Goal: Task Accomplishment & Management: Use online tool/utility

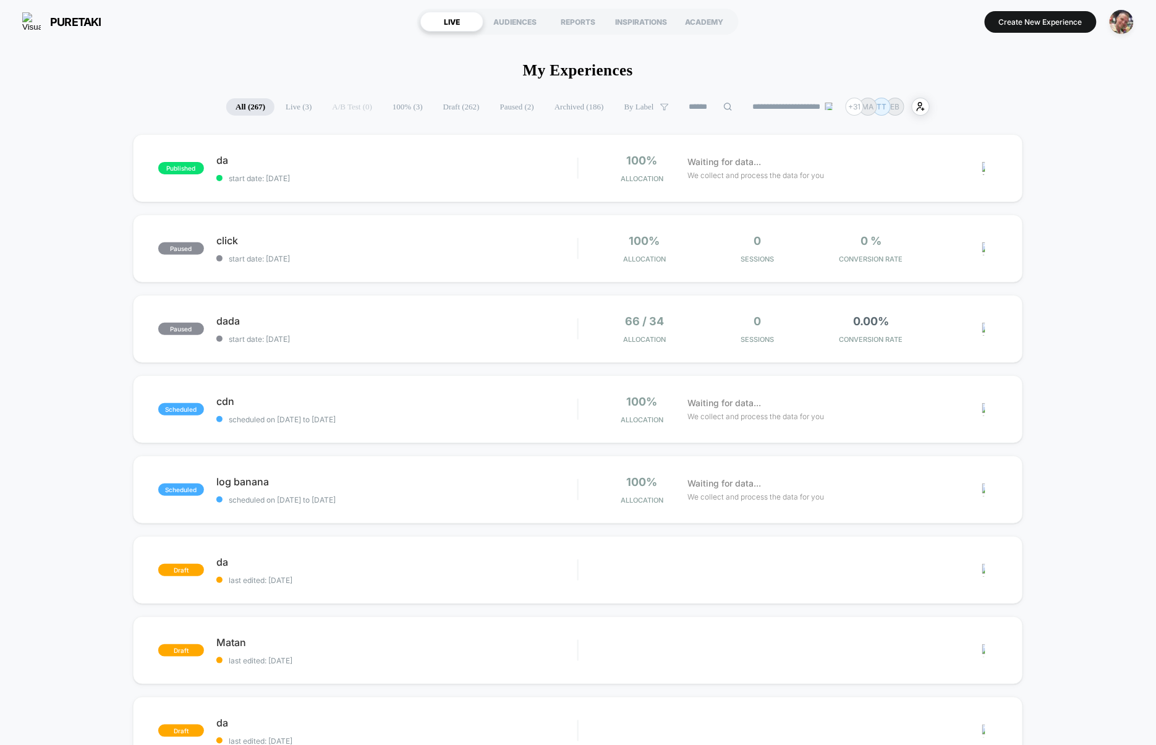
click at [1035, 33] on section "Create New Experience" at bounding box center [954, 21] width 366 height 31
click at [1038, 30] on button "Create New Experience" at bounding box center [1040, 22] width 112 height 22
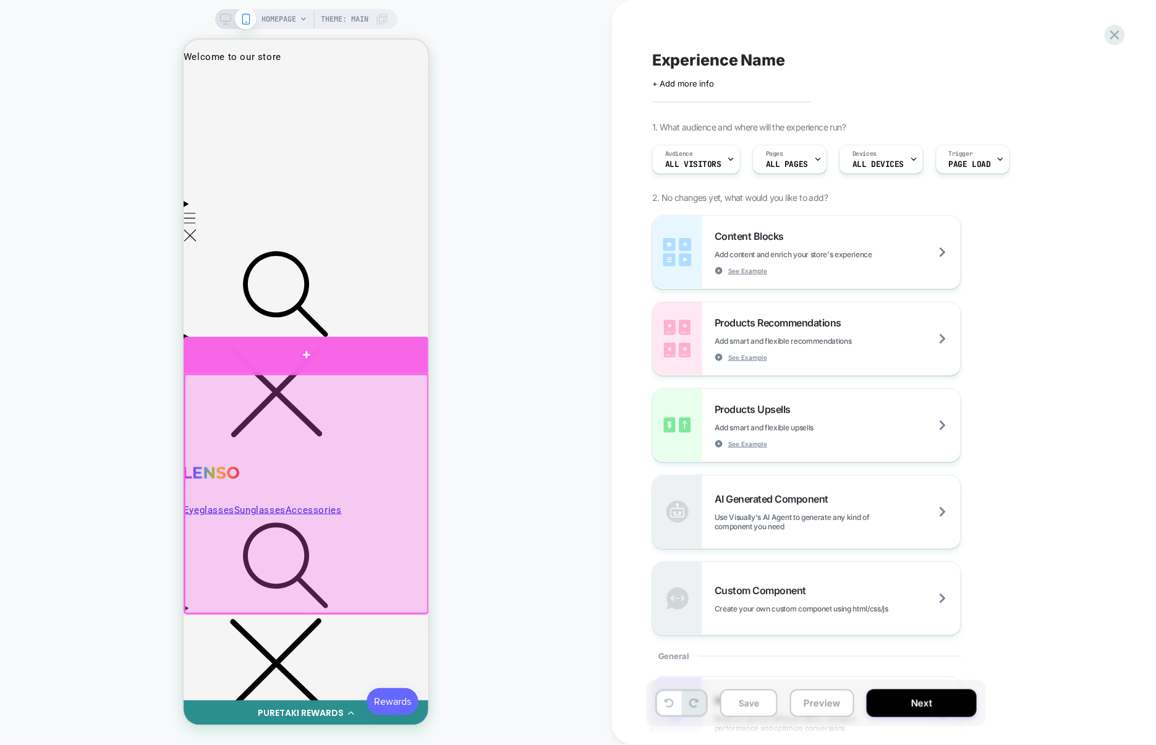
click at [363, 360] on div at bounding box center [305, 354] width 245 height 36
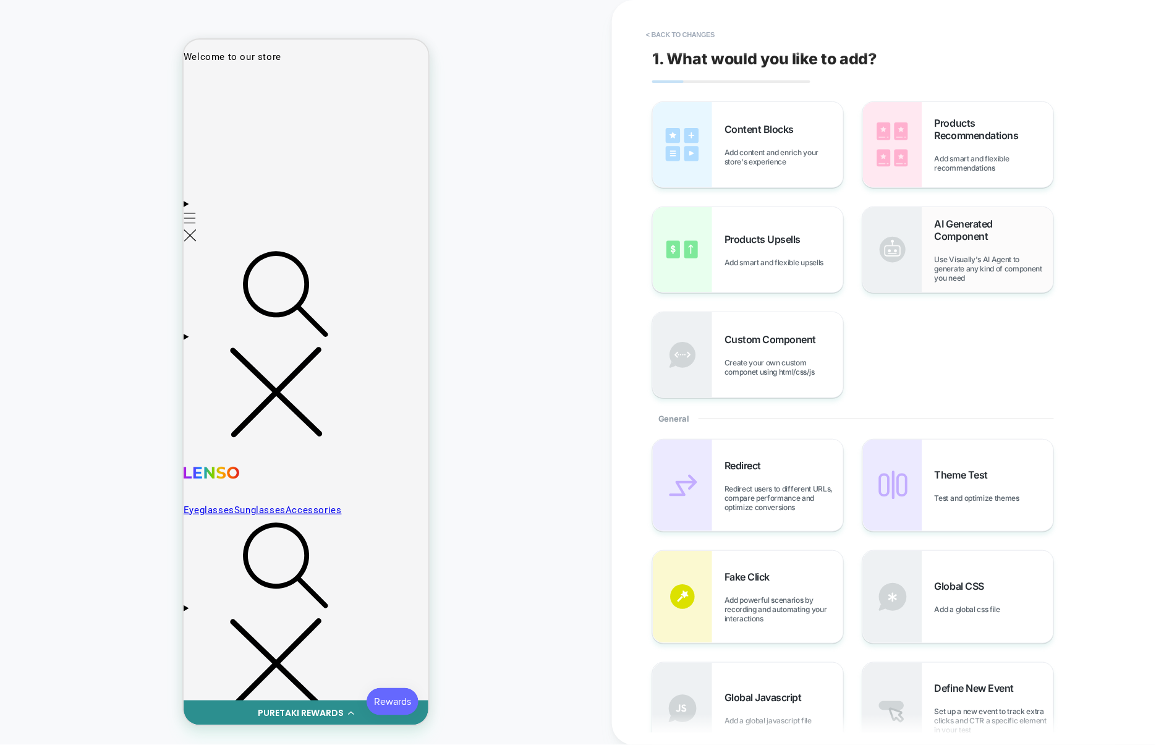
scroll to position [6, 0]
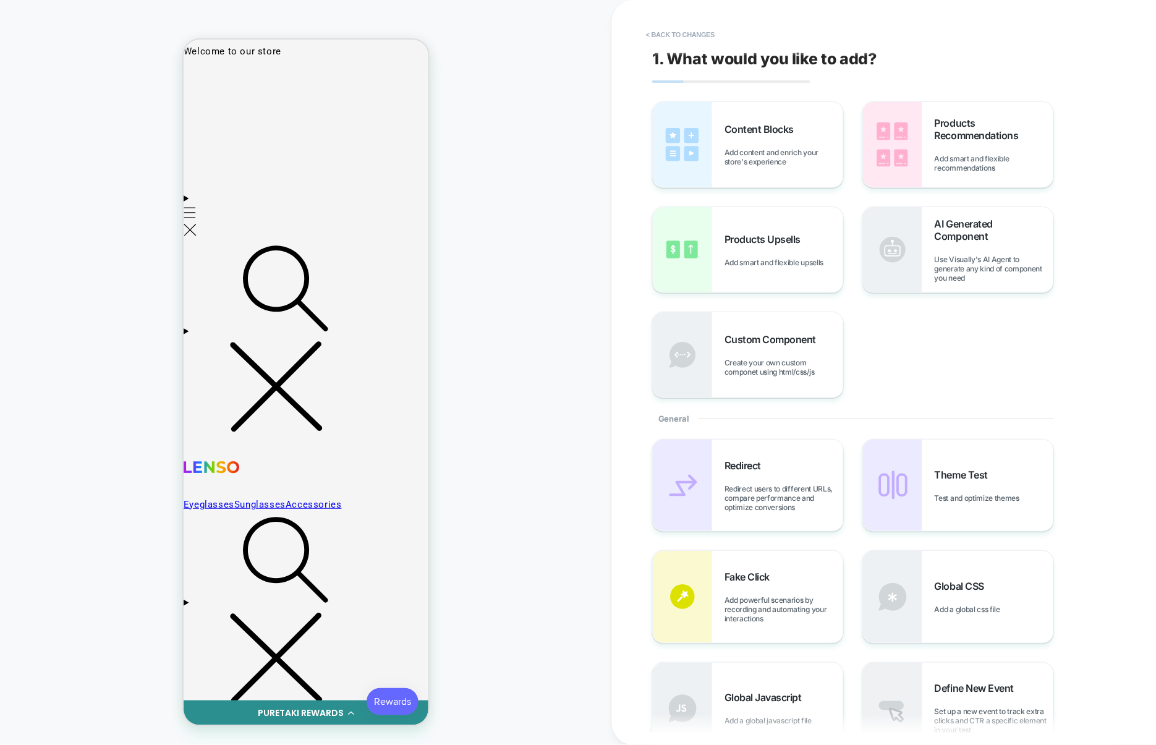
click at [789, 126] on span "Content Blocks" at bounding box center [761, 129] width 75 height 12
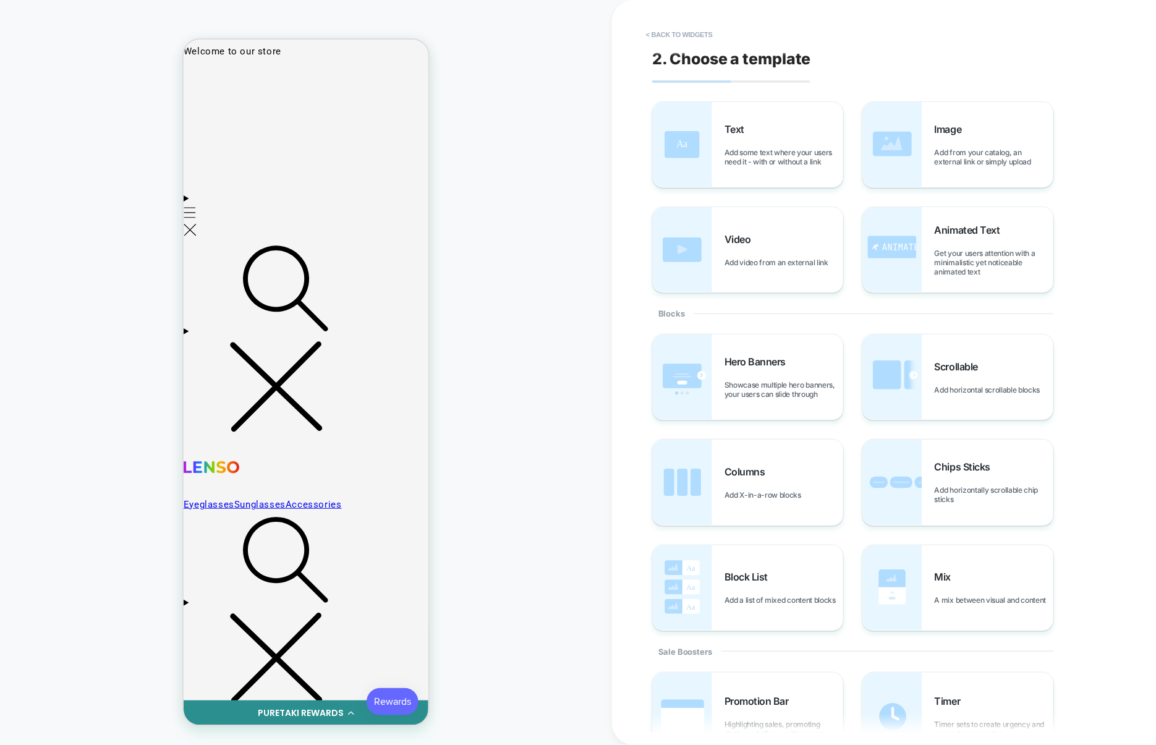
scroll to position [43, 0]
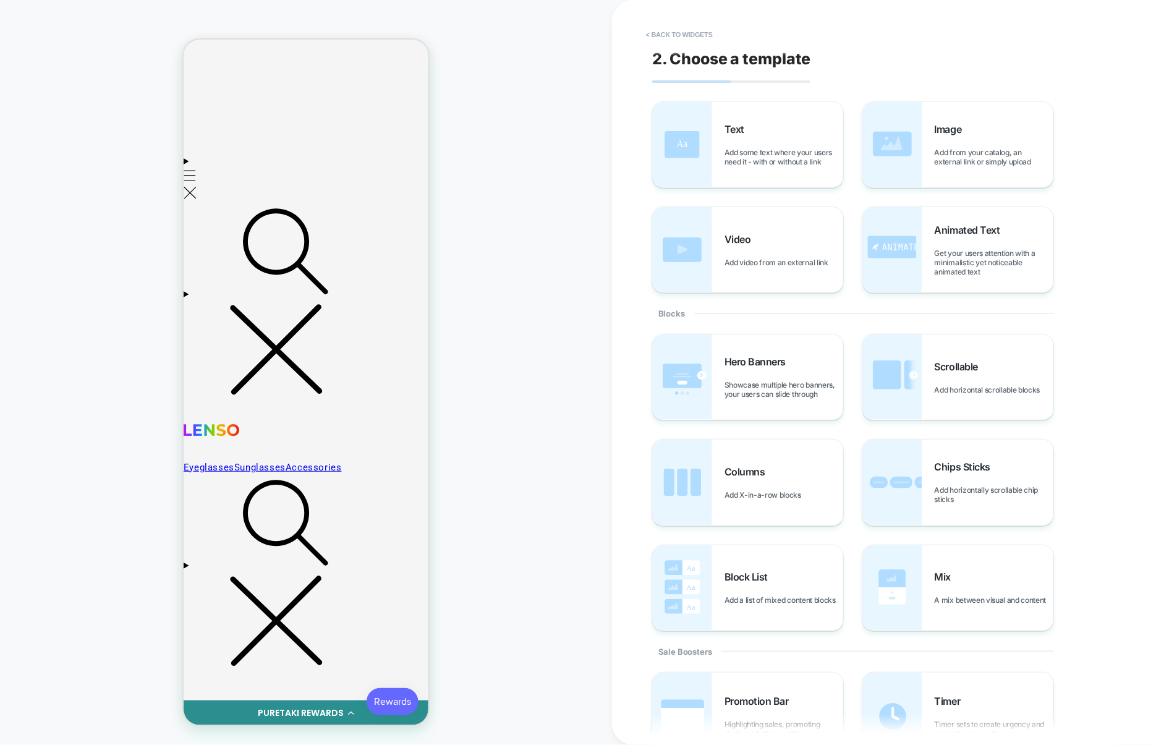
click at [767, 387] on span "Showcase multiple hero banners, your users can slide through" at bounding box center [783, 389] width 119 height 19
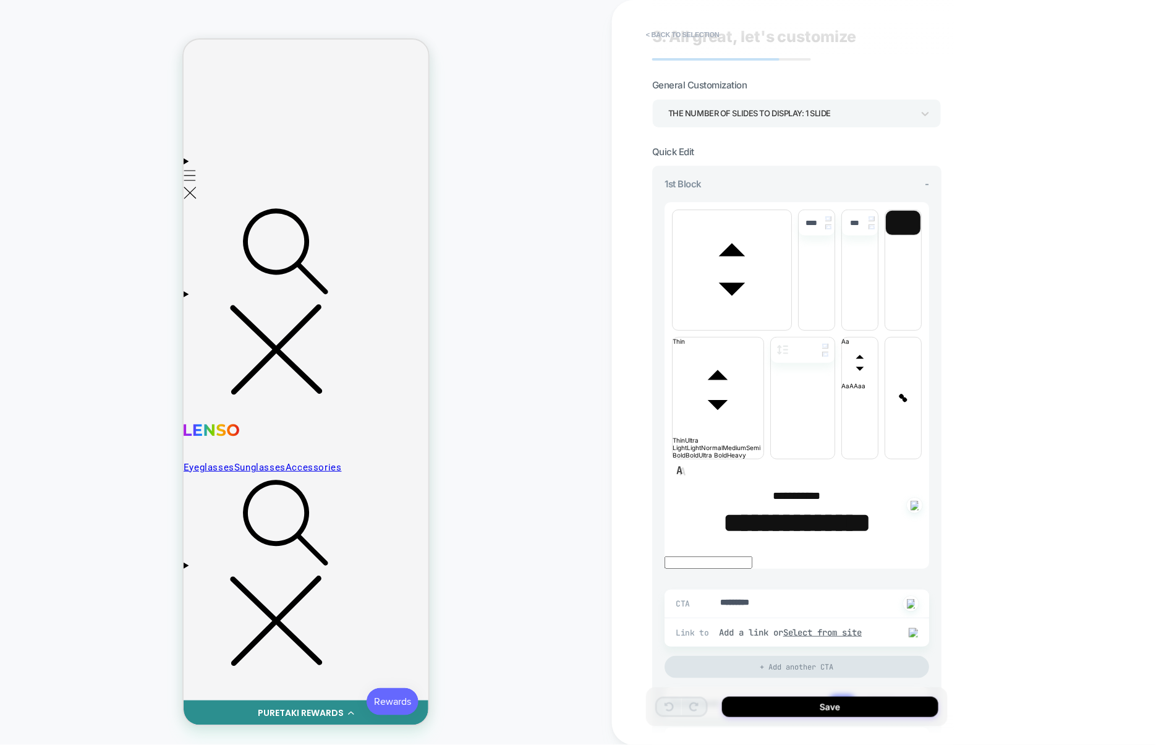
scroll to position [0, 0]
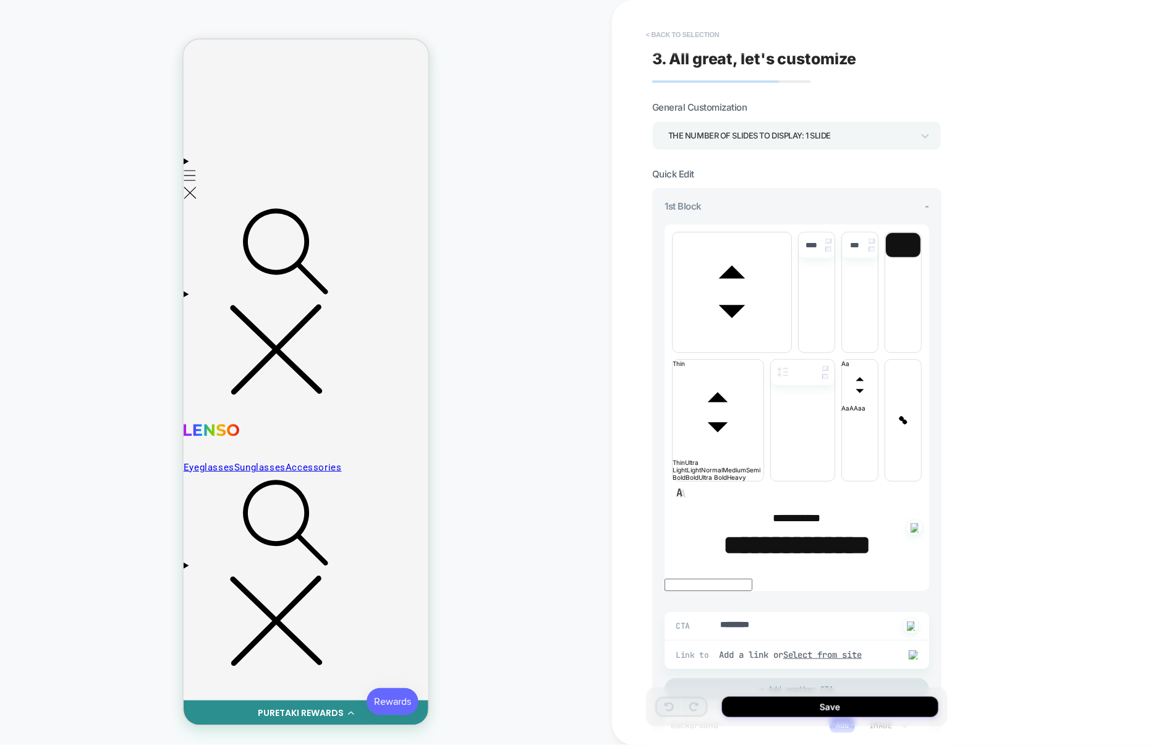
click at [716, 43] on button "< Back to selection" at bounding box center [683, 35] width 86 height 20
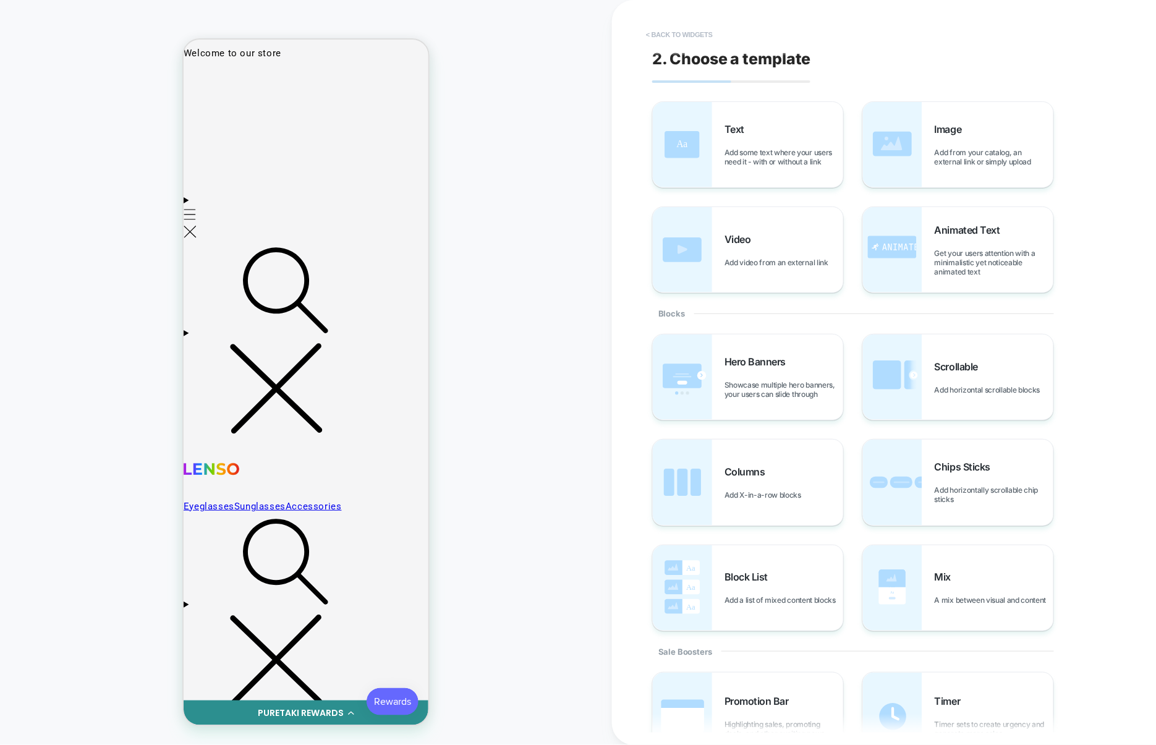
click at [672, 34] on button "< Back to widgets" at bounding box center [679, 35] width 79 height 20
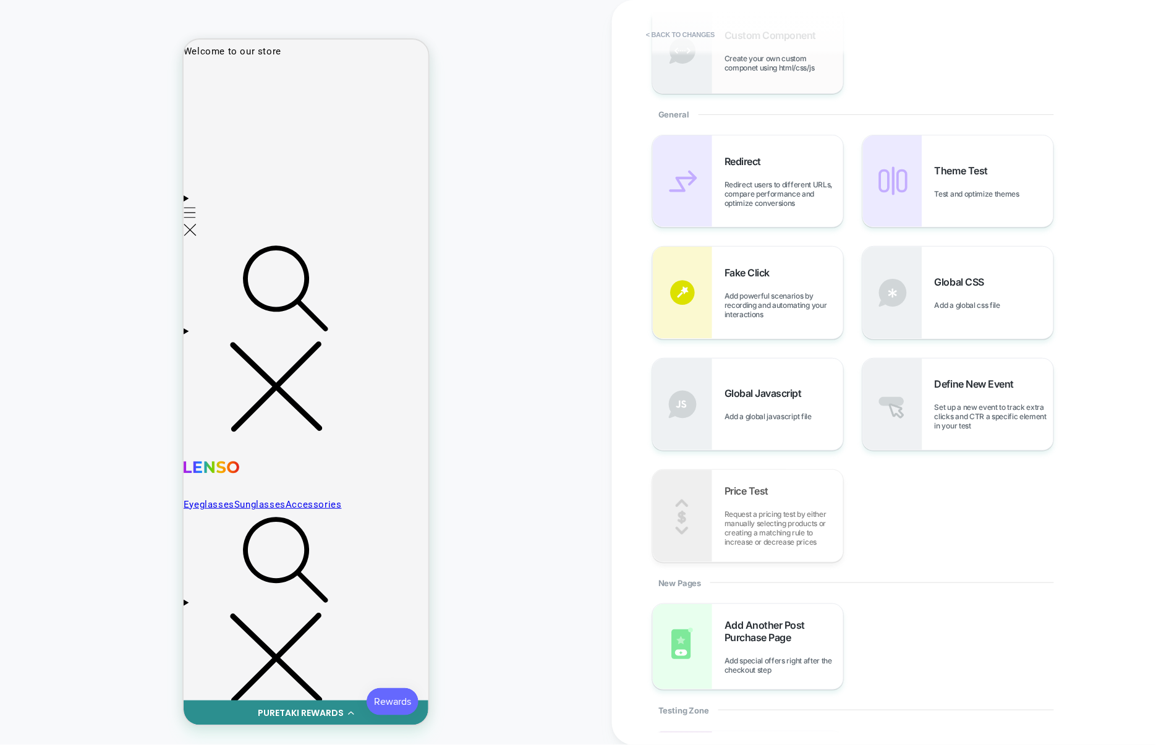
scroll to position [488, 0]
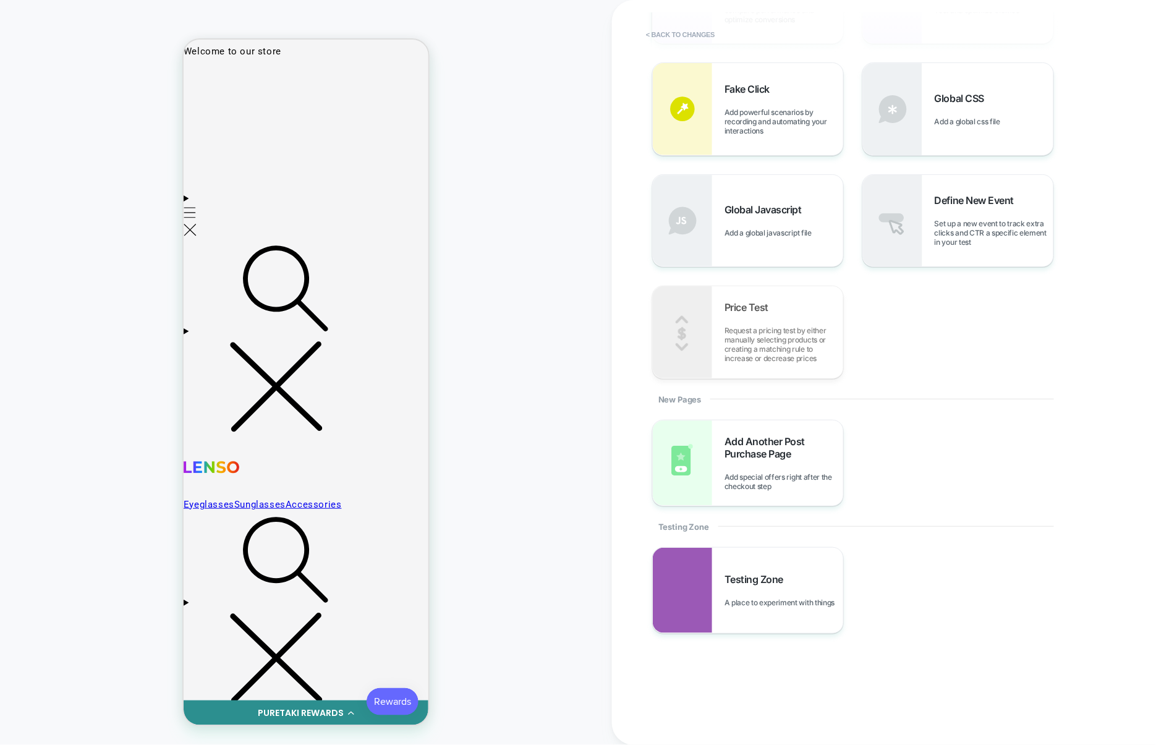
click at [752, 633] on div "1. What would you like to add? Content Blocks Add content and enrich your store…" at bounding box center [877, 372] width 463 height 720
click at [763, 617] on div "Testing Zone A place to experiment with things" at bounding box center [748, 589] width 190 height 85
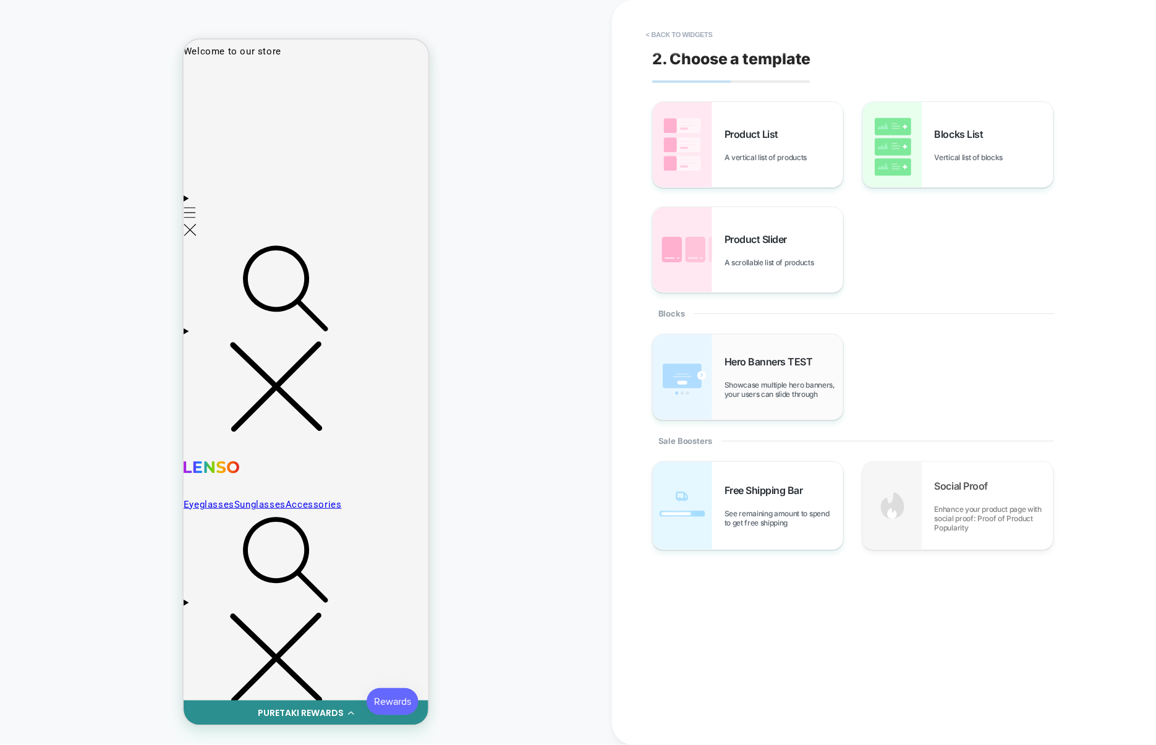
click at [754, 381] on span "Showcase multiple hero banners, your users can slide through" at bounding box center [783, 389] width 119 height 19
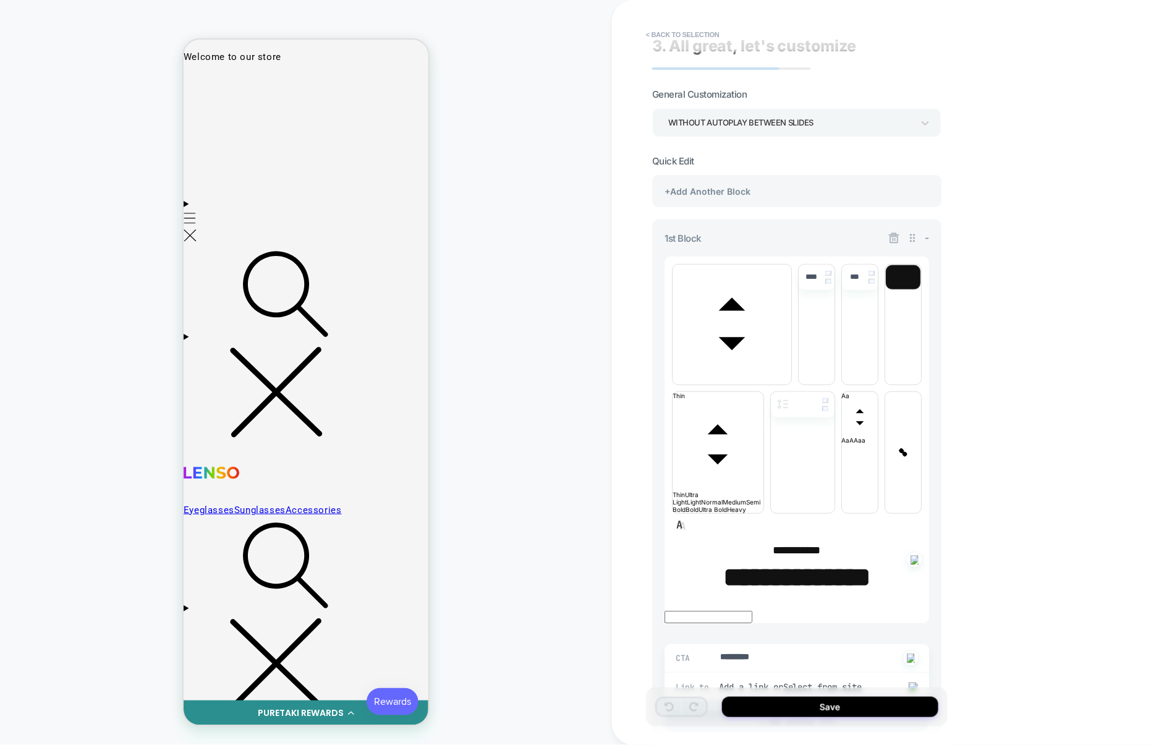
scroll to position [0, 0]
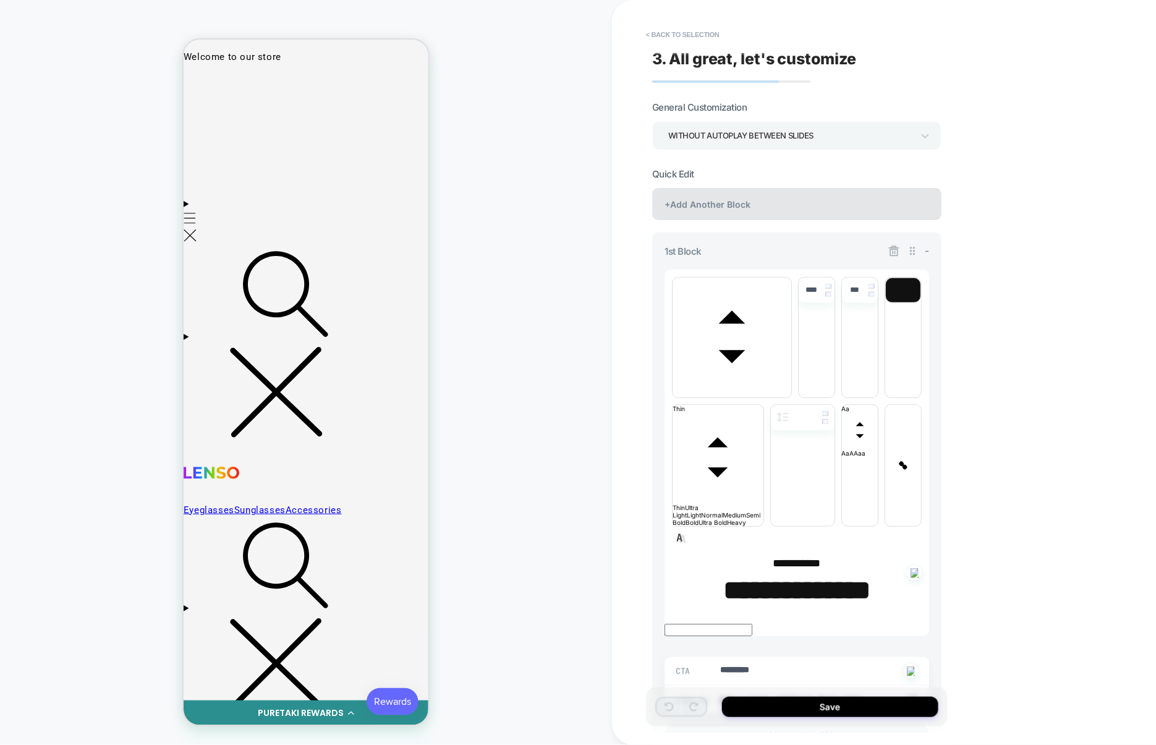
click at [784, 196] on div "+Add Another Block" at bounding box center [796, 204] width 289 height 32
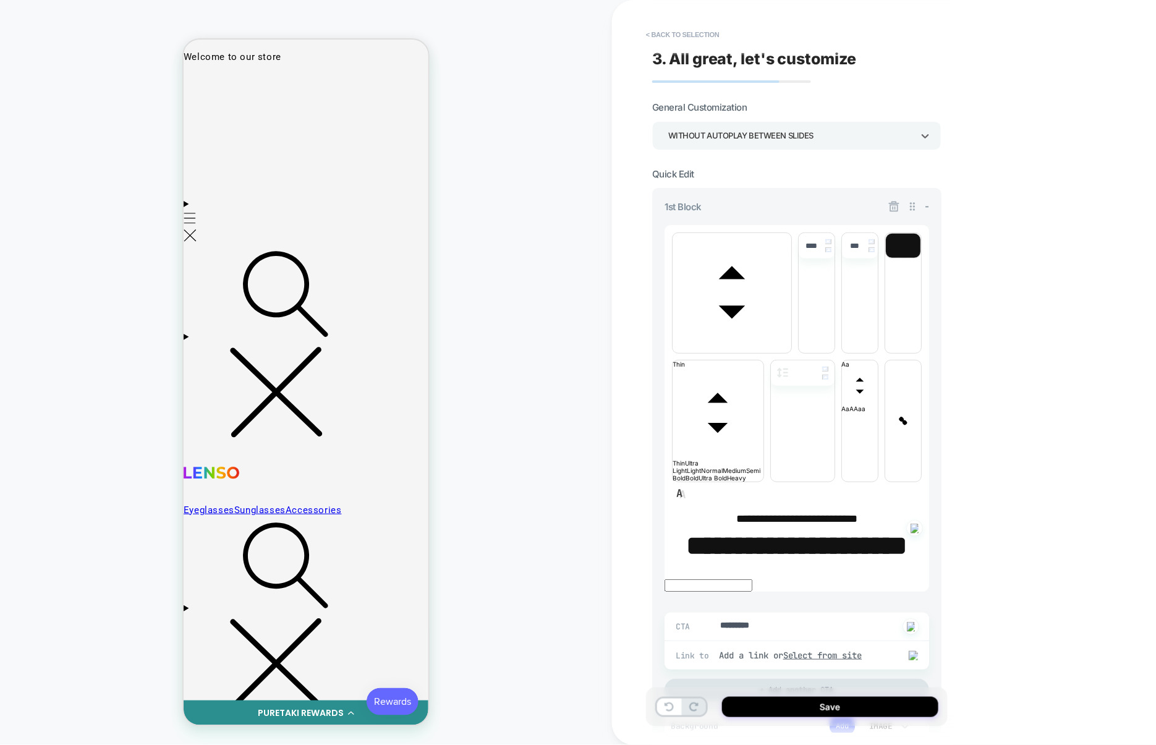
click at [790, 135] on div "WITHOUT AUTOPLAY BETWEEN SLIDES" at bounding box center [790, 135] width 245 height 17
click at [762, 171] on div "WITH AUTOPLAY BETWEEN SLIDES" at bounding box center [796, 170] width 279 height 25
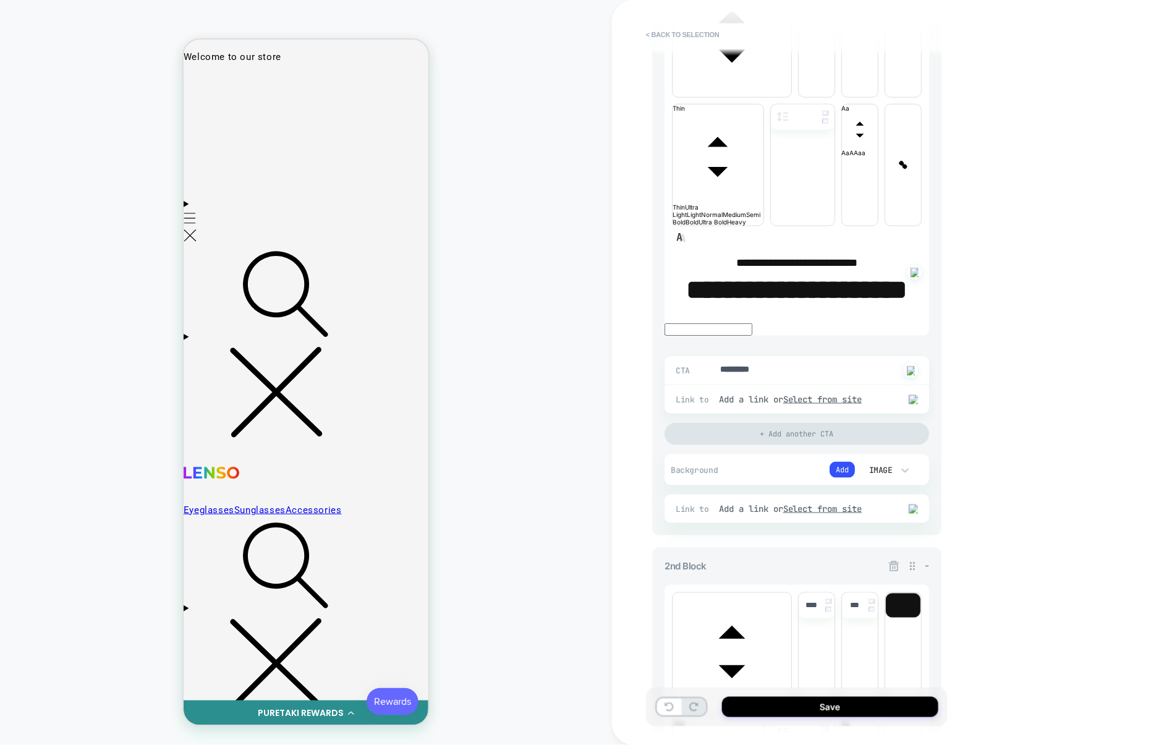
scroll to position [0, 1762]
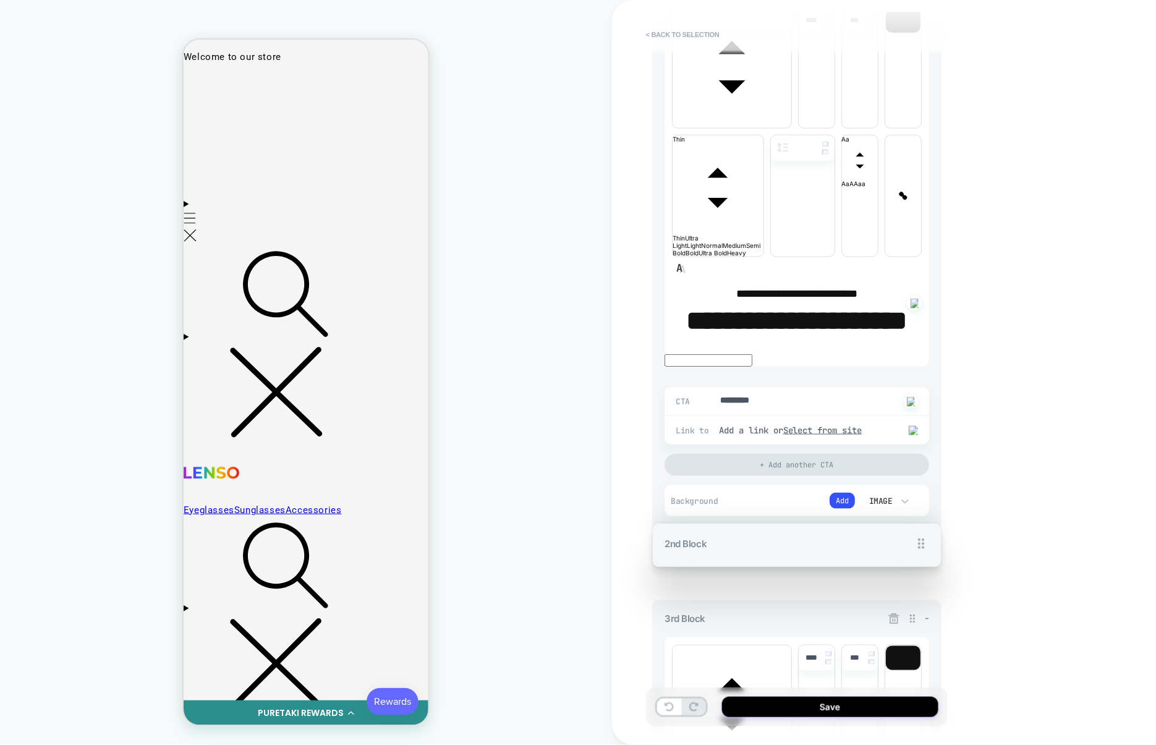
drag, startPoint x: 912, startPoint y: 412, endPoint x: 898, endPoint y: 337, distance: 76.6
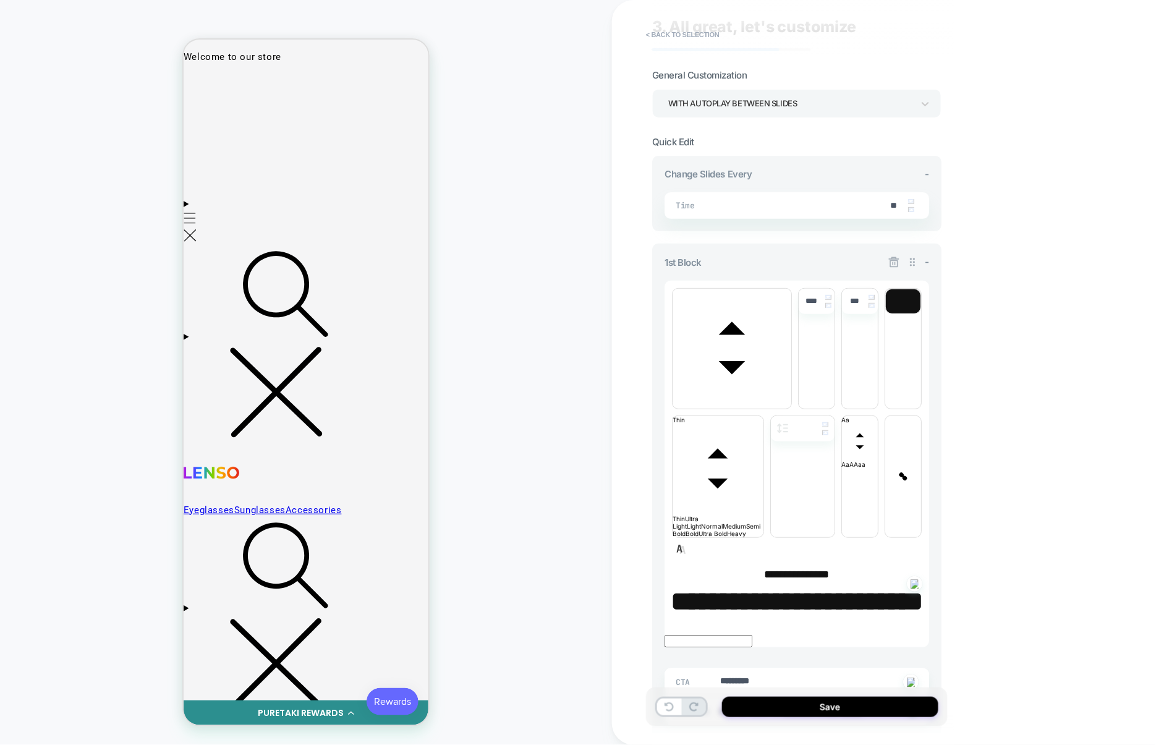
scroll to position [0, 0]
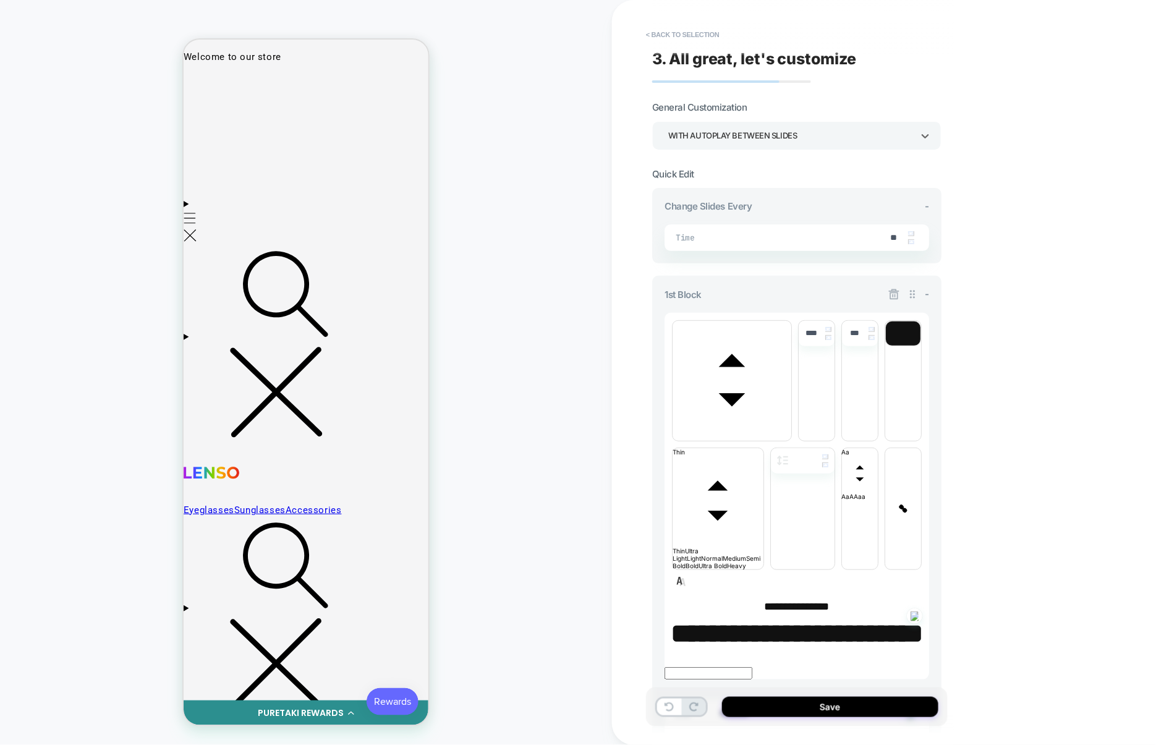
click at [723, 142] on div "WITH AUTOPLAY BETWEEN SLIDES" at bounding box center [790, 135] width 245 height 17
click at [740, 199] on div "WITHOUT AUTOPLAY BETWEEN SLIDES" at bounding box center [796, 195] width 279 height 25
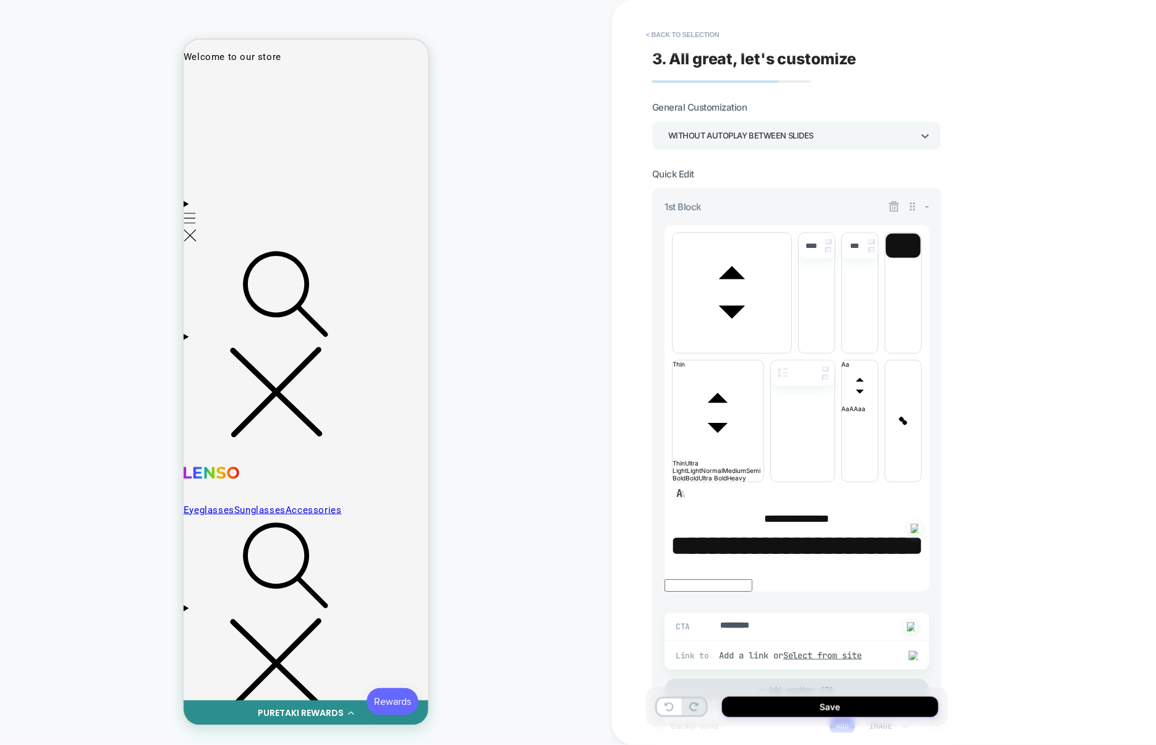
click at [816, 140] on div "WITHOUT AUTOPLAY BETWEEN SLIDES" at bounding box center [790, 135] width 245 height 17
click at [741, 171] on div "WITH AUTOPLAY BETWEEN SLIDES" at bounding box center [796, 170] width 279 height 25
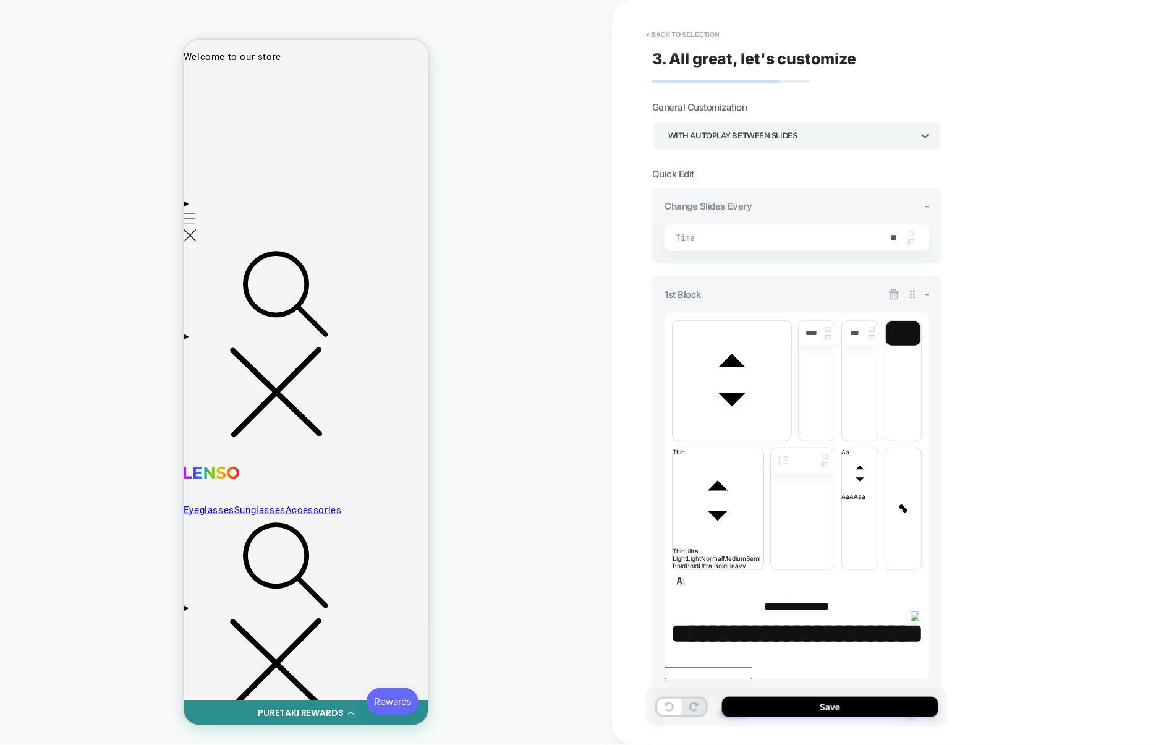
scroll to position [0, 1007]
click at [894, 290] on icon at bounding box center [894, 294] width 11 height 11
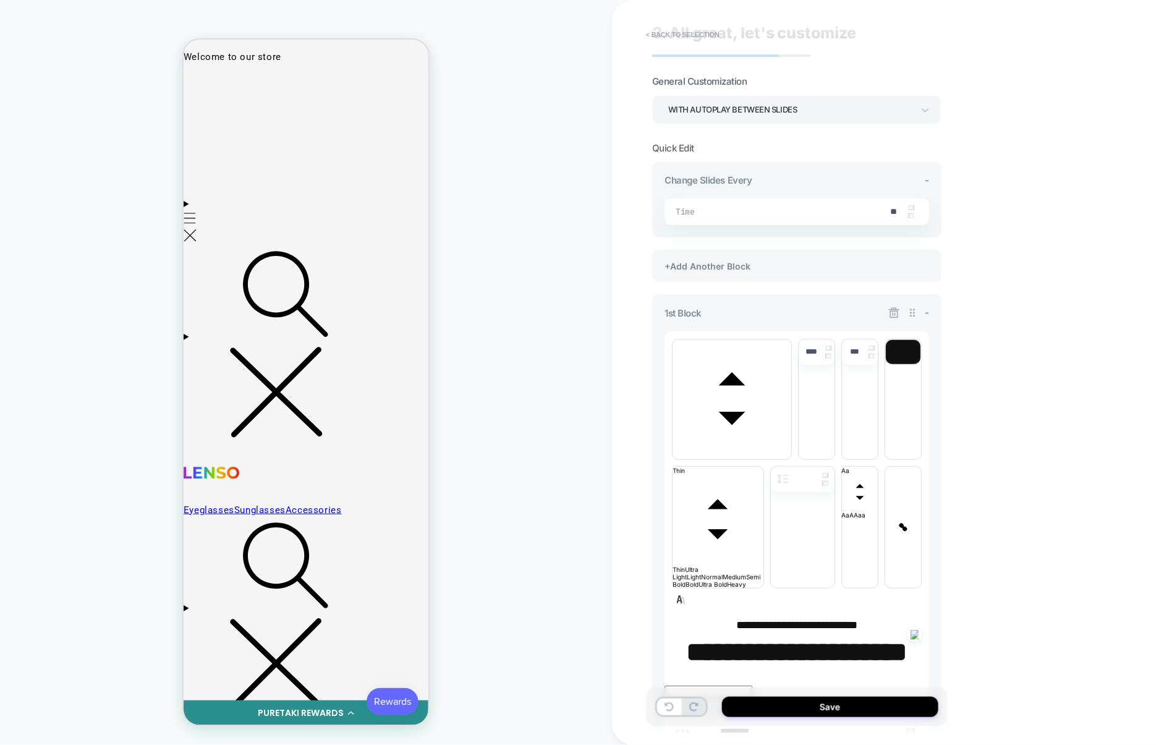
scroll to position [0, 1259]
click at [895, 313] on icon at bounding box center [894, 313] width 11 height 11
type textarea "*"
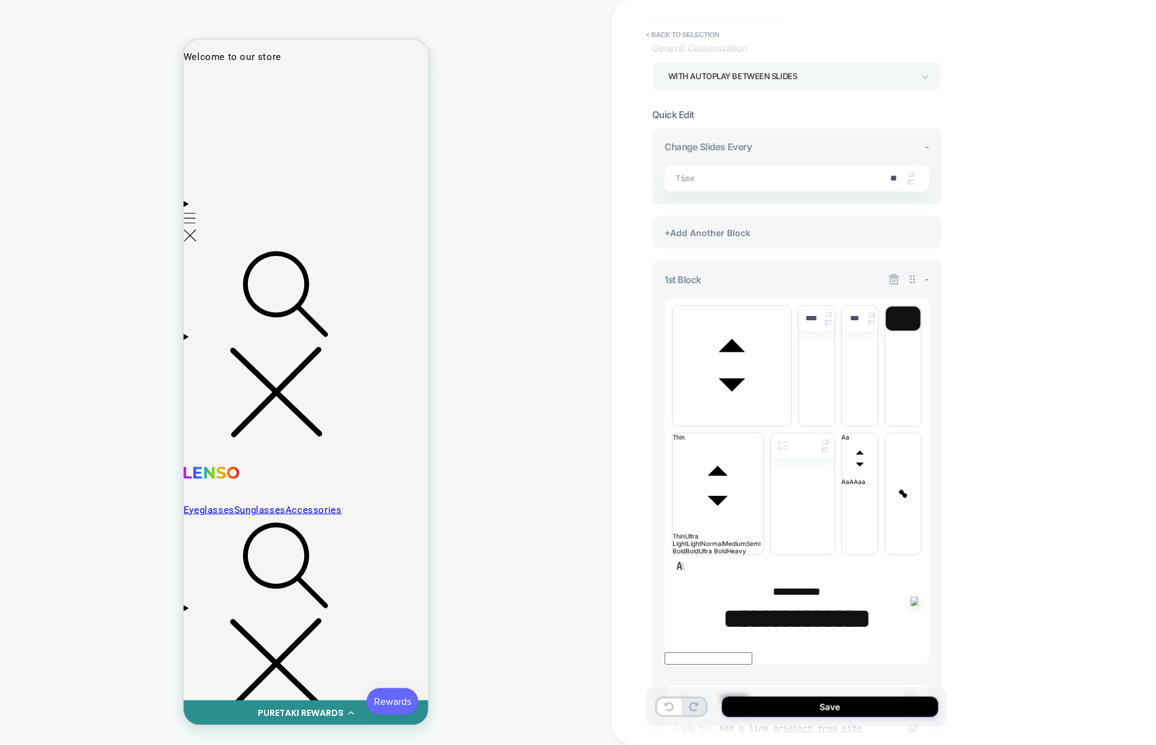
scroll to position [0, 122]
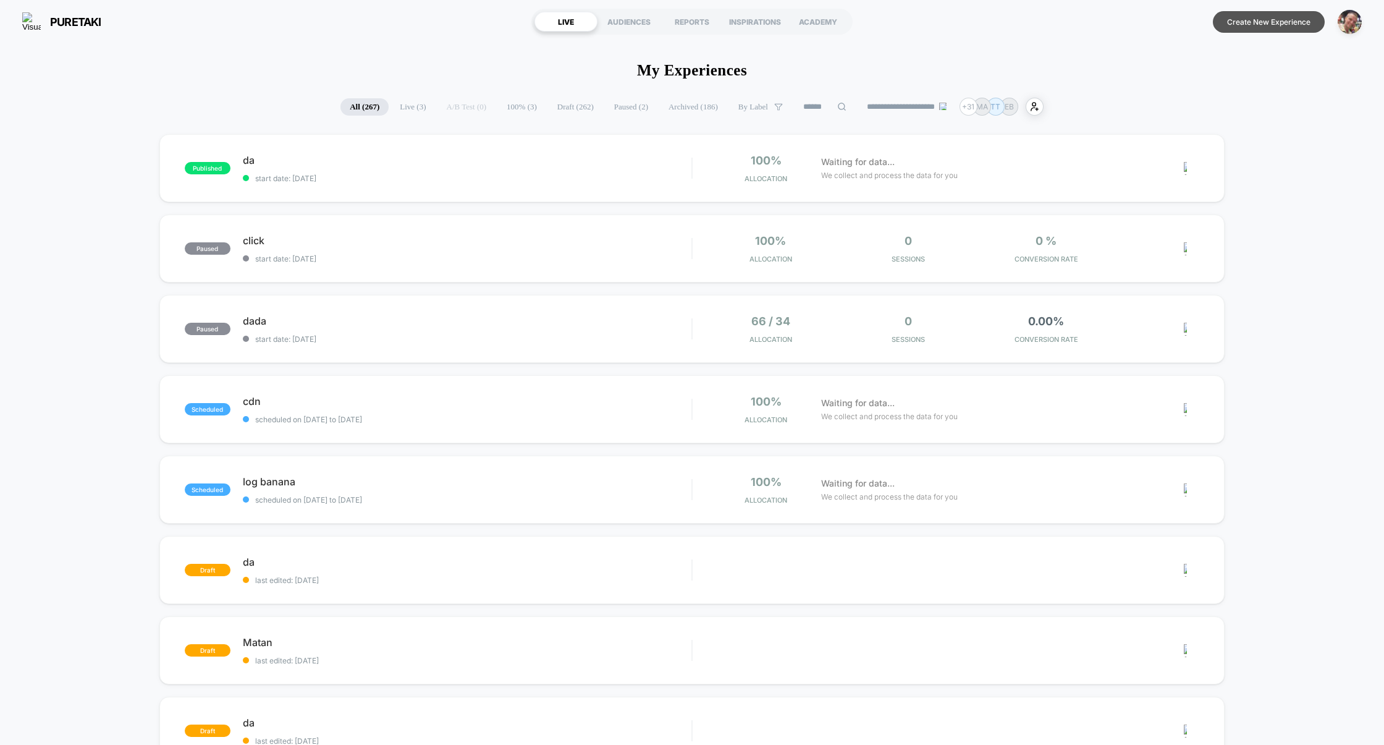
click at [1300, 22] on button "Create New Experience" at bounding box center [1269, 22] width 112 height 22
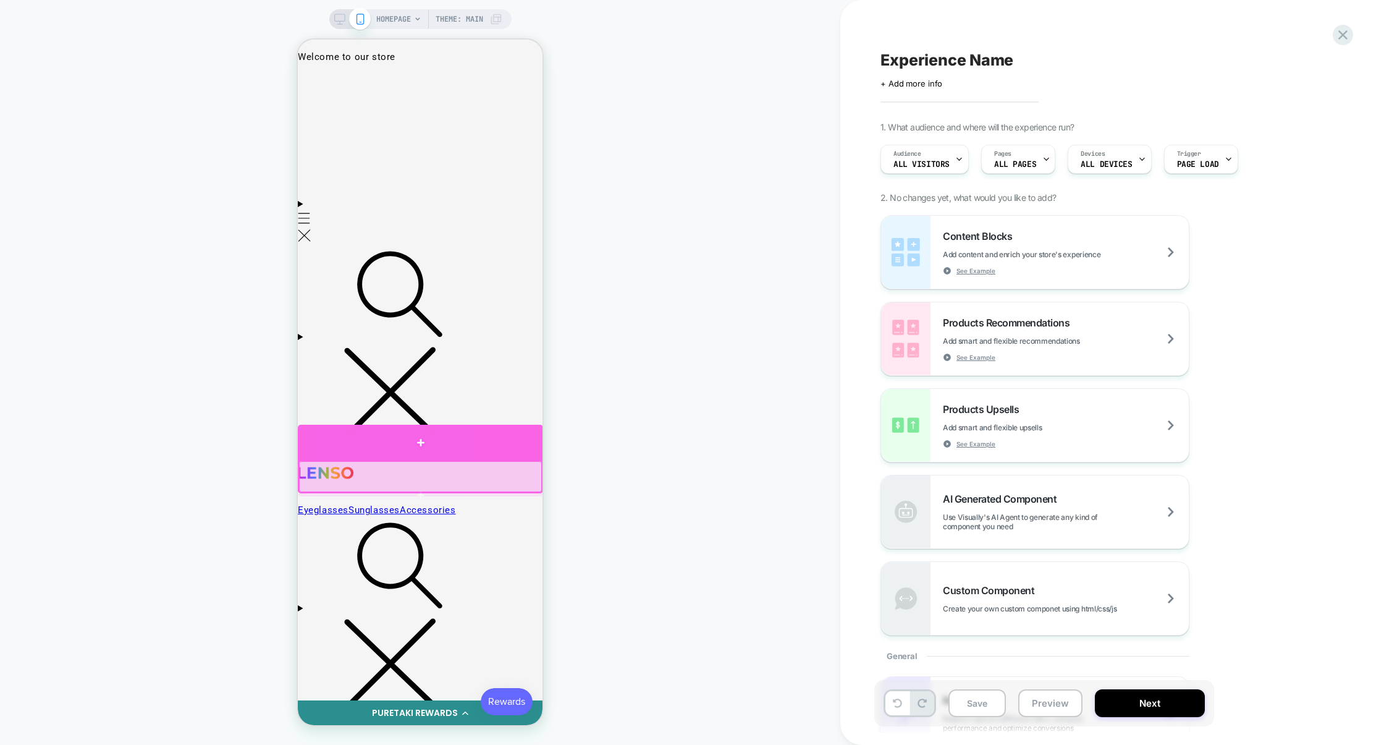
click at [511, 441] on div at bounding box center [420, 442] width 245 height 35
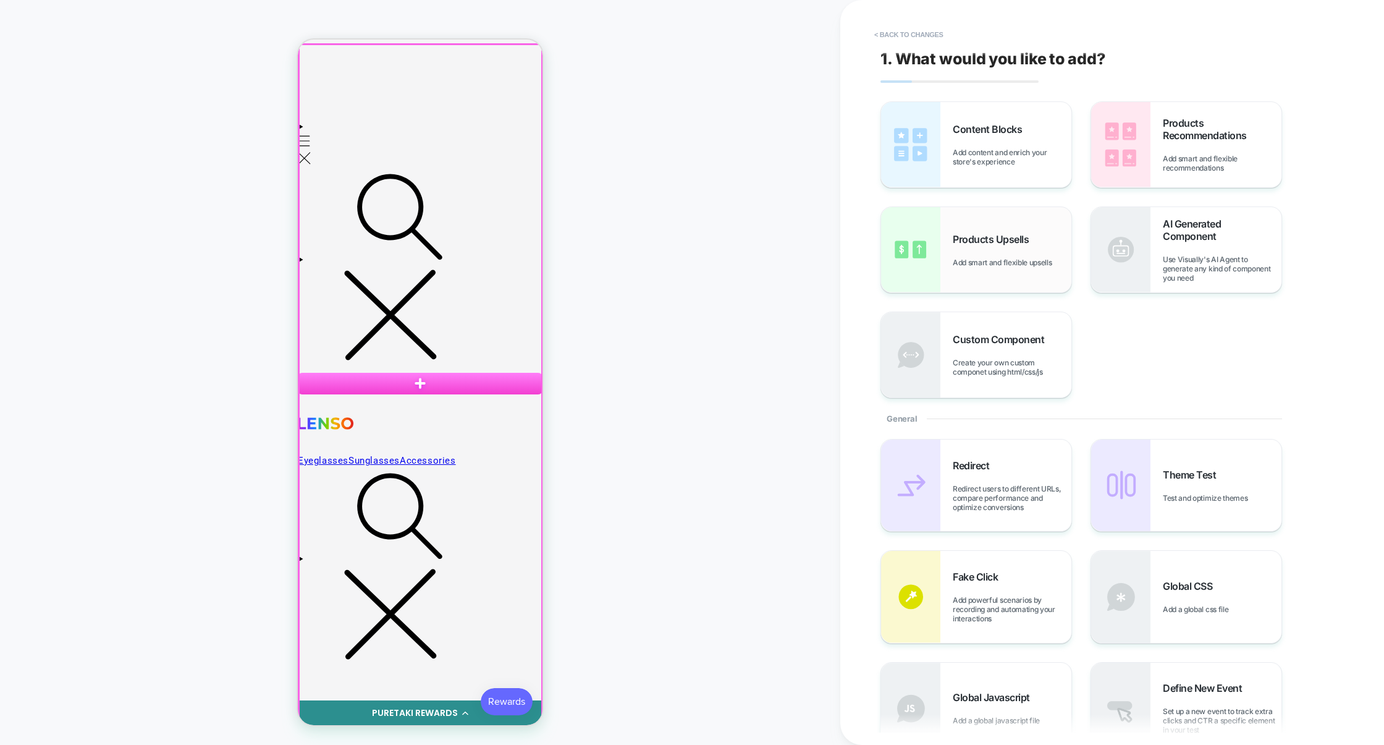
scroll to position [80, 0]
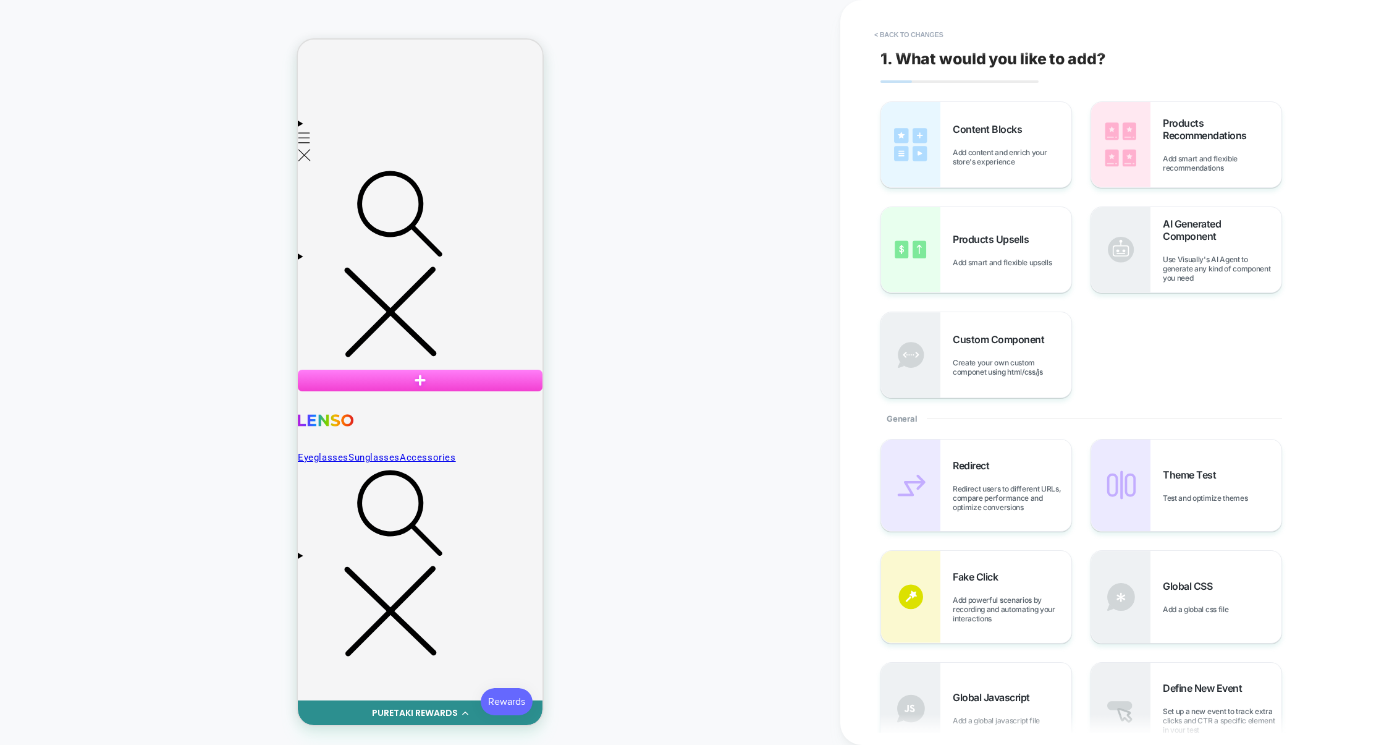
click at [1015, 153] on span "Add content and enrich your store's experience" at bounding box center [1012, 157] width 119 height 19
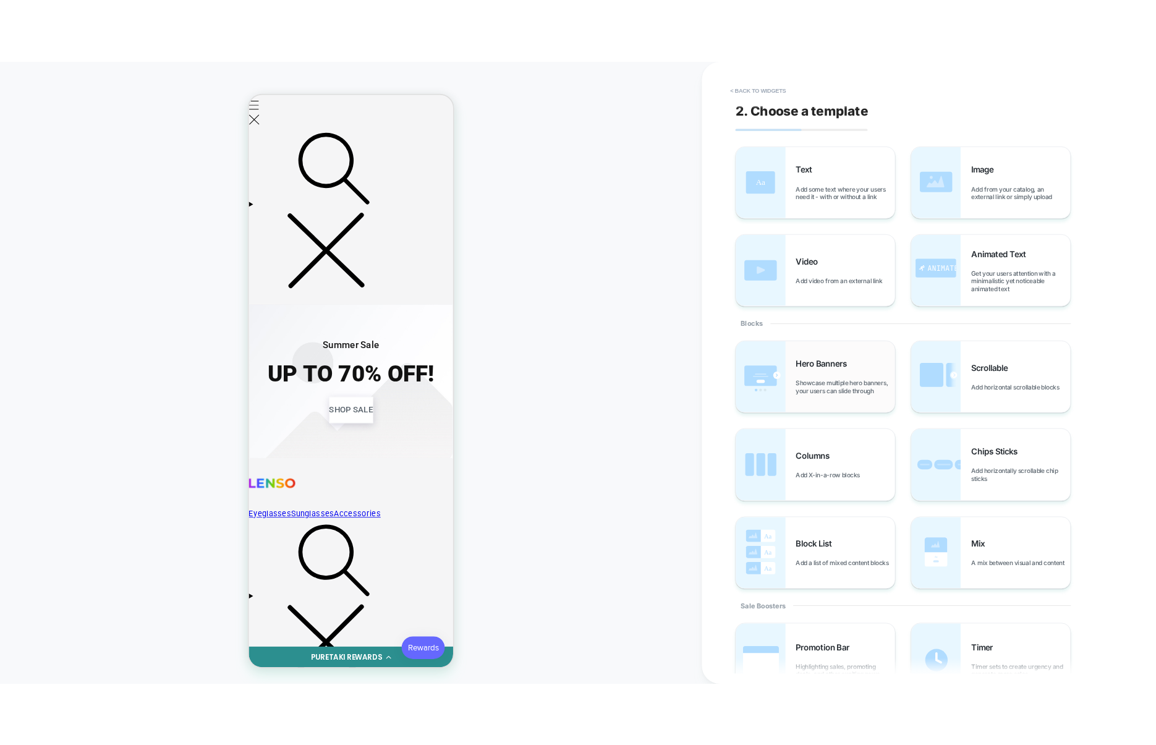
scroll to position [171, 0]
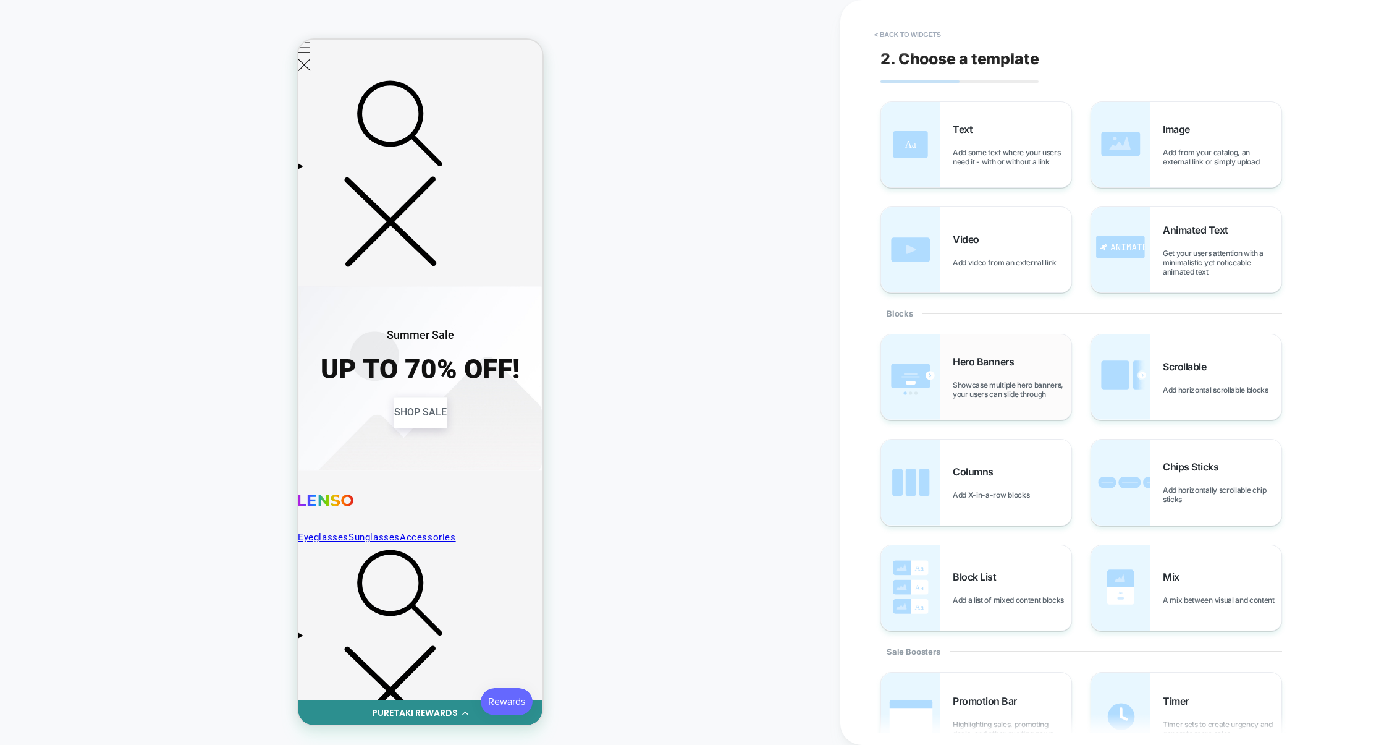
click at [999, 402] on div "Hero Banners Showcase multiple hero banners, your users can slide through" at bounding box center [976, 376] width 190 height 85
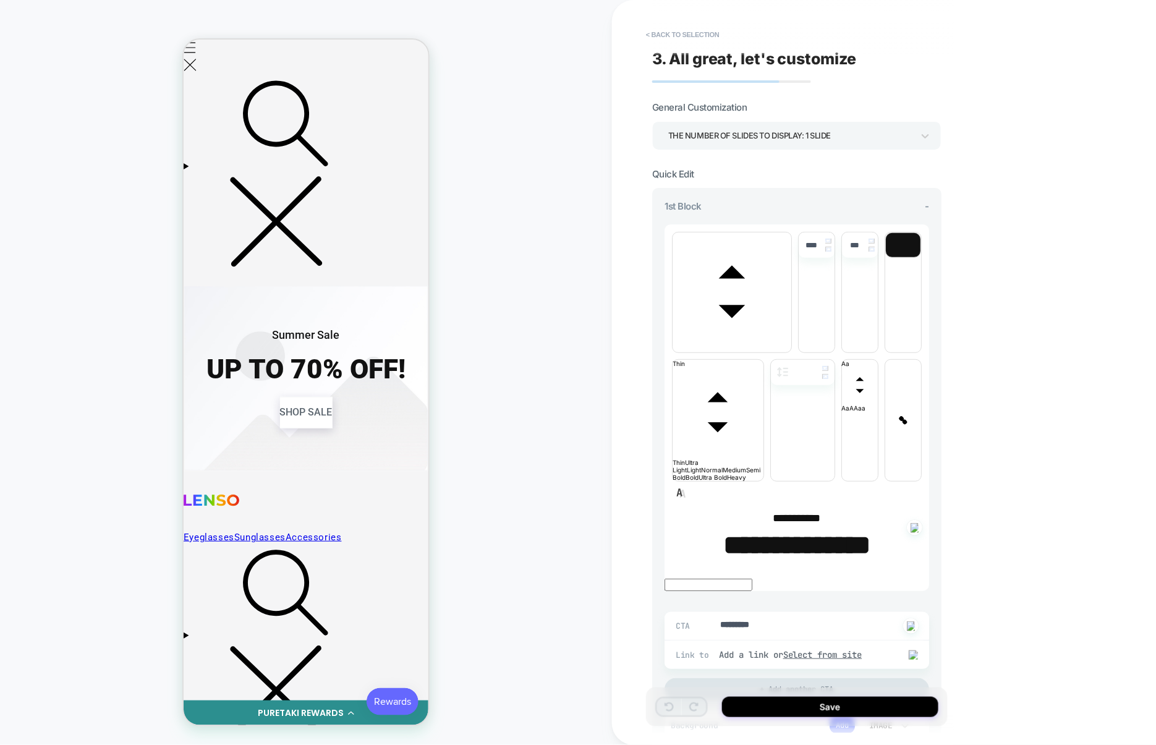
click at [813, 140] on div "THE NUMBER OF SLIDES TO DISPLAY: 1 SLIDE" at bounding box center [790, 135] width 245 height 17
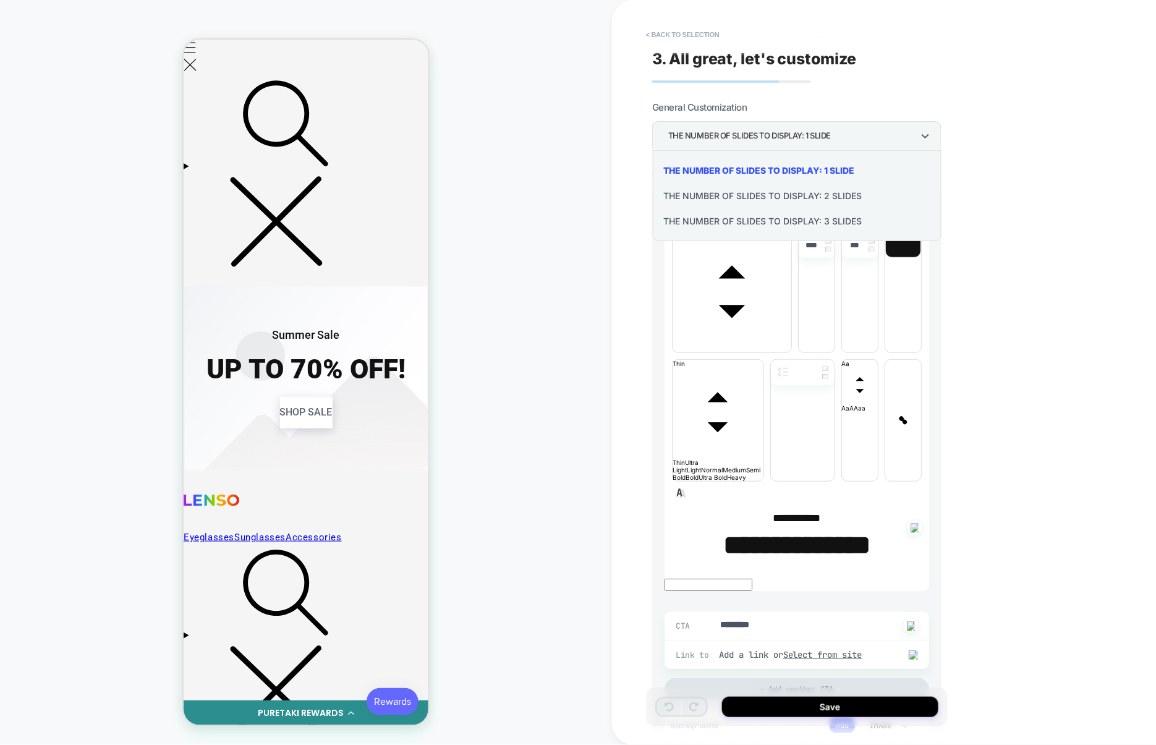
click at [813, 140] on div at bounding box center [578, 372] width 1156 height 745
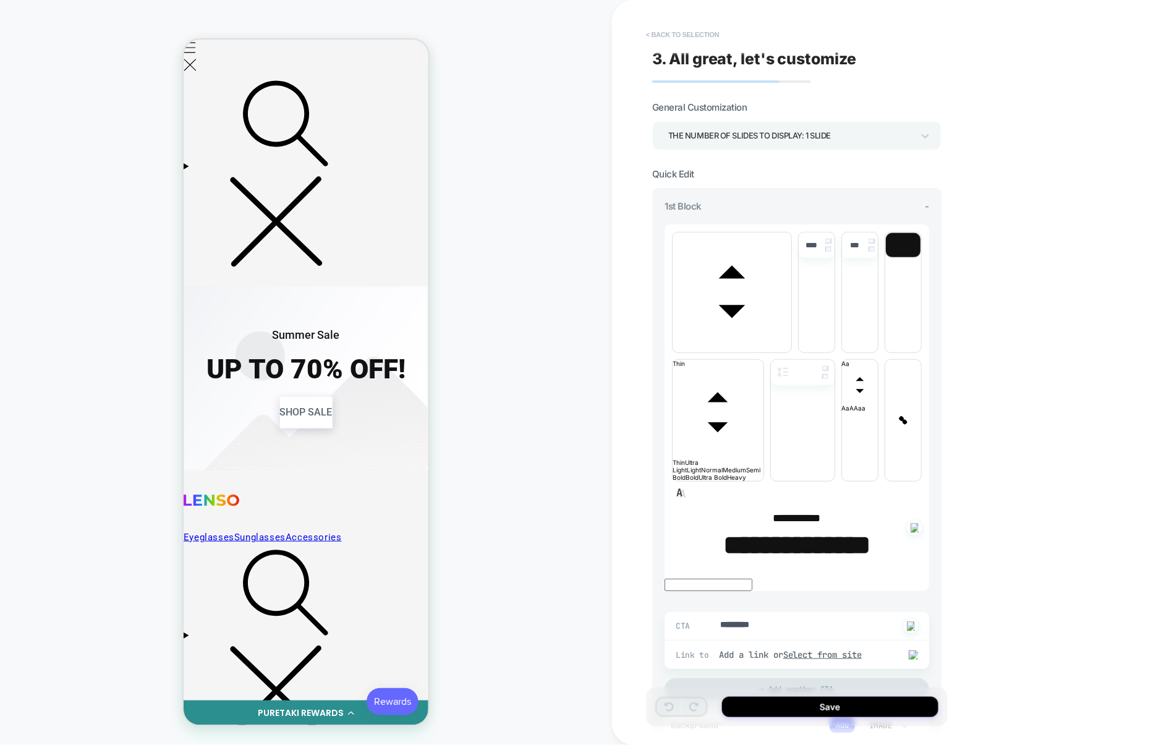
click at [703, 32] on button "< Back to selection" at bounding box center [683, 35] width 86 height 20
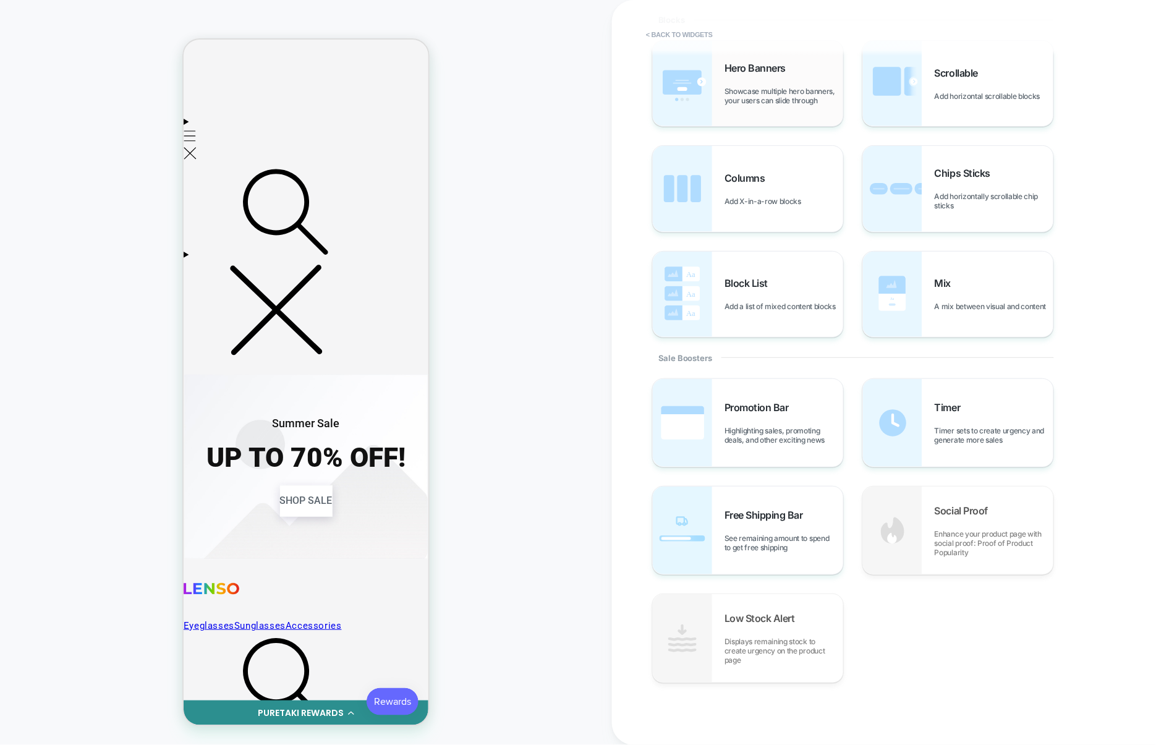
scroll to position [77, 0]
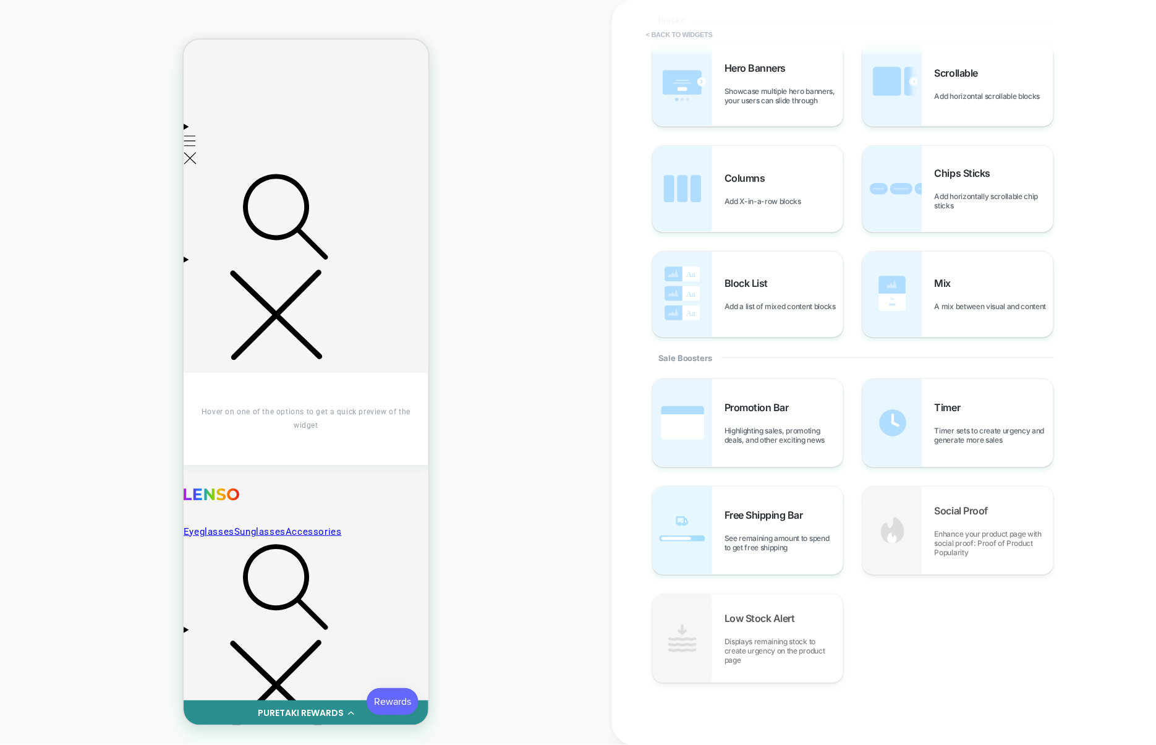
click at [682, 29] on button "< Back to widgets" at bounding box center [679, 35] width 79 height 20
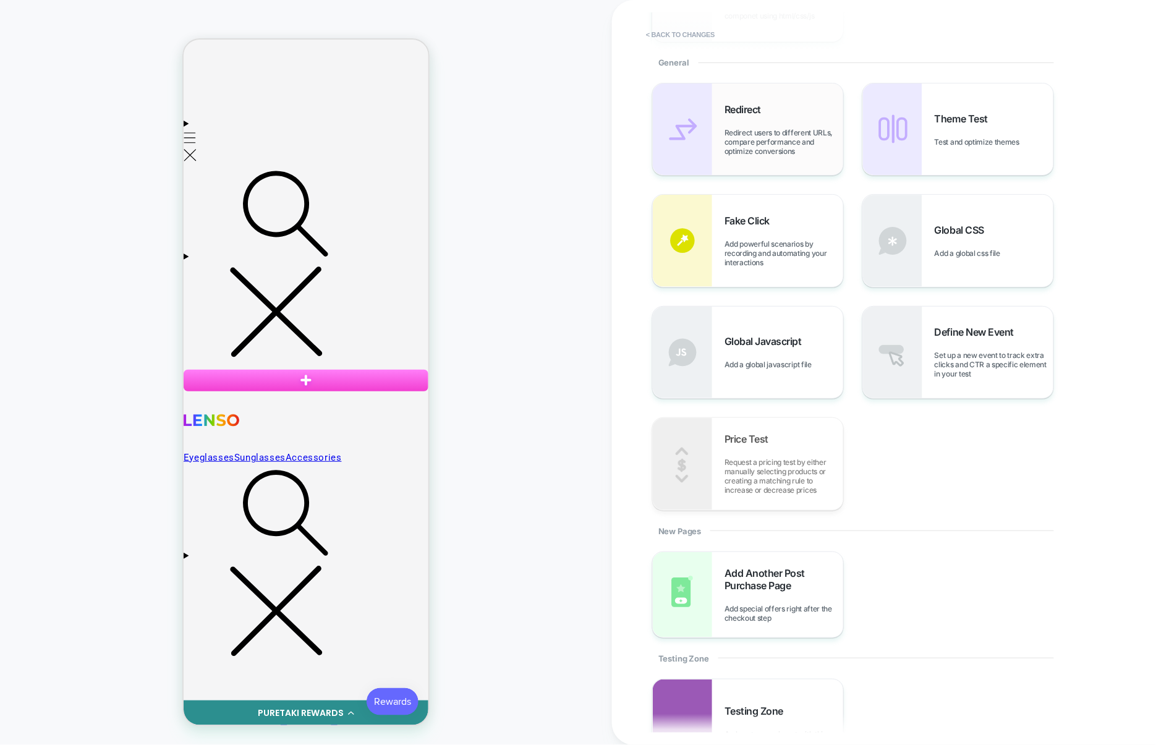
scroll to position [488, 0]
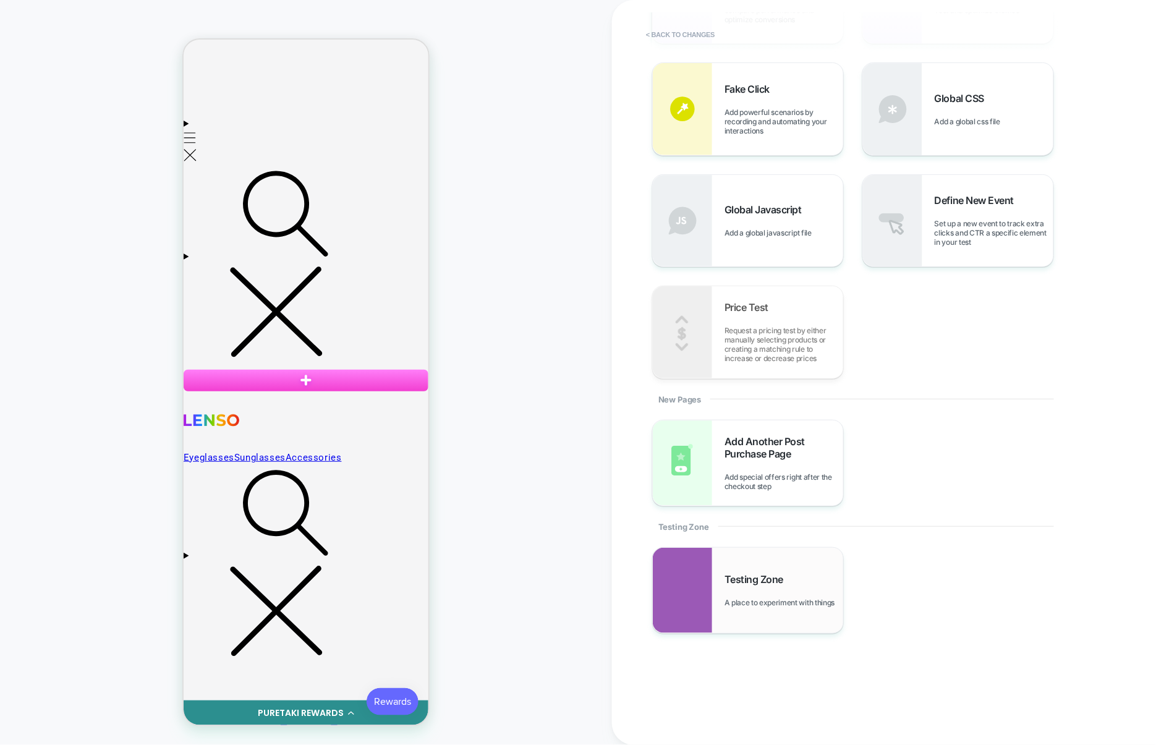
click at [735, 622] on div "Testing Zone A place to experiment with things" at bounding box center [748, 589] width 190 height 85
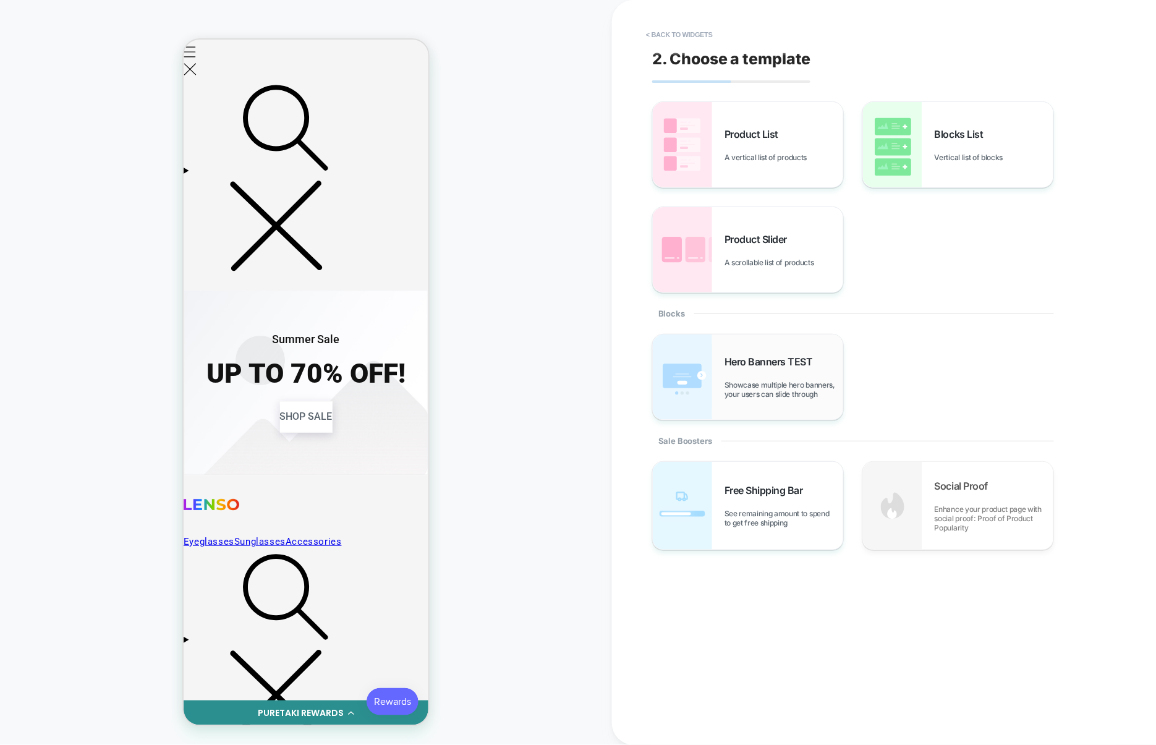
click at [758, 407] on div "Hero Banners TEST Showcase multiple hero banners, your users can slide through" at bounding box center [748, 376] width 190 height 85
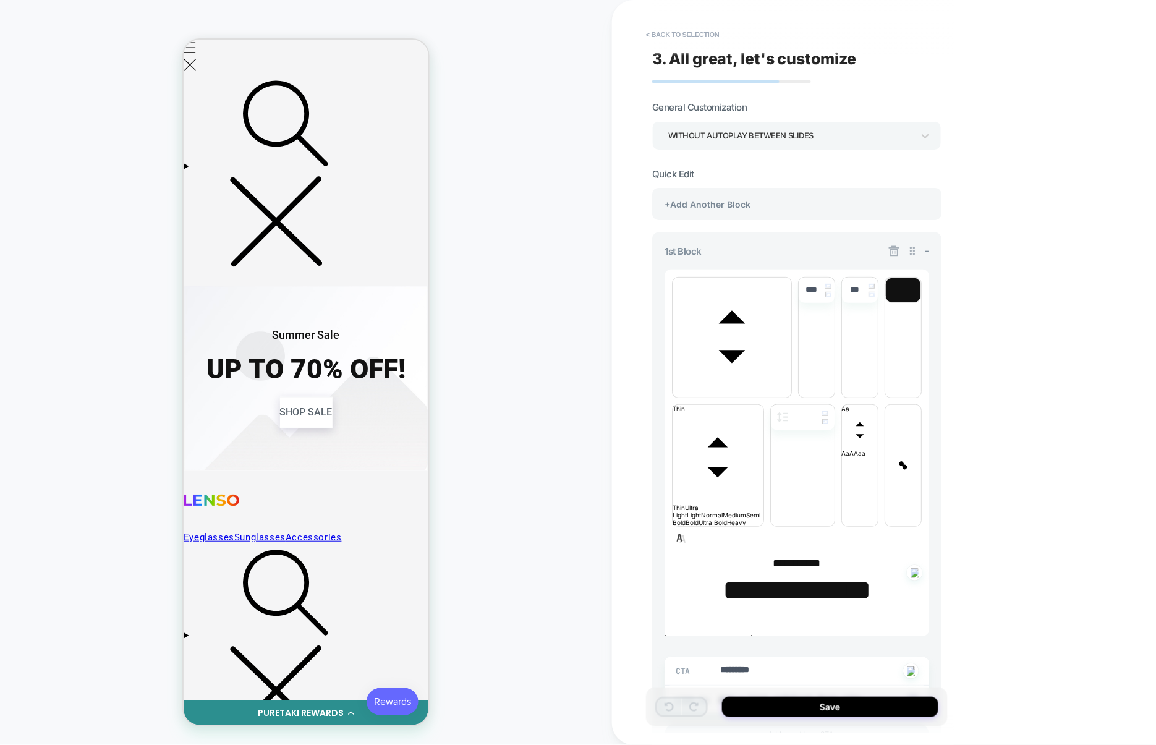
scroll to position [125, 0]
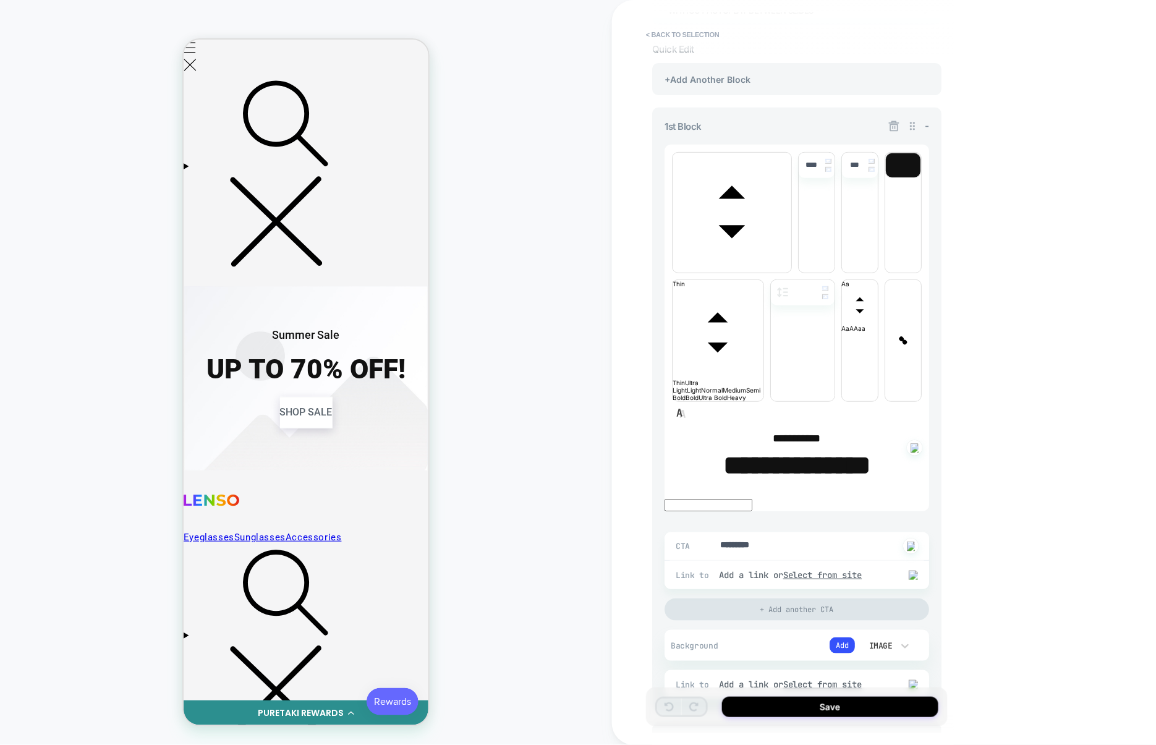
click at [769, 723] on div "+Add Another Block" at bounding box center [796, 739] width 289 height 32
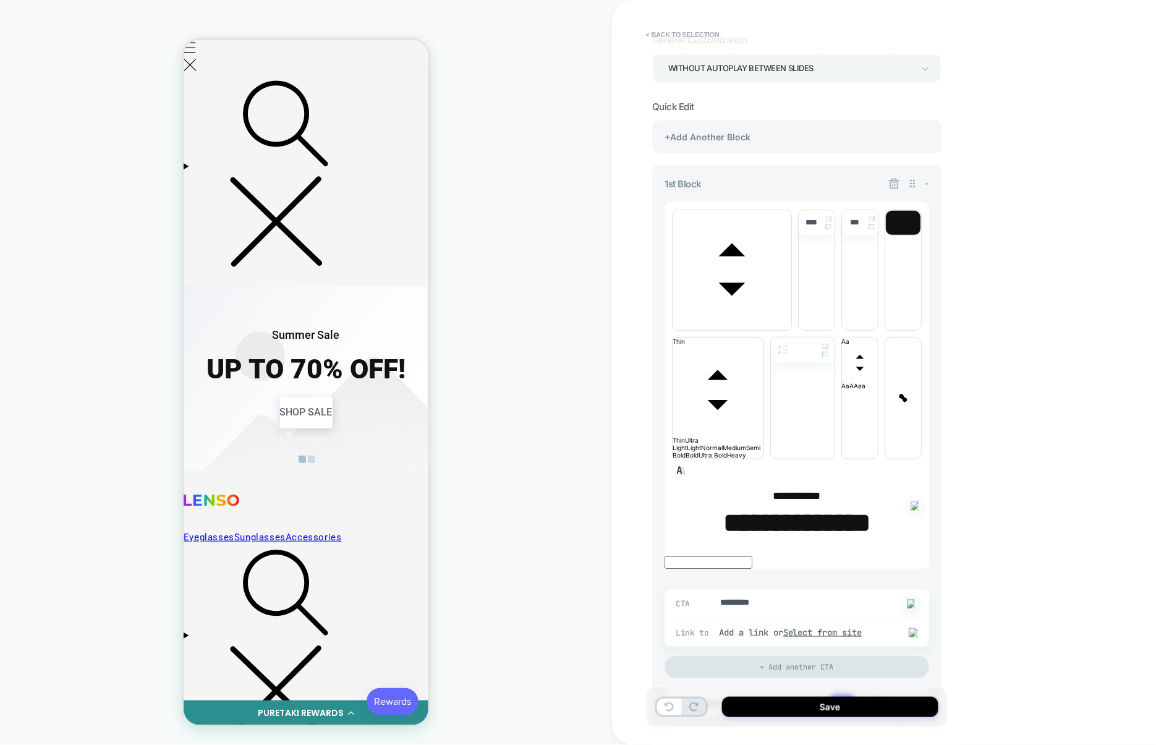
scroll to position [53, 0]
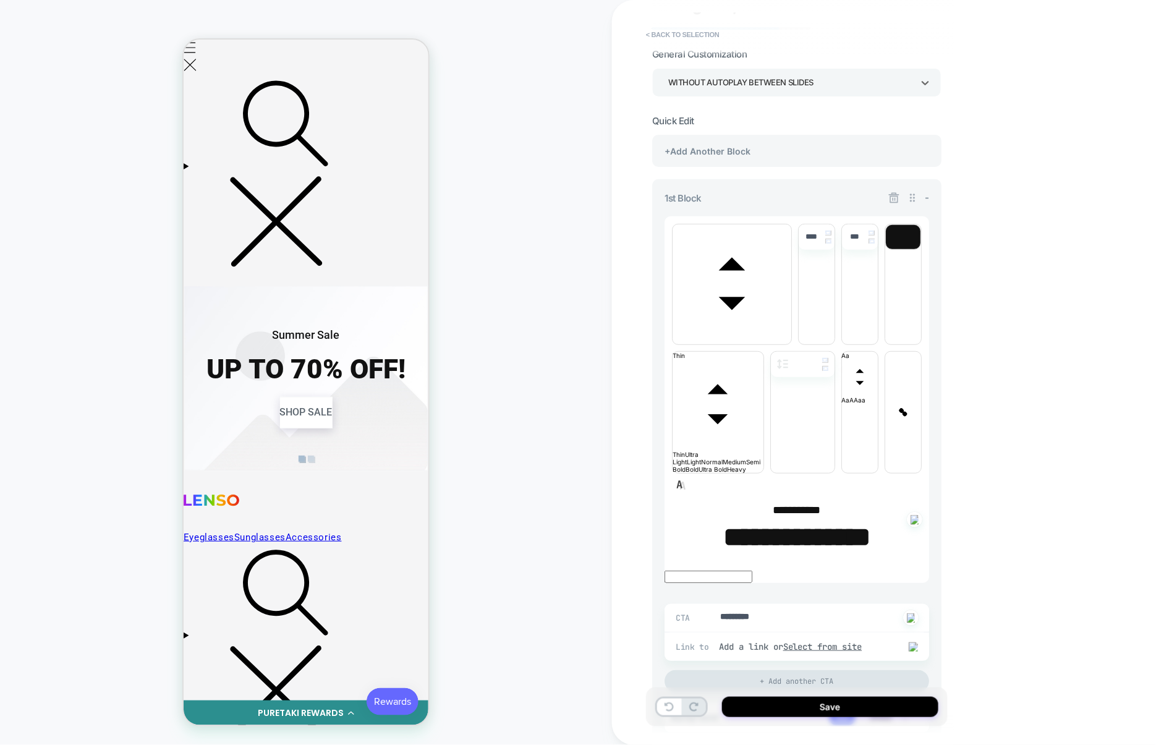
click at [779, 83] on div "WITHOUT AUTOPLAY BETWEEN SLIDES" at bounding box center [790, 82] width 245 height 17
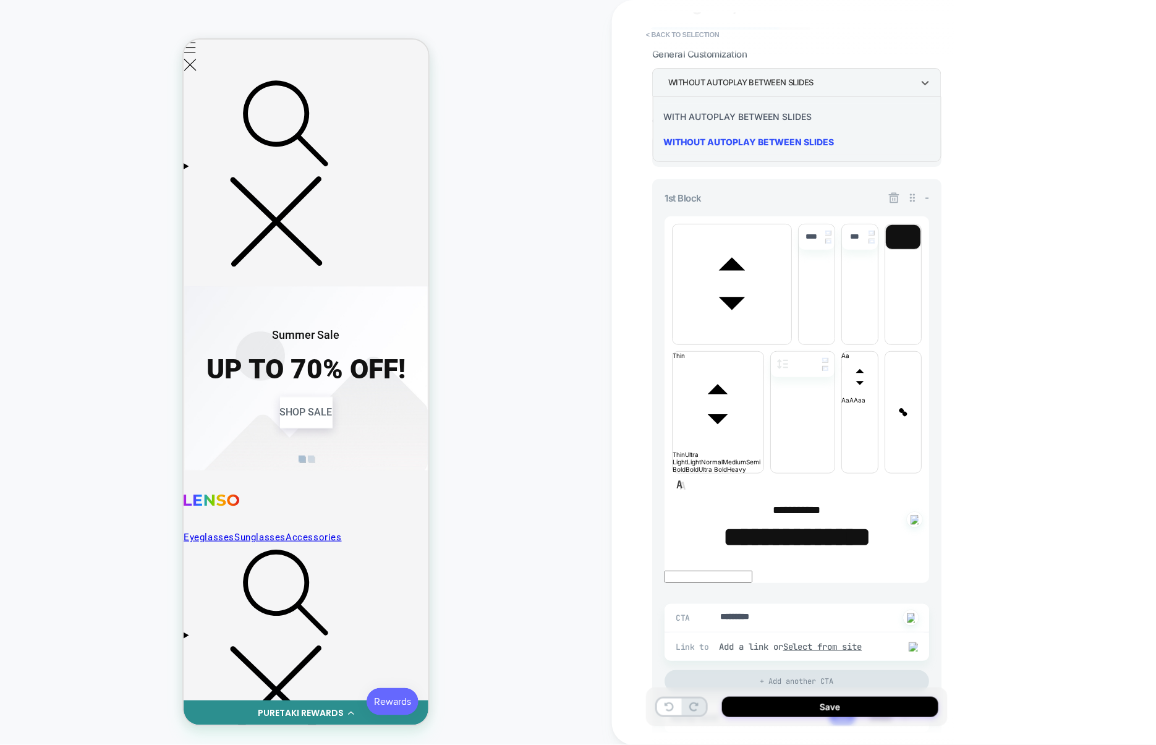
click at [764, 115] on div "WITH AUTOPLAY BETWEEN SLIDES" at bounding box center [796, 116] width 279 height 25
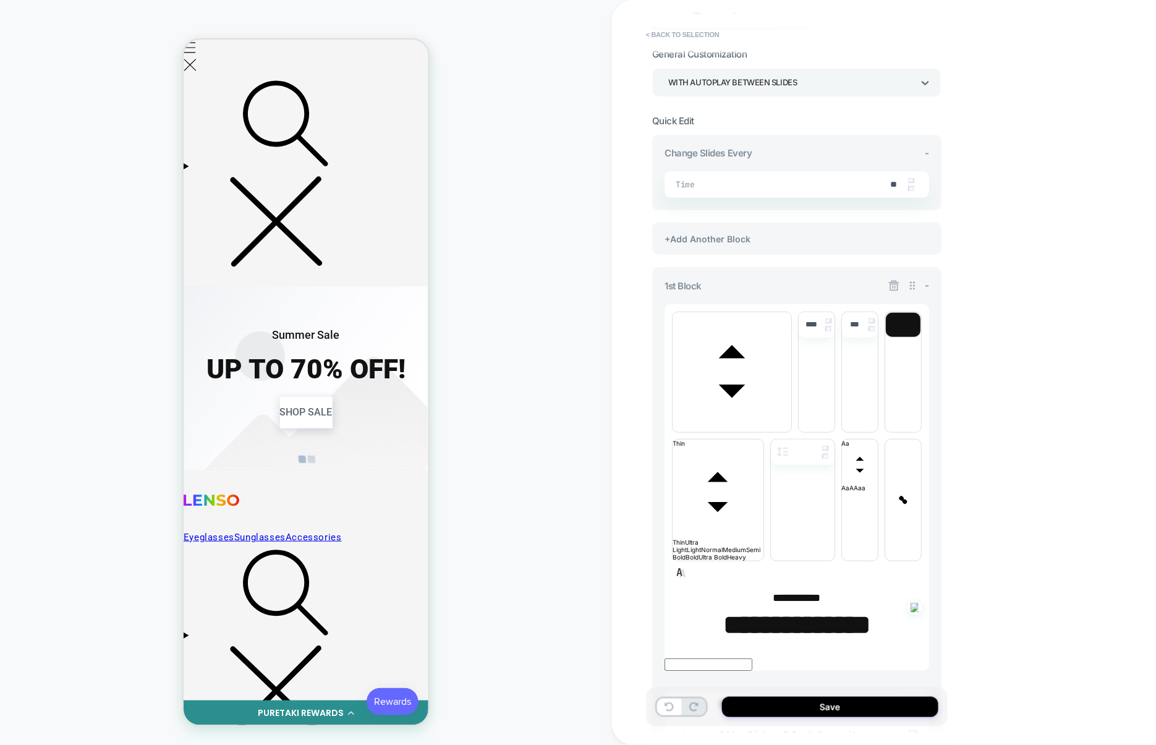
scroll to position [0, 503]
click at [753, 244] on div "+Add Another Block" at bounding box center [796, 238] width 289 height 32
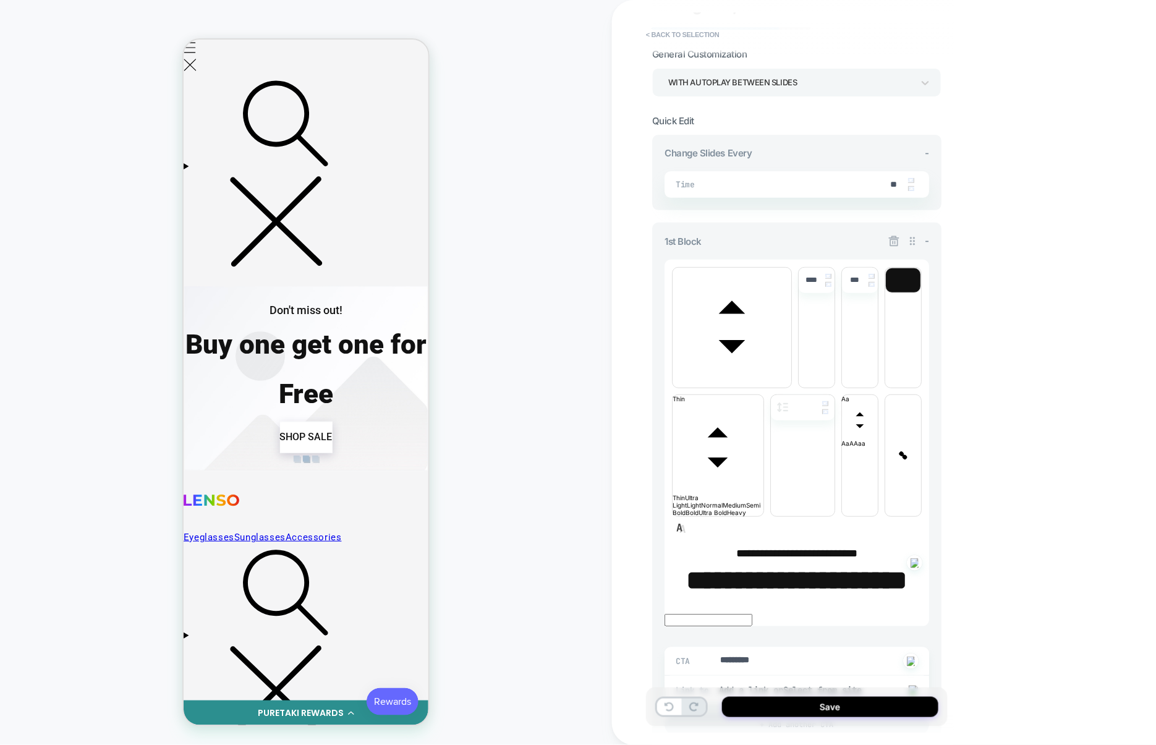
scroll to position [0, 1259]
click at [894, 245] on icon at bounding box center [894, 241] width 11 height 11
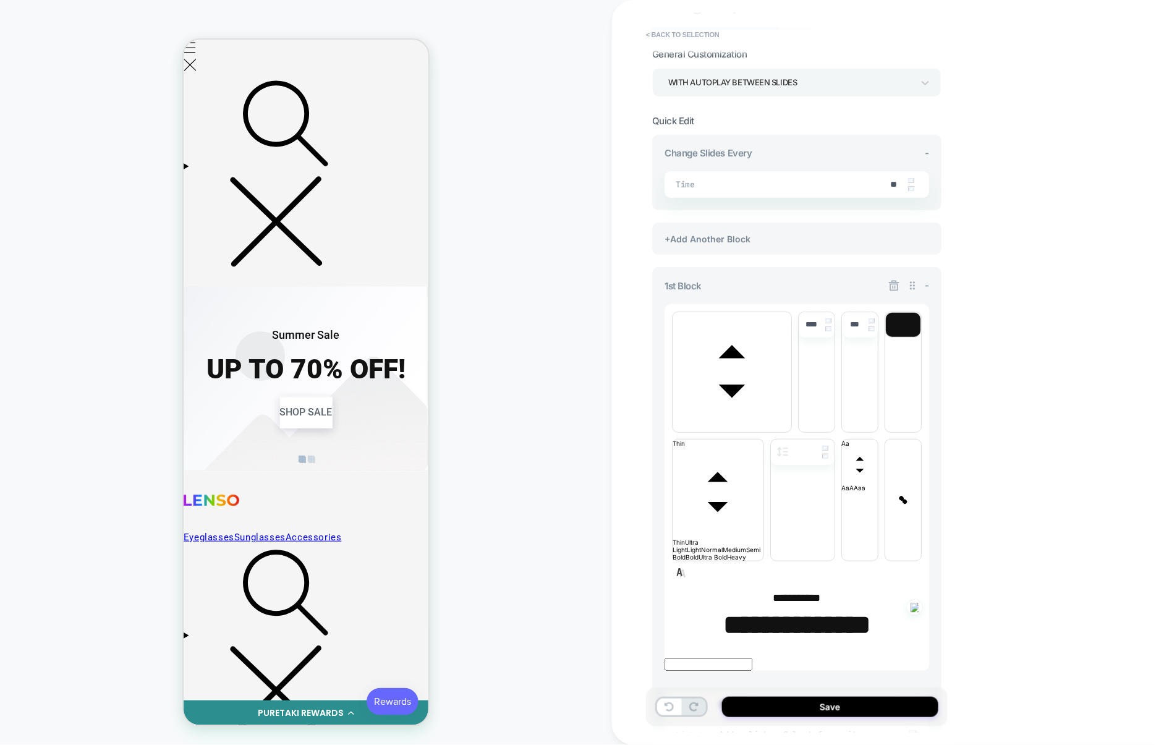
scroll to position [0, 503]
click at [894, 245] on div "+Add Another Block" at bounding box center [796, 238] width 289 height 32
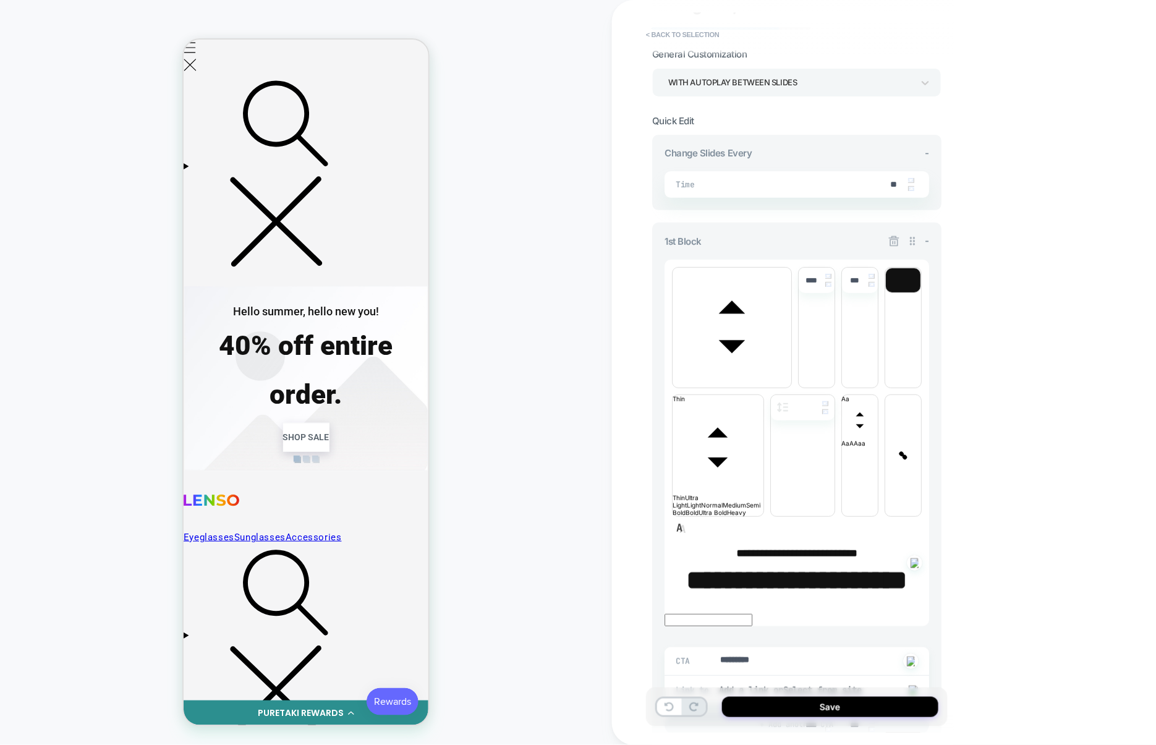
scroll to position [0, 755]
click at [895, 240] on icon at bounding box center [893, 241] width 12 height 12
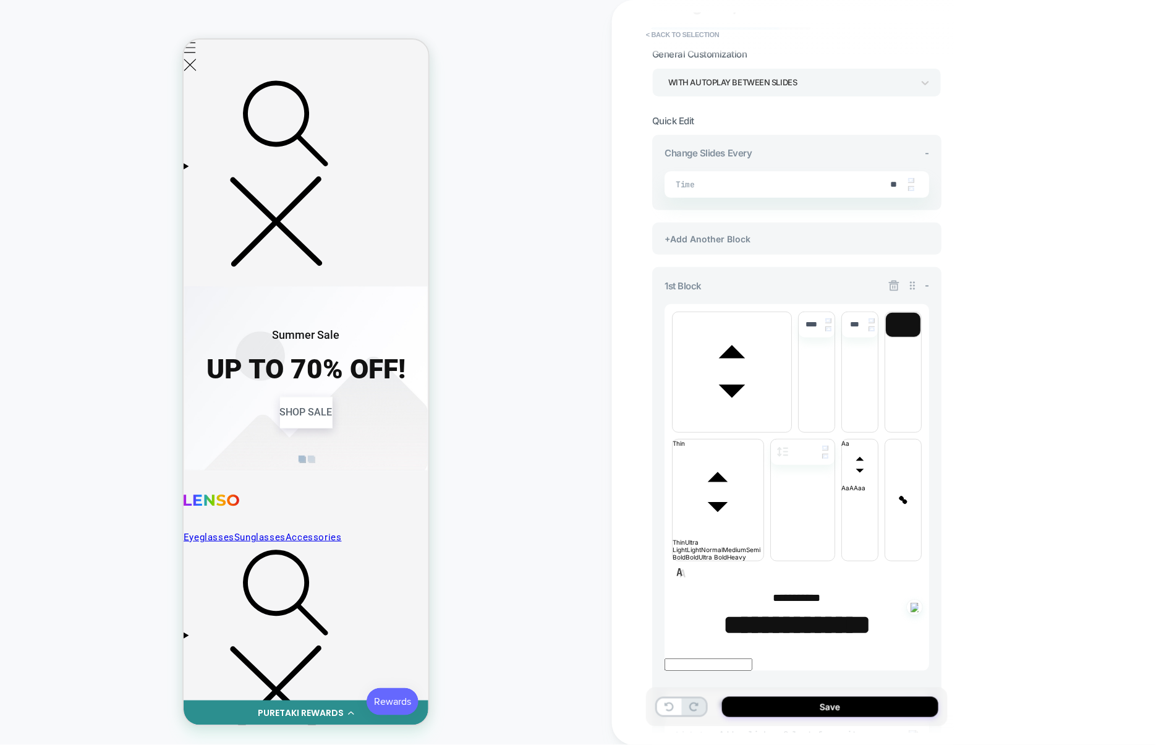
scroll to position [0, 503]
click at [892, 282] on icon at bounding box center [894, 286] width 11 height 11
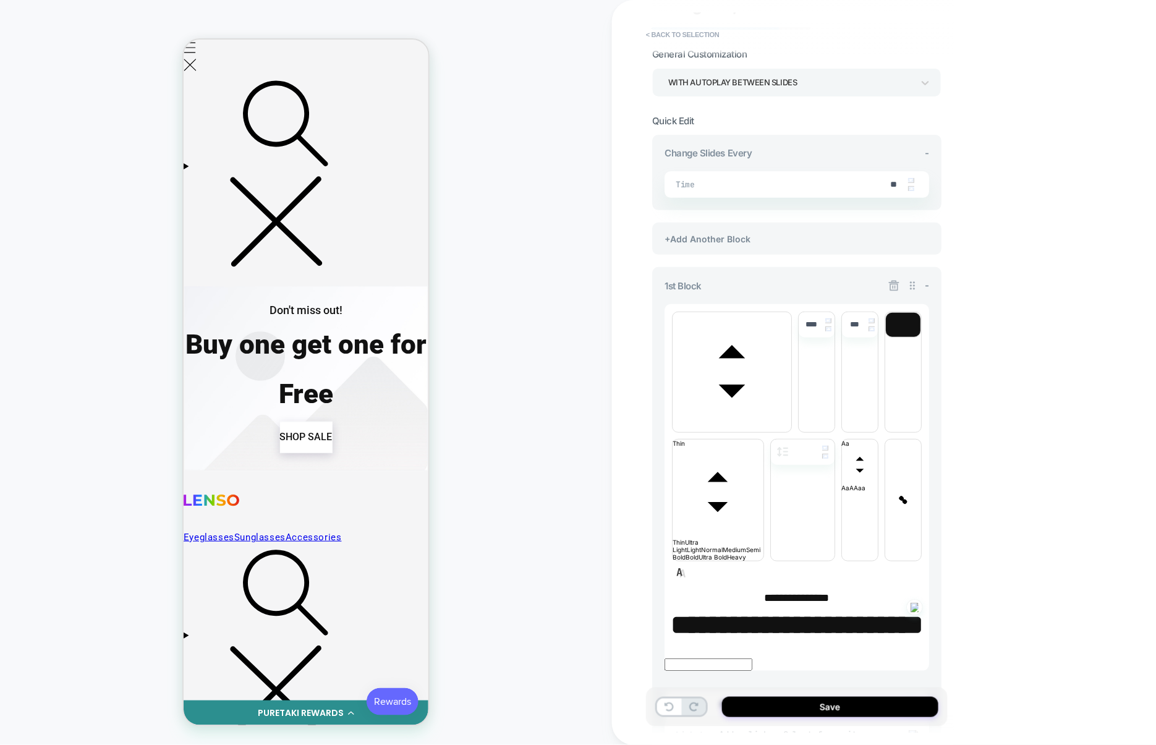
scroll to position [0, 0]
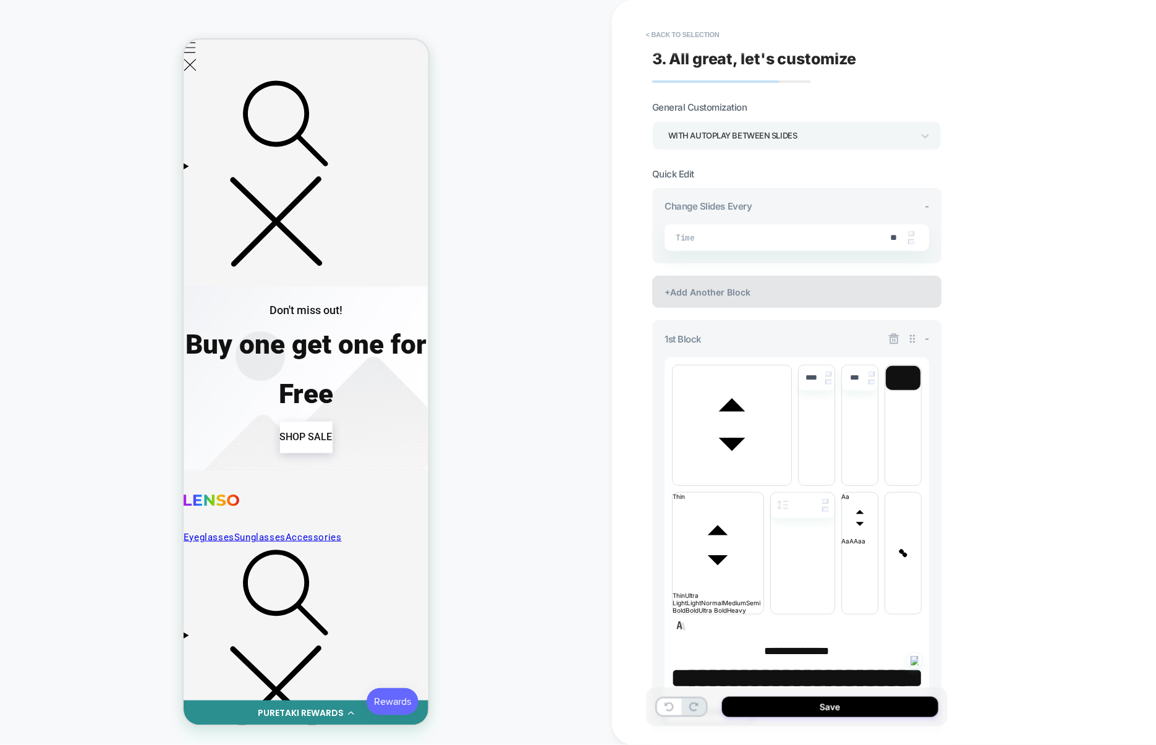
click at [797, 303] on div "+Add Another Block" at bounding box center [796, 292] width 289 height 32
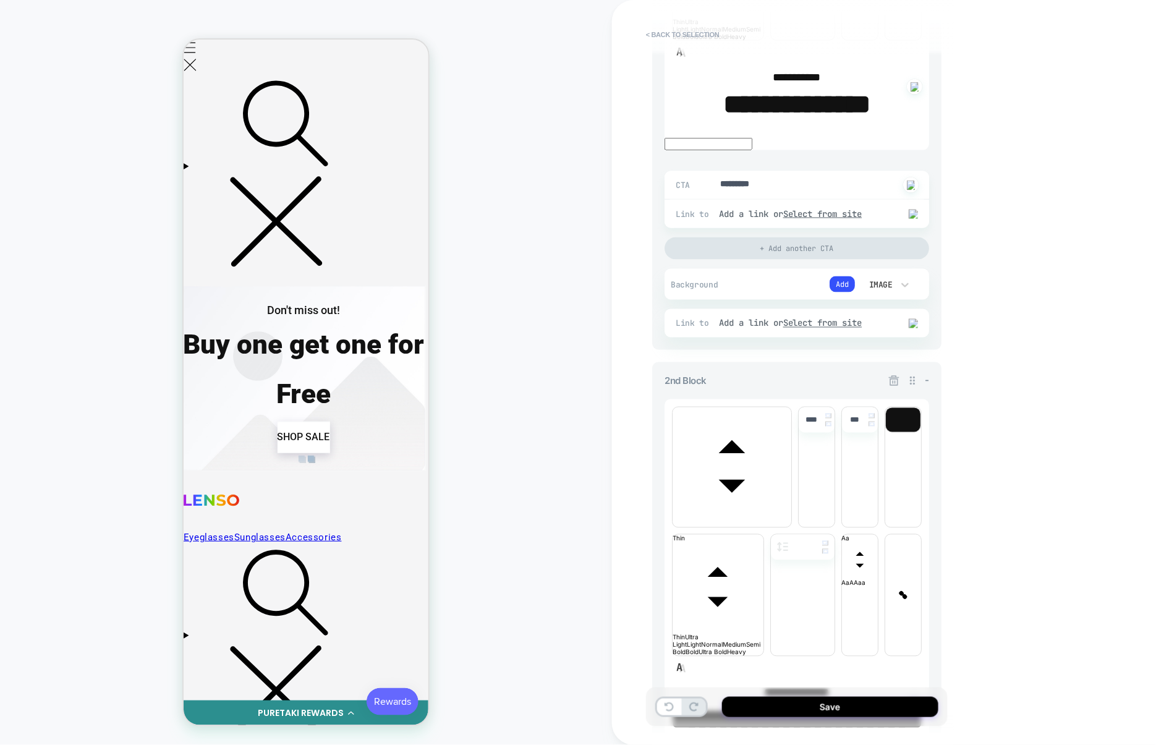
scroll to position [677, 0]
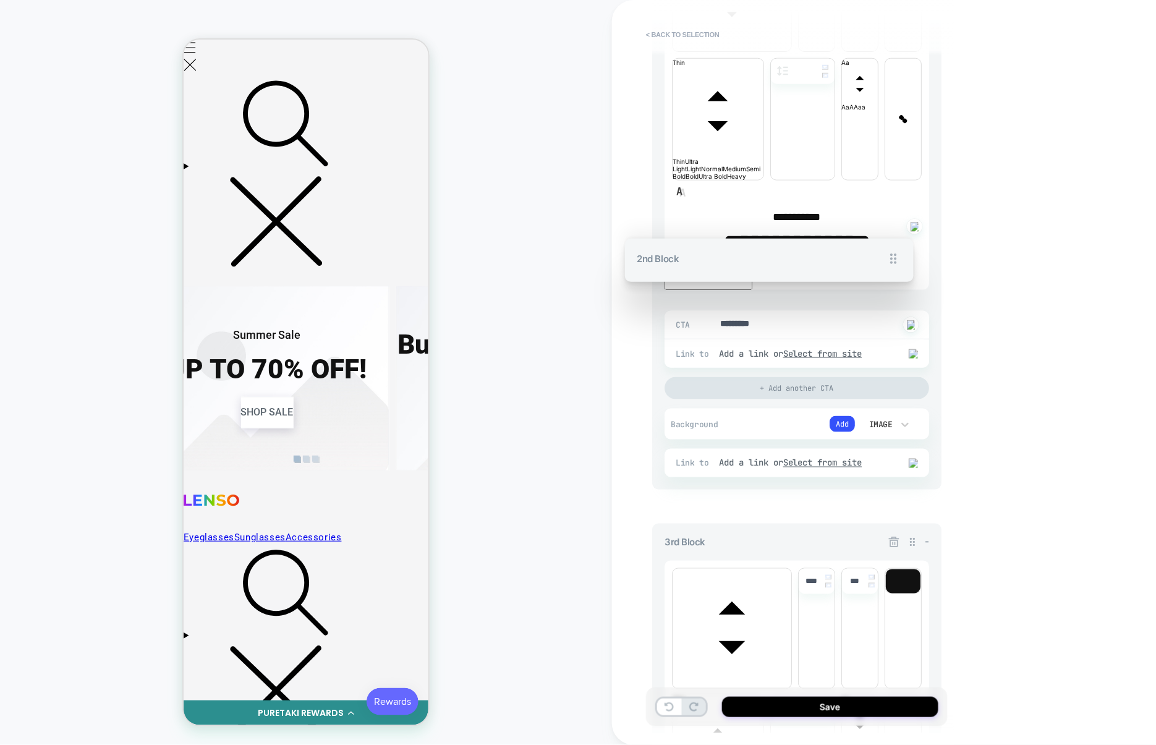
scroll to position [0, 878]
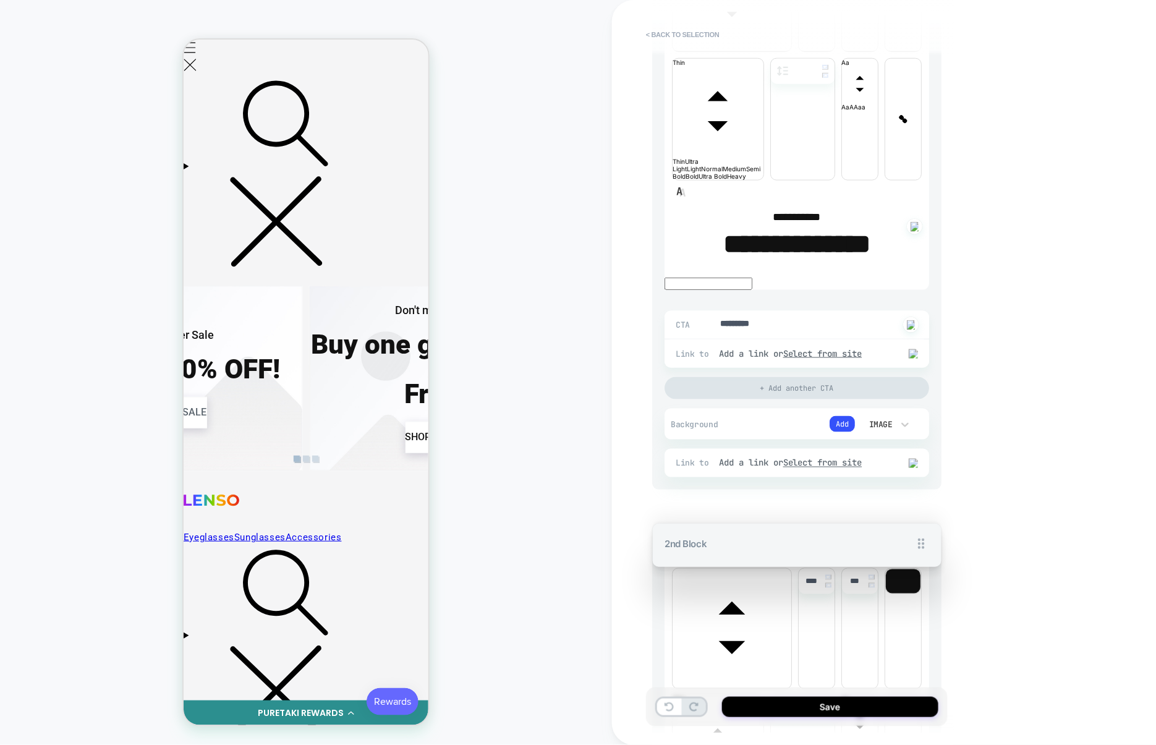
drag, startPoint x: 910, startPoint y: 300, endPoint x: 881, endPoint y: 252, distance: 56.3
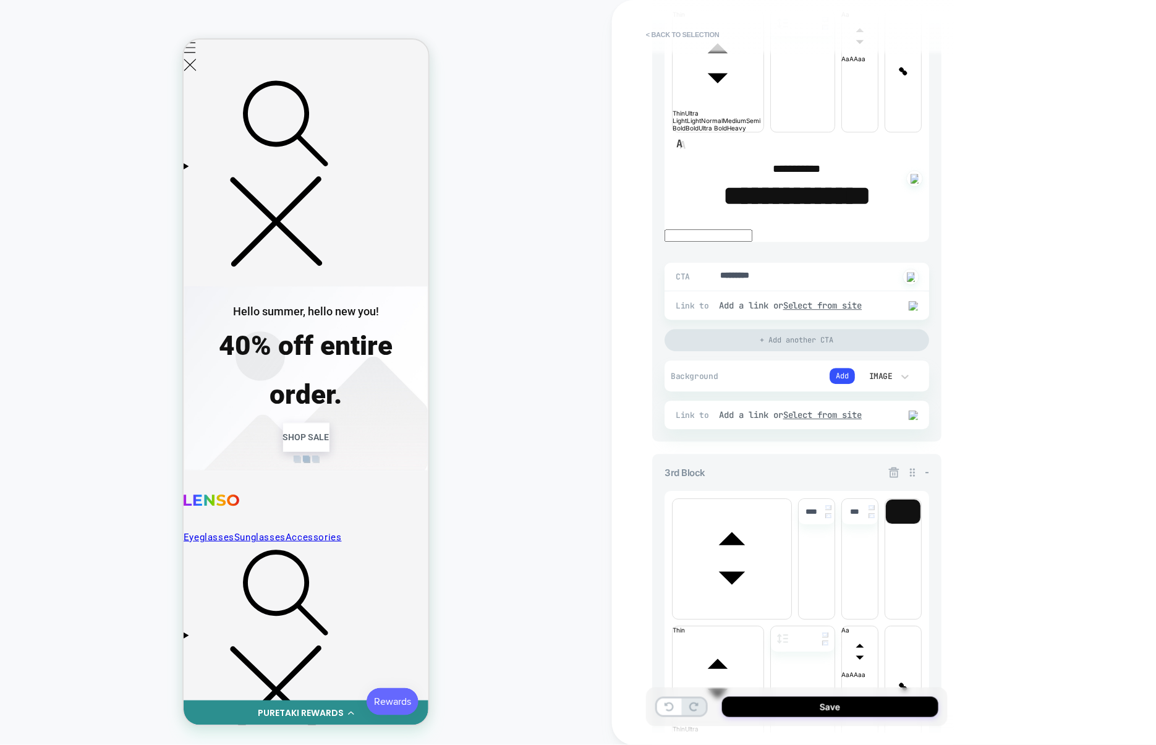
scroll to position [0, 1259]
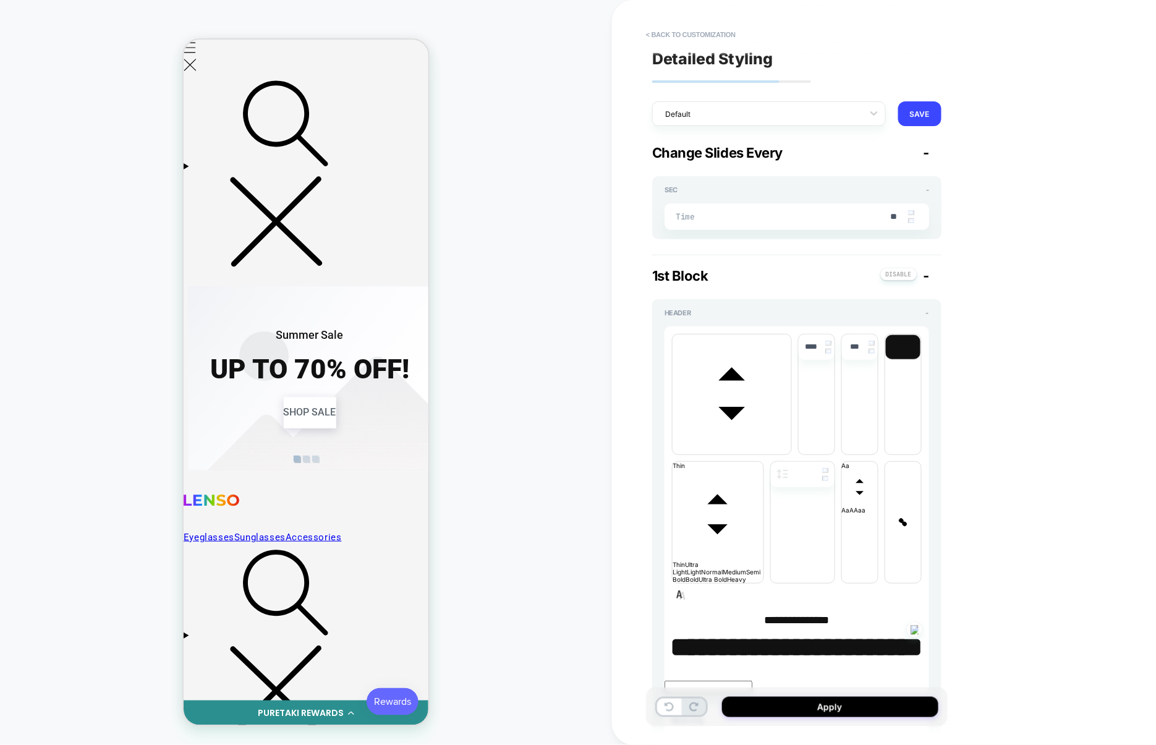
scroll to position [0, 1007]
click at [832, 701] on button "Apply" at bounding box center [830, 706] width 216 height 20
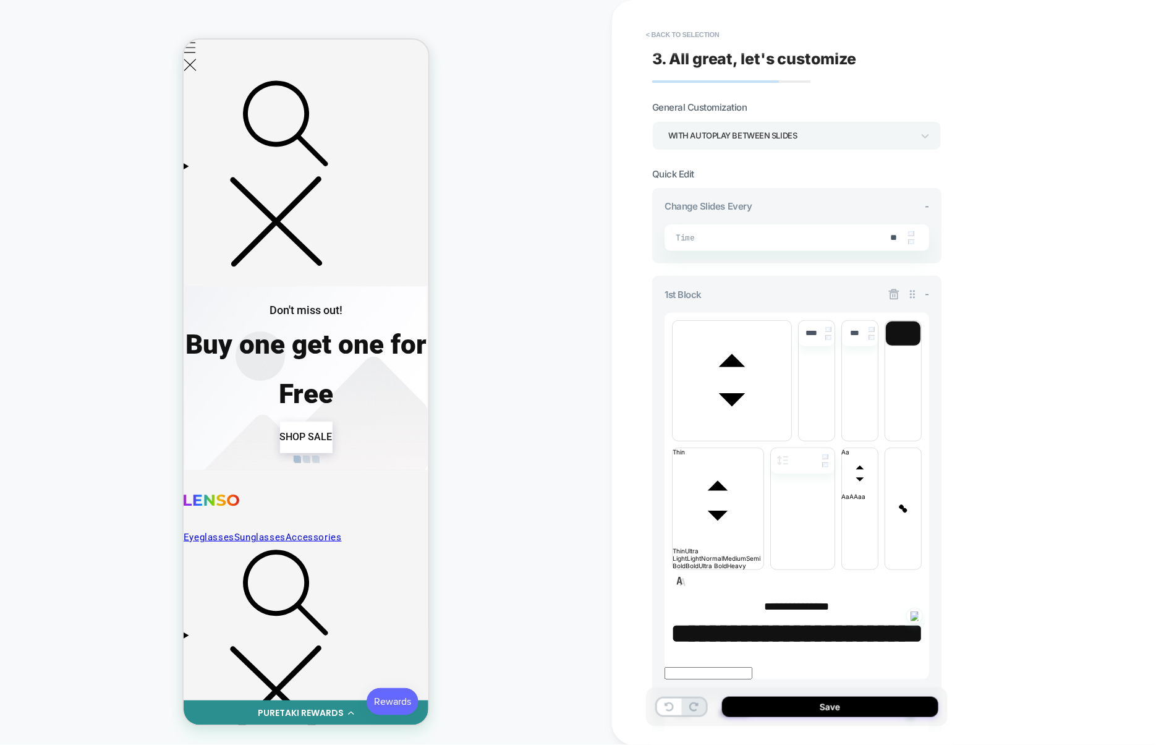
scroll to position [0, 755]
click at [842, 704] on button "Save" at bounding box center [830, 706] width 216 height 20
type textarea "*"
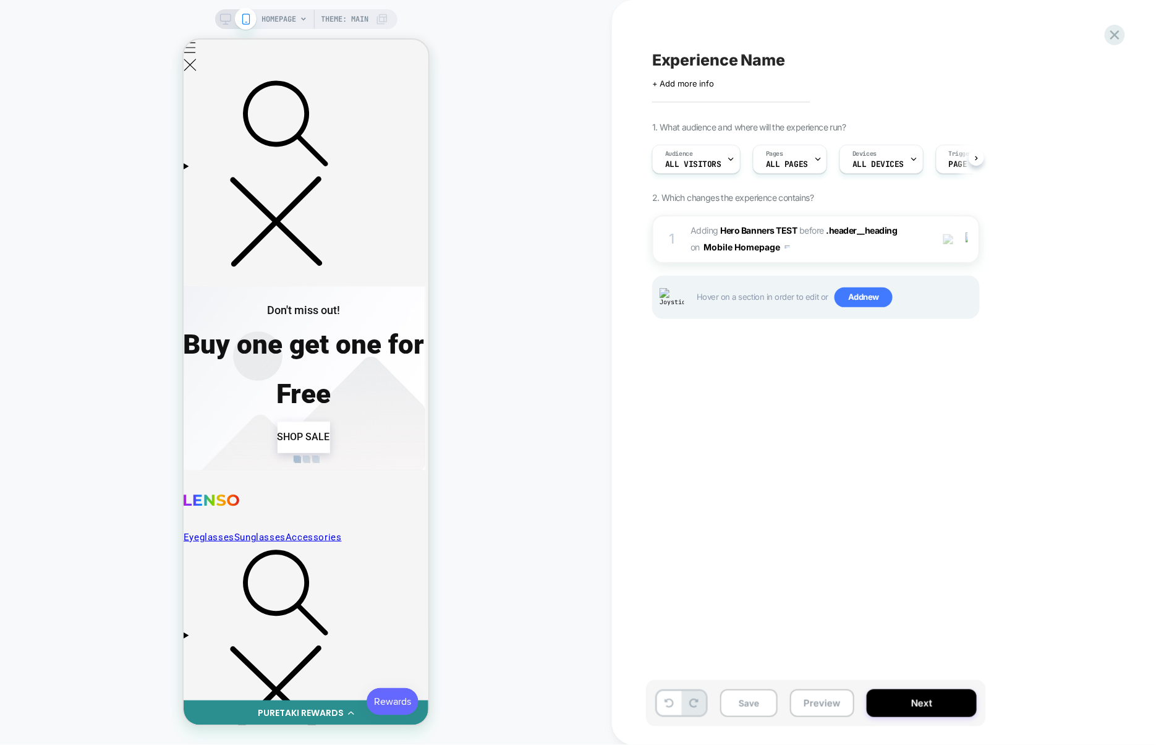
scroll to position [0, 1]
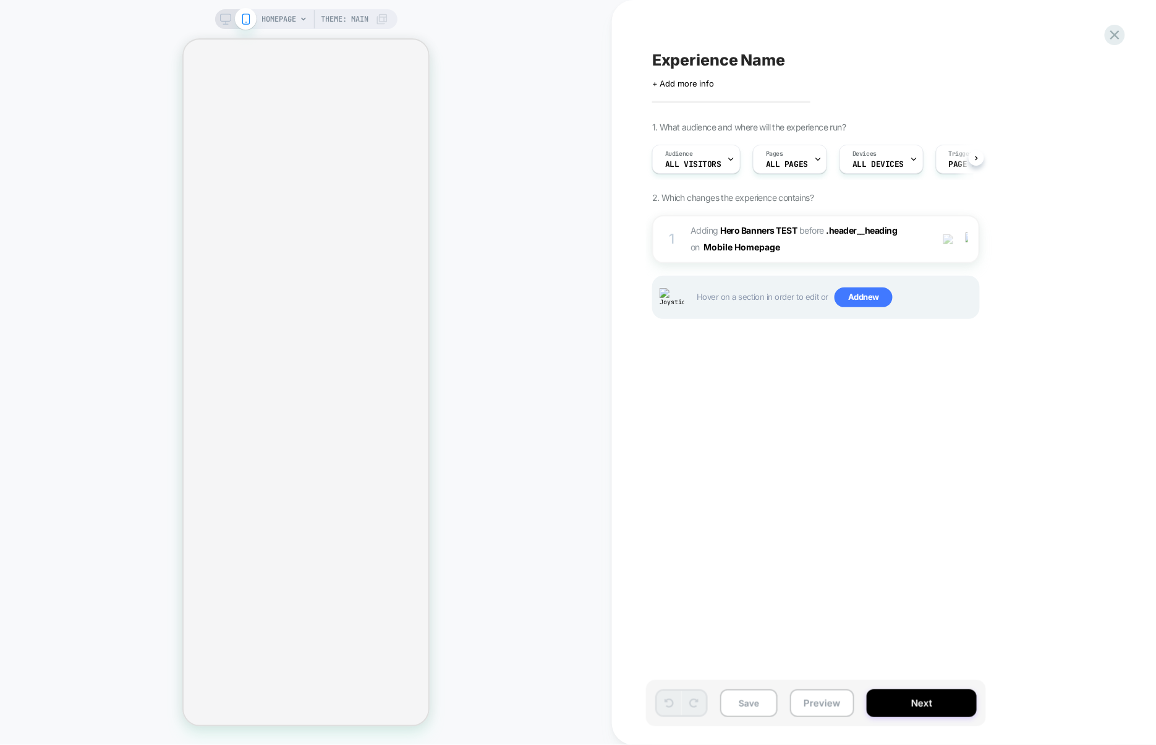
scroll to position [0, 1]
click at [837, 248] on span "#_loomi_addon_1758198823664 Adding Hero Banners TEST BEFORE .header__heading .h…" at bounding box center [807, 238] width 235 height 33
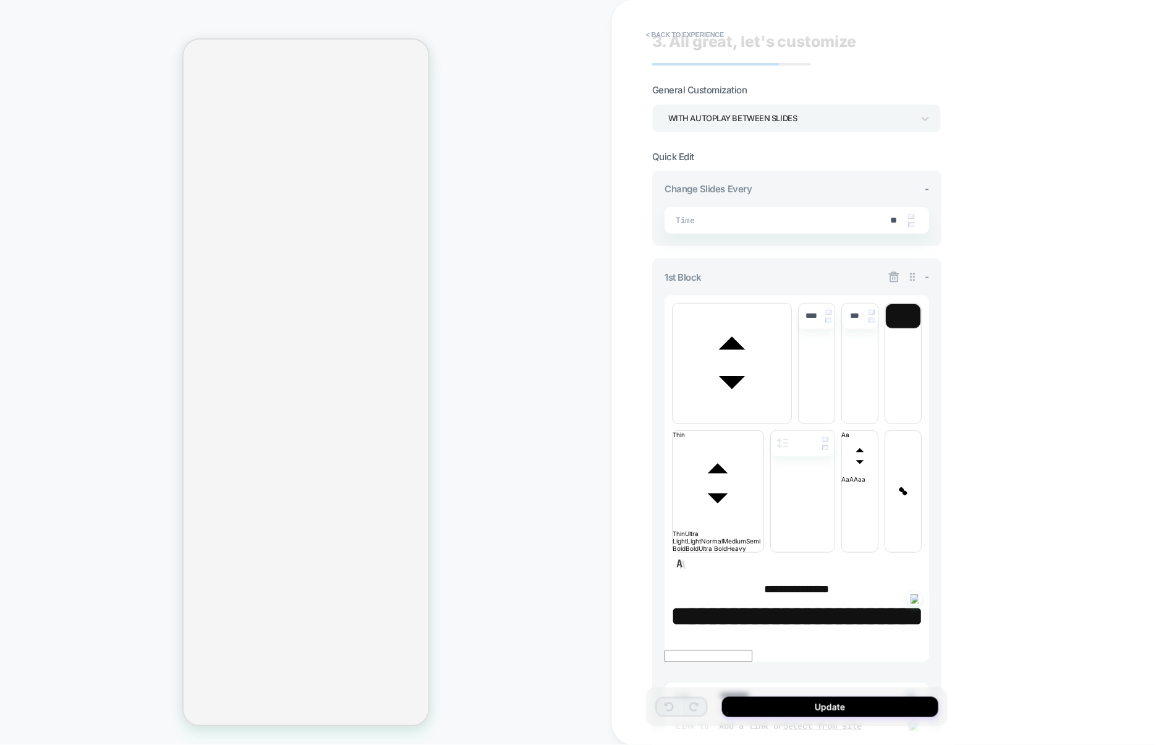
scroll to position [0, 0]
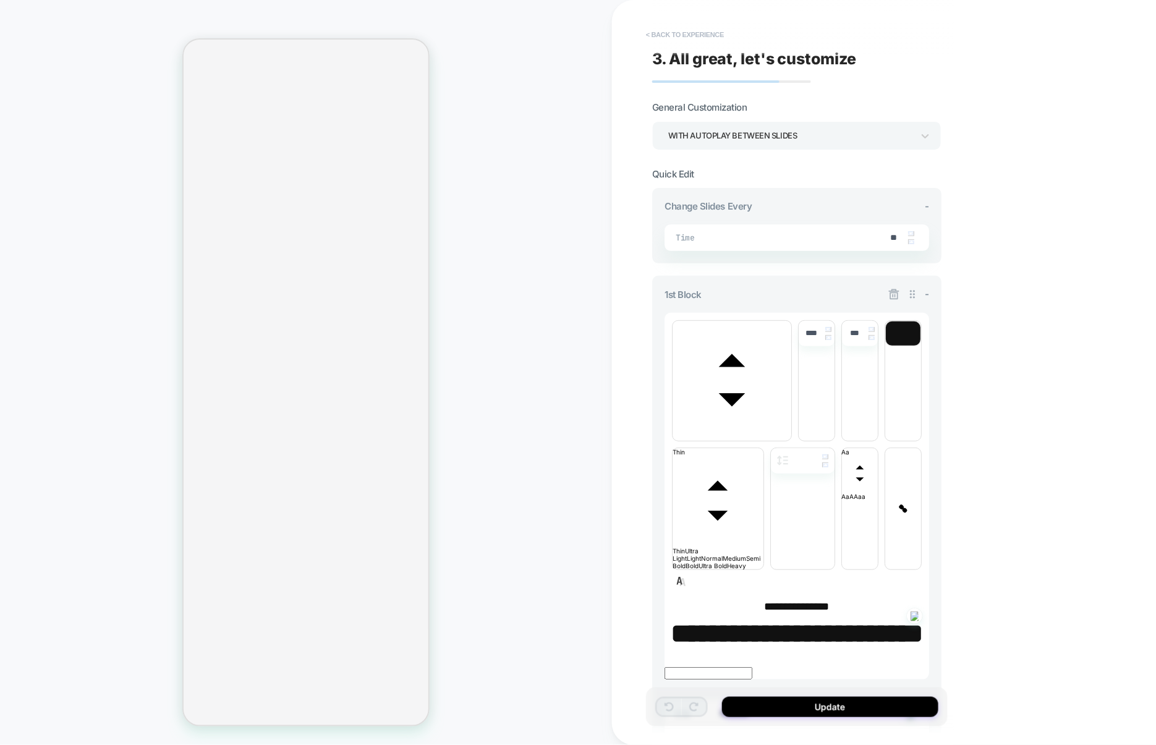
click at [693, 35] on button "< Back to experience" at bounding box center [685, 35] width 90 height 20
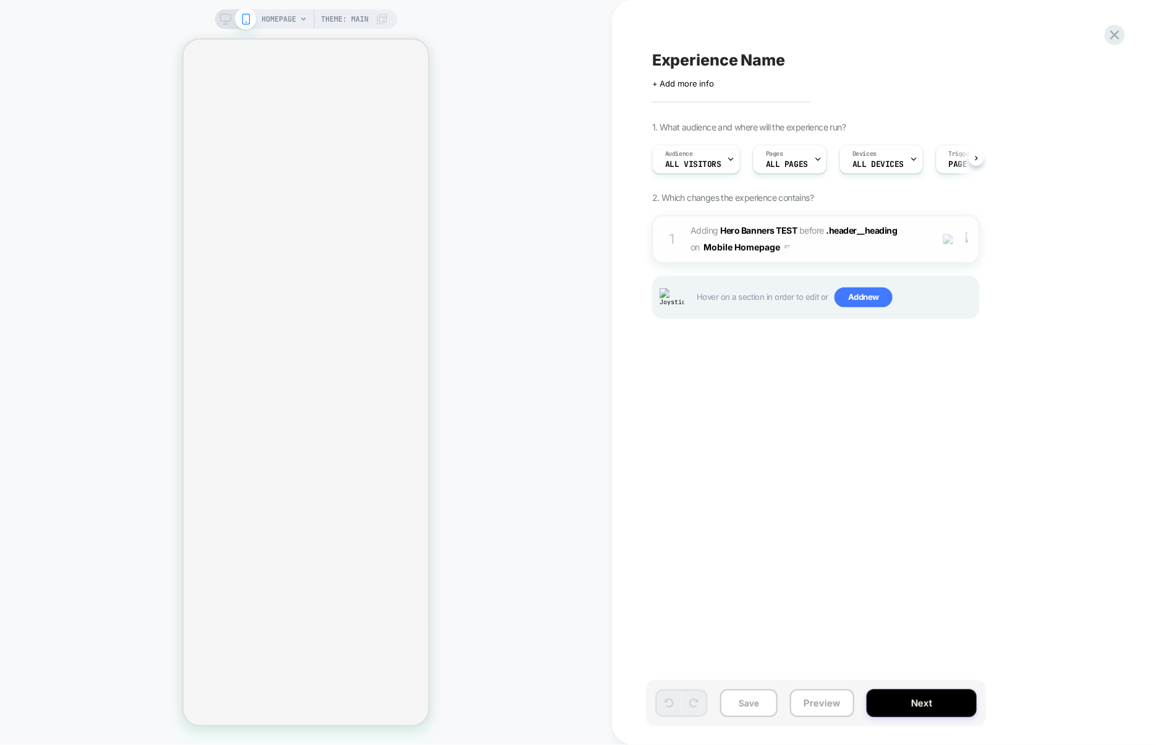
scroll to position [0, 1]
click at [964, 239] on div at bounding box center [968, 239] width 20 height 14
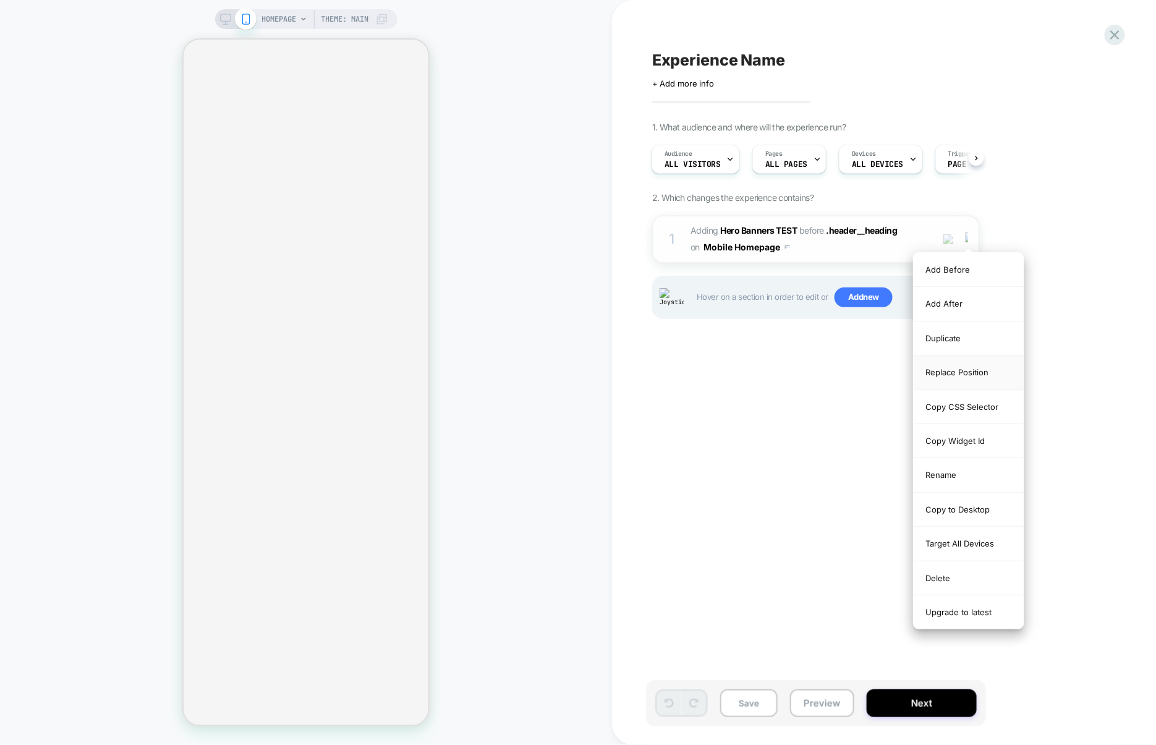
click at [958, 371] on div "Replace Position" at bounding box center [968, 372] width 110 height 34
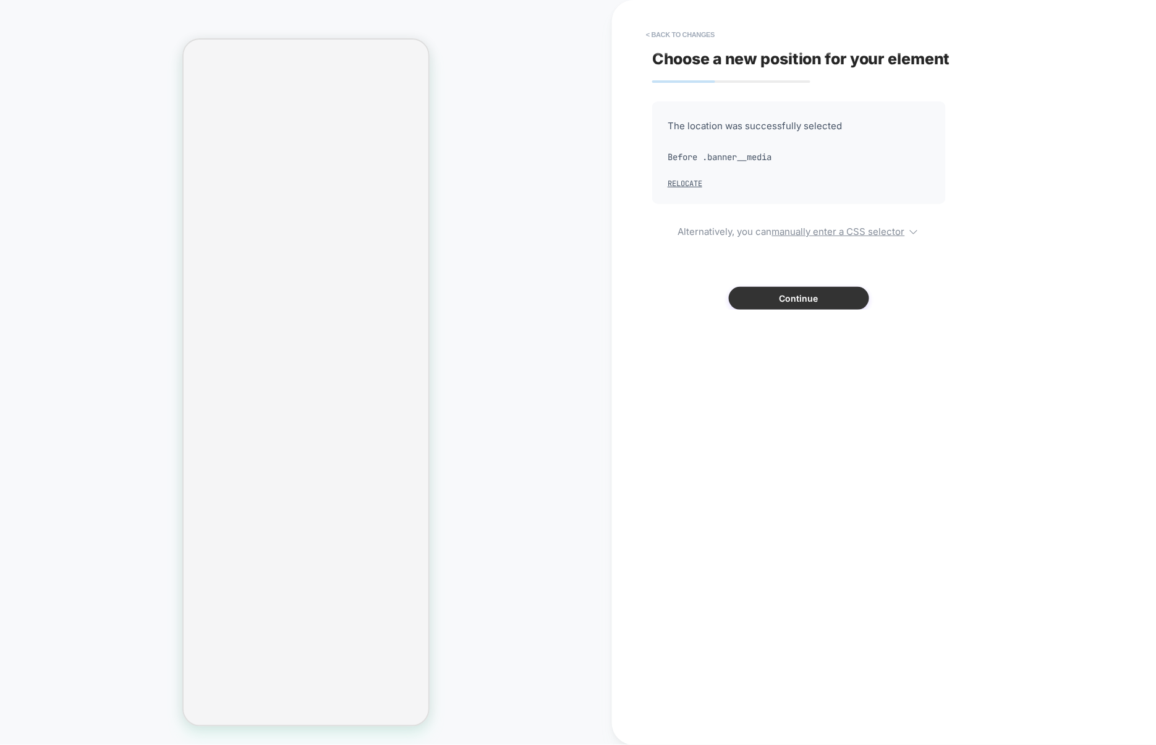
click at [817, 297] on button "Continue" at bounding box center [799, 298] width 140 height 23
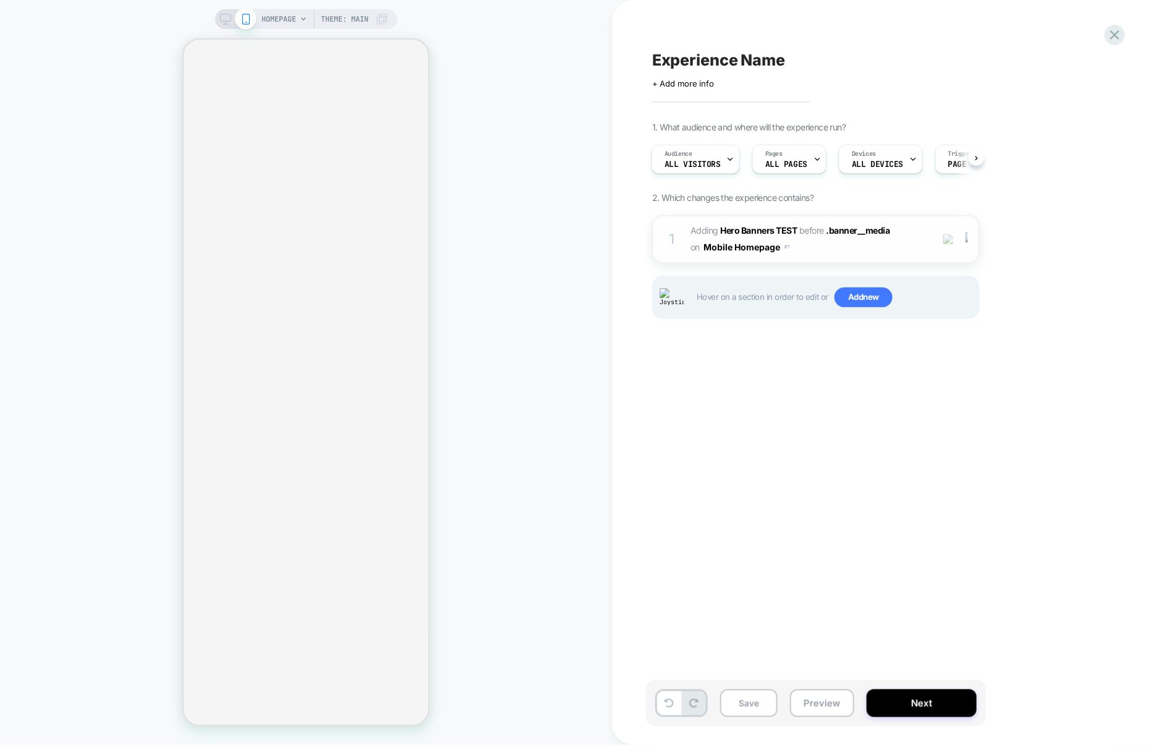
click at [835, 252] on span "#_loomi_addon_1758198823664 Adding Hero Banners TEST BEFORE .banner__media .ban…" at bounding box center [807, 238] width 235 height 33
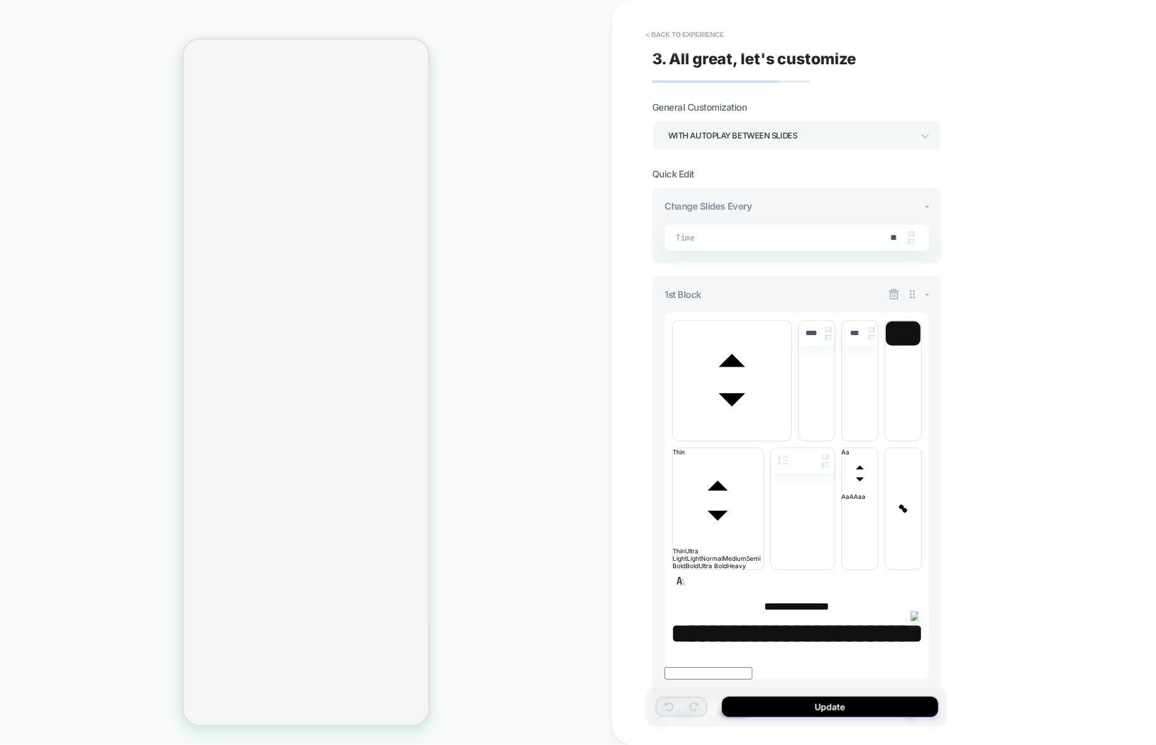
click at [754, 131] on div "WITH AUTOPLAY BETWEEN SLIDES" at bounding box center [790, 135] width 245 height 17
click at [747, 196] on div "WITHOUT AUTOPLAY BETWEEN SLIDES" at bounding box center [796, 195] width 279 height 25
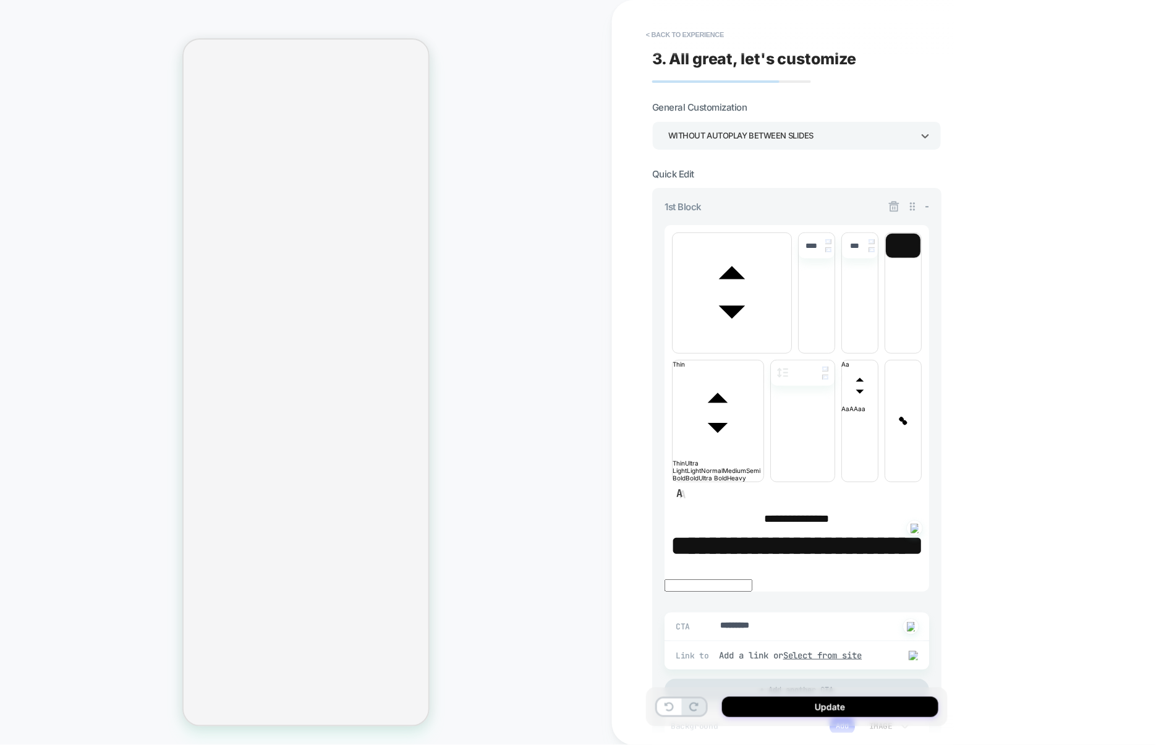
click at [809, 138] on div "WITHOUT AUTOPLAY BETWEEN SLIDES" at bounding box center [790, 135] width 245 height 17
click at [1051, 205] on div at bounding box center [578, 372] width 1156 height 745
click at [895, 202] on icon at bounding box center [894, 206] width 11 height 11
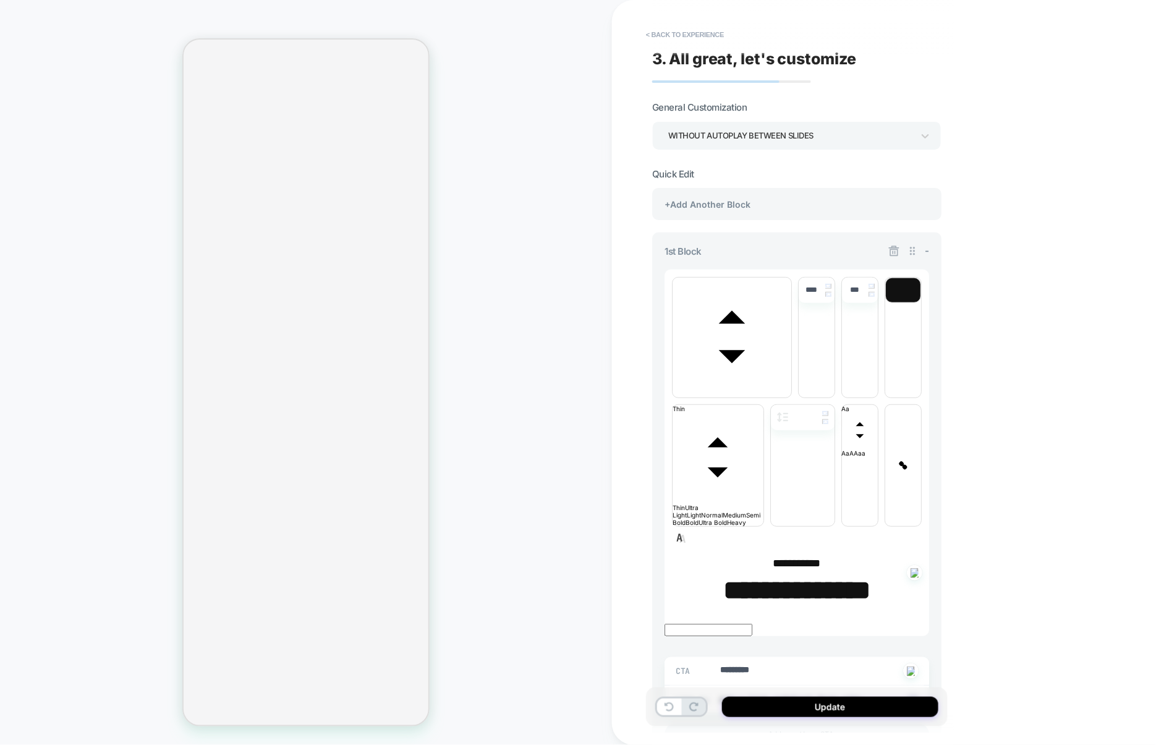
click at [819, 143] on div "WITHOUT AUTOPLAY BETWEEN SLIDES" at bounding box center [790, 135] width 245 height 17
click at [758, 177] on div "WITH AUTOPLAY BETWEEN SLIDES" at bounding box center [796, 170] width 279 height 25
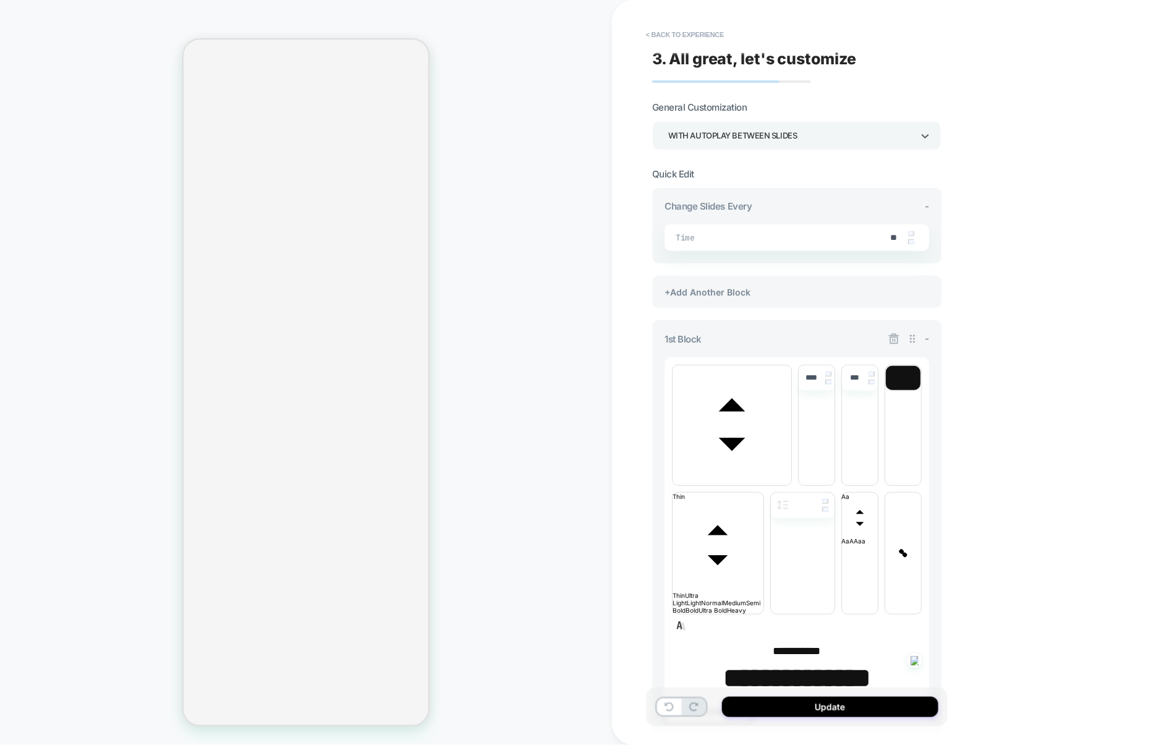
click at [779, 138] on div "WITH AUTOPLAY BETWEEN SLIDES" at bounding box center [790, 135] width 245 height 17
click at [889, 339] on div at bounding box center [578, 372] width 1156 height 745
click at [893, 339] on icon at bounding box center [894, 339] width 11 height 11
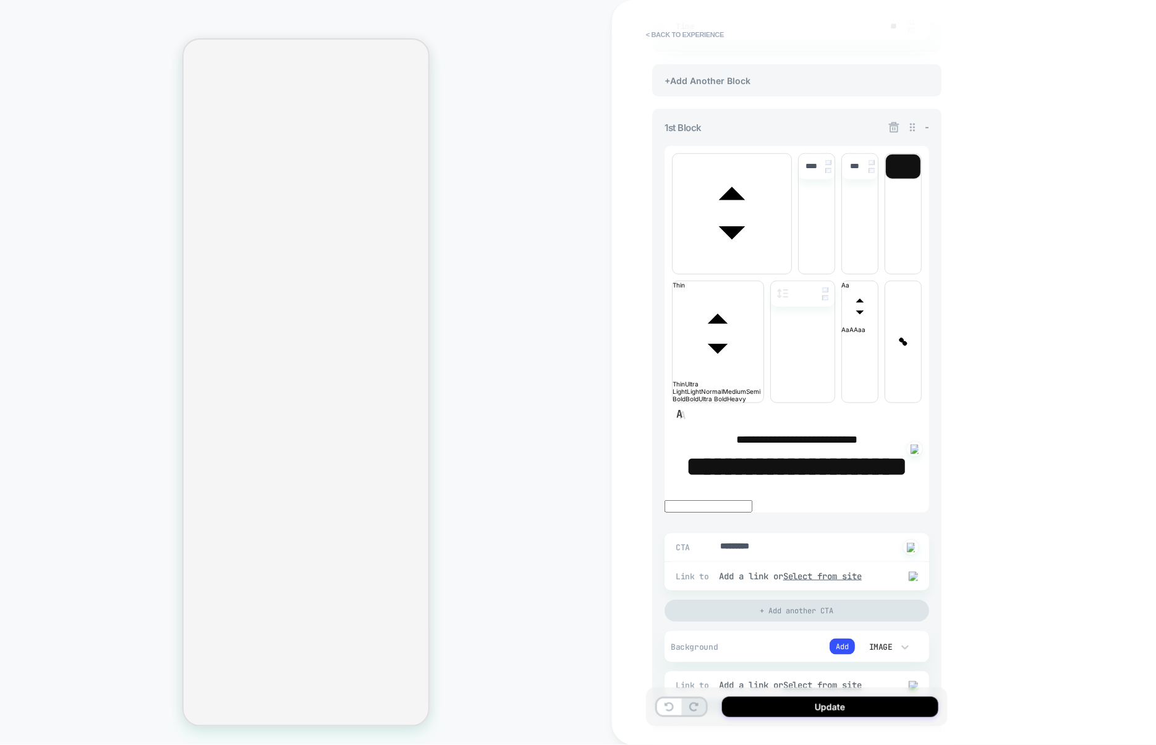
scroll to position [0, 0]
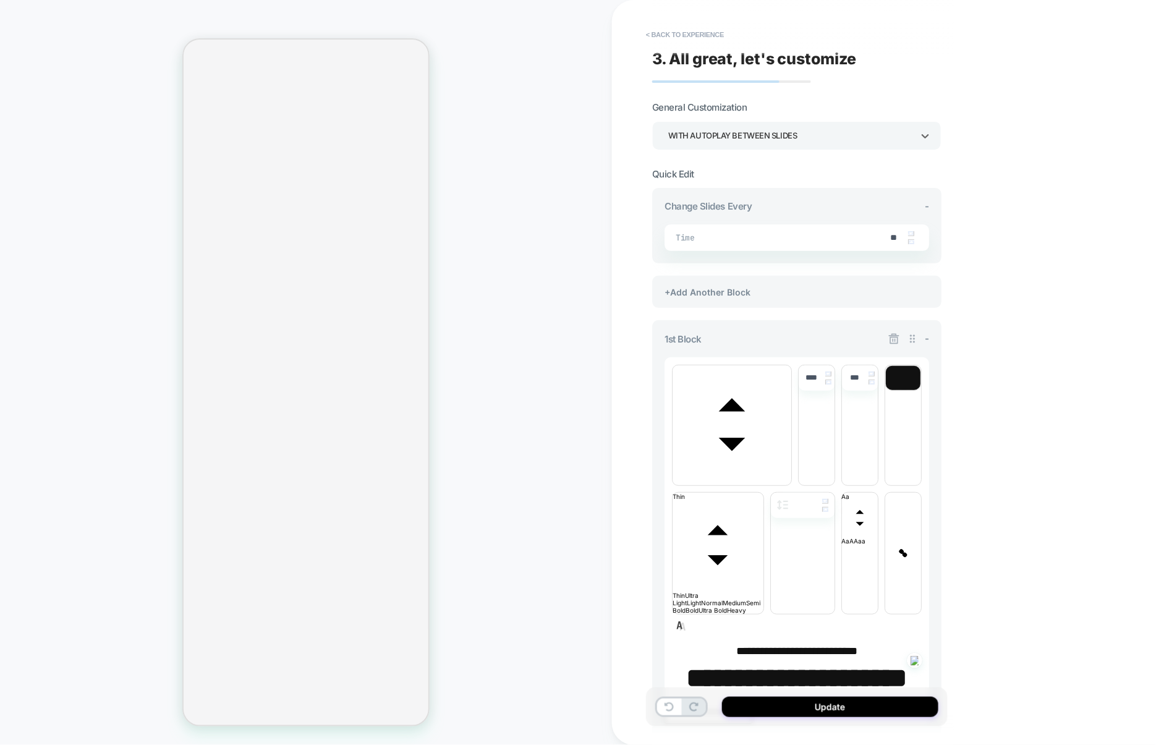
click at [734, 142] on div "WITH AUTOPLAY BETWEEN SLIDES" at bounding box center [790, 135] width 245 height 17
click at [717, 197] on div "WITHOUT AUTOPLAY BETWEEN SLIDES" at bounding box center [796, 195] width 279 height 25
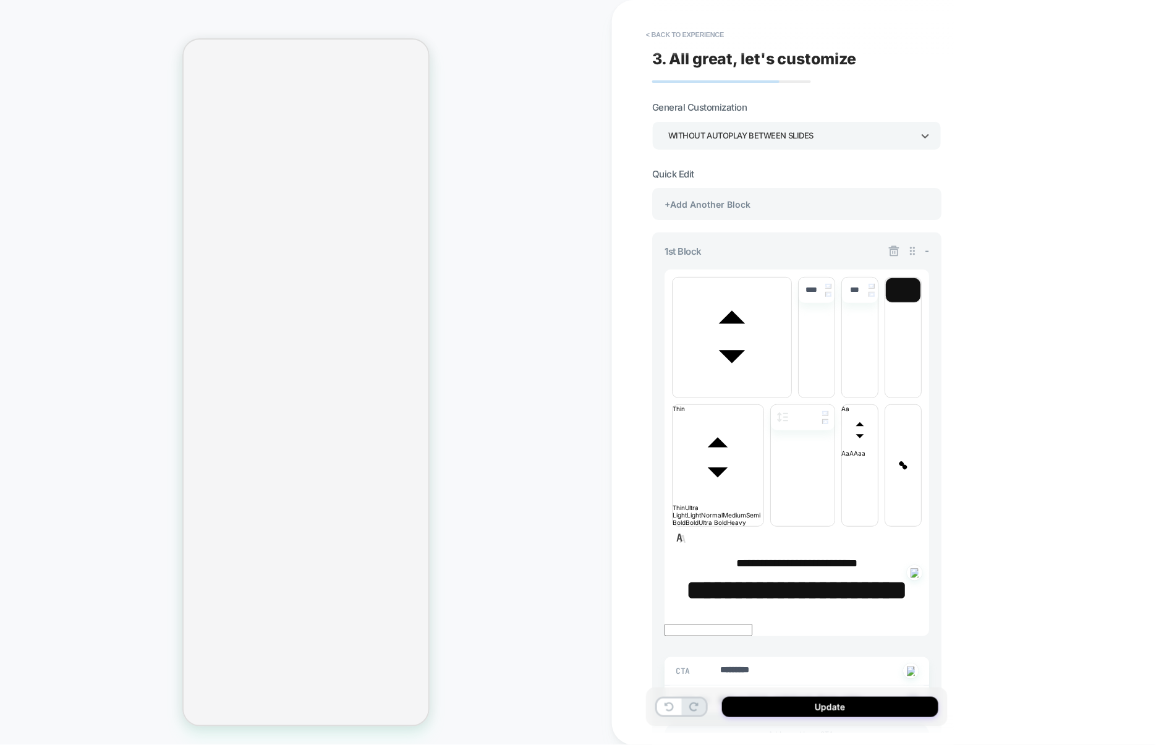
click at [743, 132] on div "WITHOUT AUTOPLAY BETWEEN SLIDES" at bounding box center [790, 135] width 245 height 17
click at [740, 165] on div "WITH AUTOPLAY BETWEEN SLIDES" at bounding box center [796, 170] width 279 height 25
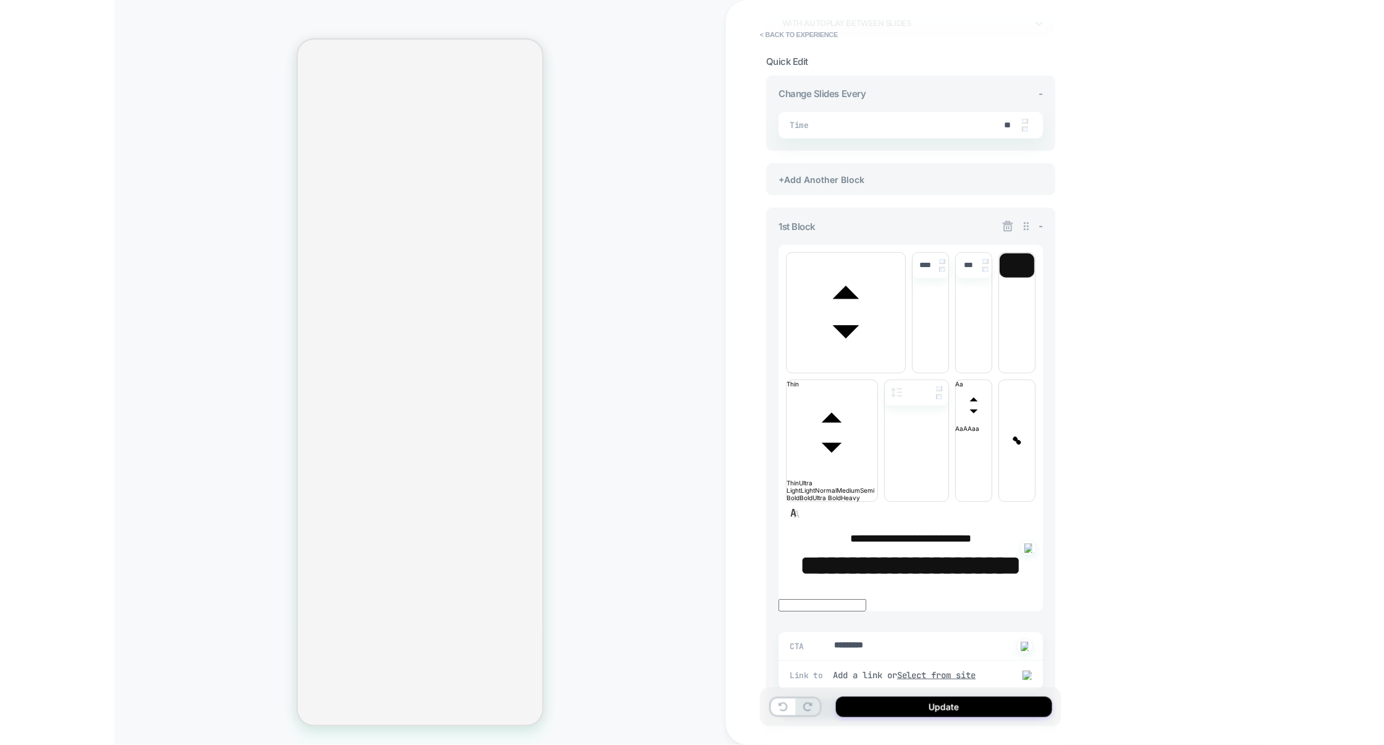
scroll to position [251, 0]
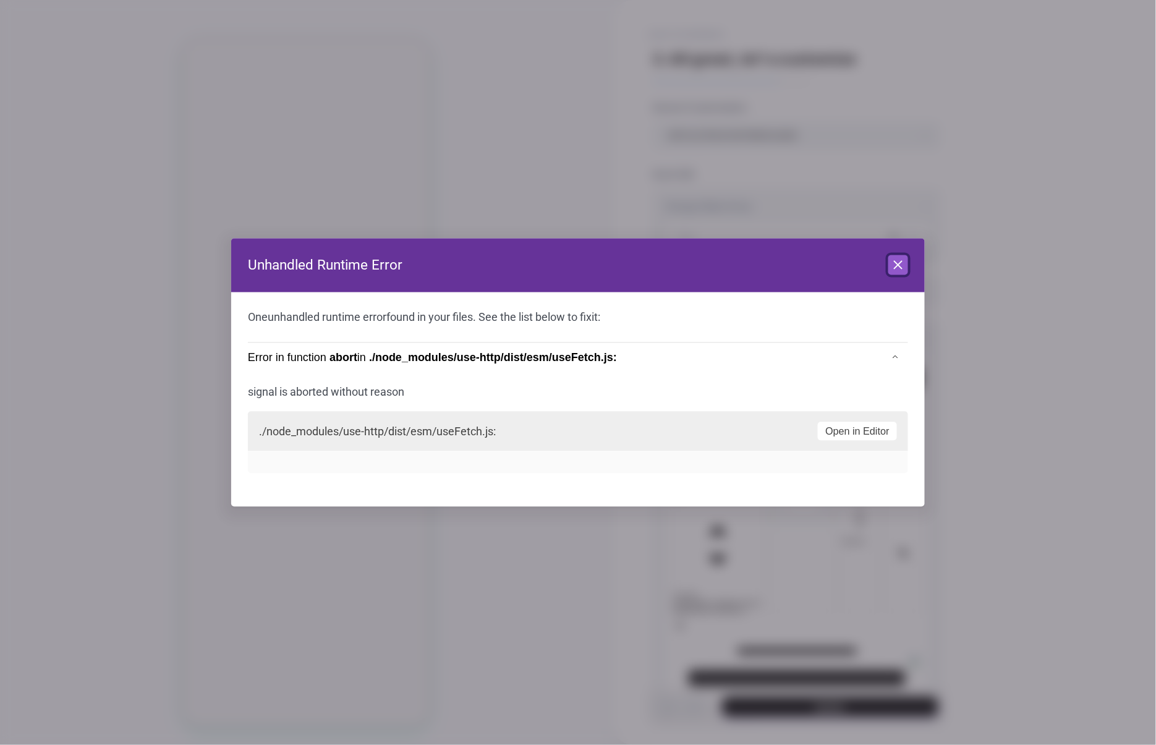
click at [899, 263] on icon at bounding box center [897, 264] width 7 height 7
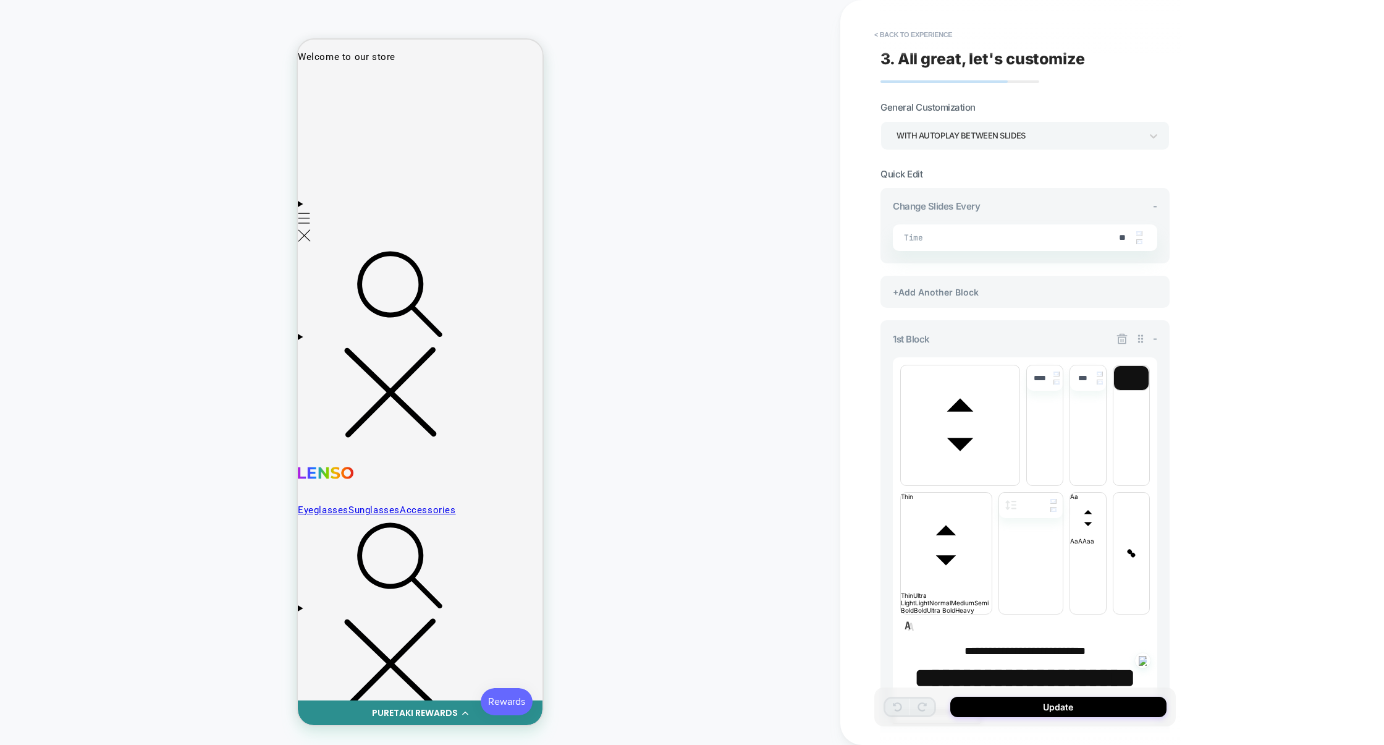
scroll to position [95, 0]
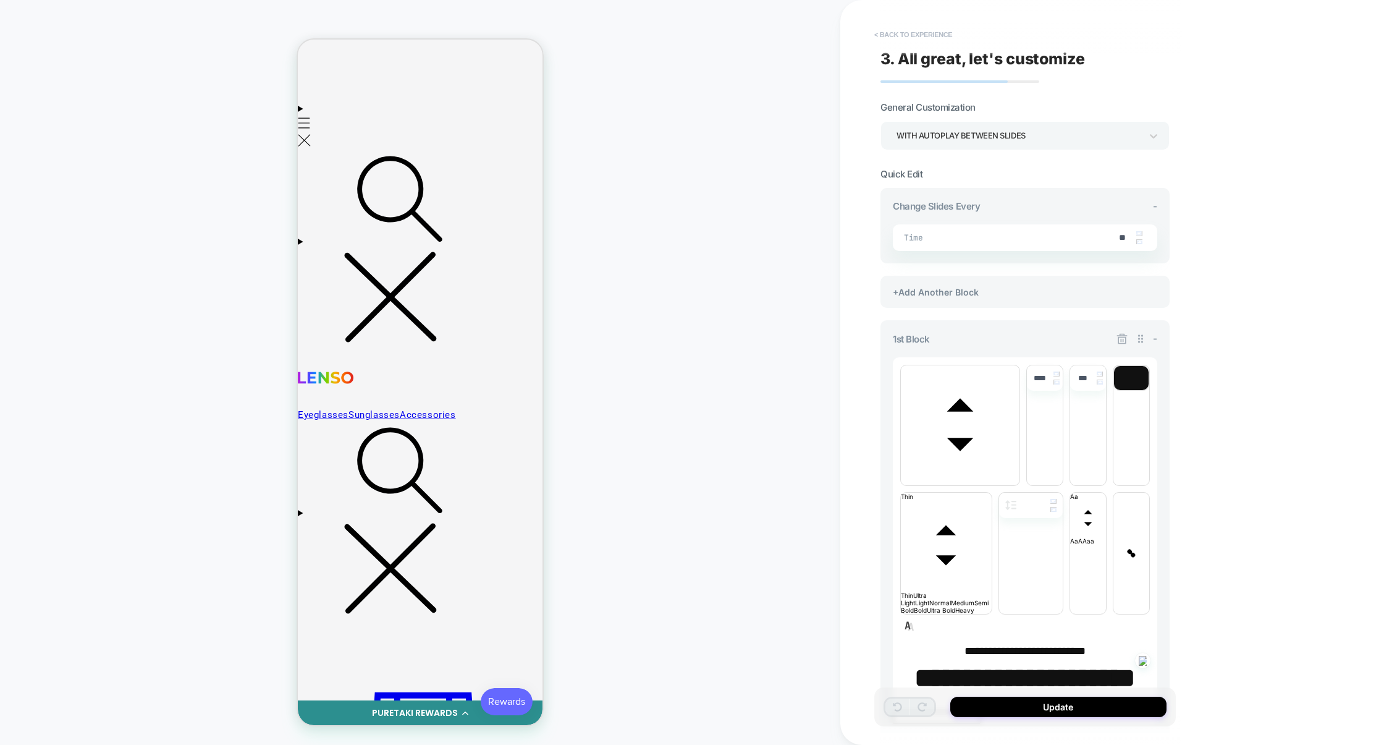
click at [939, 33] on button "< Back to experience" at bounding box center [913, 35] width 90 height 20
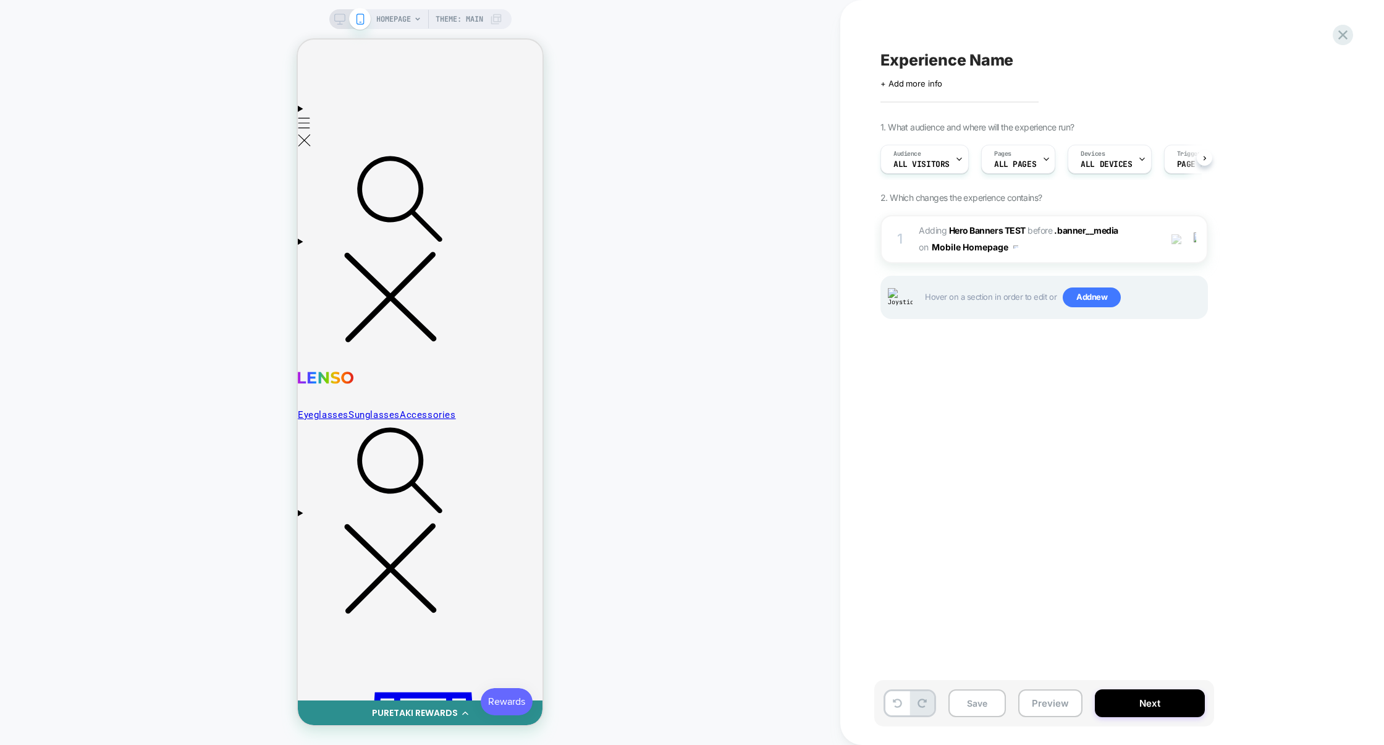
scroll to position [0, 1]
click at [1080, 303] on span "Add new" at bounding box center [1092, 297] width 58 height 20
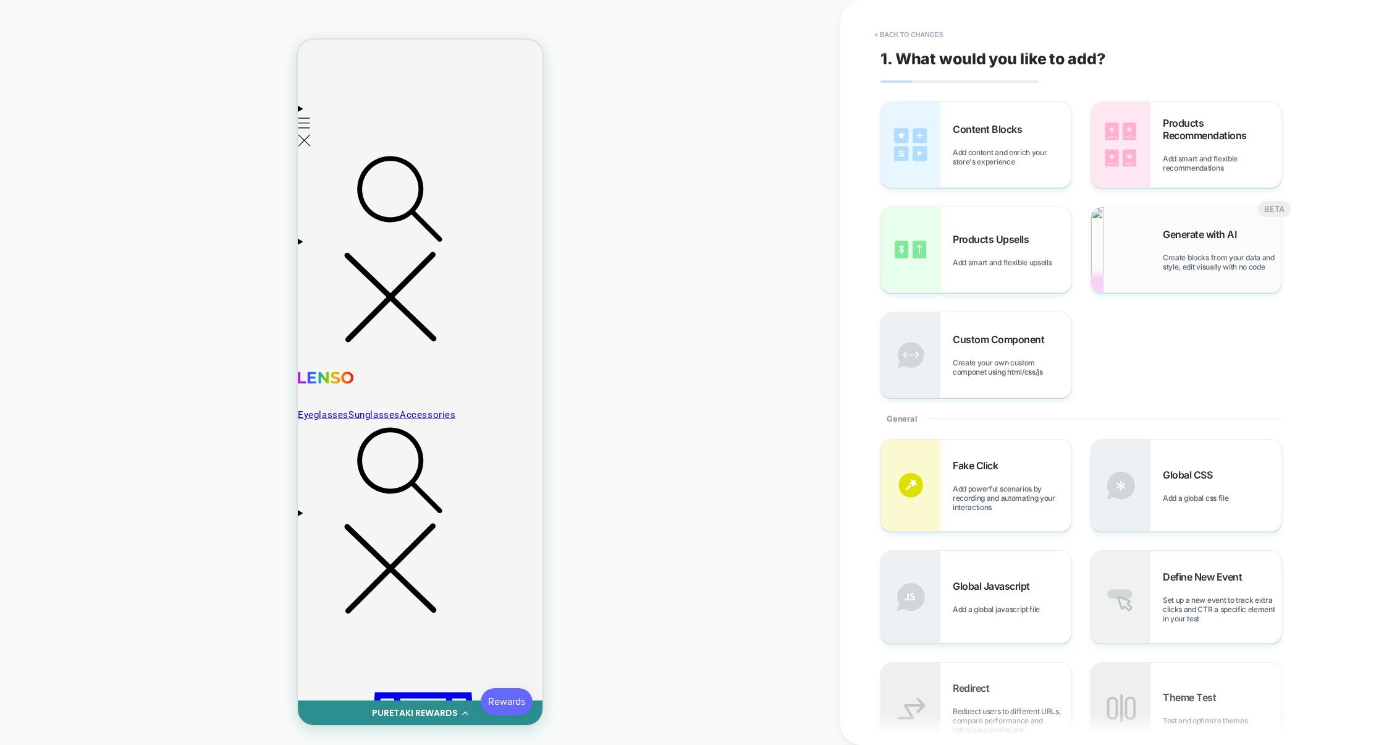
scroll to position [0, 1259]
click at [1155, 240] on span "Generate with AI" at bounding box center [1203, 234] width 80 height 12
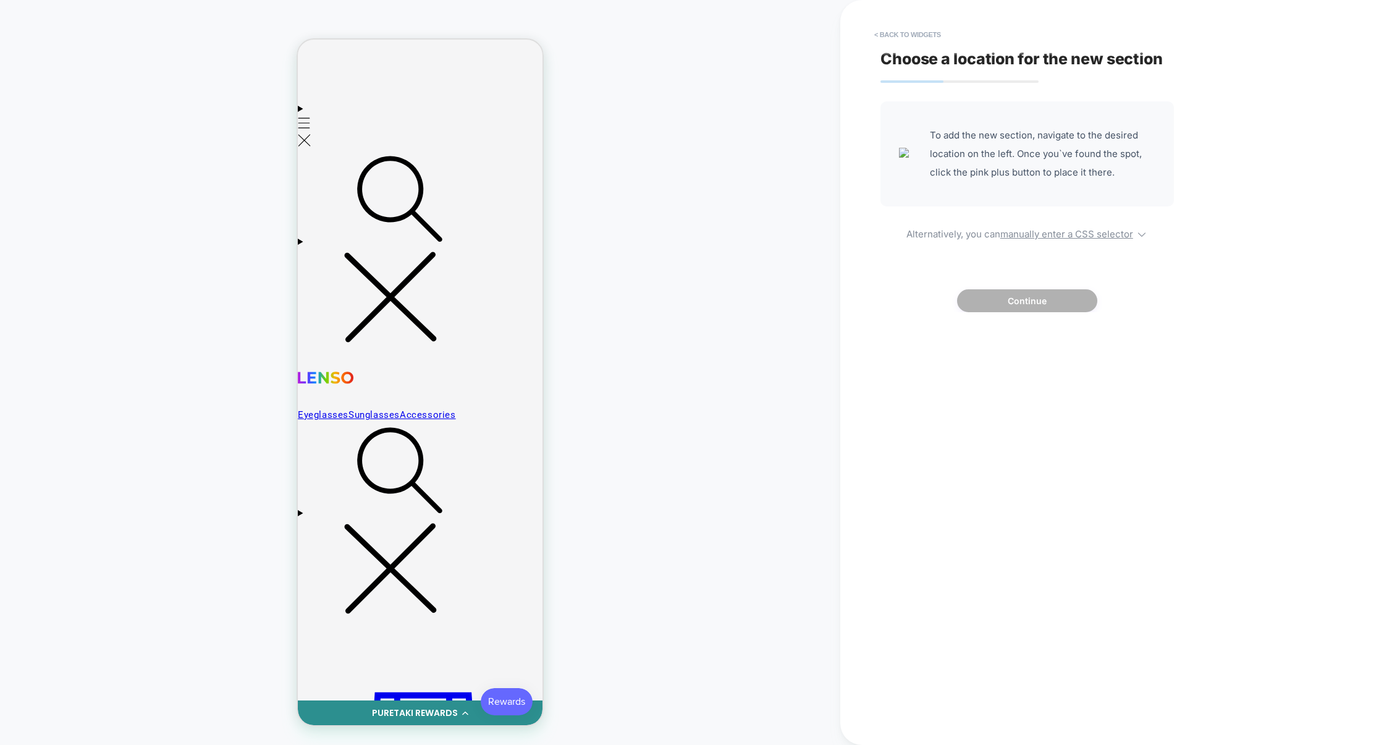
scroll to position [0, 755]
click at [919, 38] on button "< Back to widgets" at bounding box center [907, 35] width 79 height 20
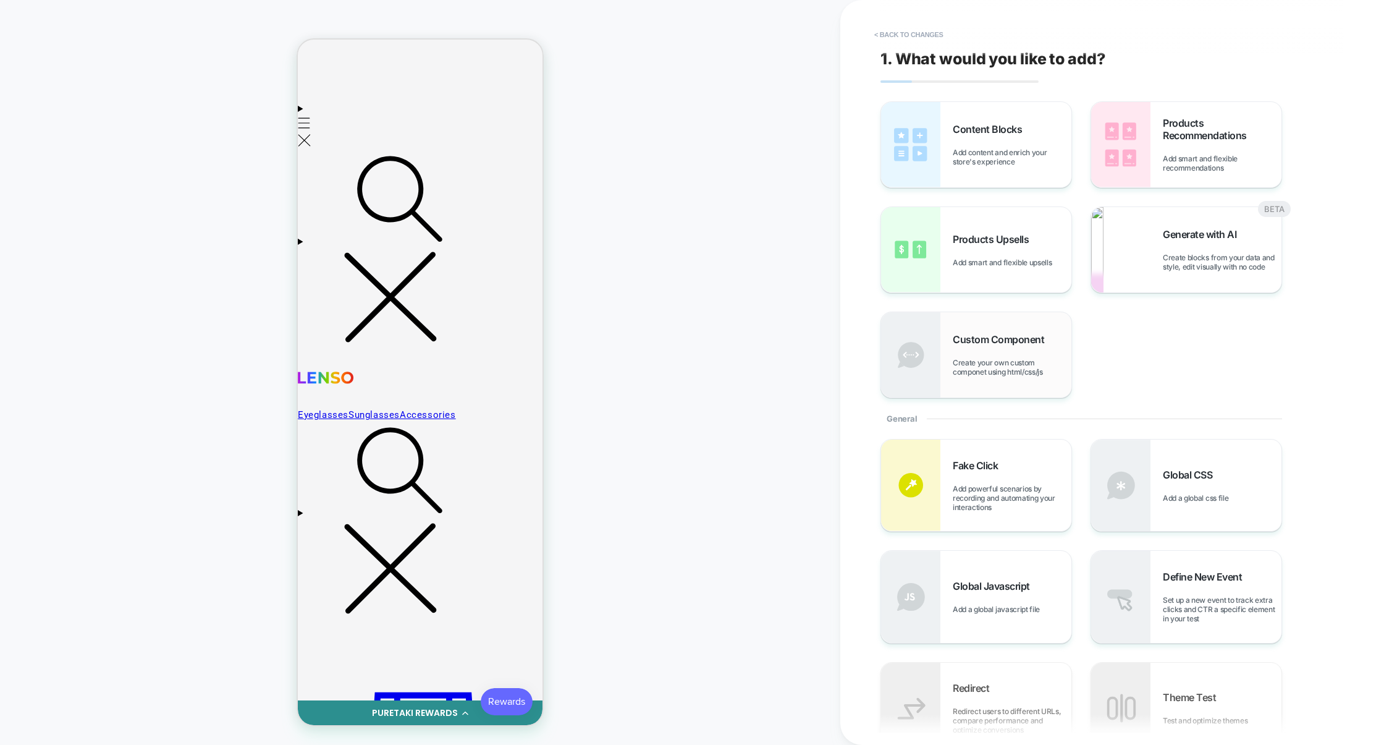
scroll to position [0, 1762]
click at [991, 138] on div "Content Blocks Add content and enrich your store's experience" at bounding box center [1012, 144] width 119 height 43
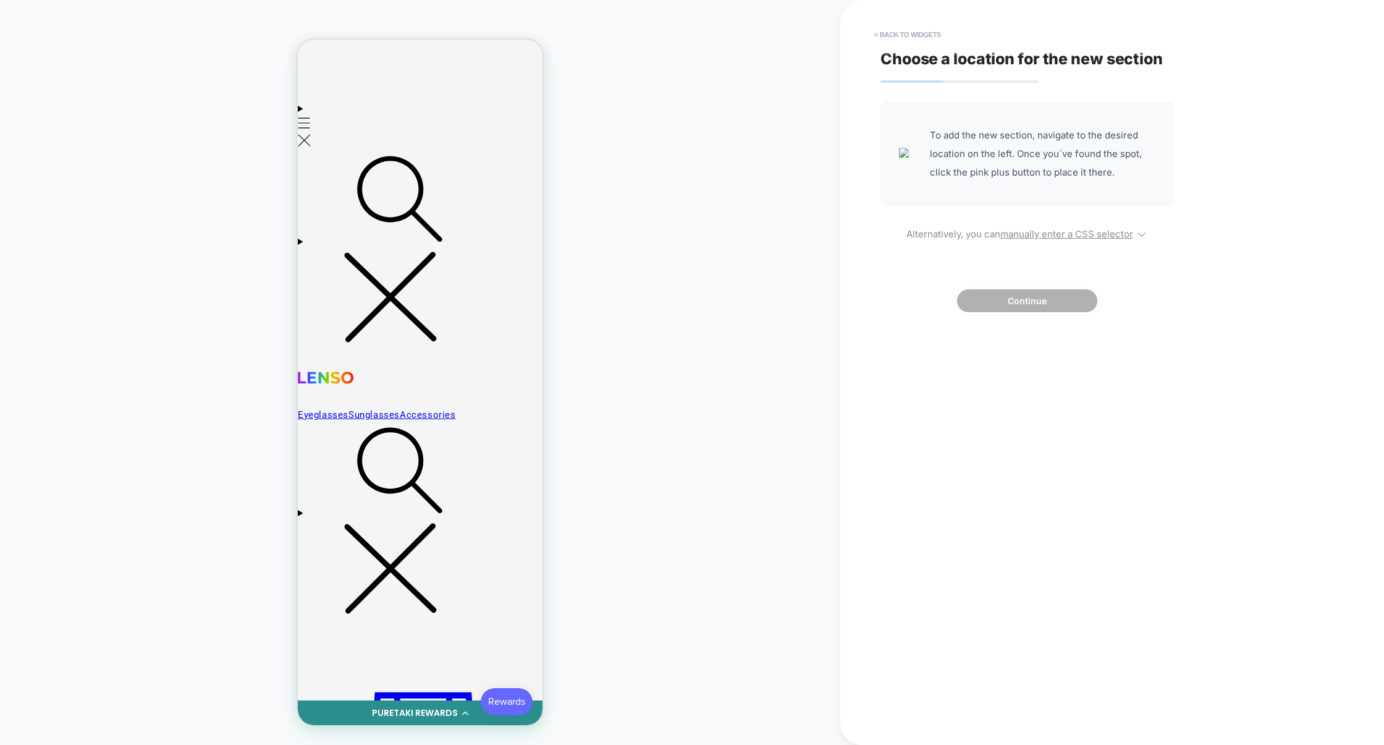
scroll to position [0, 755]
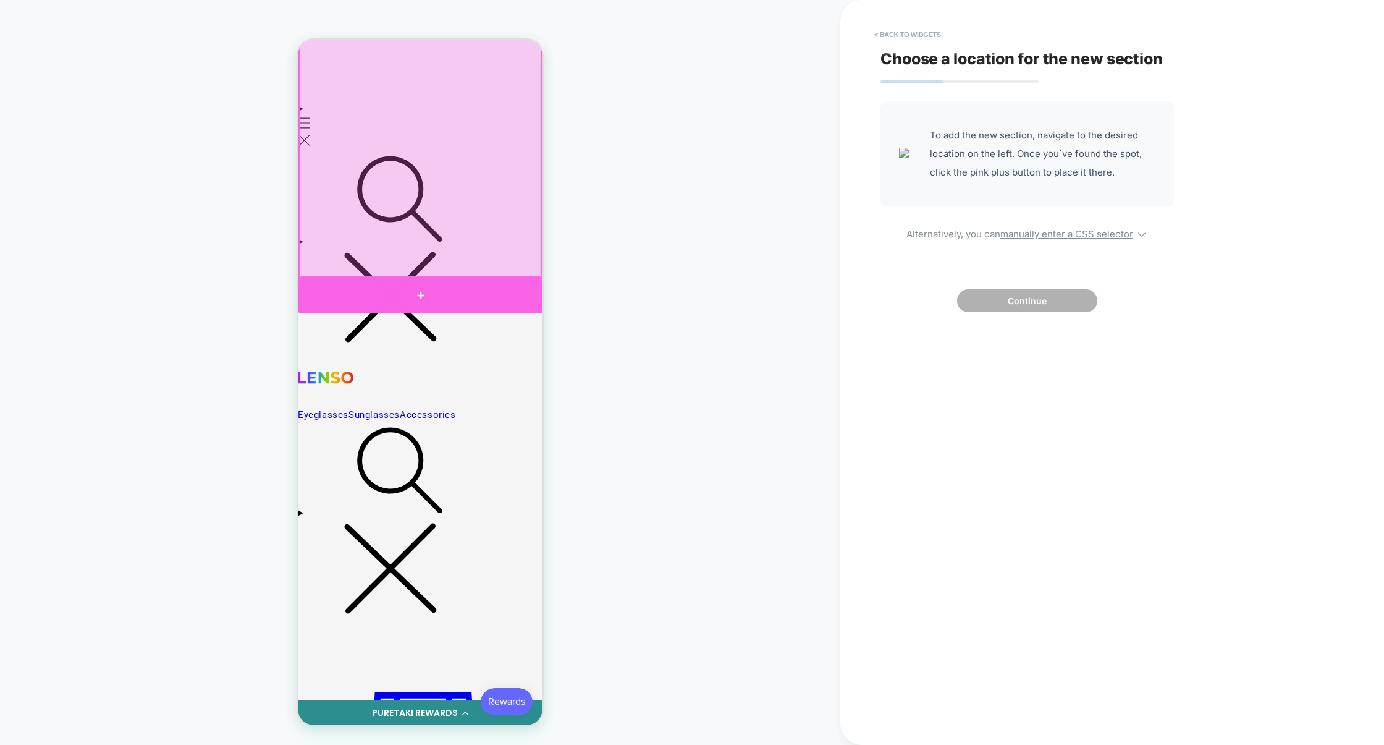
click at [433, 282] on div at bounding box center [420, 295] width 245 height 35
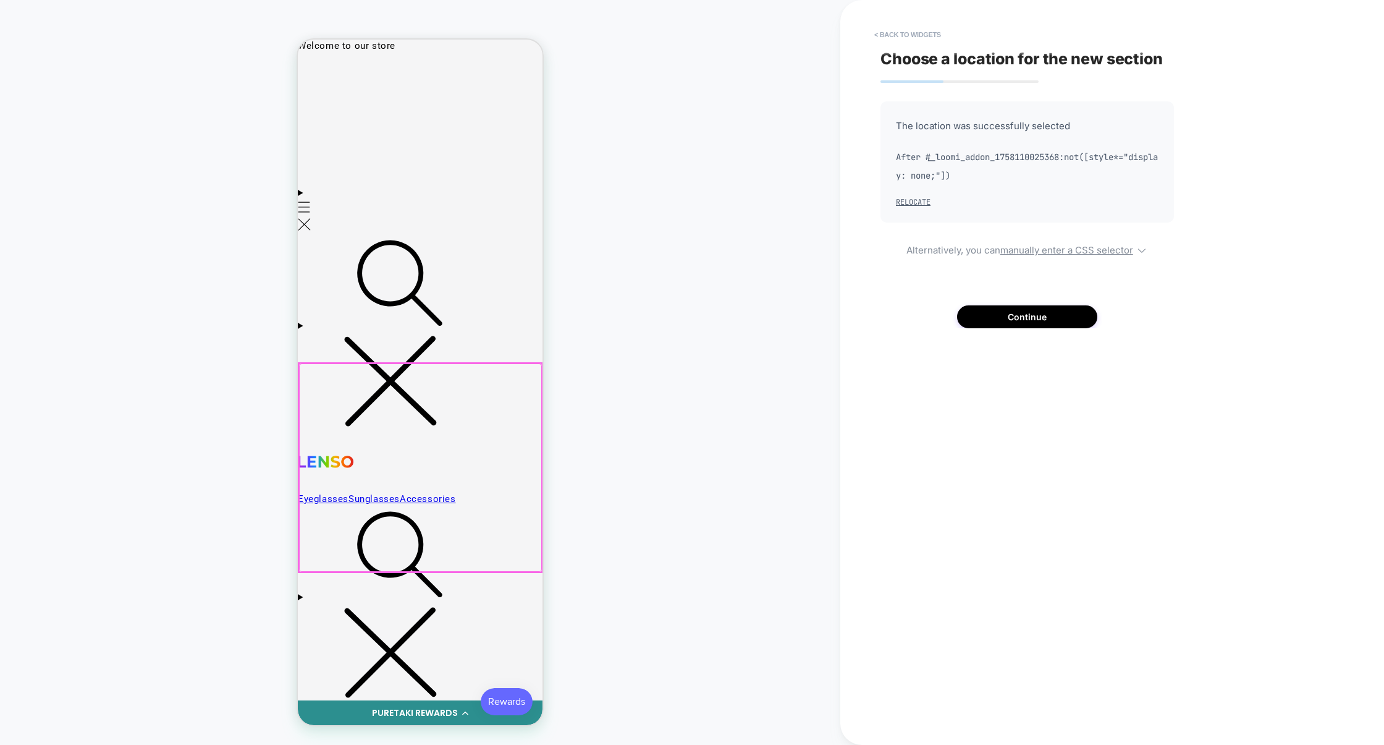
scroll to position [7, 0]
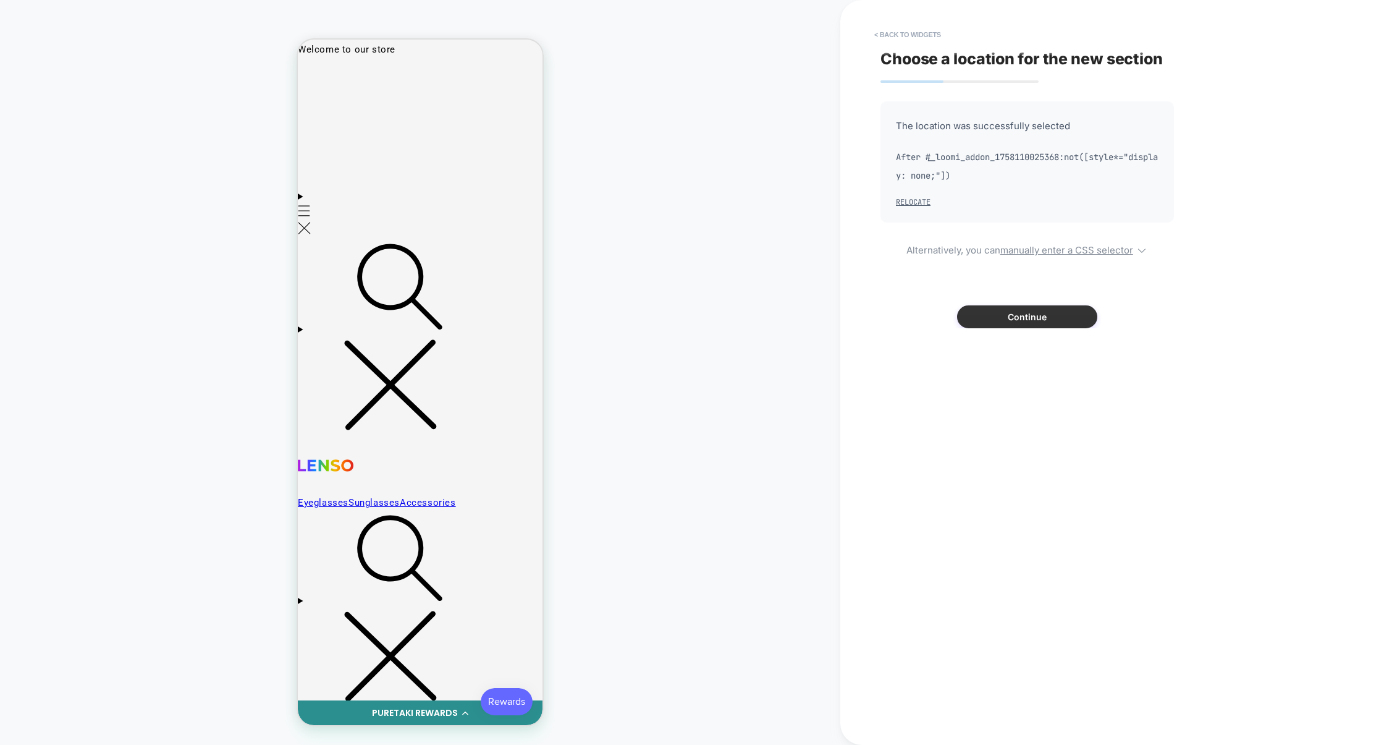
click at [1002, 311] on button "Continue" at bounding box center [1027, 316] width 140 height 23
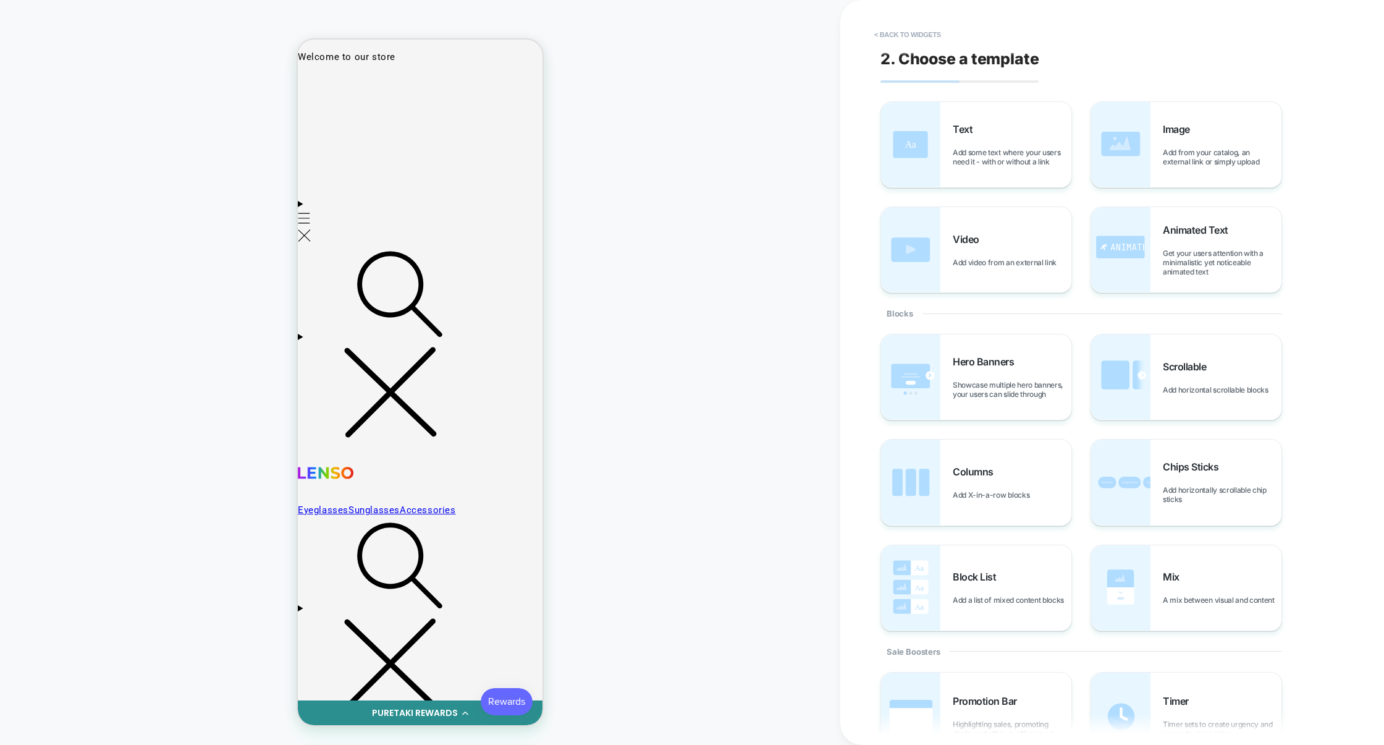
scroll to position [0, 1007]
click at [1143, 370] on img at bounding box center [1120, 376] width 59 height 85
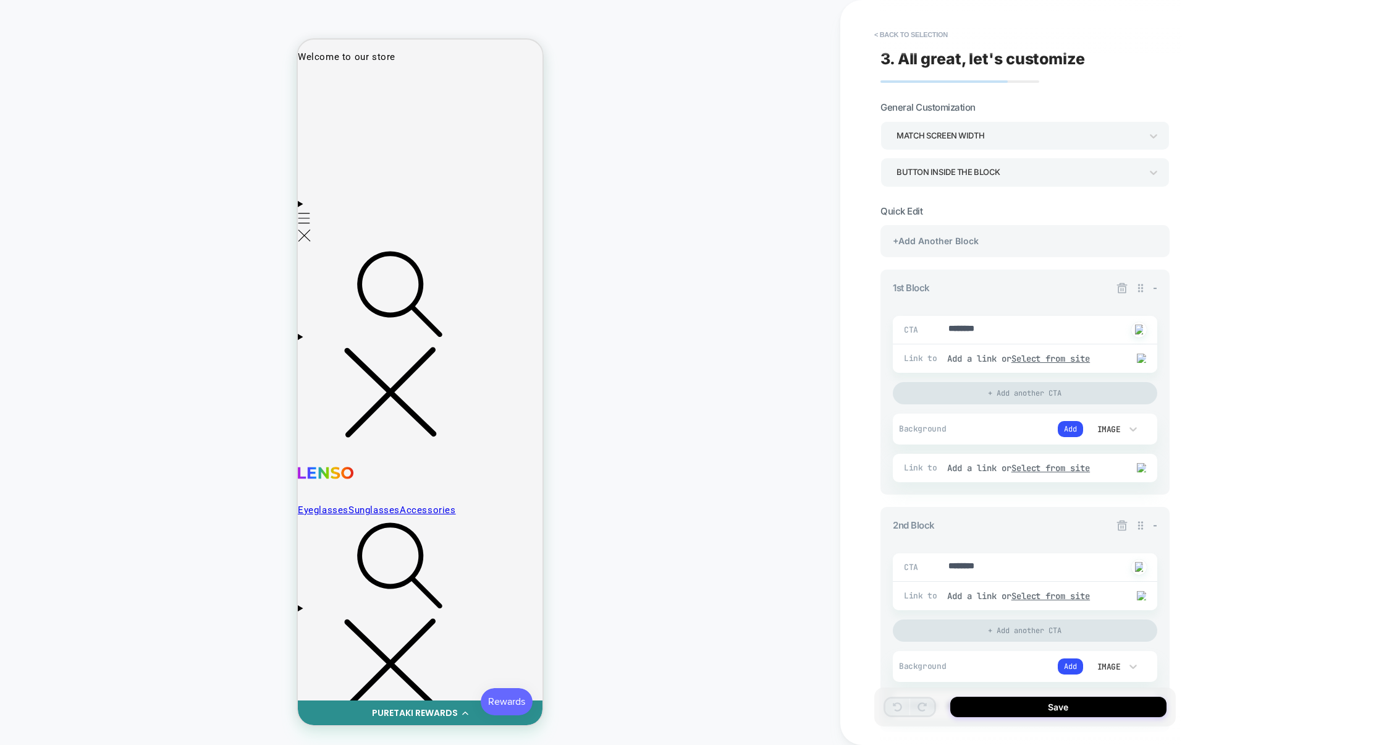
scroll to position [0, 0]
drag, startPoint x: 1015, startPoint y: 331, endPoint x: 901, endPoint y: 328, distance: 114.3
type textarea "*"
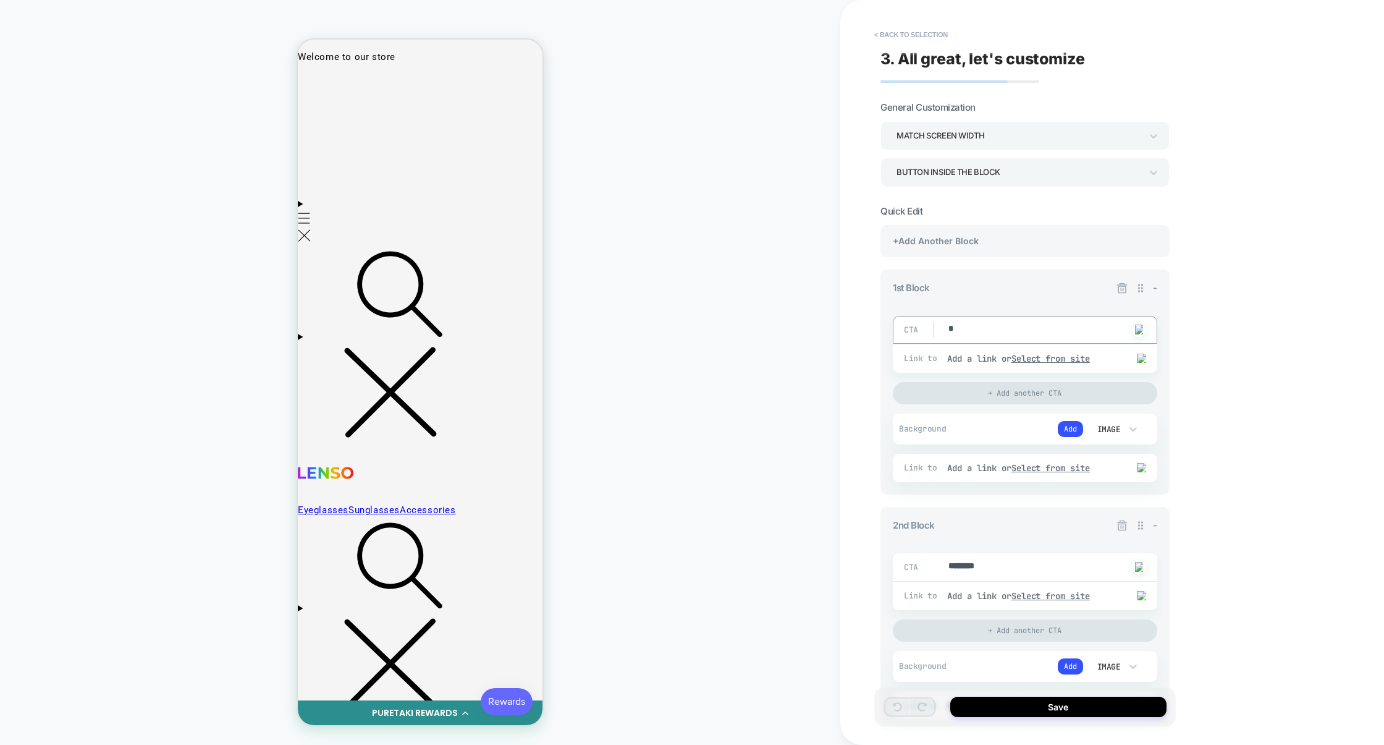
type textarea "*"
drag, startPoint x: 1014, startPoint y: 577, endPoint x: 1002, endPoint y: 576, distance: 12.4
click at [1002, 576] on div "CTA ******** Click to change to alternative text" at bounding box center [1025, 567] width 264 height 28
type textarea "*"
drag, startPoint x: 1016, startPoint y: 569, endPoint x: 897, endPoint y: 567, distance: 119.3
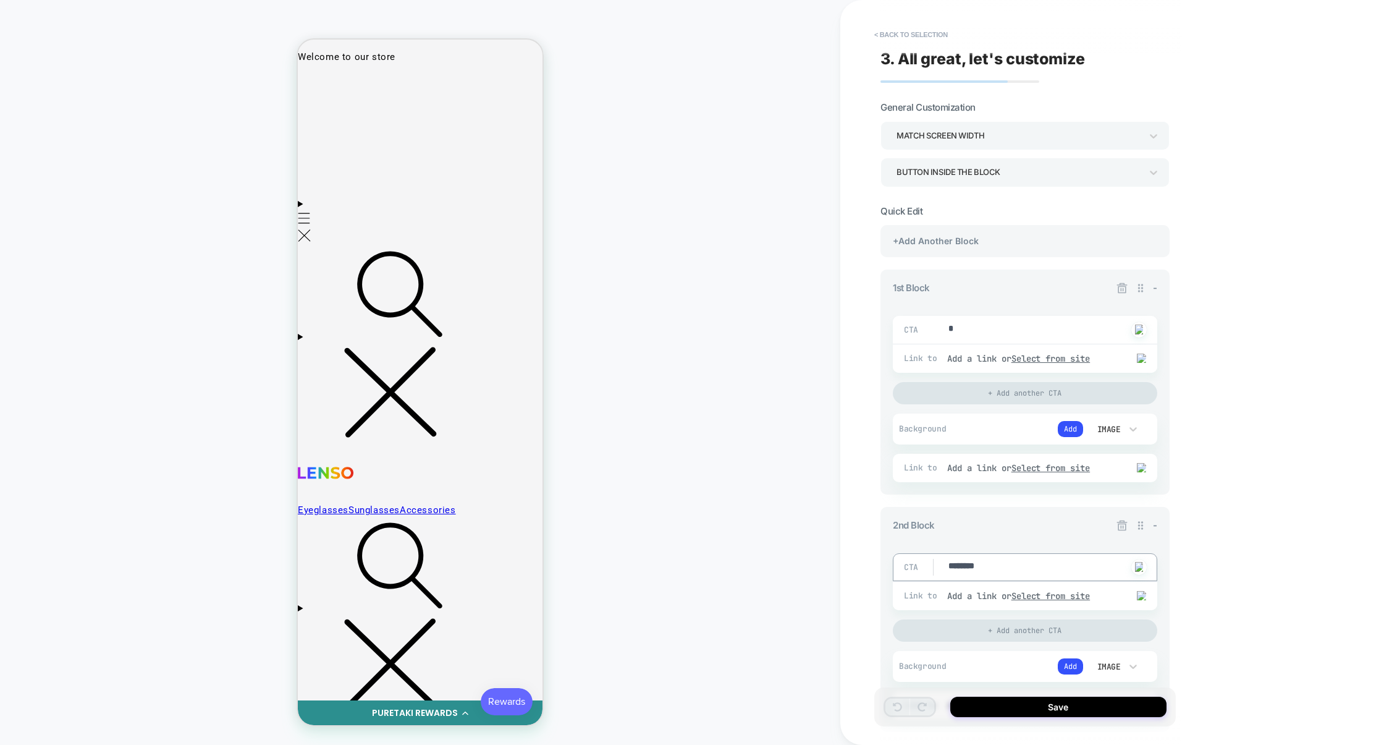
type textarea "*"
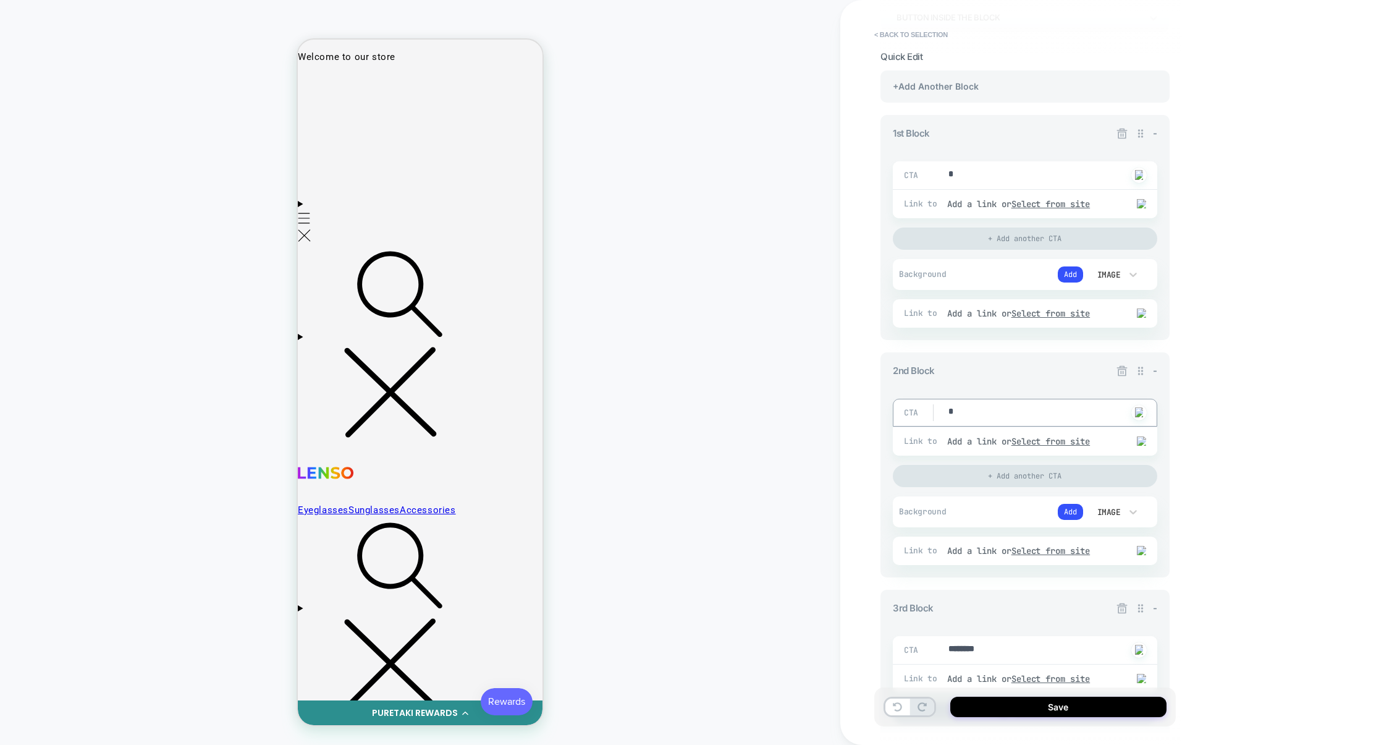
scroll to position [0, 1000]
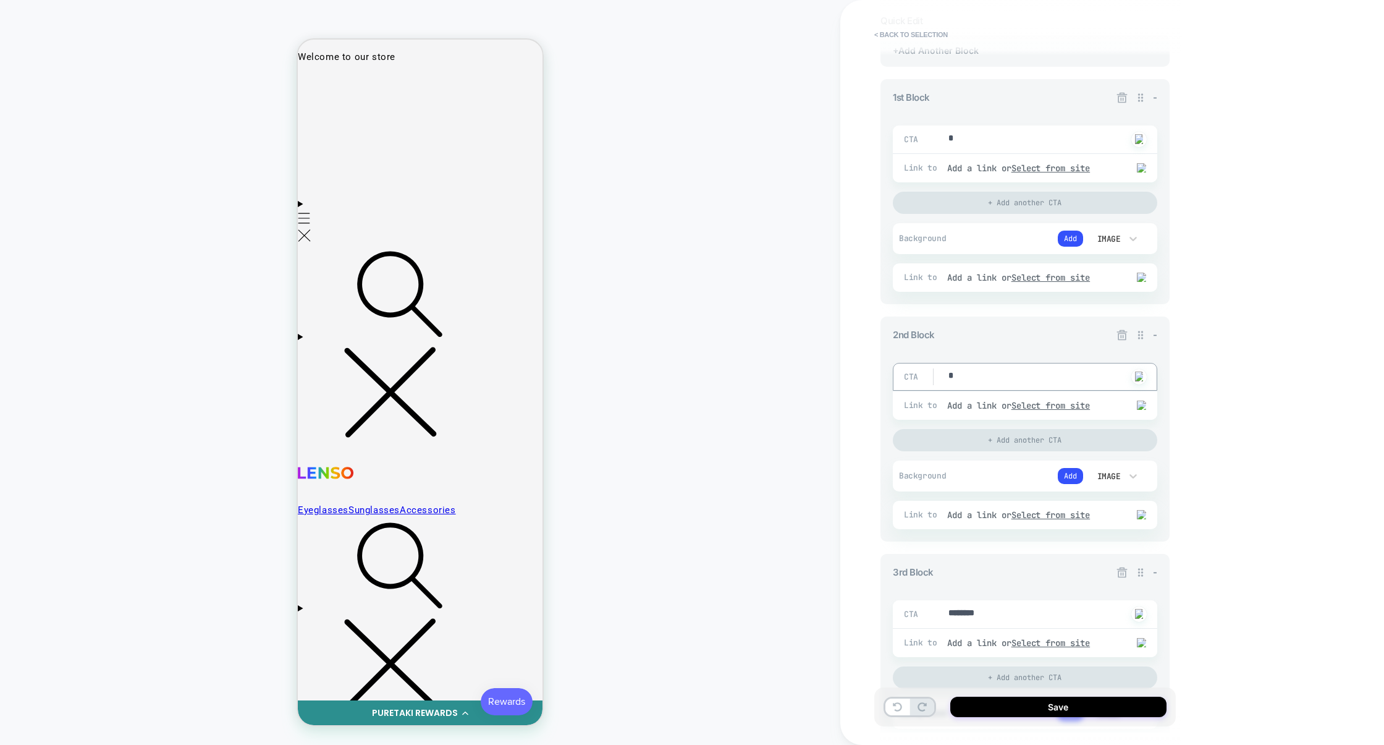
type textarea "*"
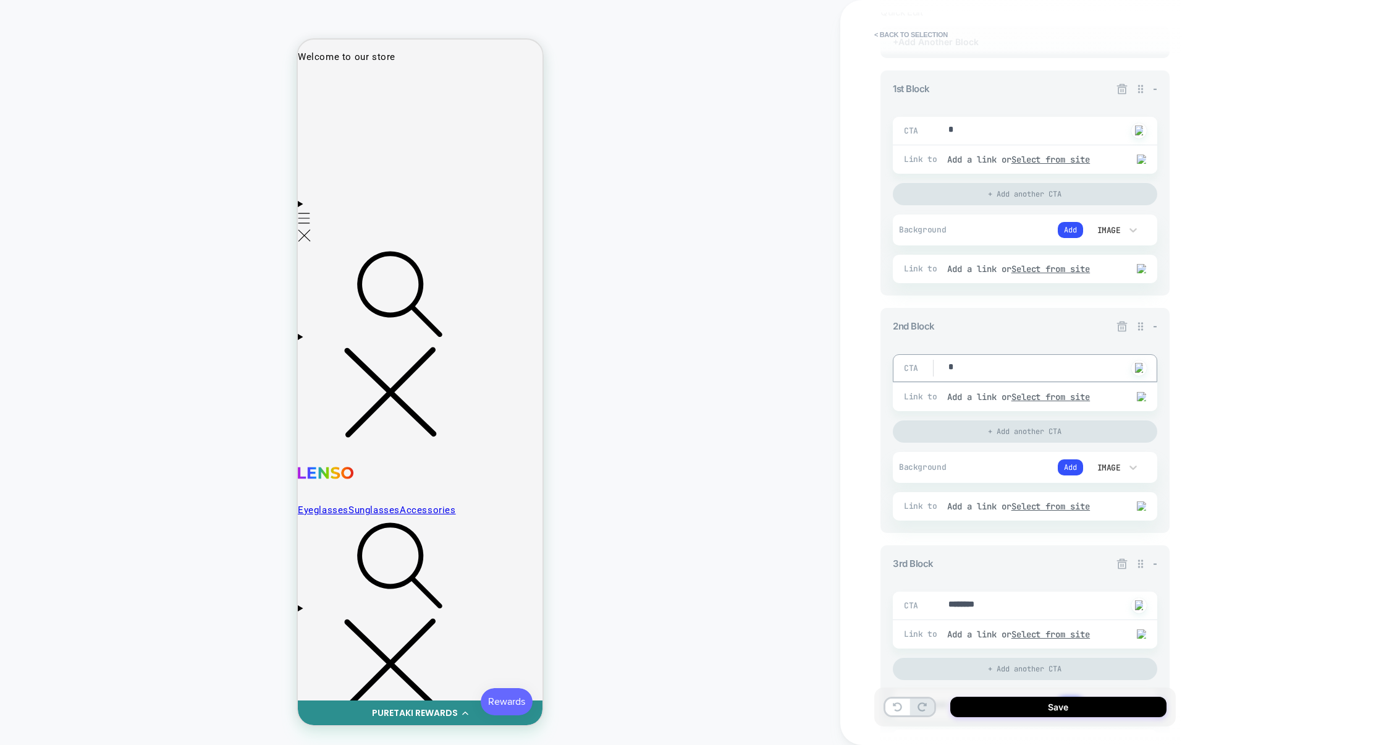
type textarea "*"
drag, startPoint x: 1013, startPoint y: 611, endPoint x: 918, endPoint y: 610, distance: 95.8
type textarea "*"
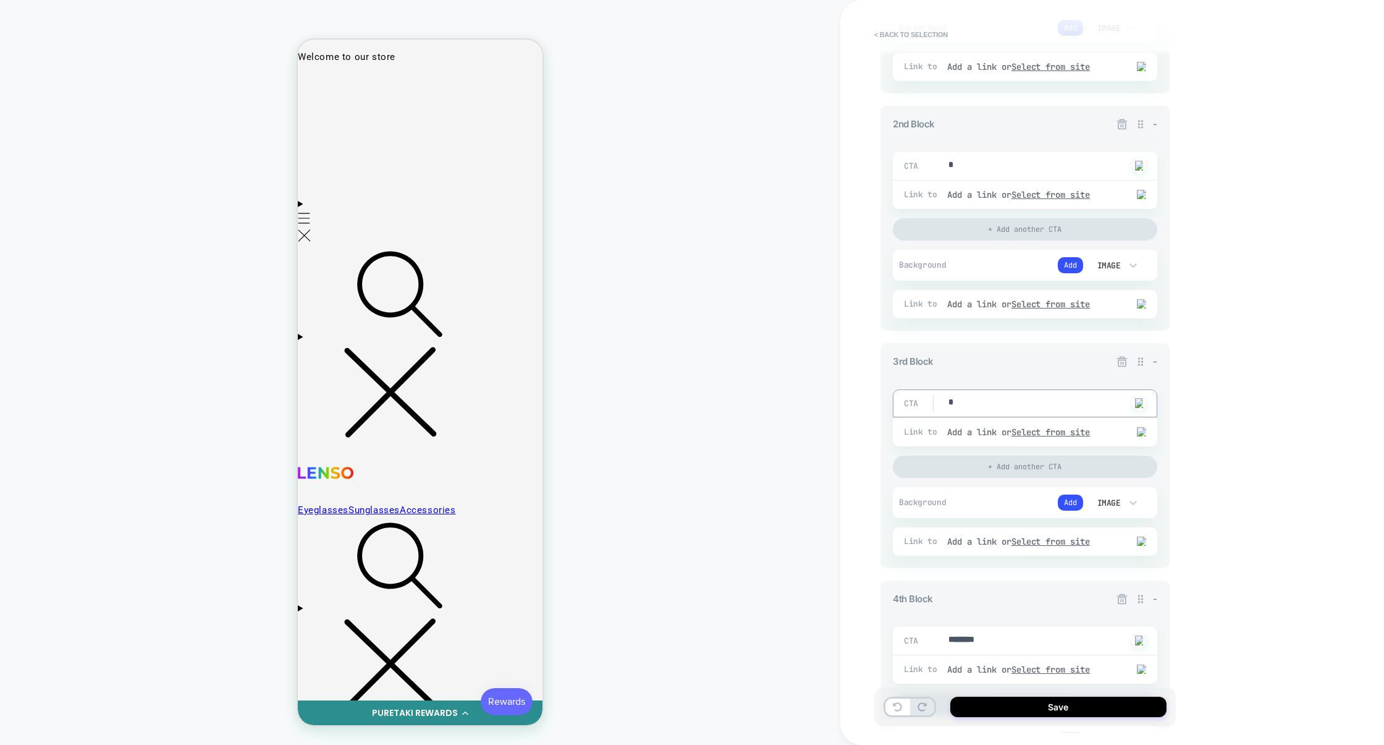
type textarea "*"
click at [1125, 604] on icon at bounding box center [1122, 598] width 11 height 11
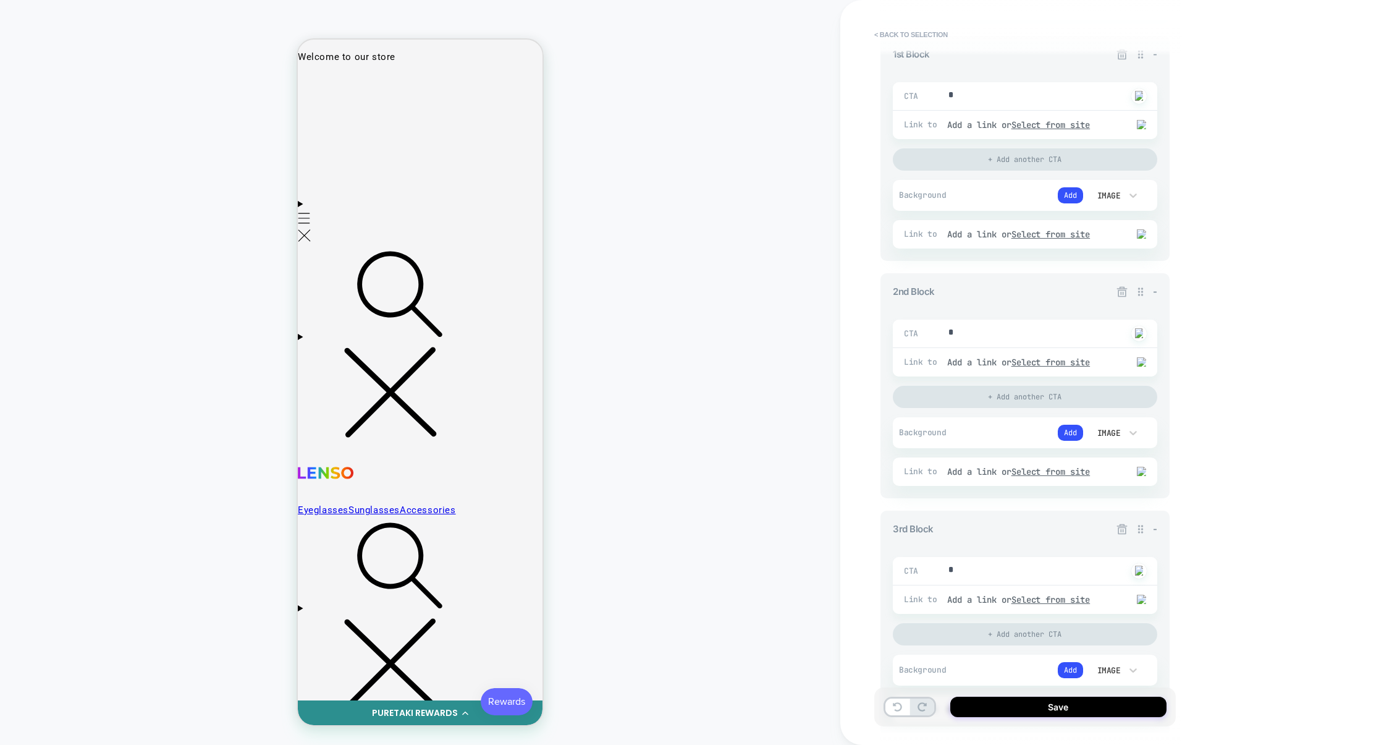
click at [1123, 531] on icon at bounding box center [1122, 529] width 12 height 12
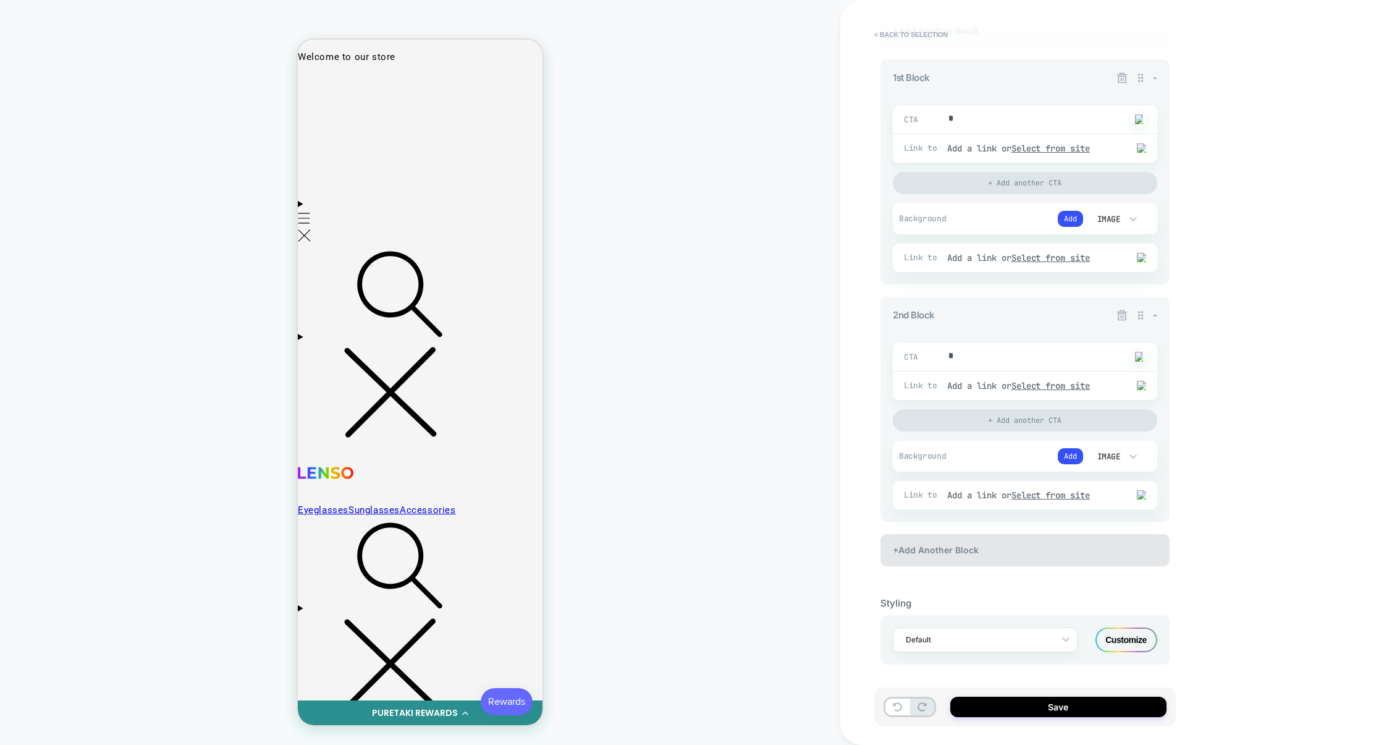
click at [959, 552] on div "+Add Another Block" at bounding box center [1025, 550] width 289 height 32
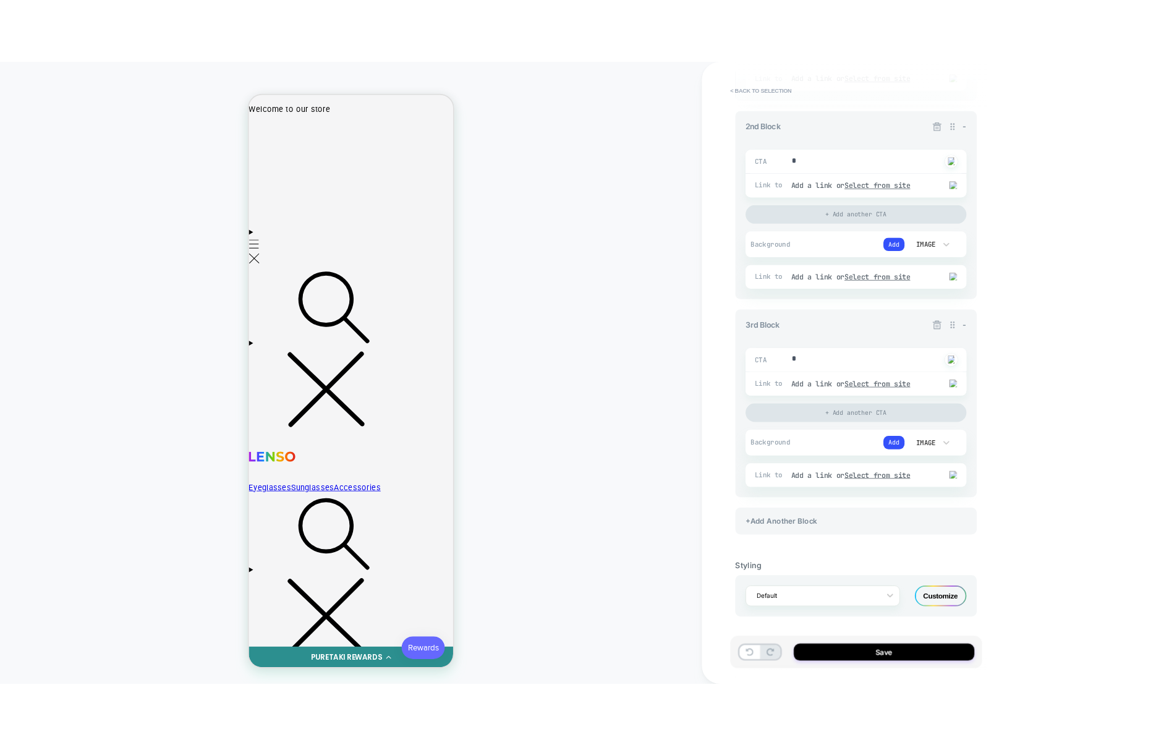
scroll to position [0, 1510]
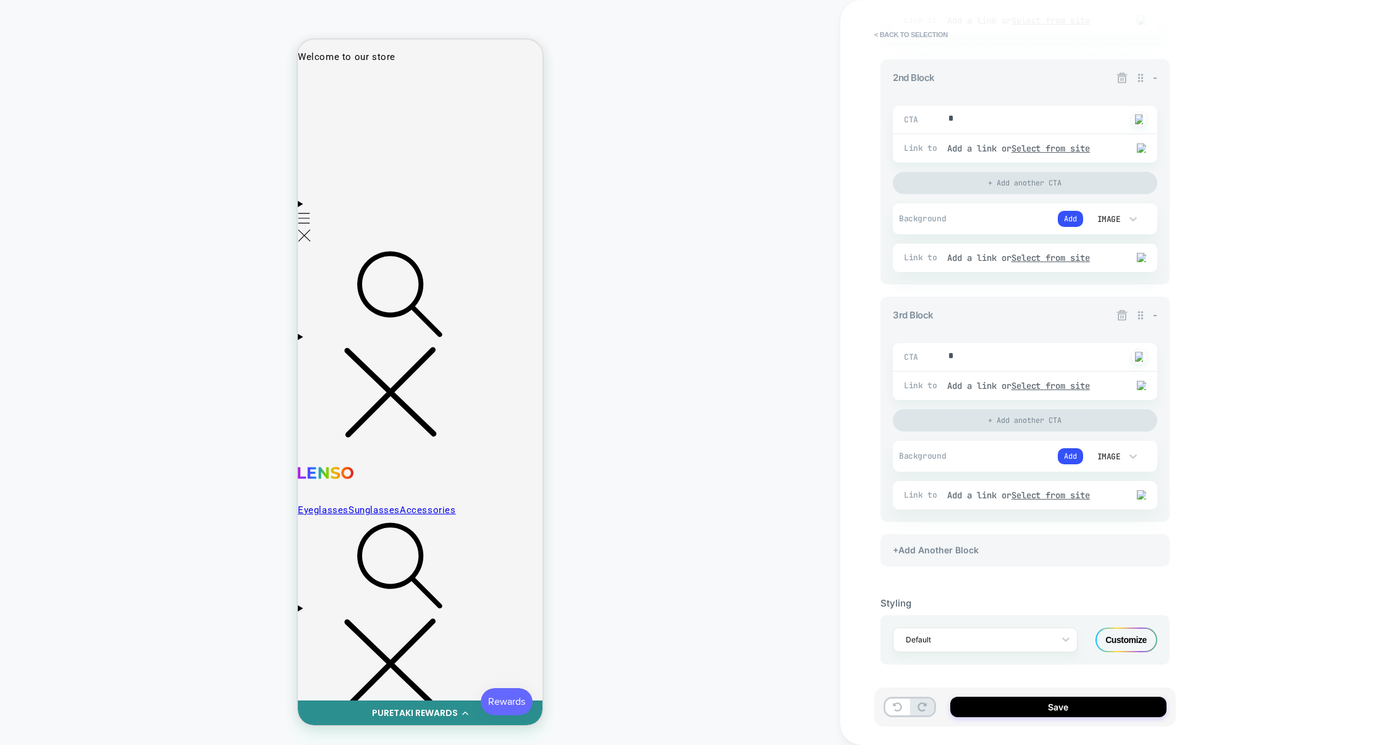
type textarea "*"
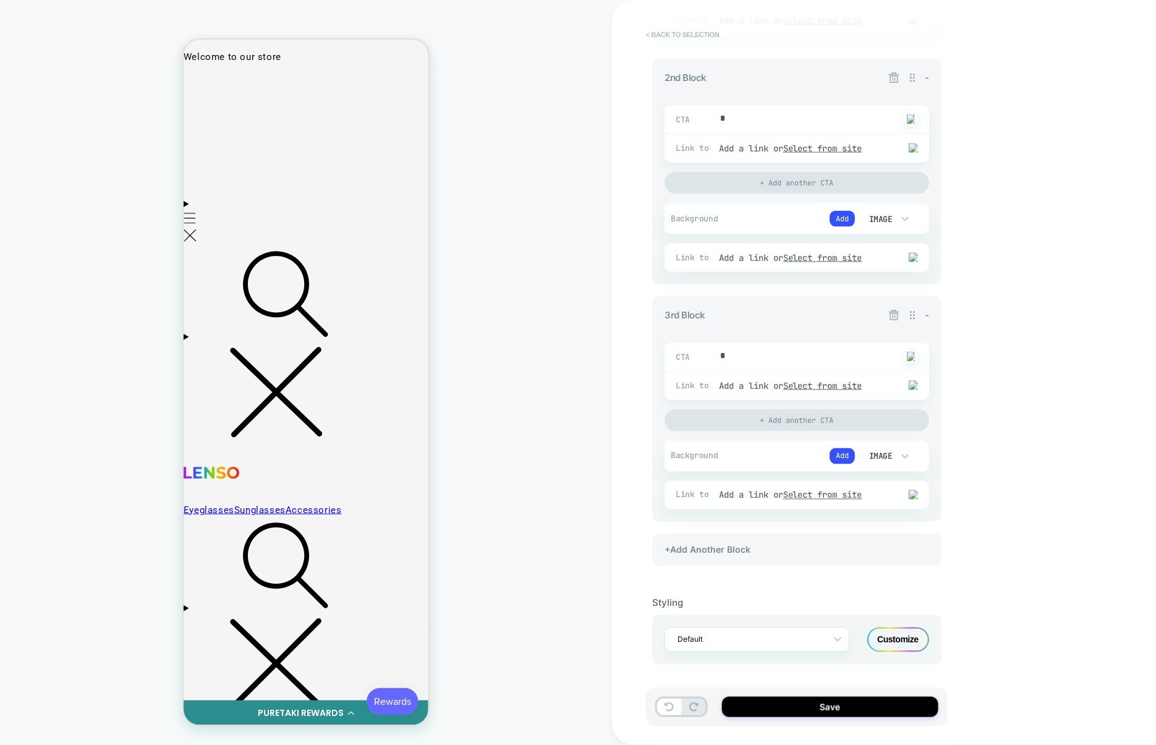
scroll to position [0, 1762]
click at [707, 34] on button "< Back to selection" at bounding box center [683, 35] width 86 height 20
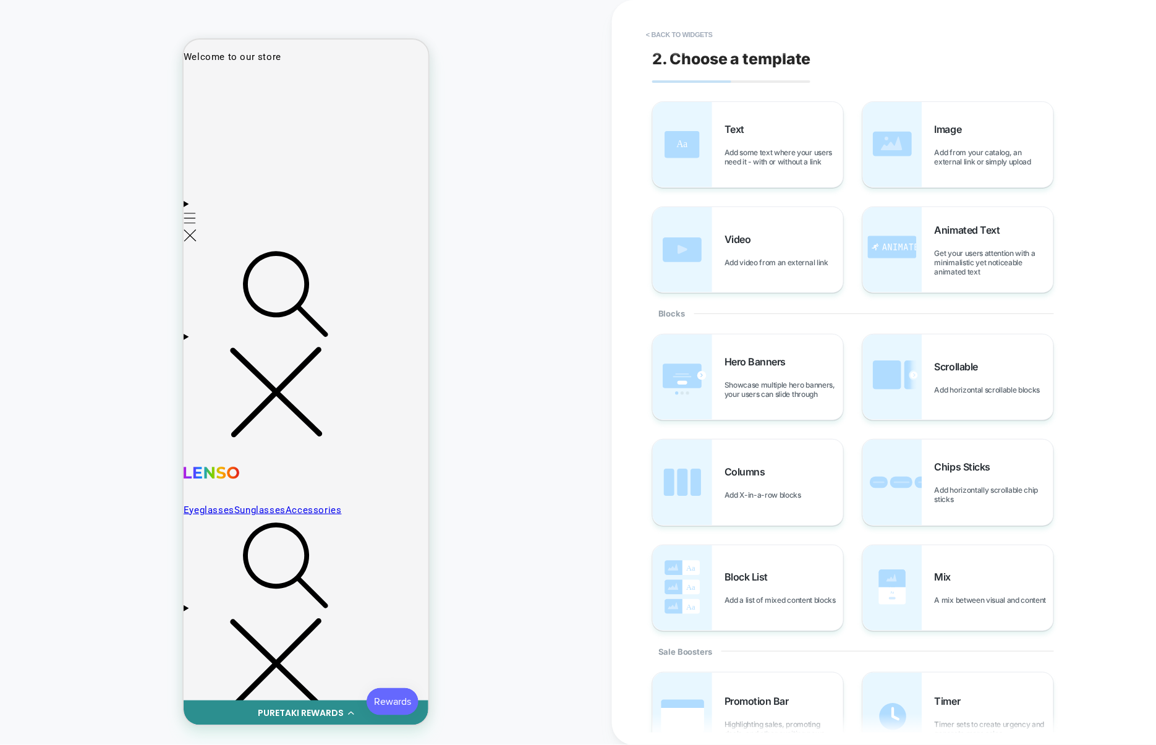
scroll to position [0, 755]
click at [707, 34] on button "< Back to widgets" at bounding box center [679, 35] width 79 height 20
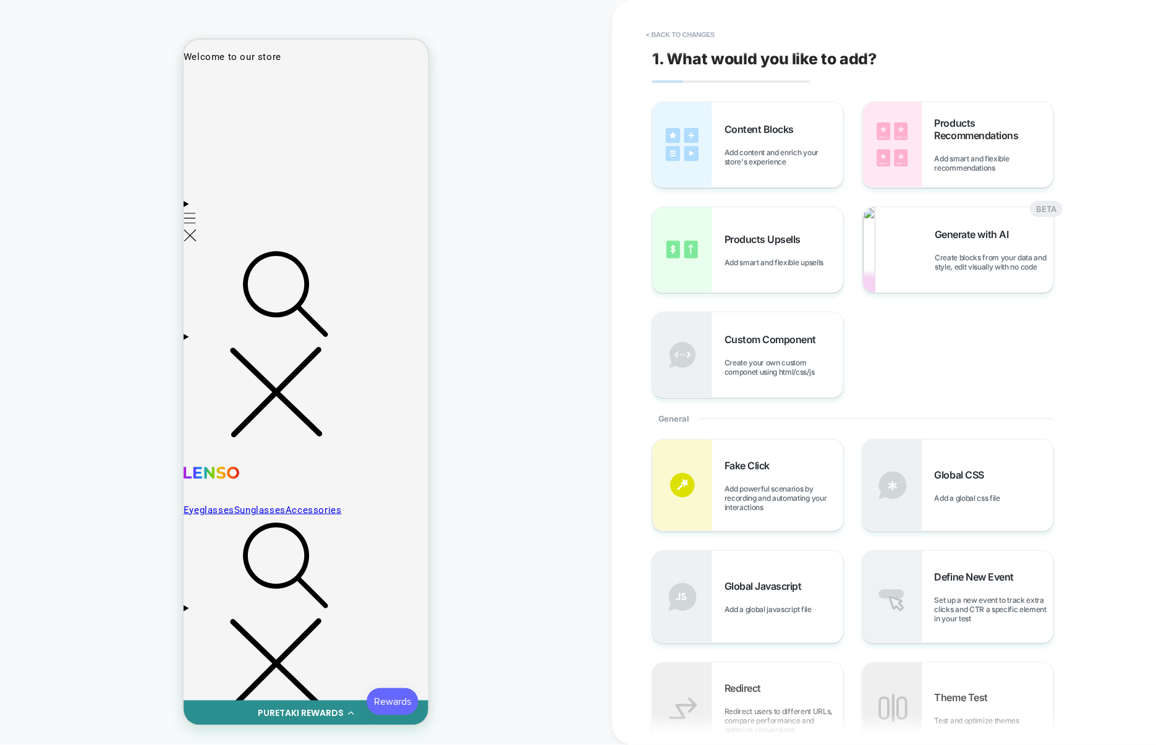
scroll to position [6, 0]
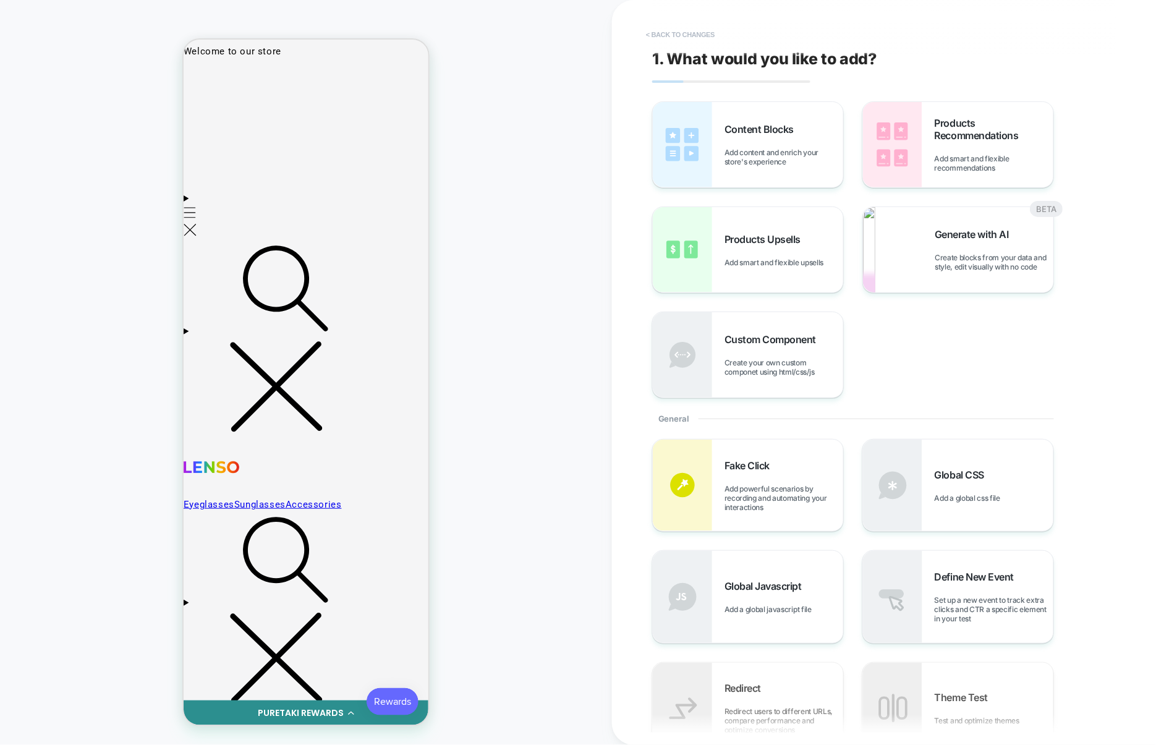
click at [695, 27] on button "< Back to changes" at bounding box center [681, 35] width 82 height 20
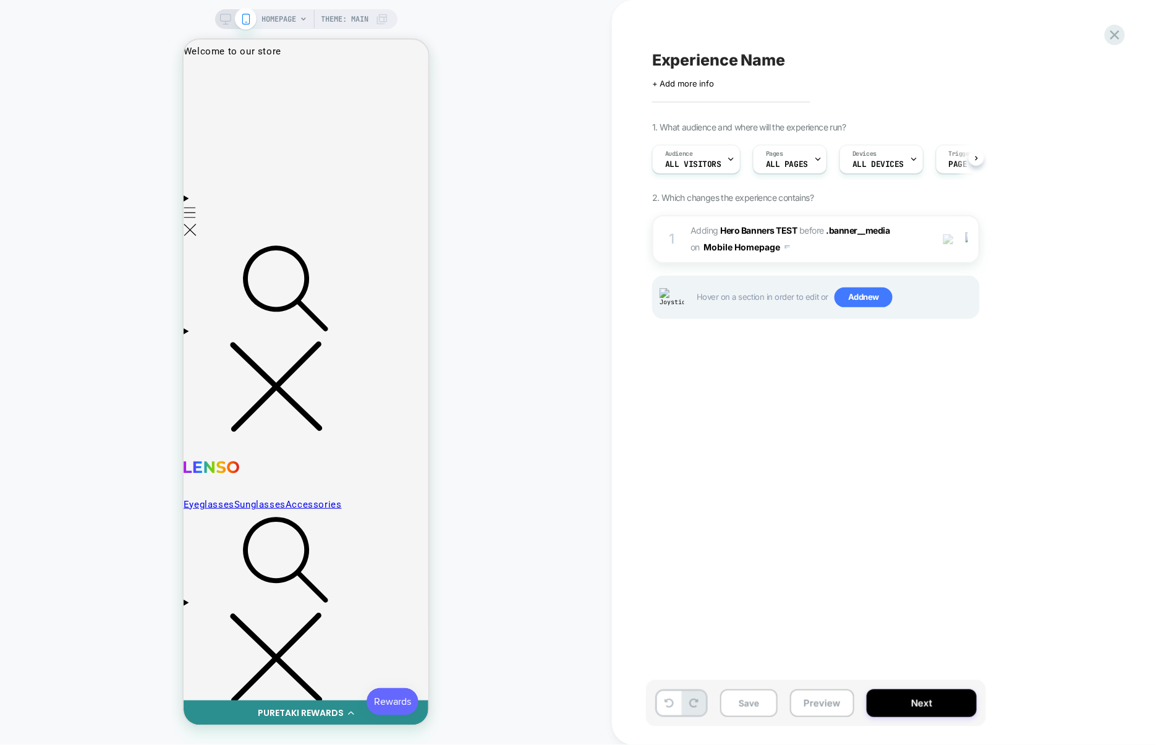
scroll to position [0, 755]
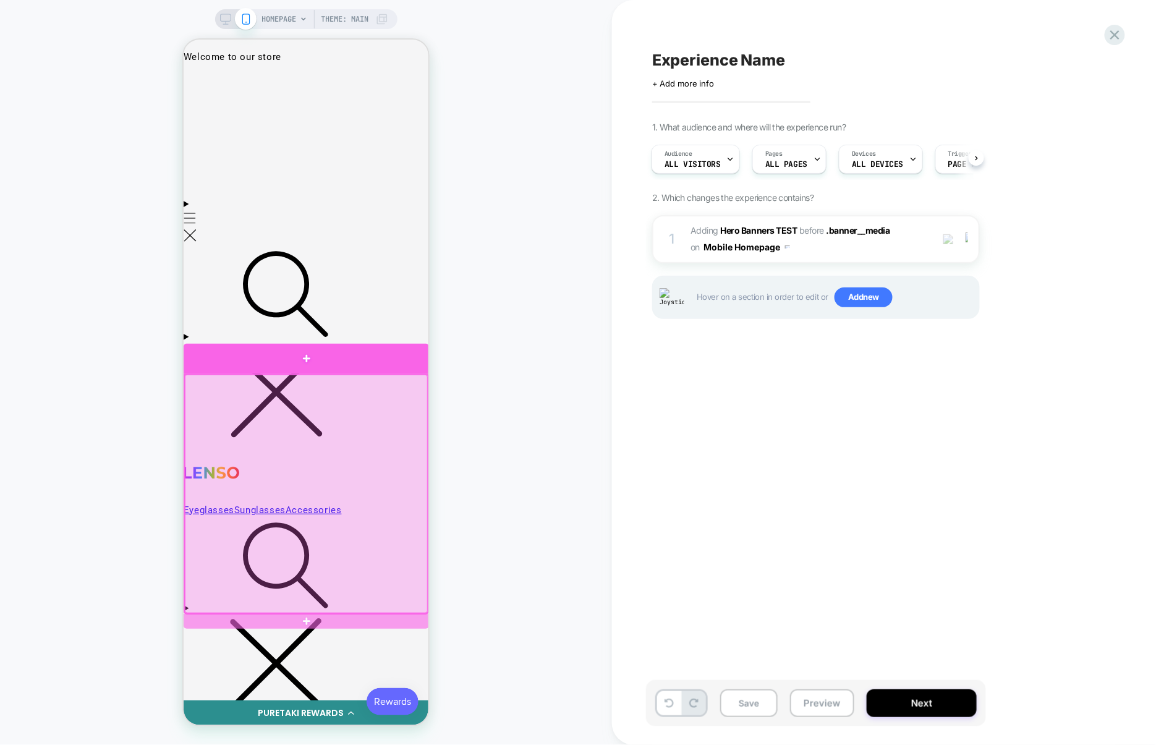
click at [371, 366] on div at bounding box center [305, 358] width 245 height 30
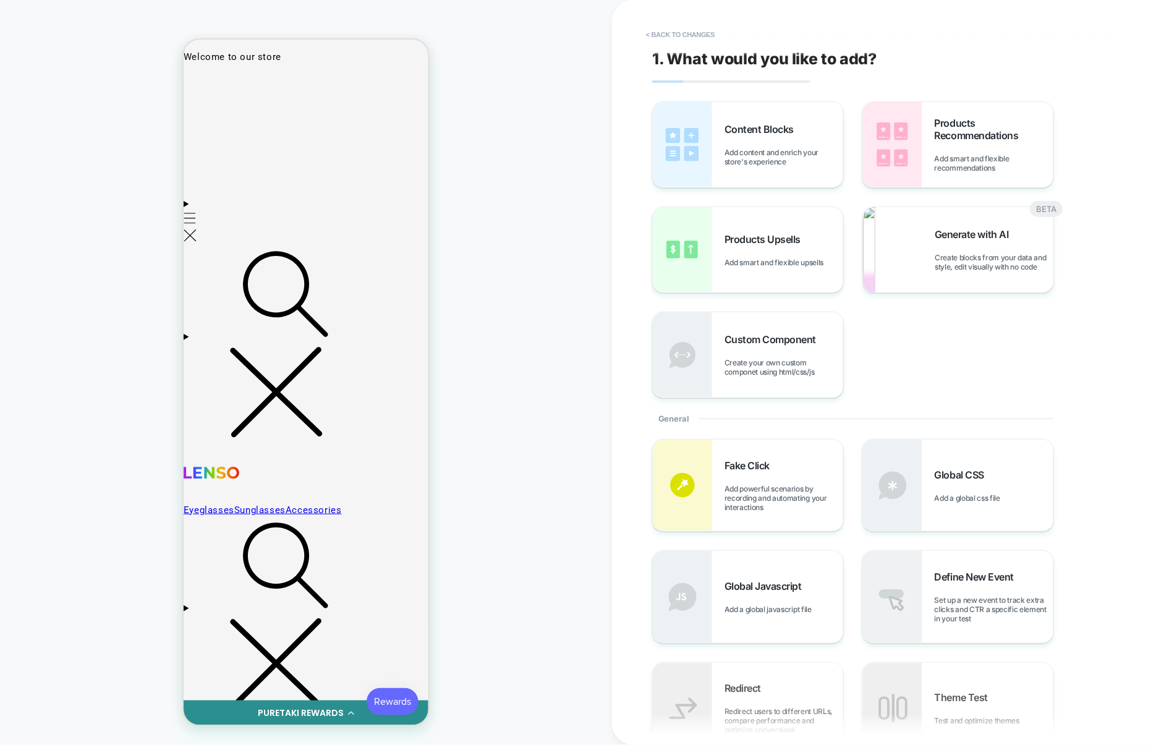
scroll to position [6, 0]
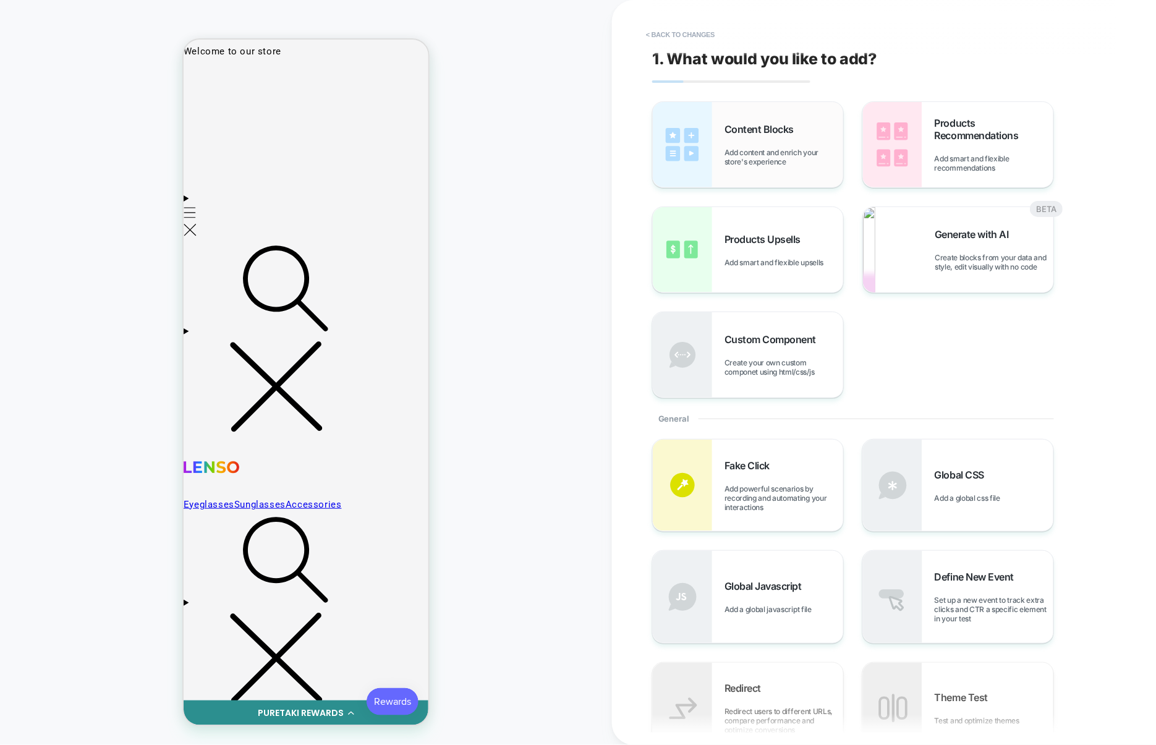
click at [713, 131] on div "Content Blocks Add content and enrich your store's experience" at bounding box center [748, 144] width 190 height 85
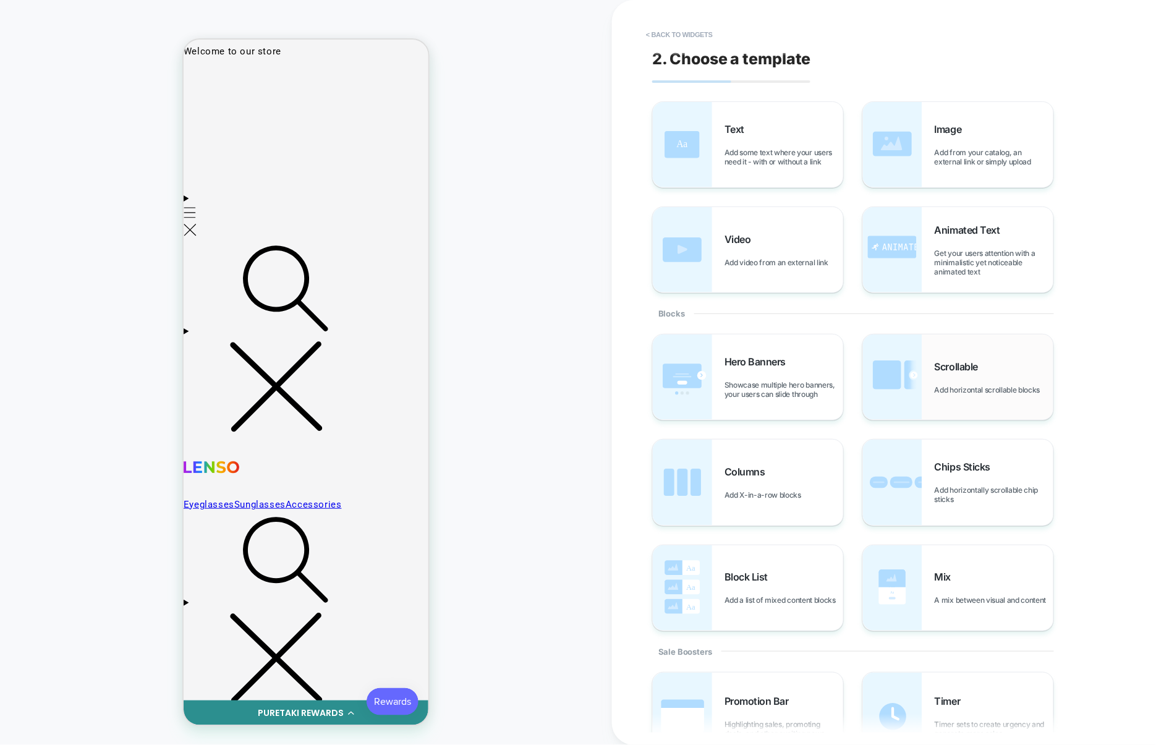
click at [1009, 349] on div "Scrollable Add horizontal scrollable blocks" at bounding box center [958, 376] width 190 height 85
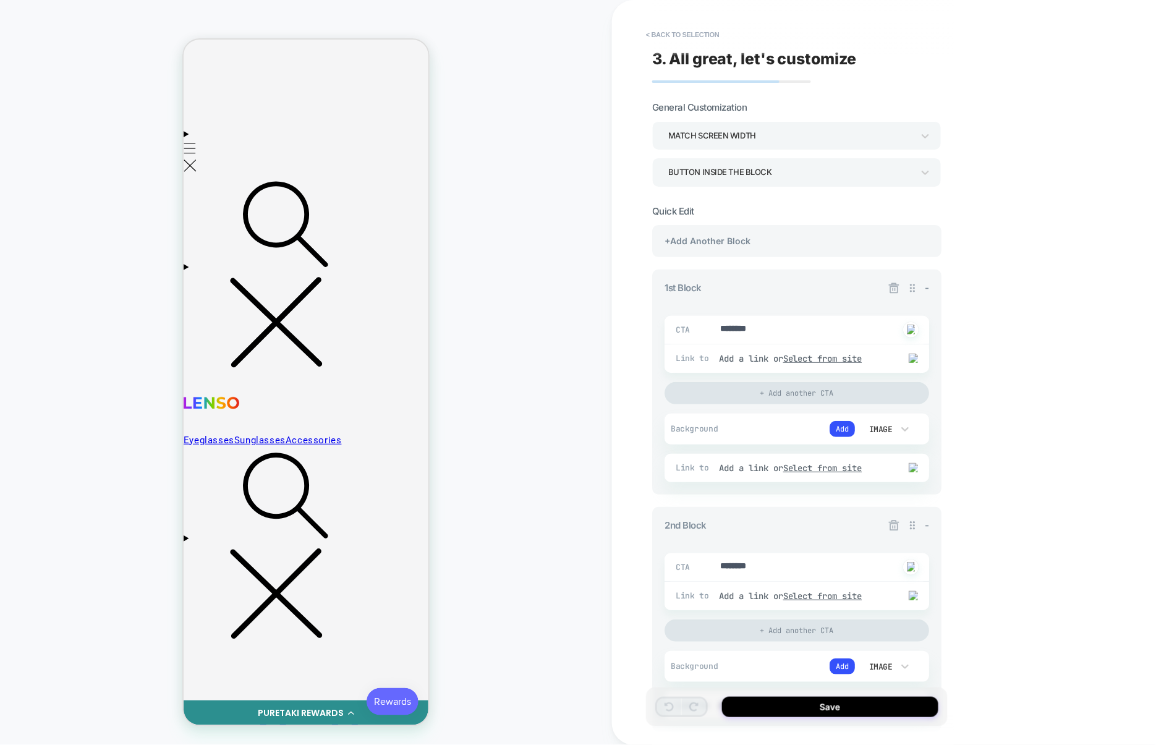
scroll to position [70, 0]
type textarea "*"
drag, startPoint x: 793, startPoint y: 331, endPoint x: 664, endPoint y: 329, distance: 129.2
type textarea "*"
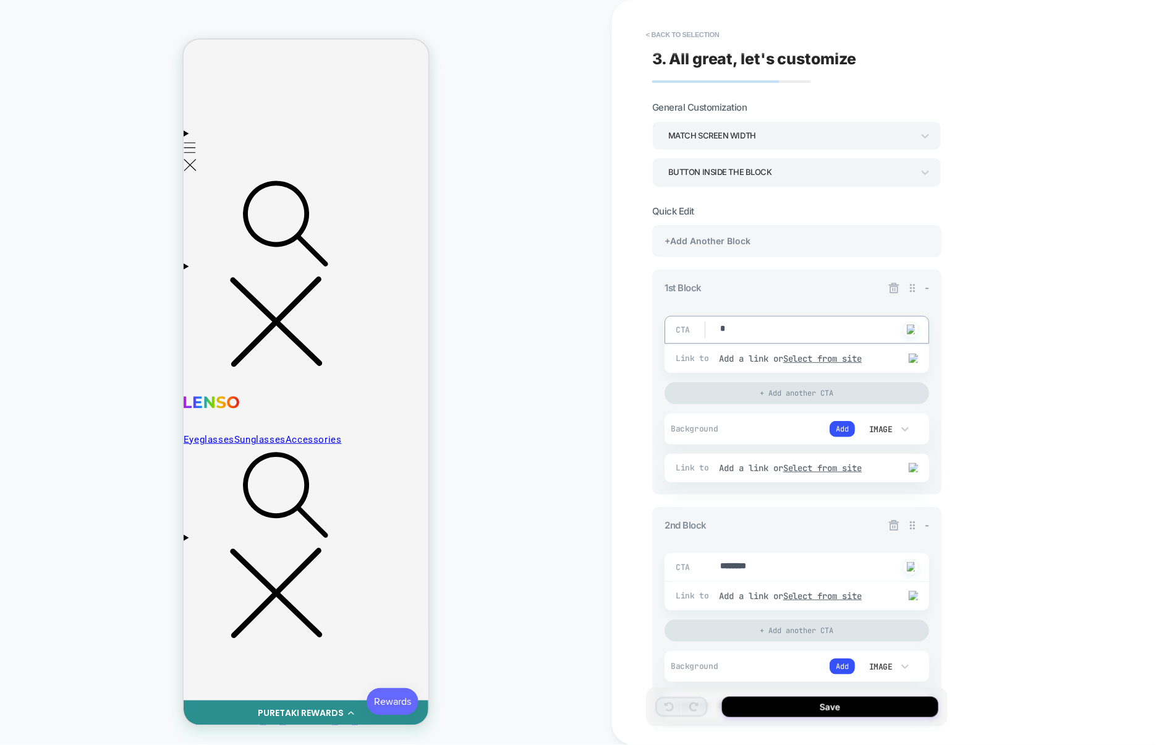
type textarea "*"
click at [890, 530] on icon at bounding box center [893, 525] width 12 height 12
drag, startPoint x: 798, startPoint y: 568, endPoint x: 688, endPoint y: 569, distance: 110.6
type textarea "*"
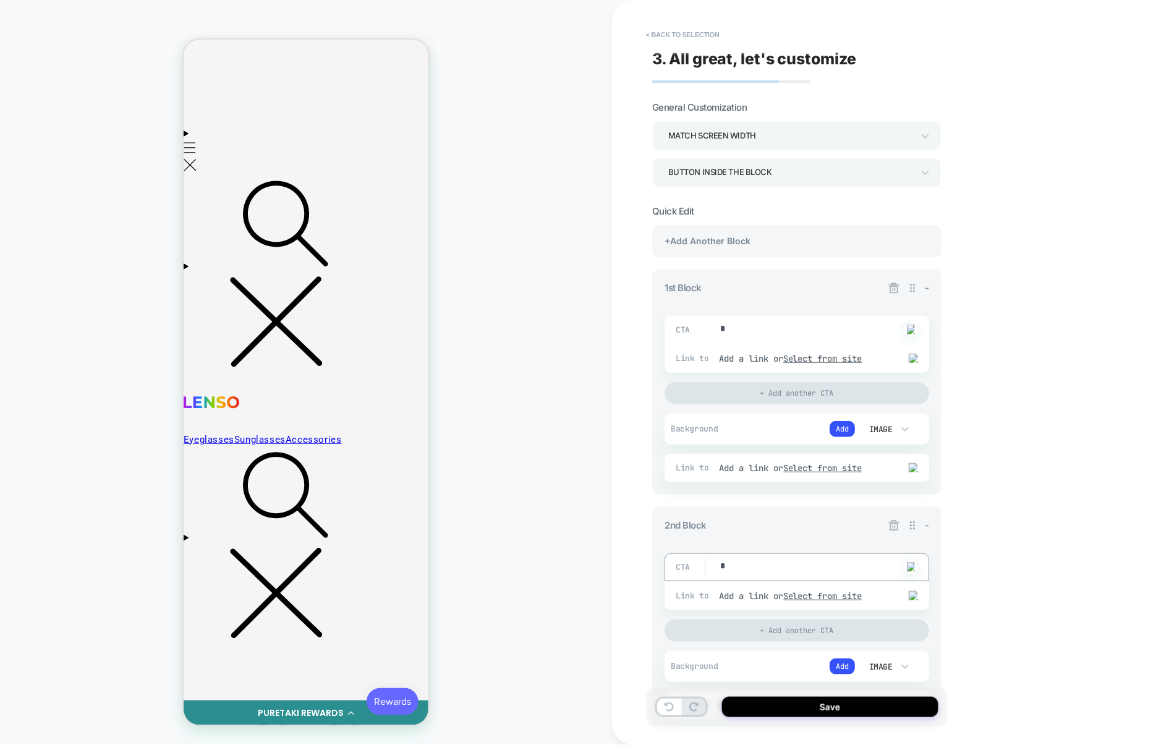
type textarea "*"
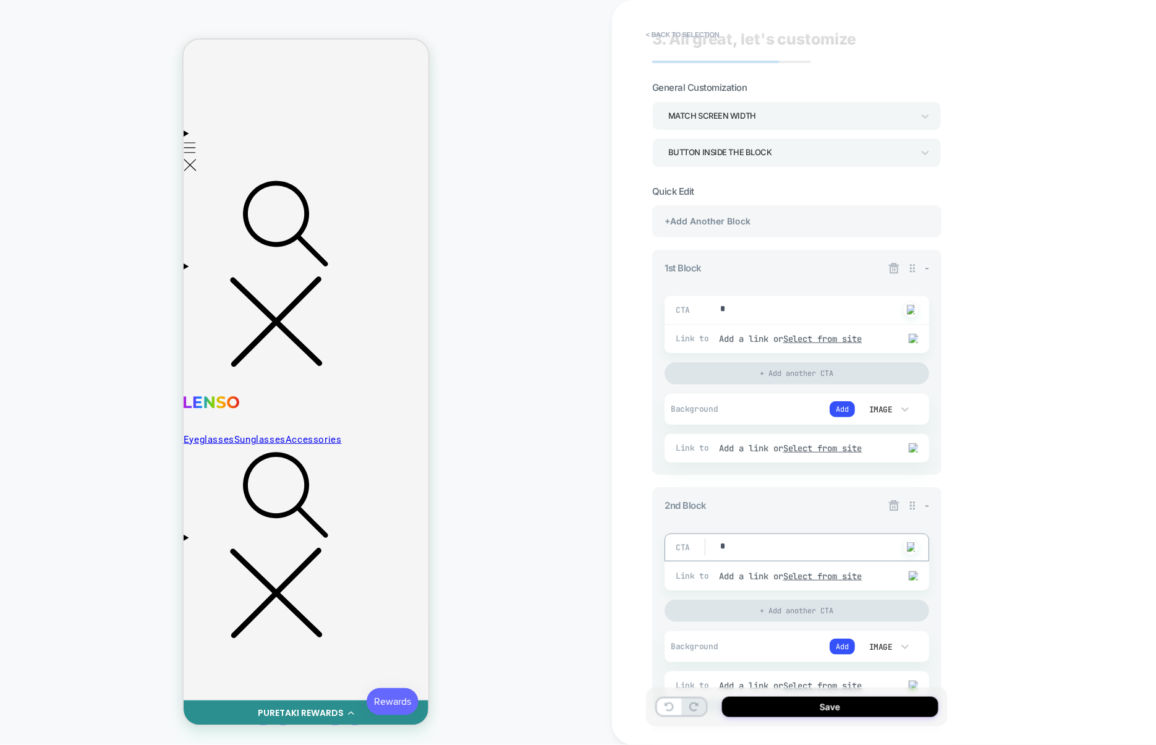
scroll to position [22, 0]
type textarea "*"
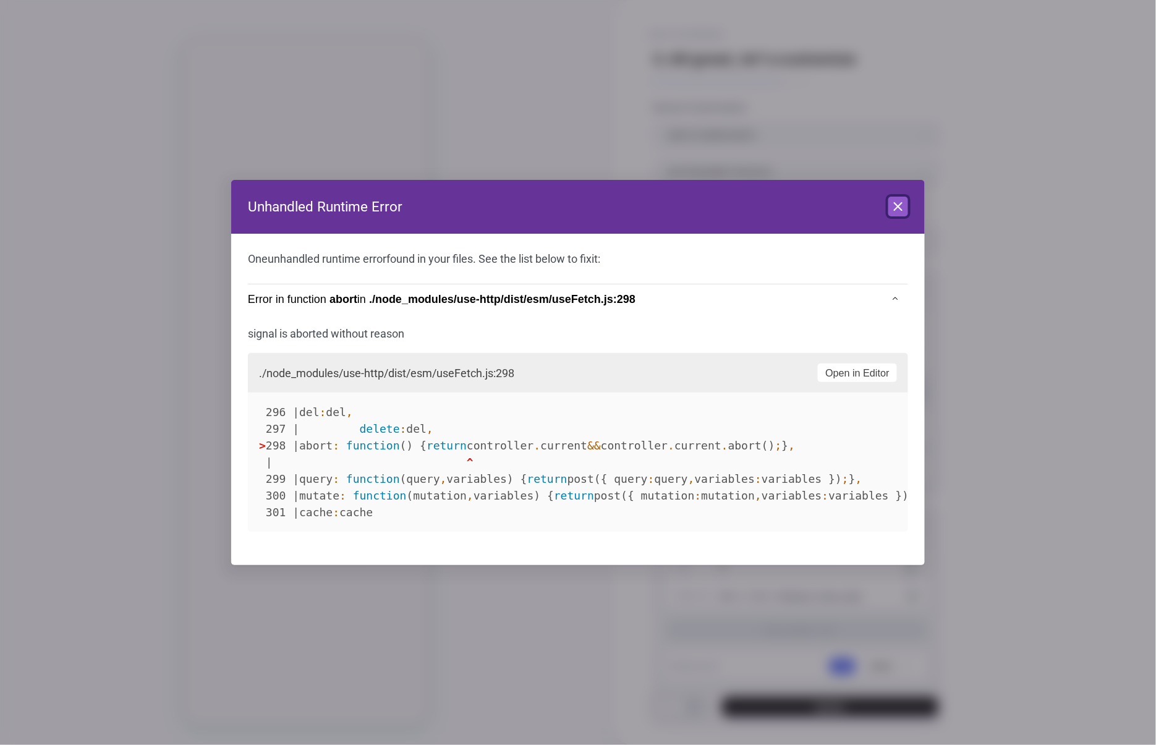
click at [897, 206] on icon at bounding box center [897, 206] width 7 height 7
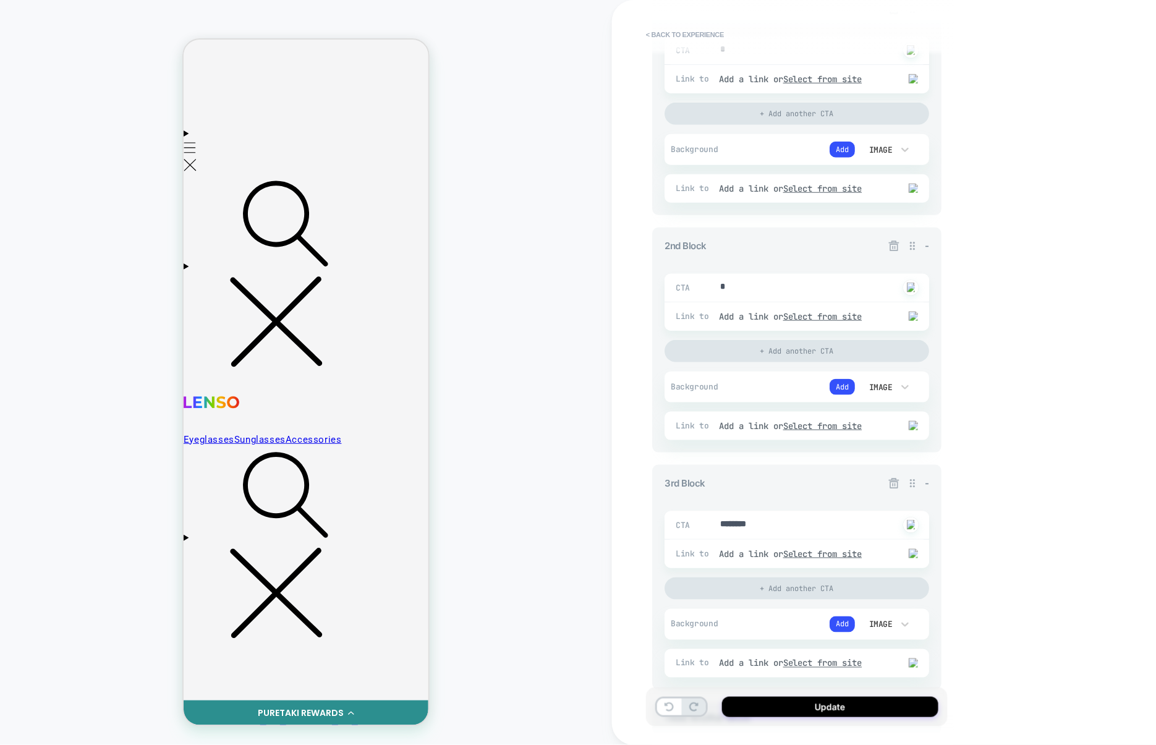
scroll to position [281, 0]
click at [897, 484] on icon at bounding box center [893, 482] width 12 height 12
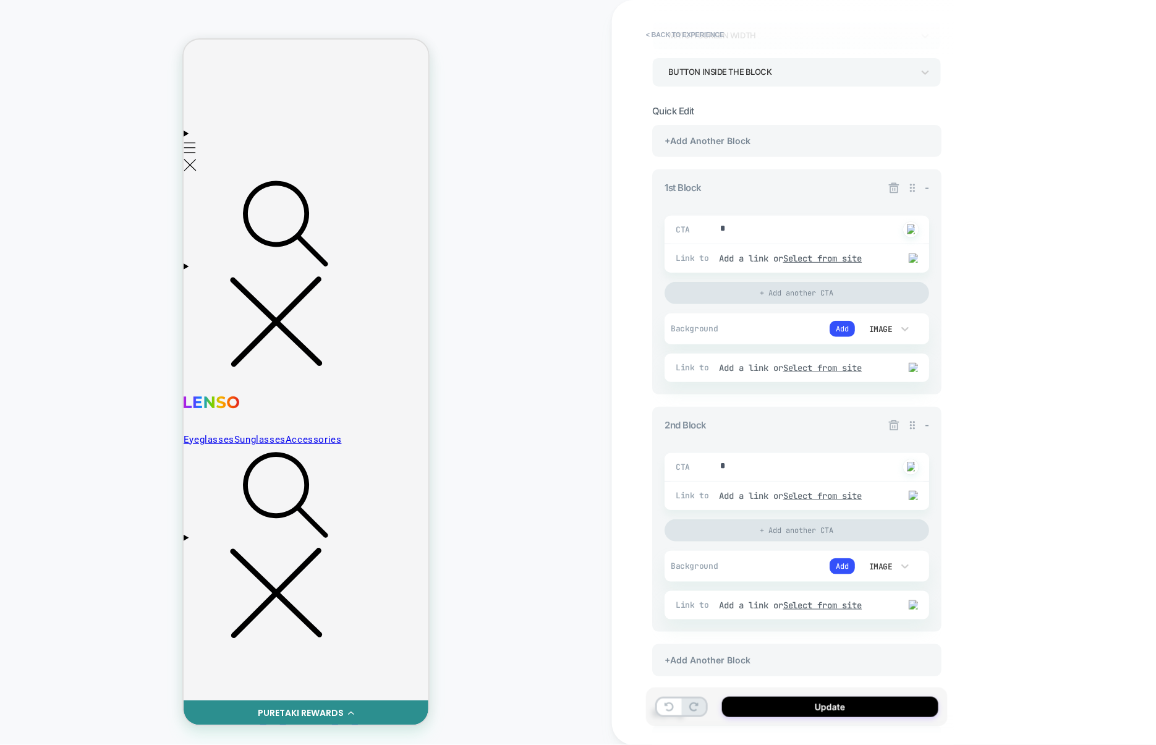
scroll to position [97, 0]
click at [792, 138] on div "+Add Another Block" at bounding box center [796, 144] width 289 height 32
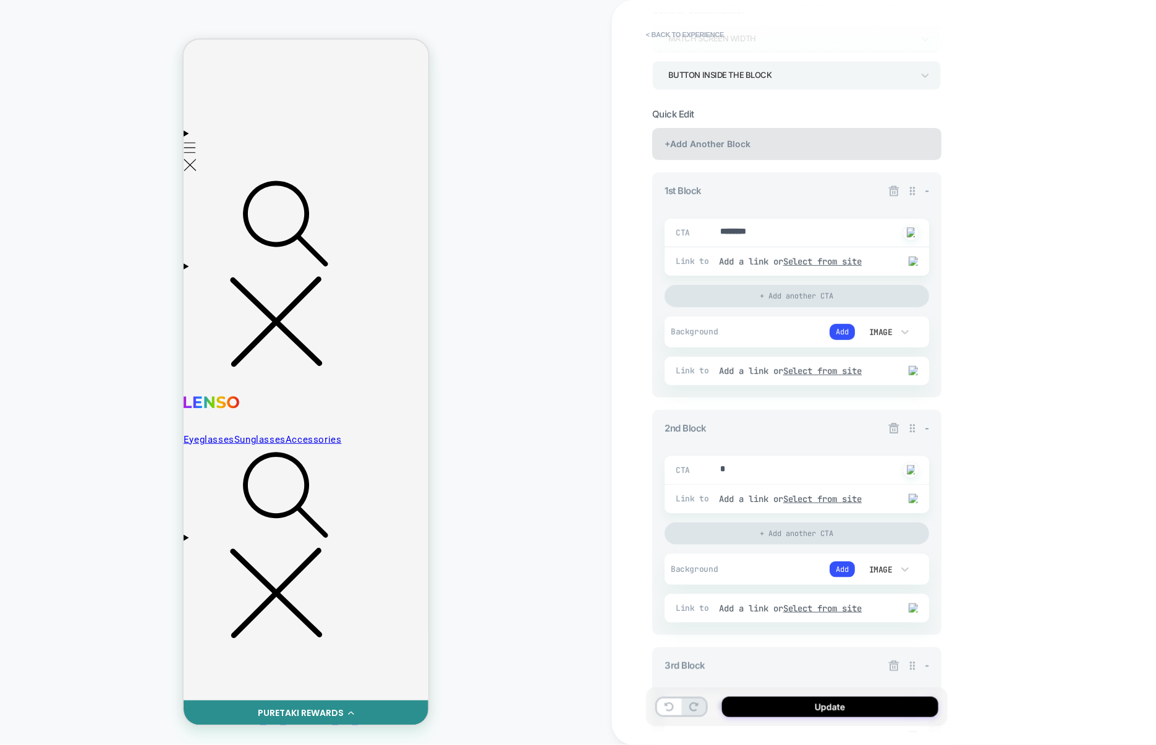
scroll to position [0, 0]
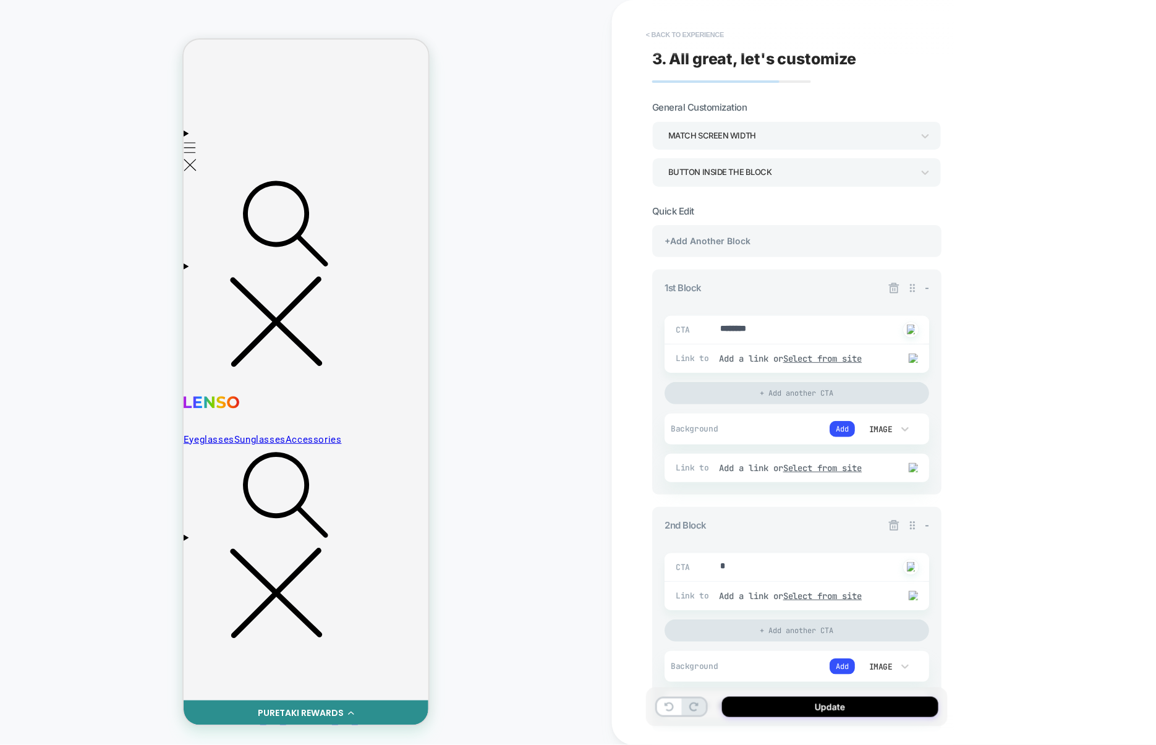
click at [671, 29] on button "< Back to experience" at bounding box center [685, 35] width 90 height 20
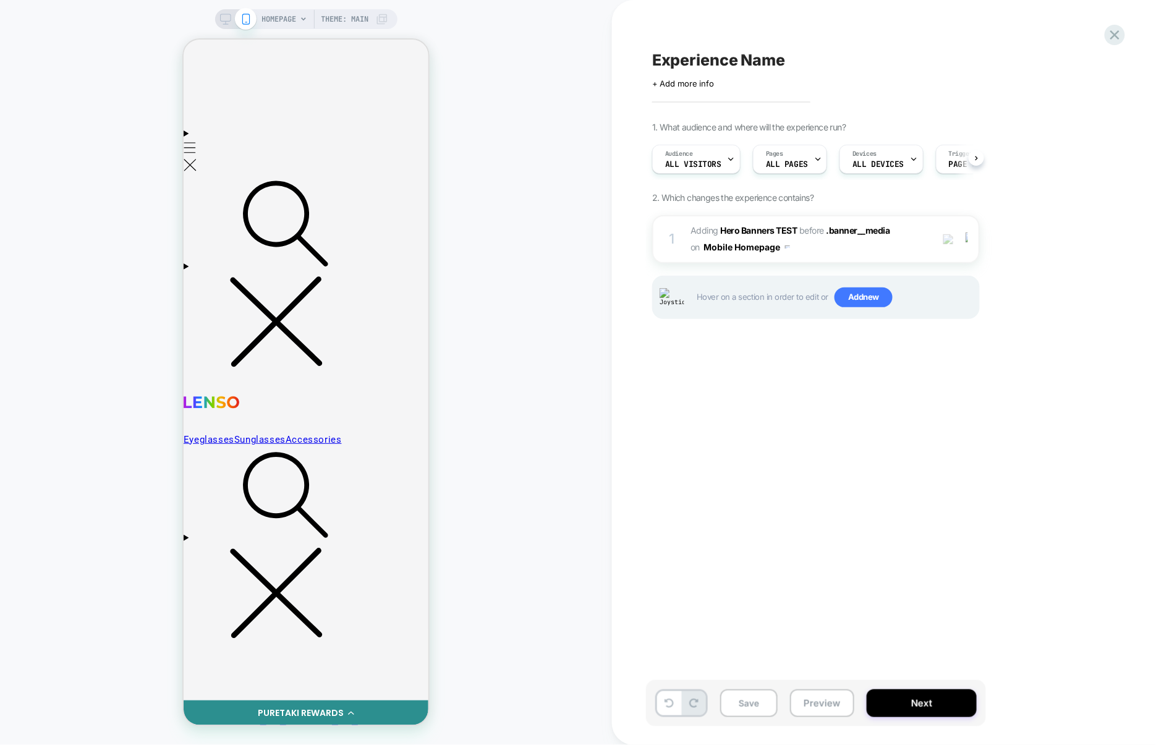
scroll to position [0, 1]
click at [873, 297] on span "Add new" at bounding box center [863, 297] width 58 height 20
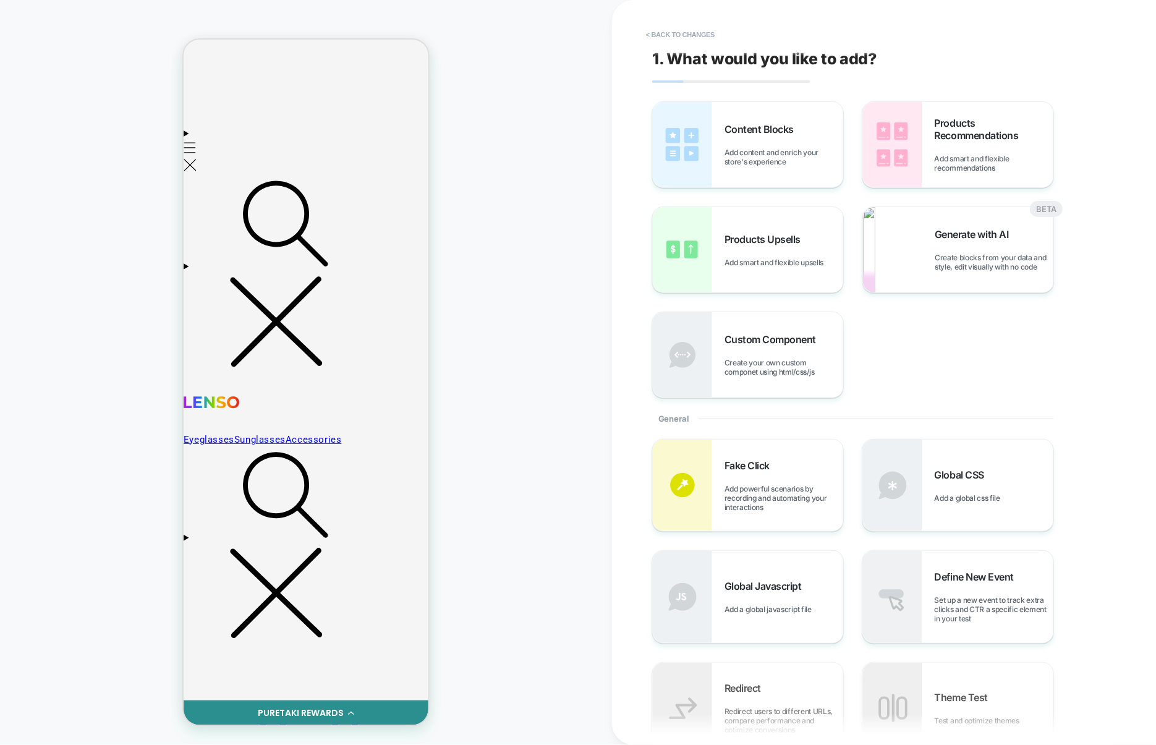
click at [780, 151] on span "Add content and enrich your store's experience" at bounding box center [783, 157] width 119 height 19
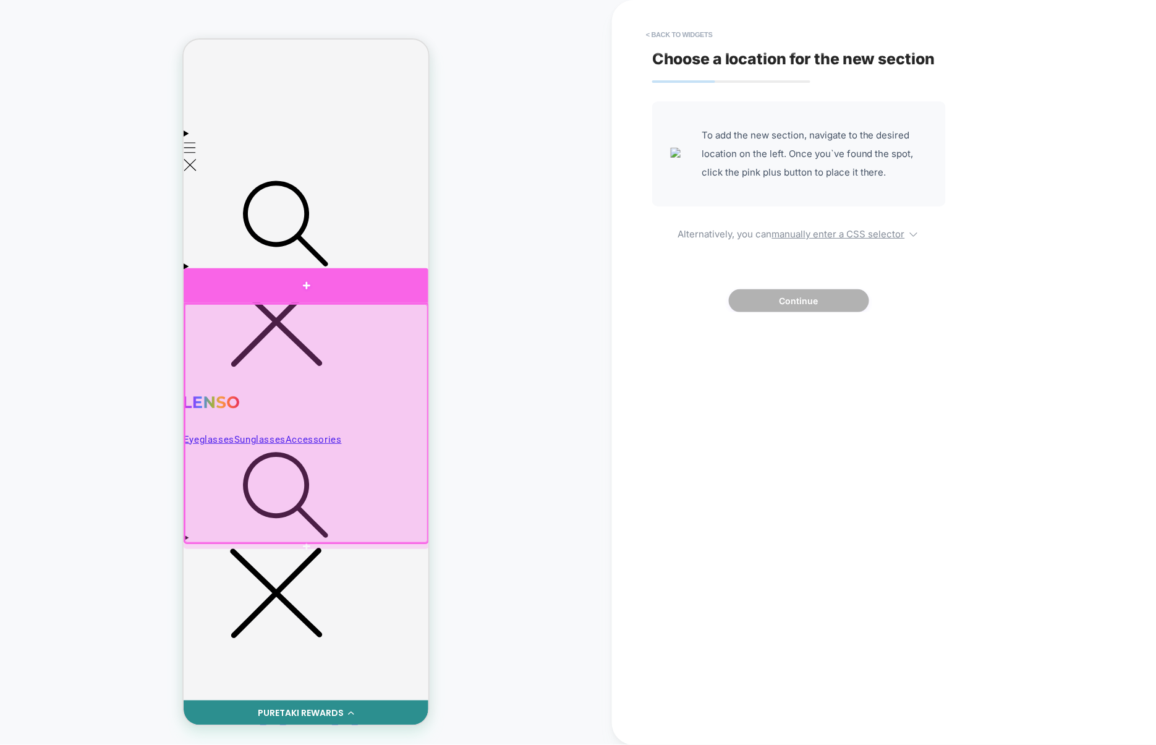
click at [395, 299] on div at bounding box center [305, 285] width 245 height 35
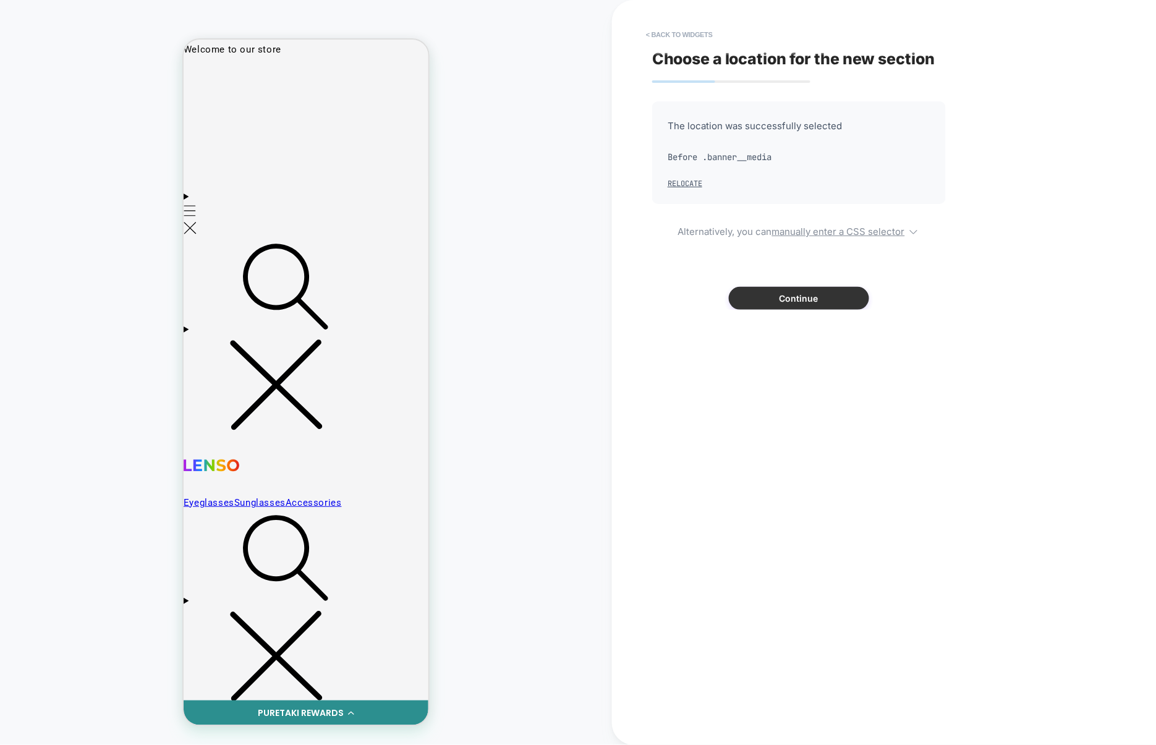
click at [843, 295] on button "Continue" at bounding box center [799, 298] width 140 height 23
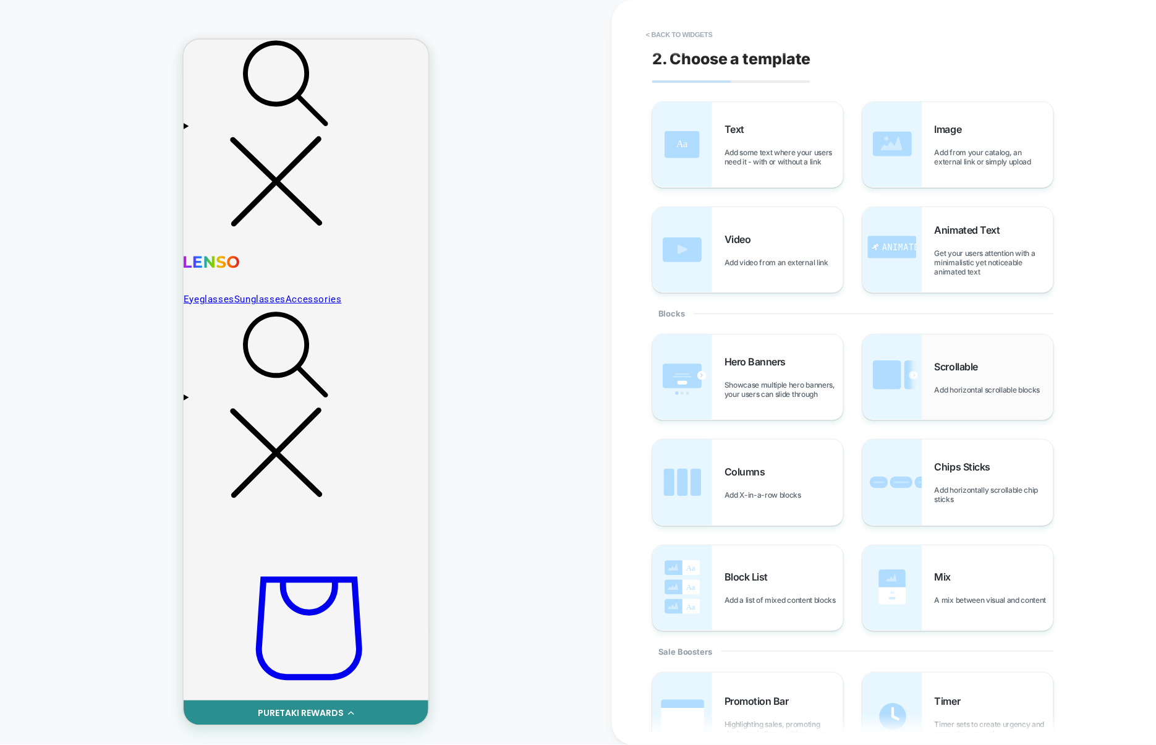
scroll to position [216, 0]
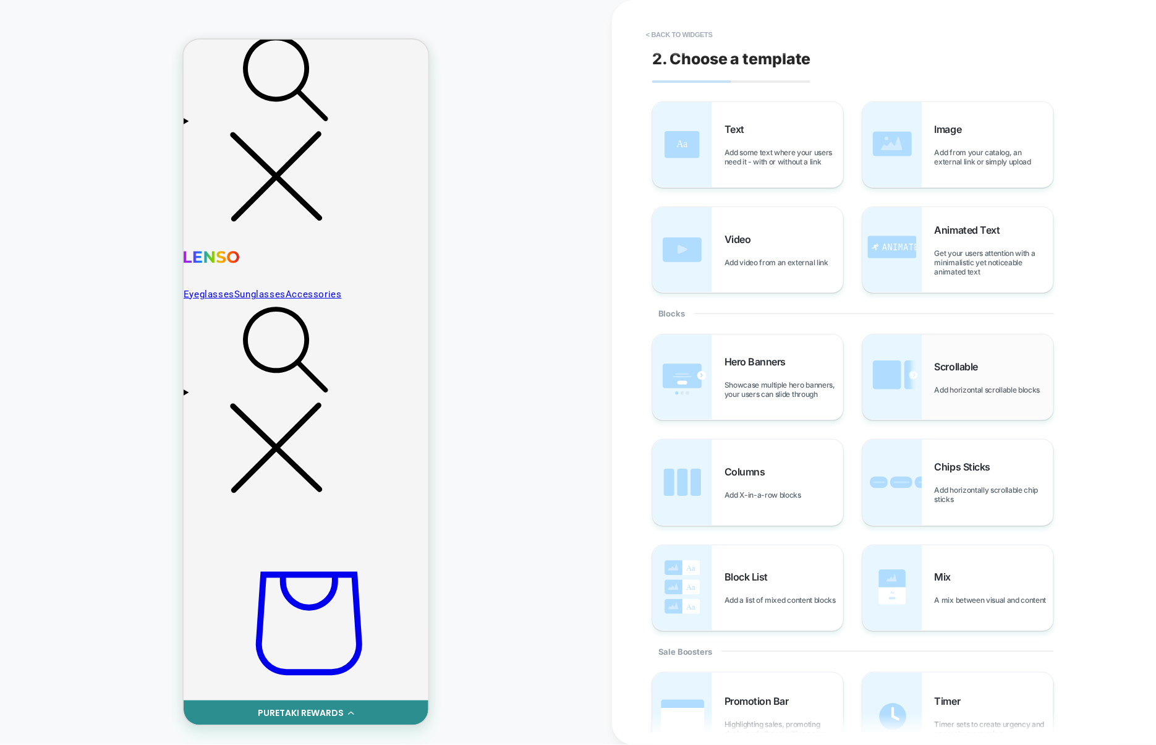
click at [1039, 367] on div "Scrollable Add horizontal scrollable blocks" at bounding box center [993, 377] width 119 height 34
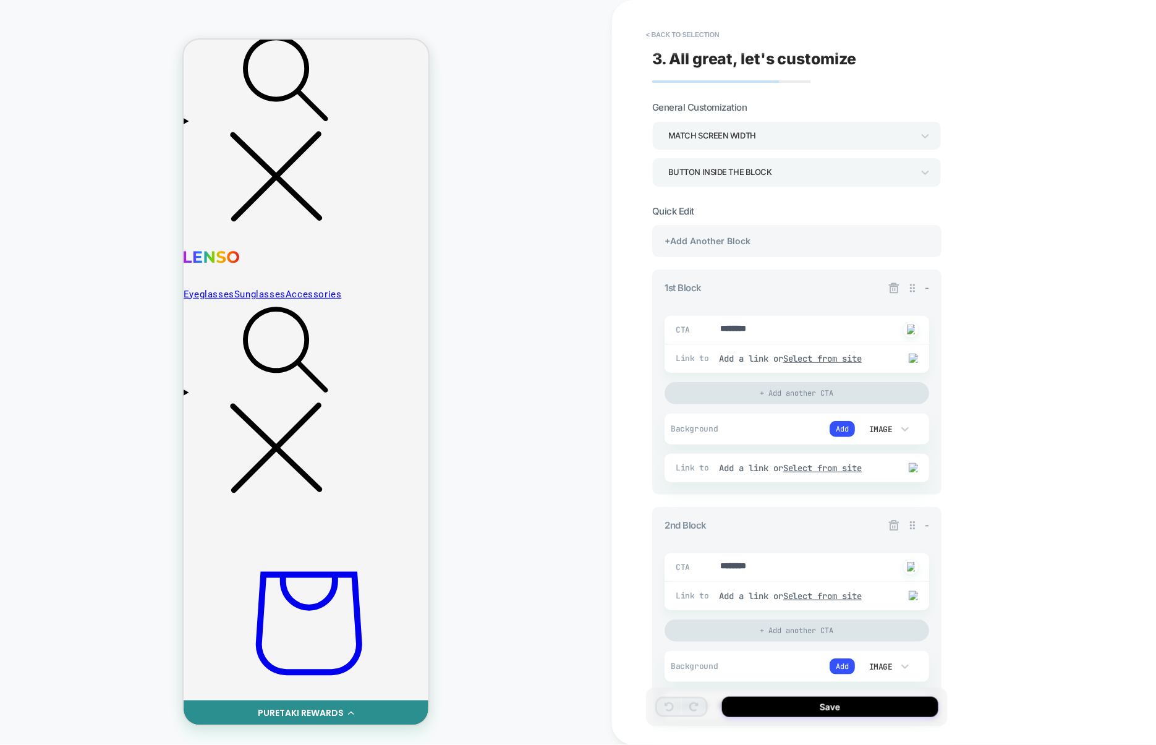
scroll to position [33, 0]
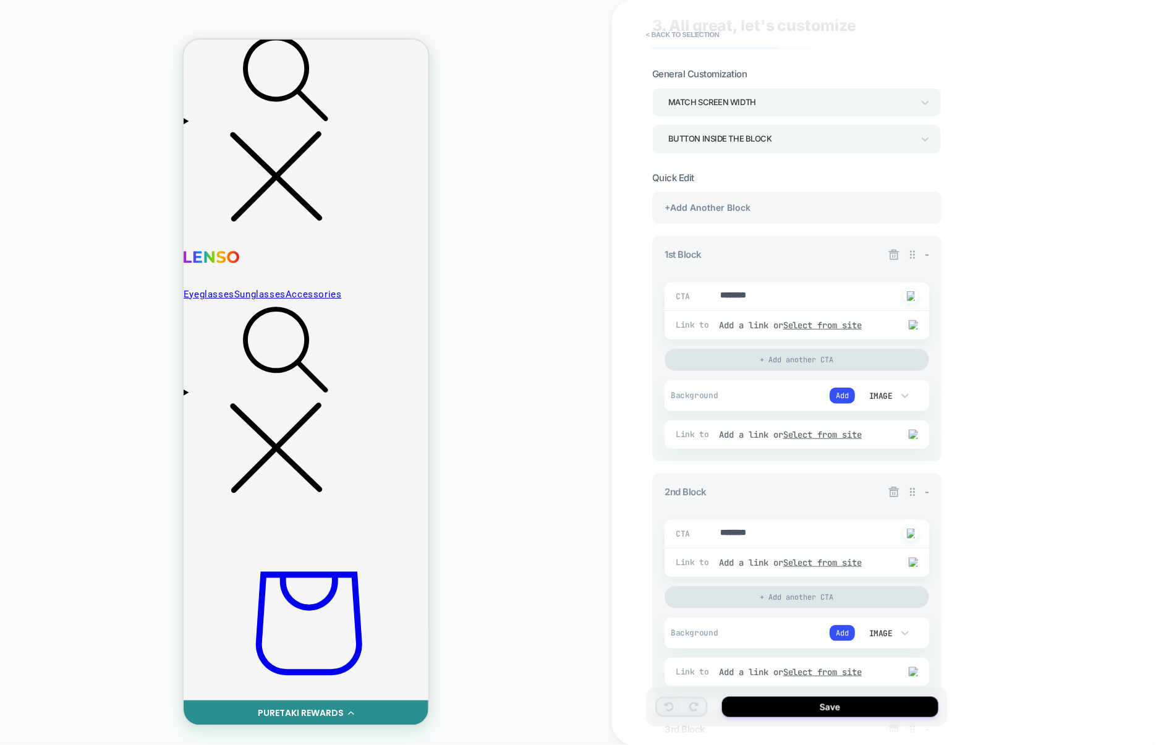
type textarea "*"
drag, startPoint x: 777, startPoint y: 292, endPoint x: 668, endPoint y: 290, distance: 109.4
type textarea "*"
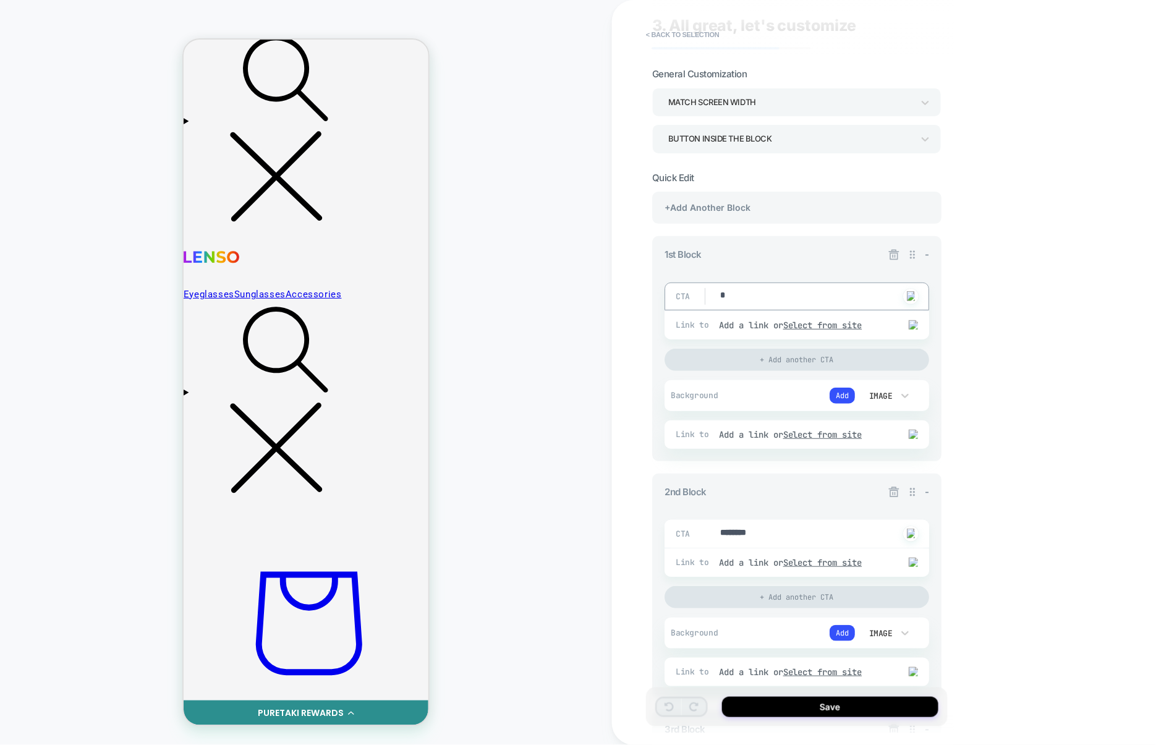
type textarea "*"
drag, startPoint x: 768, startPoint y: 533, endPoint x: 704, endPoint y: 531, distance: 64.3
type textarea "*"
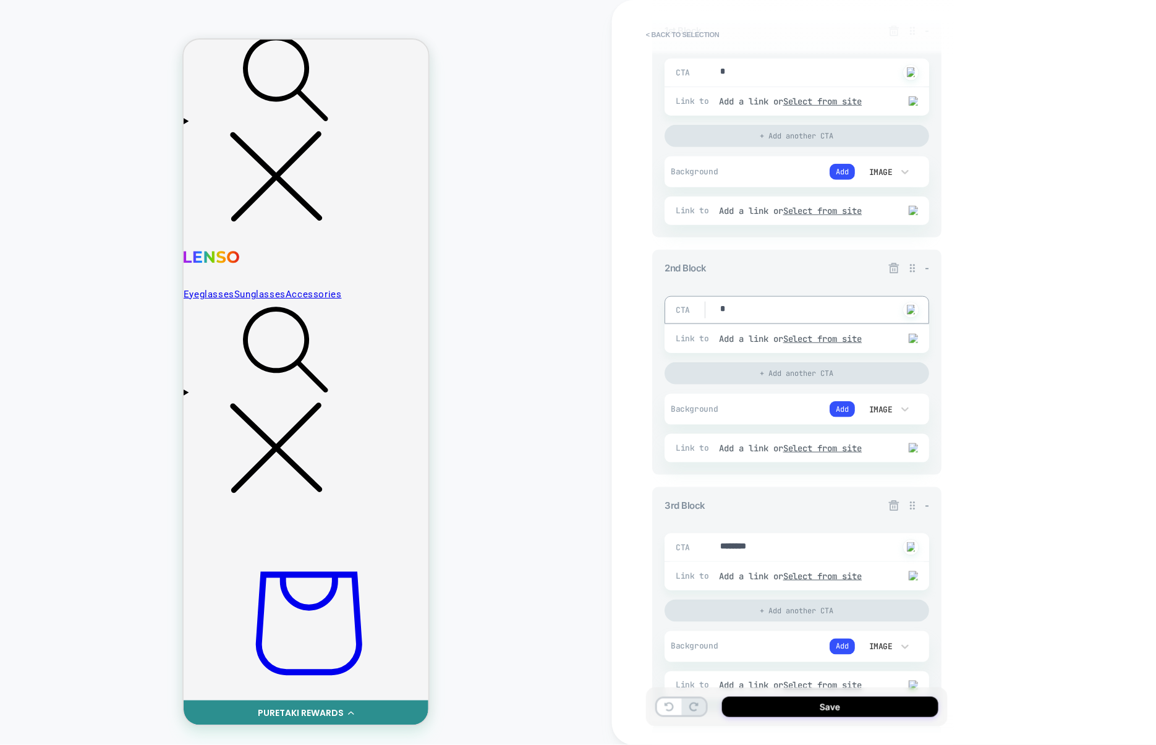
scroll to position [272, 0]
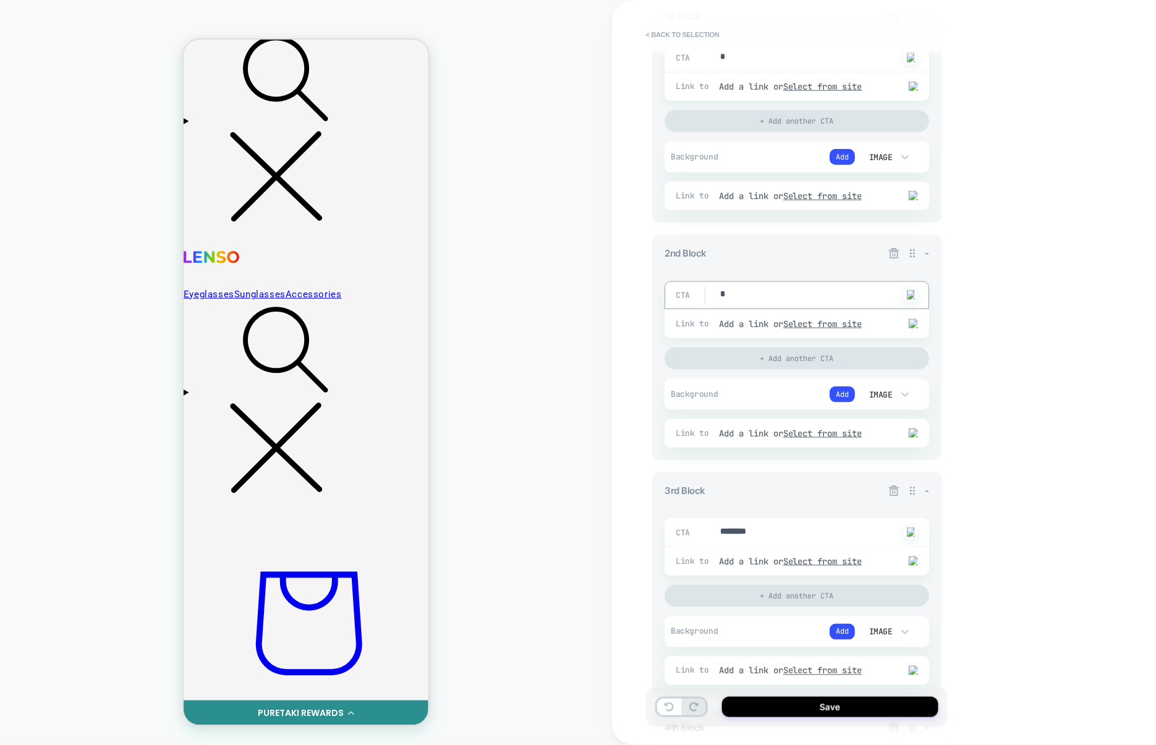
type textarea "*"
drag, startPoint x: 776, startPoint y: 533, endPoint x: 640, endPoint y: 531, distance: 136.0
type textarea "*"
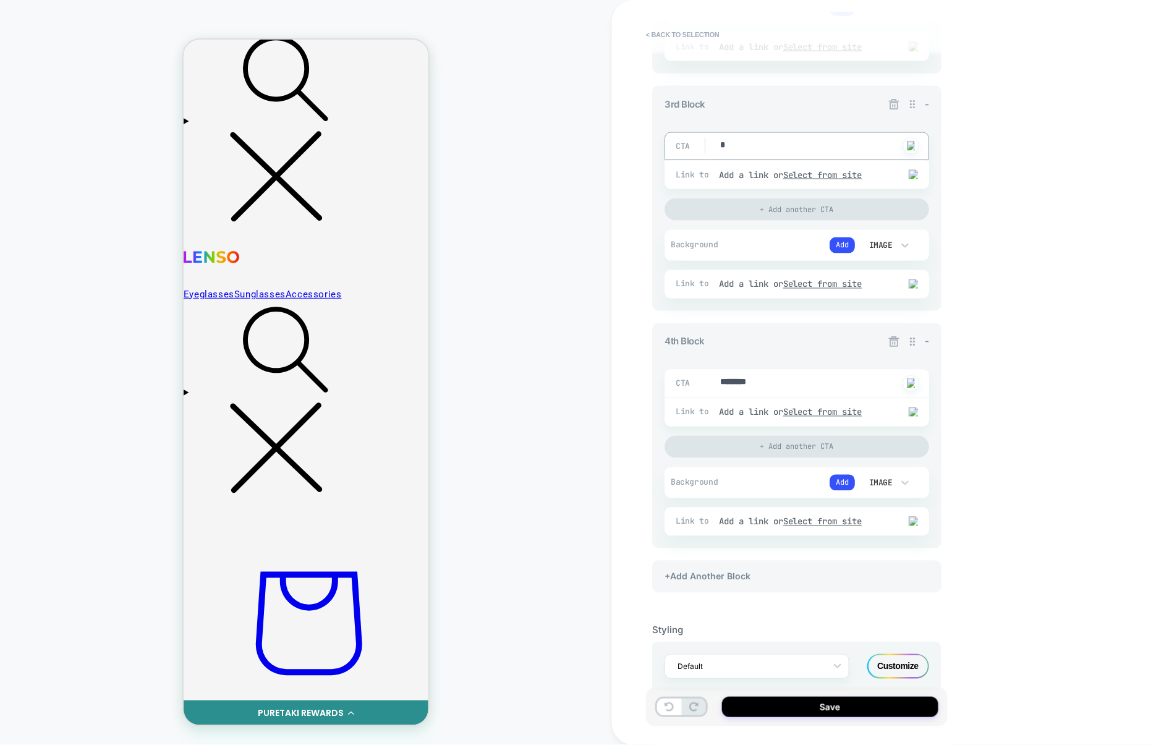
scroll to position [660, 0]
type textarea "*"
drag, startPoint x: 810, startPoint y: 389, endPoint x: 651, endPoint y: 389, distance: 158.8
type textarea "*"
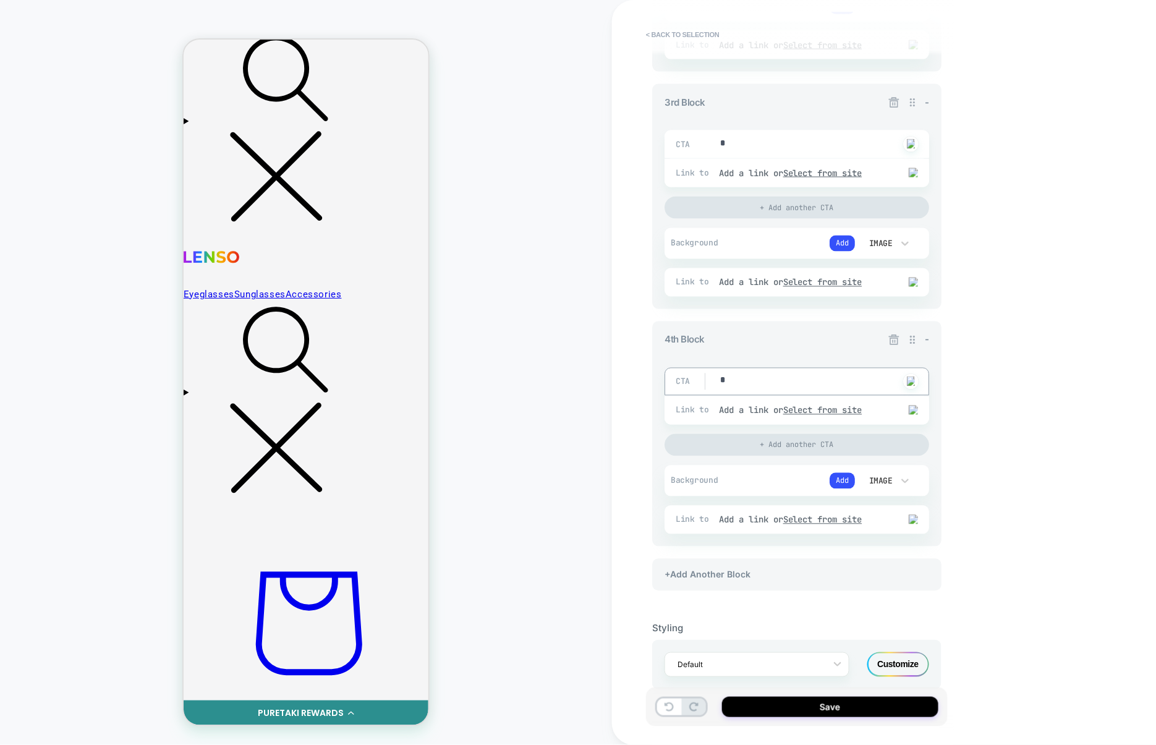
type textarea "*"
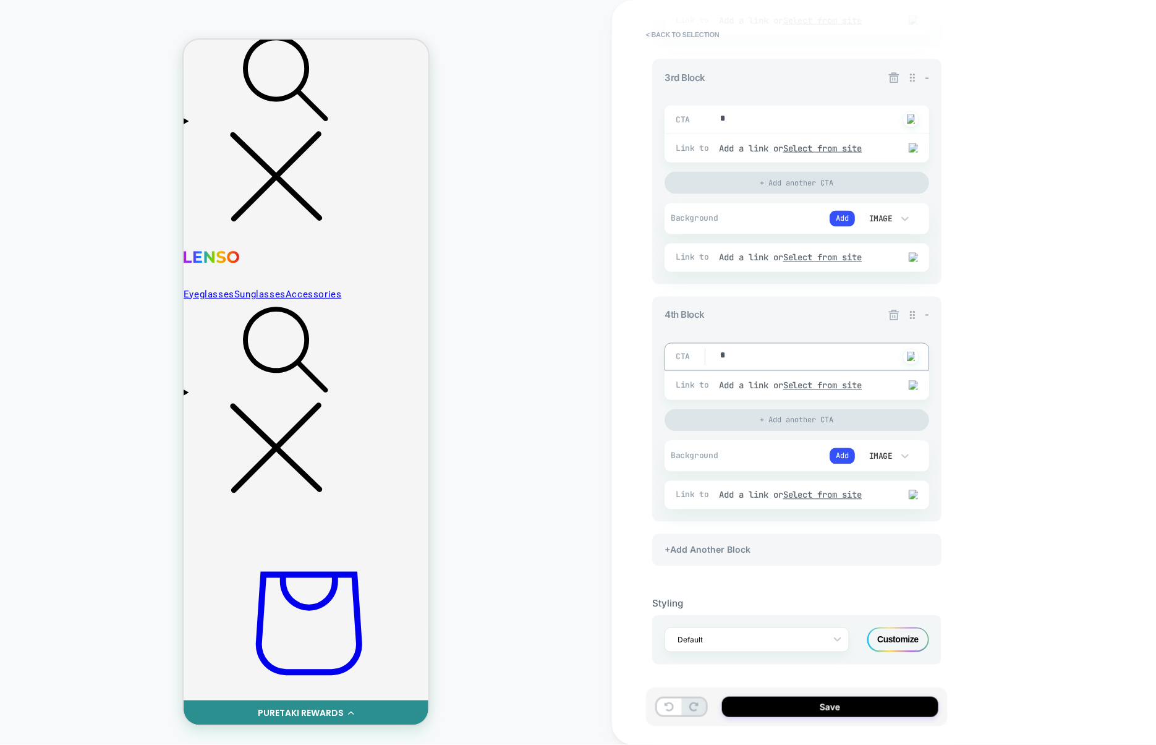
type textarea "*"
click at [812, 315] on div "4th Block -" at bounding box center [796, 315] width 264 height 12
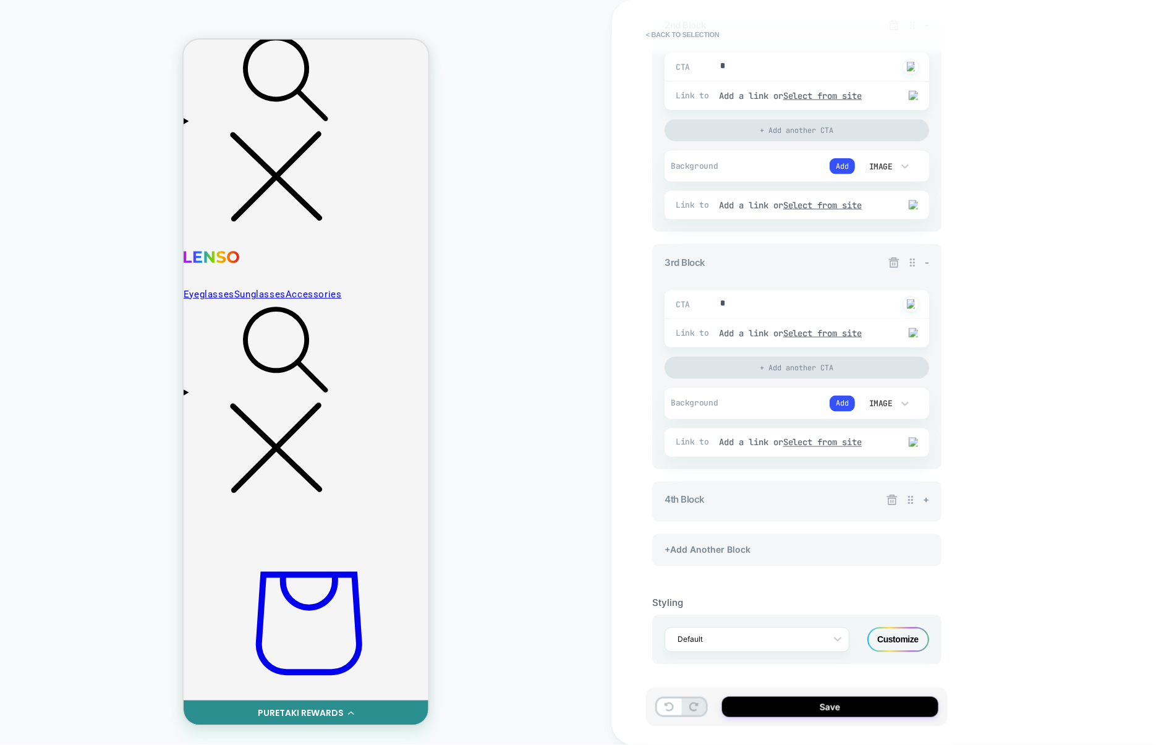
scroll to position [503, 0]
click at [788, 488] on div "4th Block + CTA * Click to change to alternative text Link to Add a link or Sel…" at bounding box center [796, 501] width 289 height 40
click at [837, 488] on div "4th Block + CTA * Click to change to alternative text Link to Add a link or Sel…" at bounding box center [796, 501] width 289 height 40
click at [843, 494] on div "4th Block +" at bounding box center [796, 500] width 264 height 12
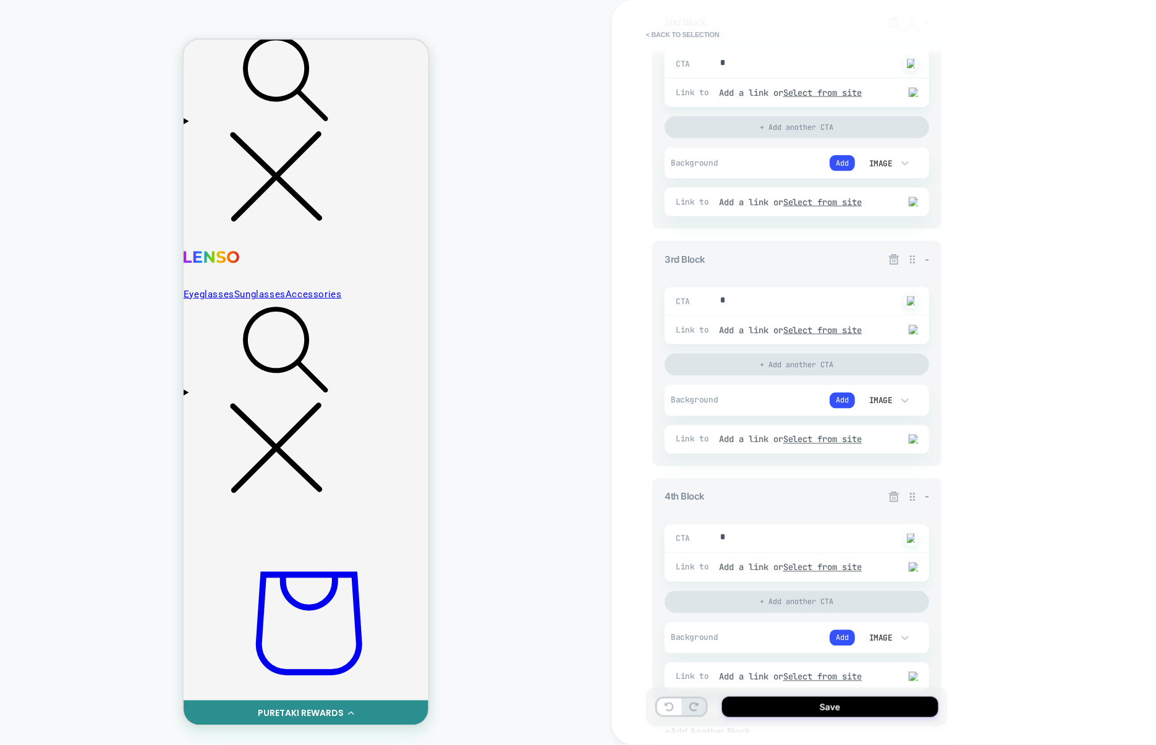
scroll to position [690, 0]
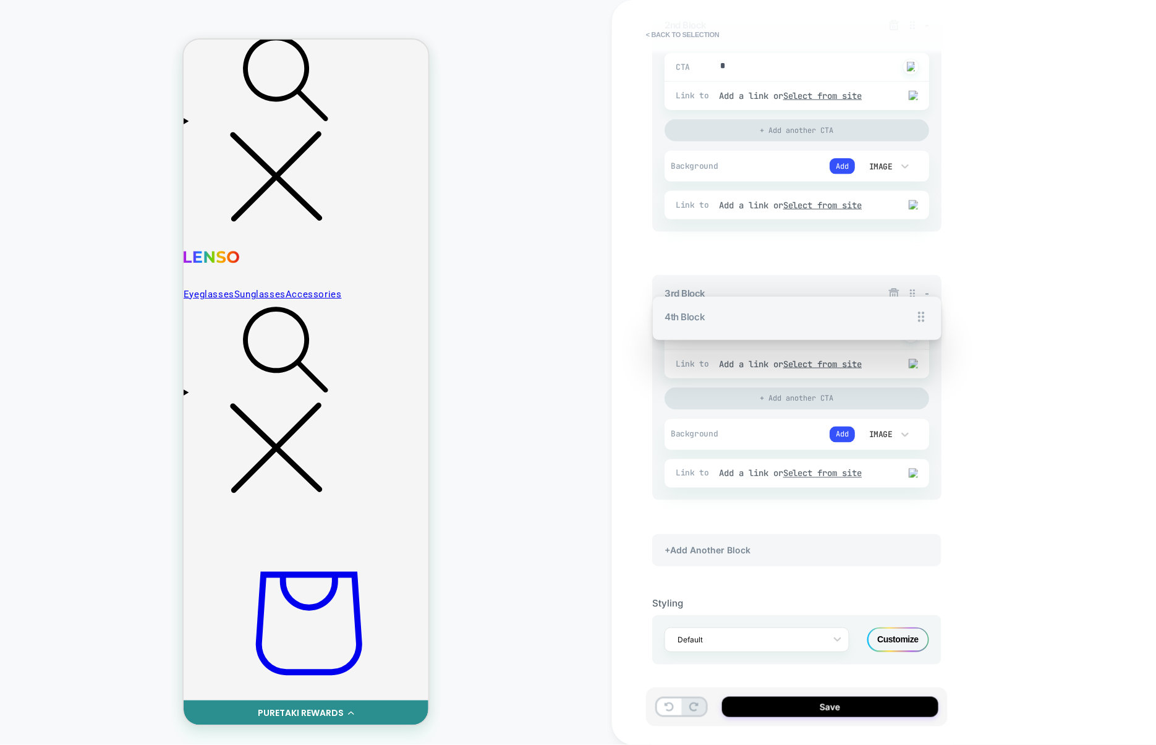
drag, startPoint x: 911, startPoint y: 311, endPoint x: 906, endPoint y: 176, distance: 135.4
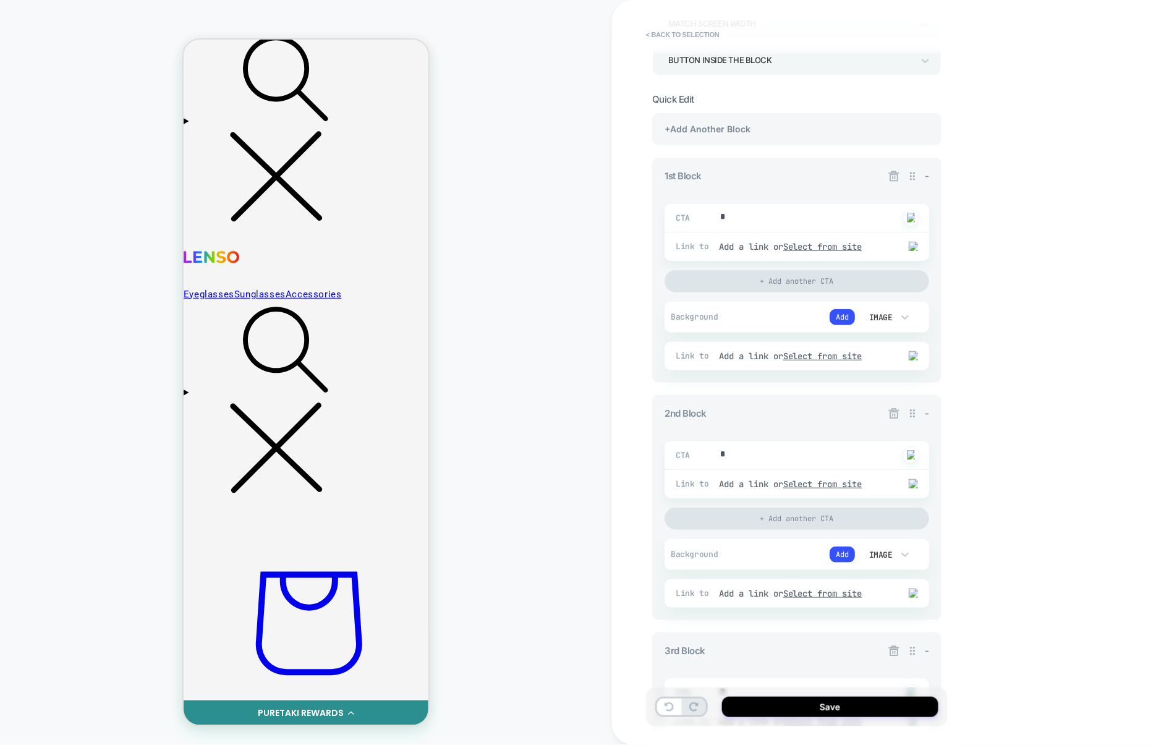
scroll to position [105, 0]
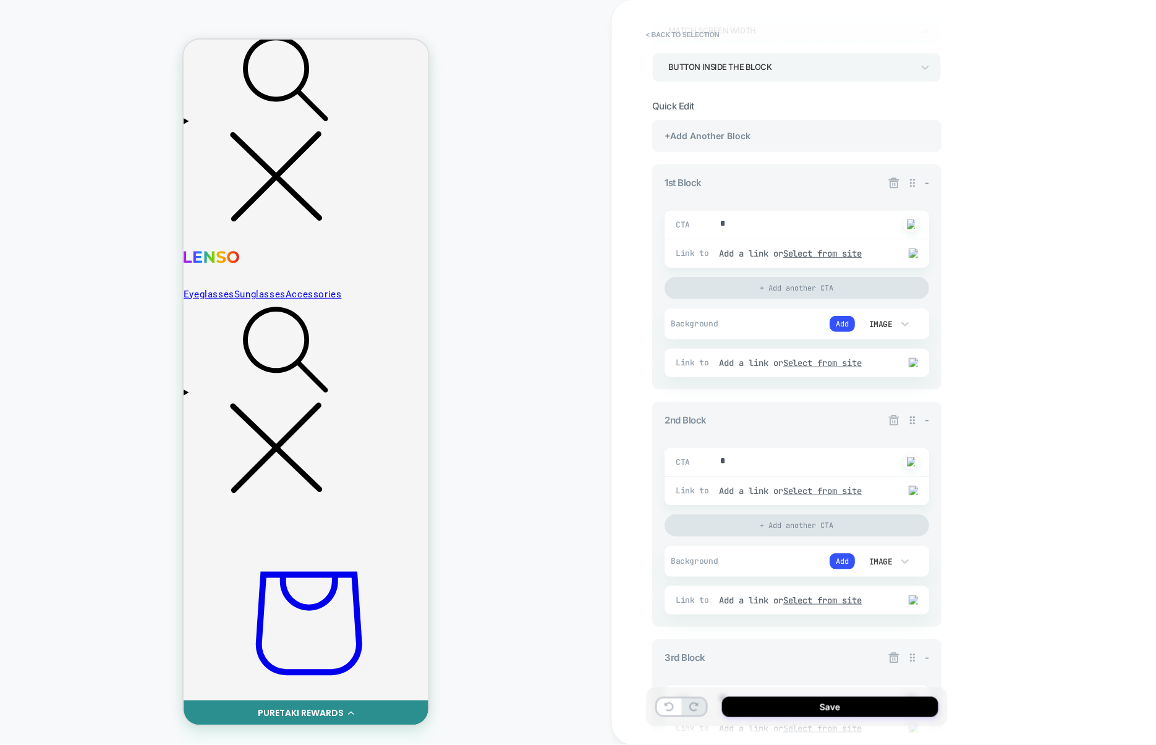
click at [892, 423] on icon at bounding box center [893, 420] width 12 height 12
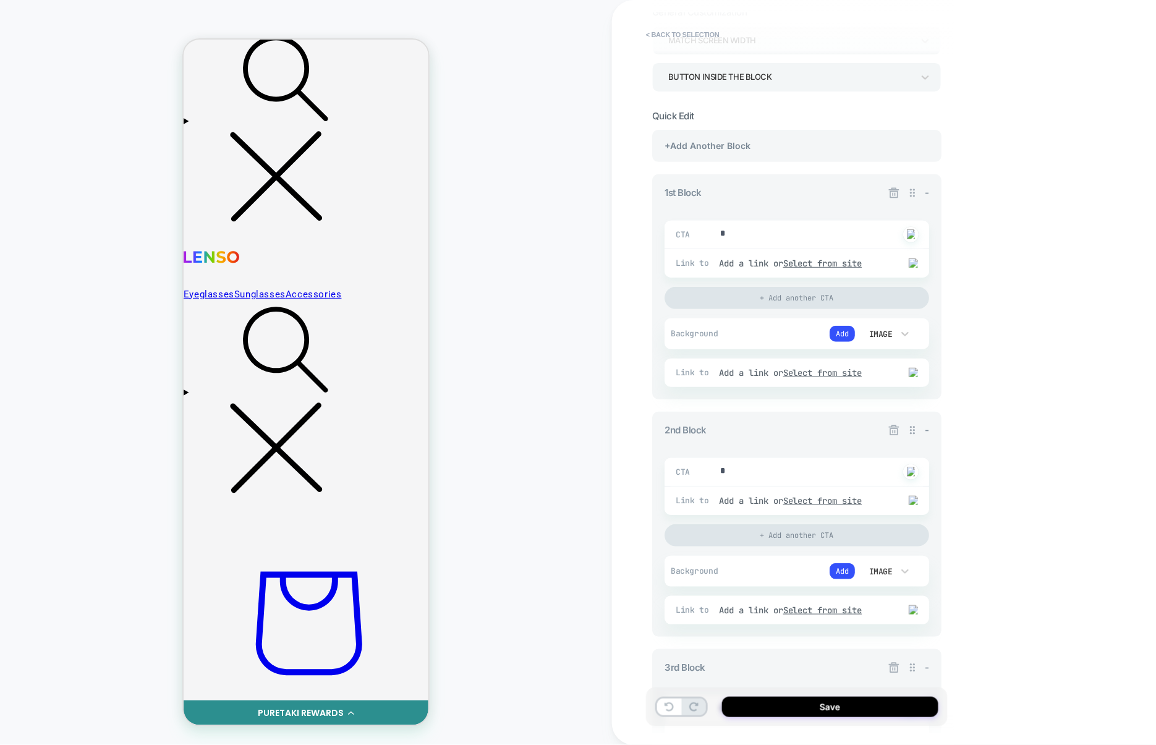
scroll to position [0, 0]
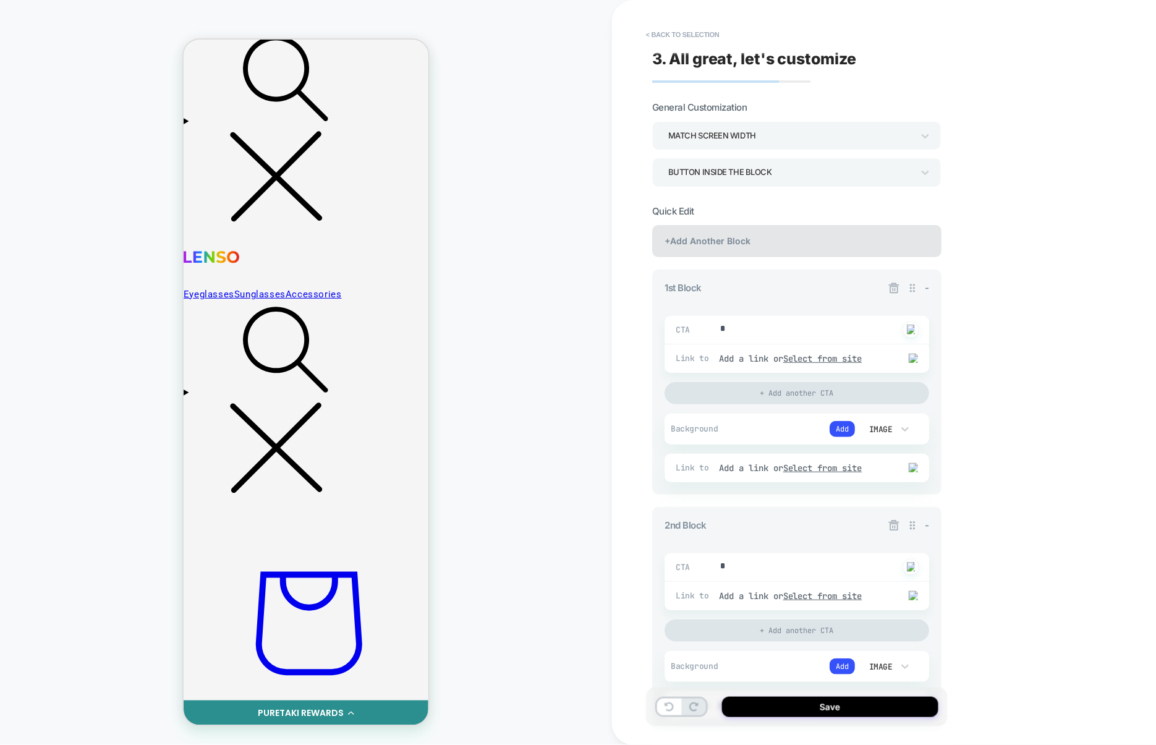
click at [766, 245] on div "+Add Another Block" at bounding box center [796, 241] width 289 height 32
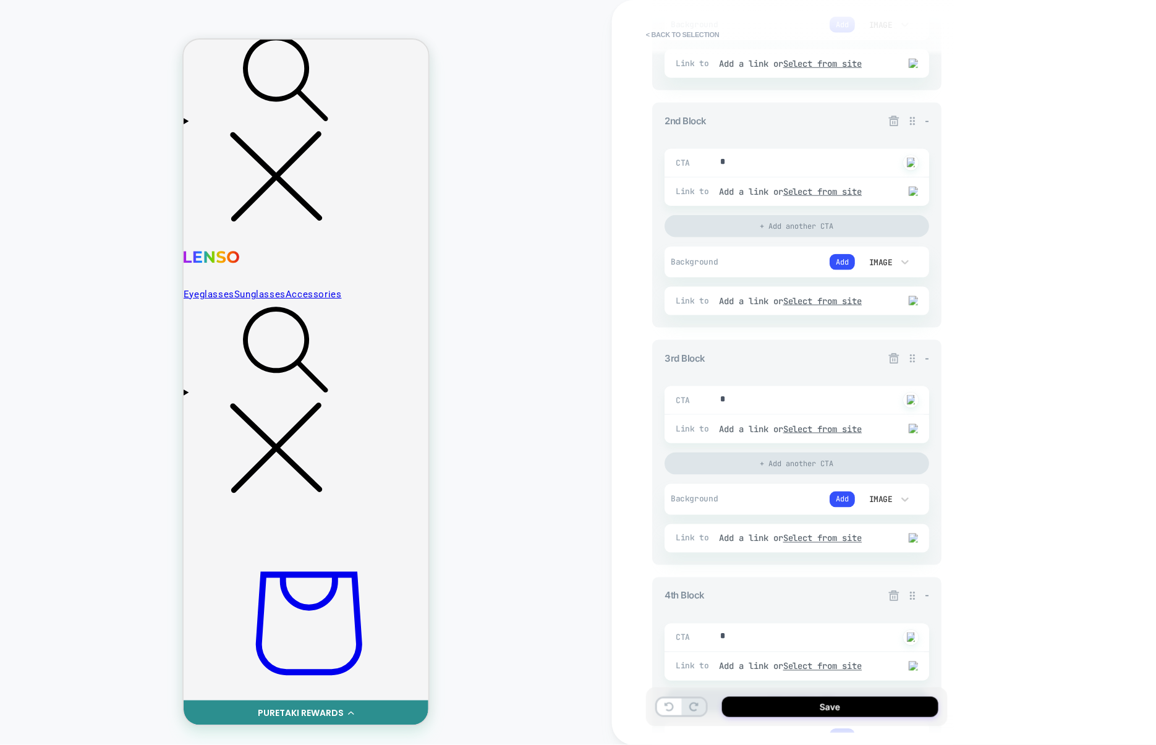
scroll to position [690, 0]
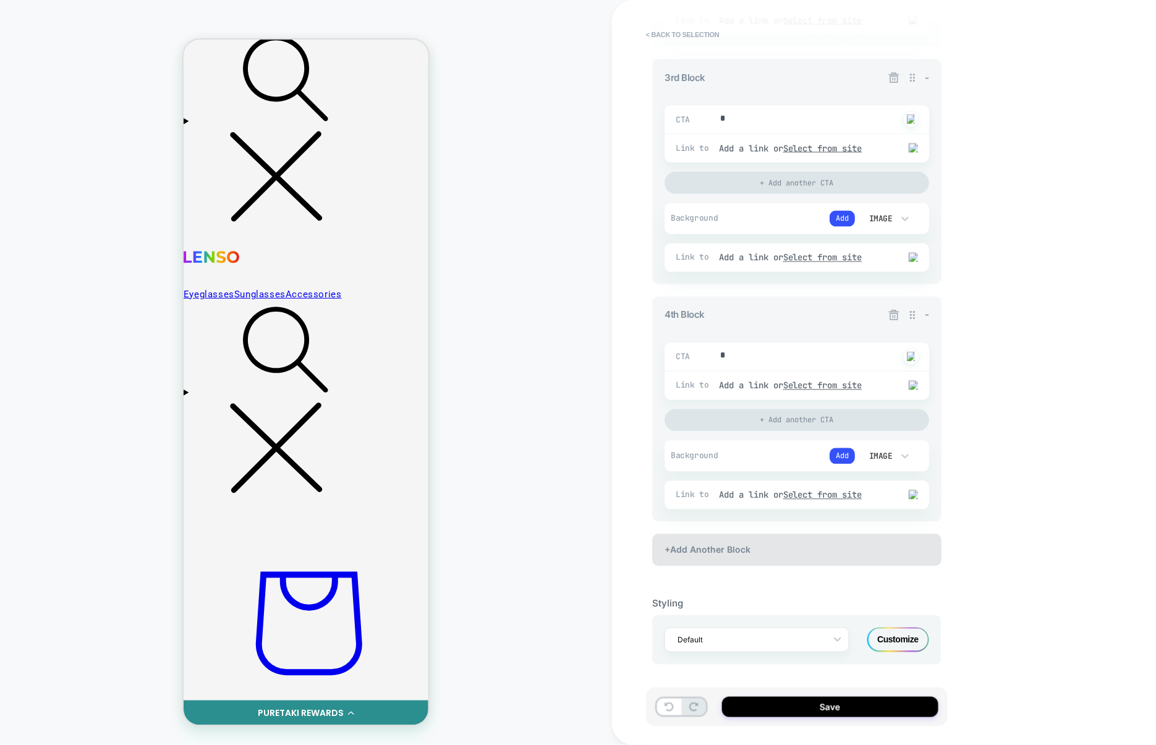
click at [777, 560] on div "+Add Another Block" at bounding box center [796, 550] width 289 height 32
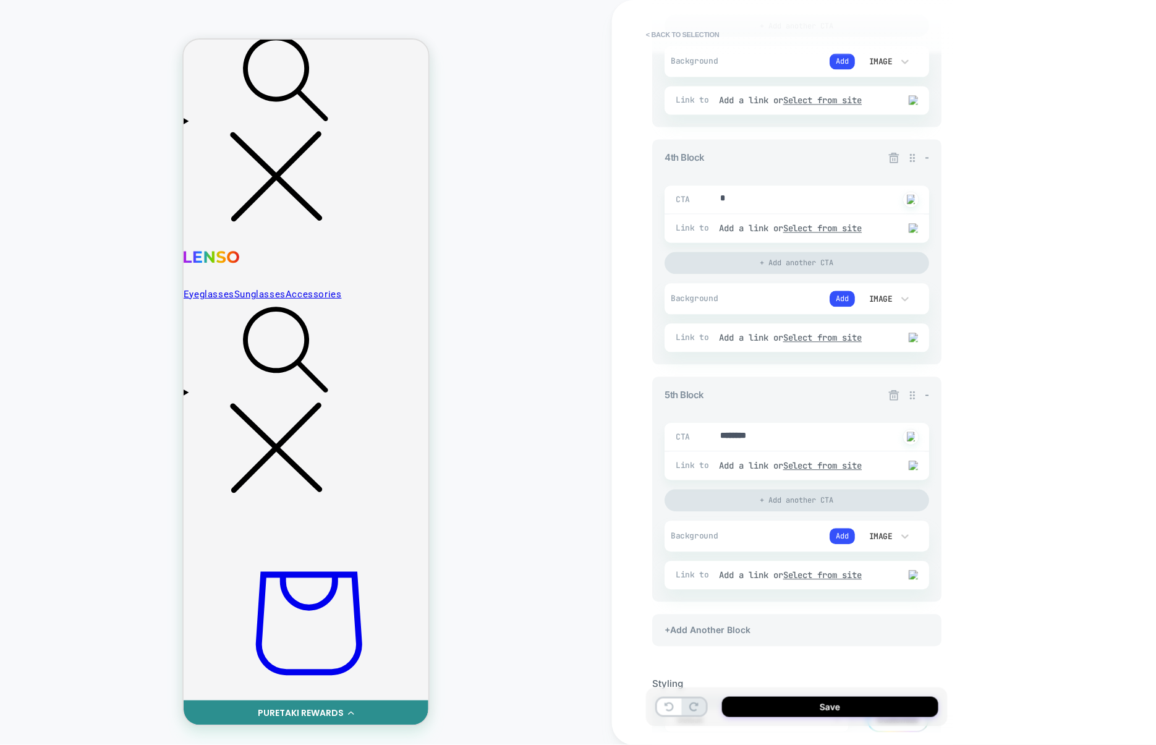
scroll to position [839, 0]
click at [898, 403] on icon at bounding box center [894, 397] width 11 height 11
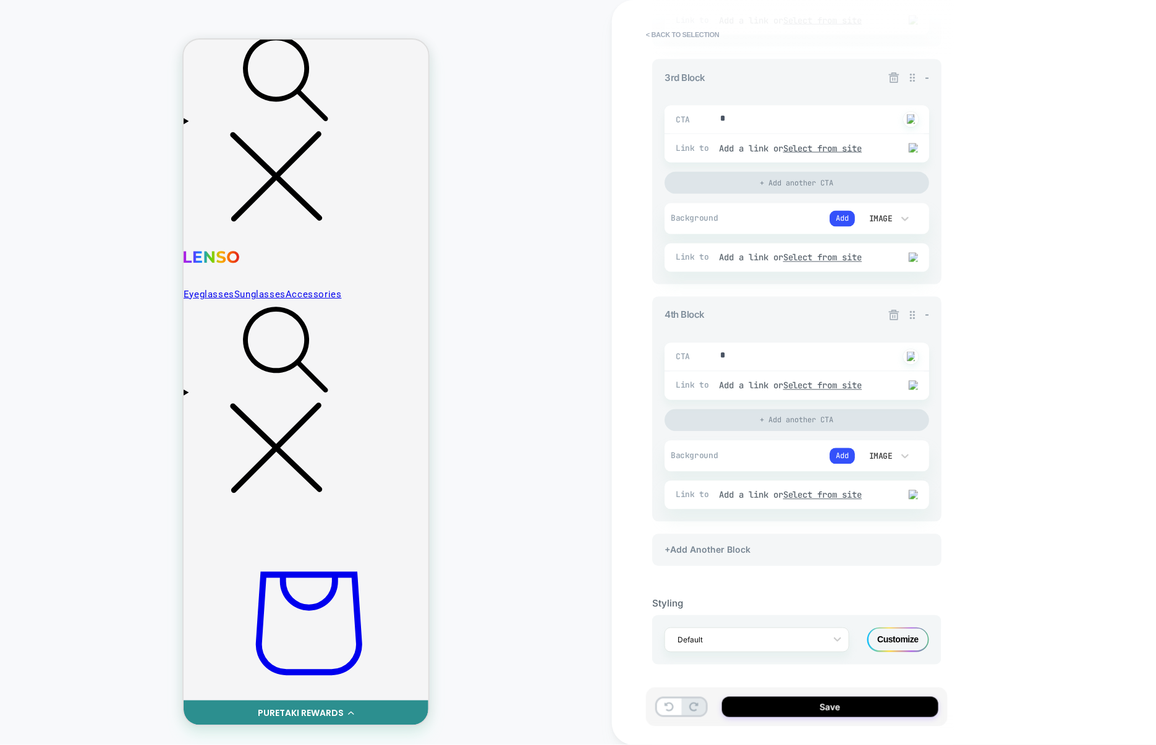
scroll to position [690, 0]
click at [891, 311] on icon at bounding box center [894, 315] width 11 height 11
click at [779, 551] on div "+Add Another Block" at bounding box center [796, 550] width 289 height 32
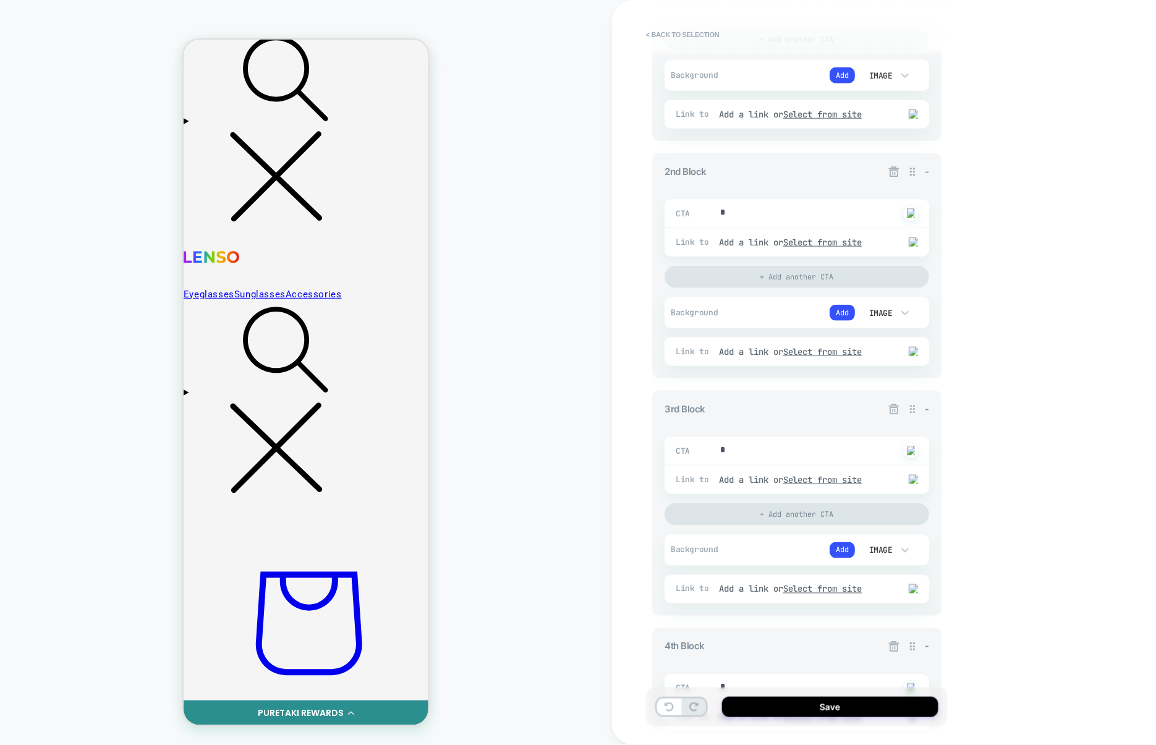
scroll to position [690, 0]
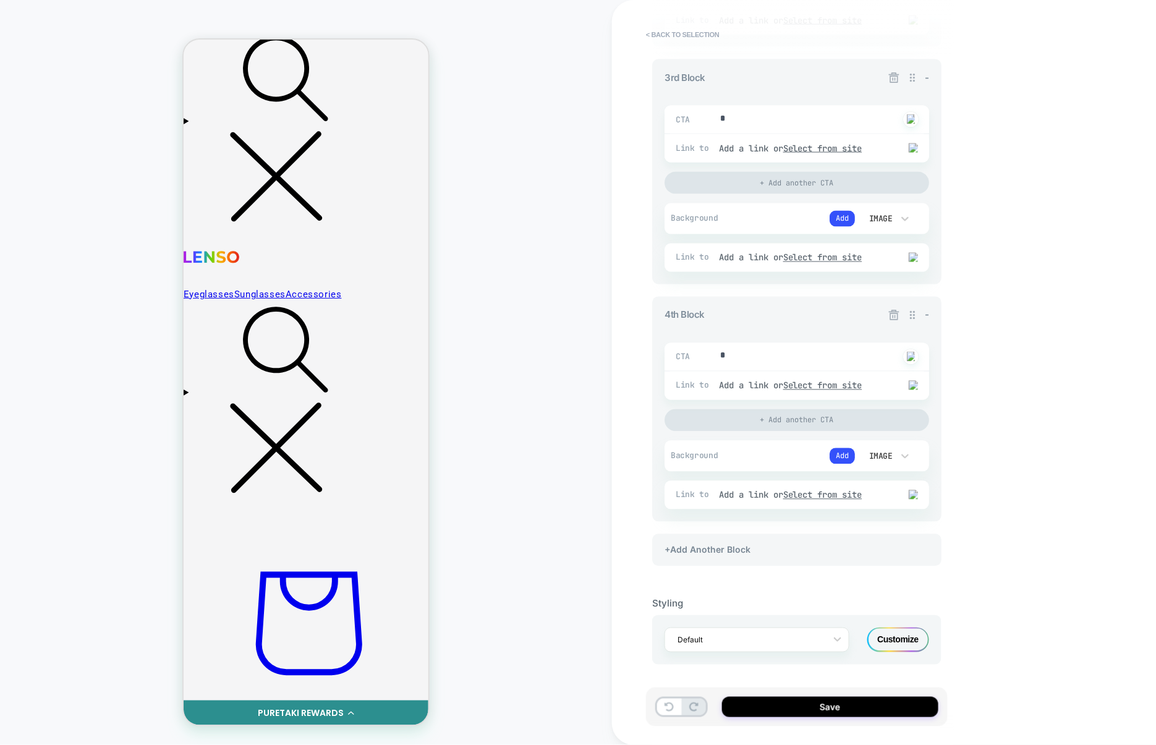
click at [713, 577] on div "+Add Another Block 1st Block - CTA ******** Click to change to alternative text…" at bounding box center [796, 59] width 289 height 1038
click at [735, 559] on div "+Add Another Block" at bounding box center [796, 550] width 289 height 32
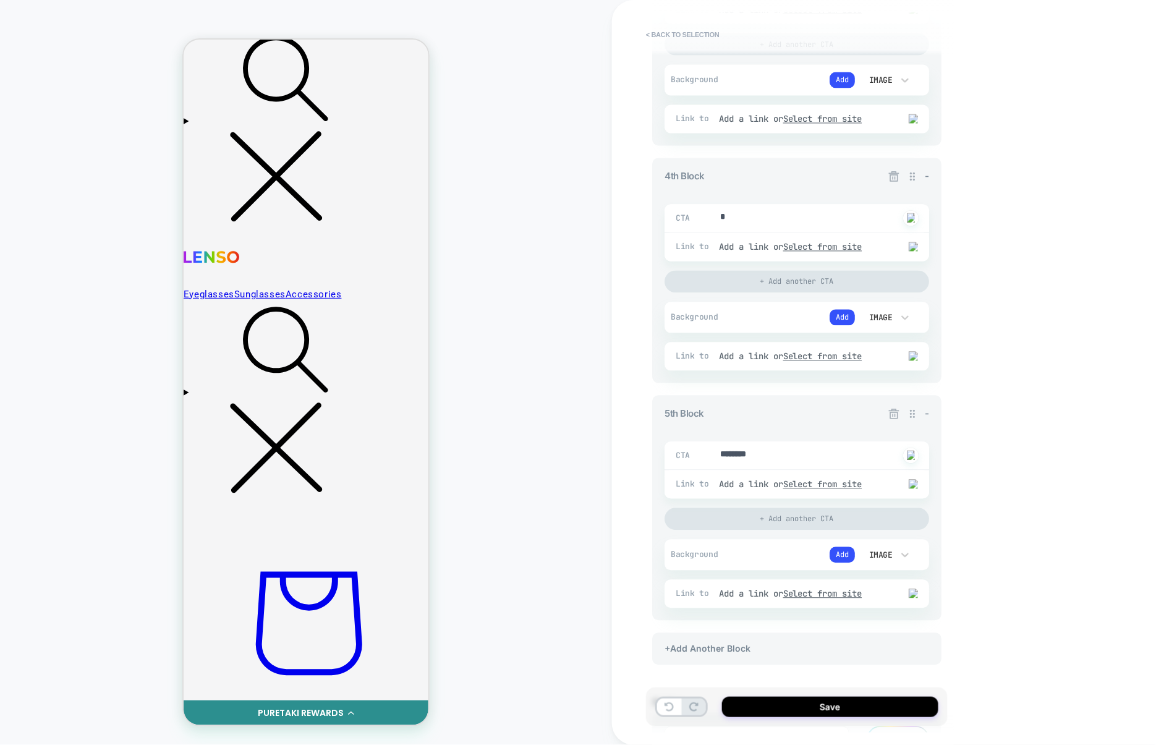
scroll to position [822, 0]
click at [892, 179] on icon at bounding box center [894, 177] width 11 height 11
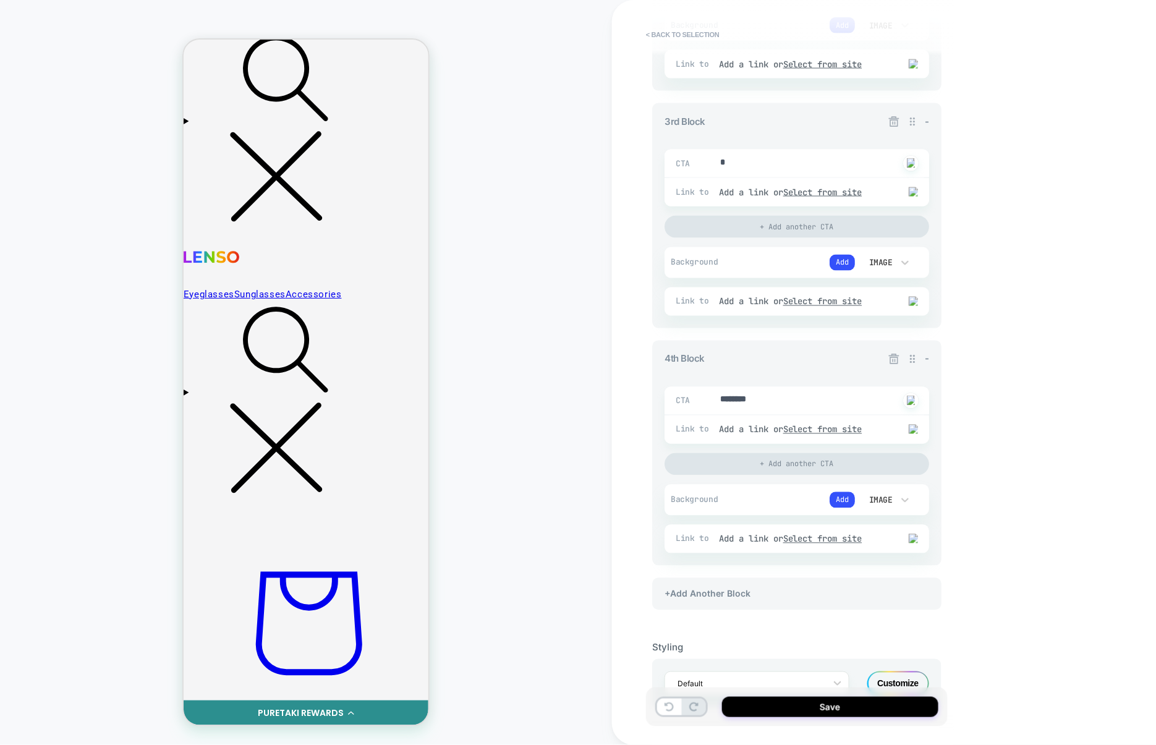
scroll to position [690, 0]
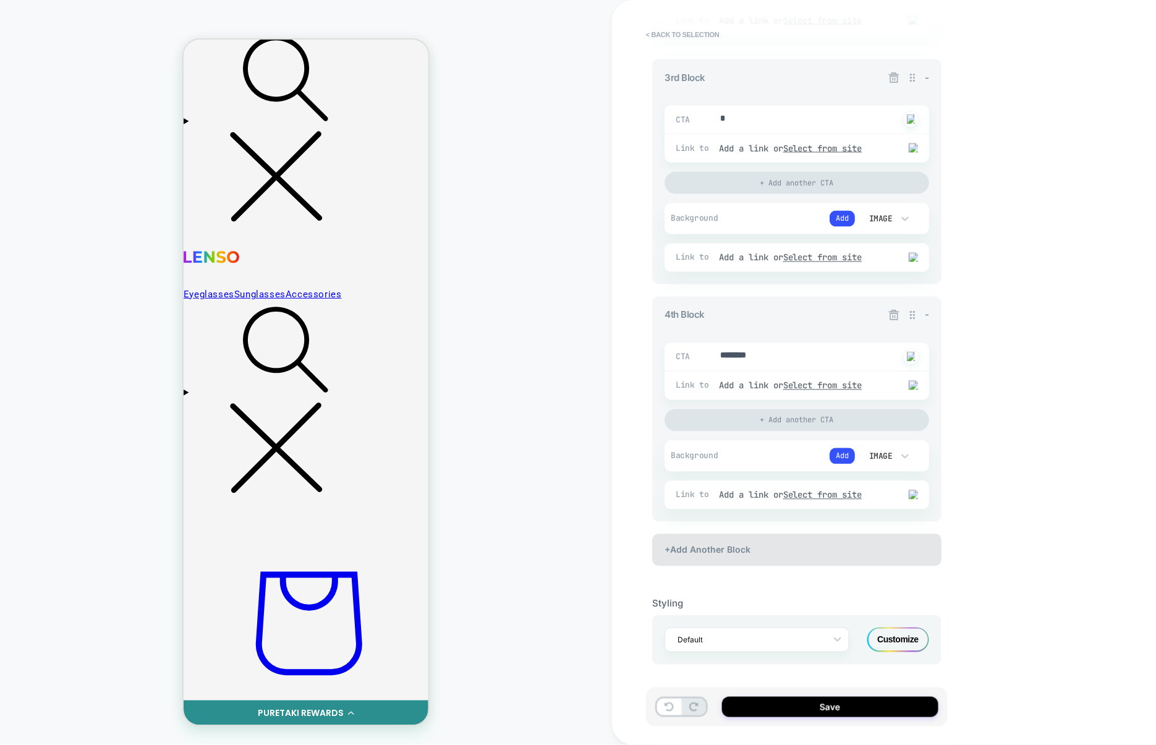
click at [771, 557] on div "+Add Another Block" at bounding box center [796, 550] width 289 height 32
click at [693, 35] on button "< Back to selection" at bounding box center [683, 35] width 86 height 20
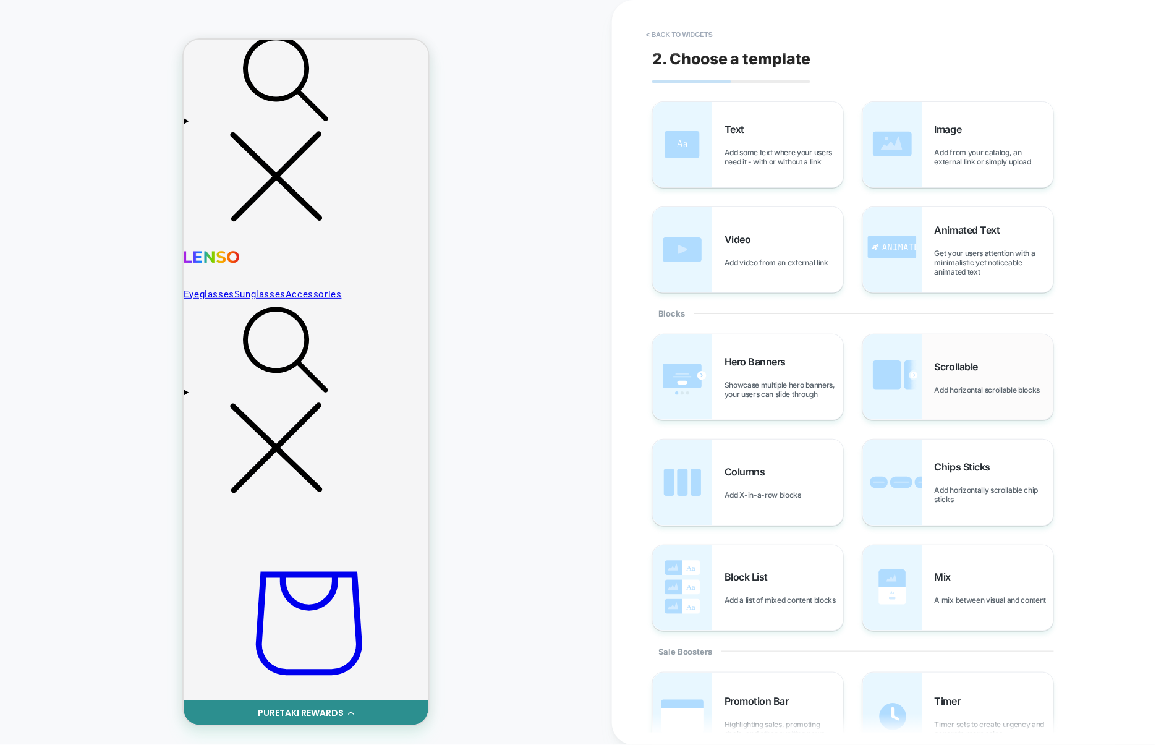
scroll to position [95, 0]
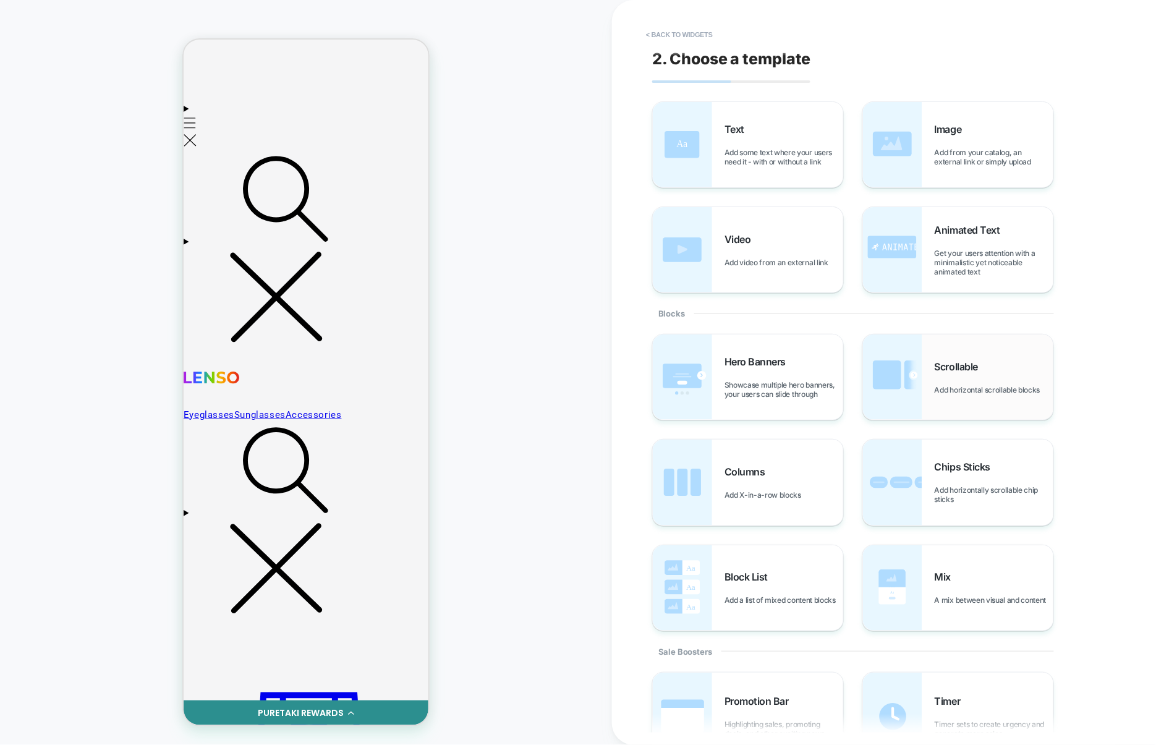
click at [940, 385] on span "Add horizontal scrollable blocks" at bounding box center [990, 389] width 112 height 9
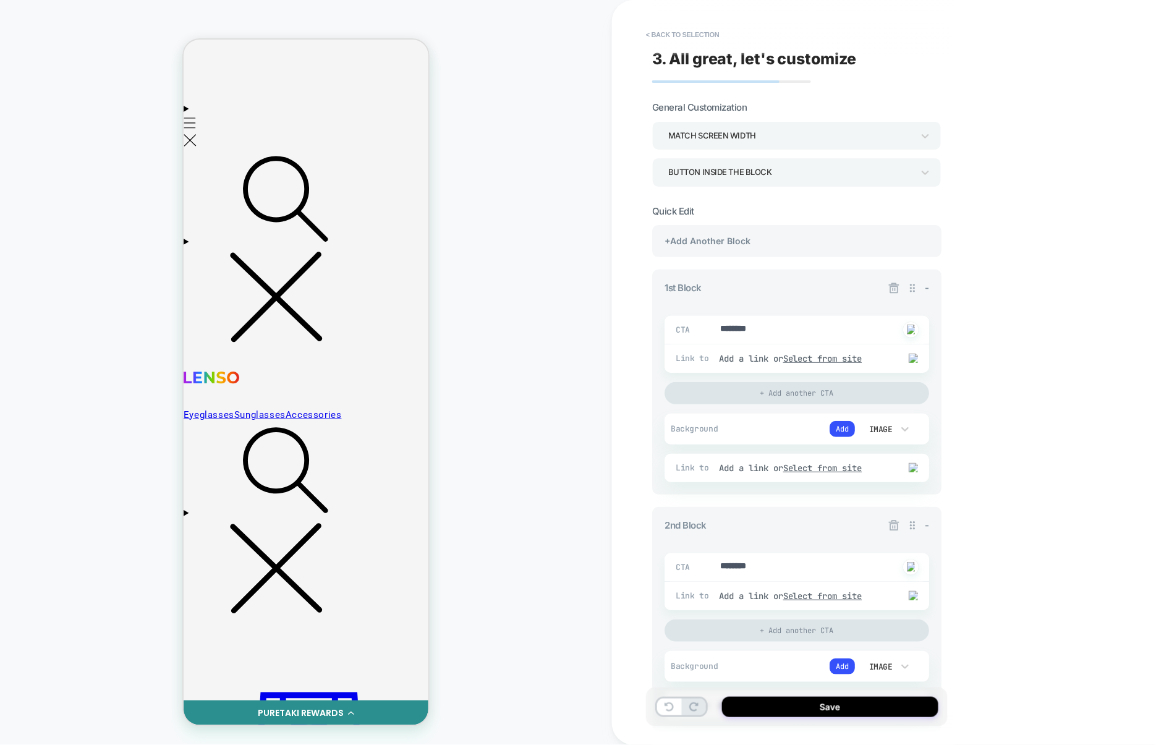
type textarea "*"
drag, startPoint x: 805, startPoint y: 332, endPoint x: 633, endPoint y: 337, distance: 171.2
drag, startPoint x: 781, startPoint y: 329, endPoint x: 698, endPoint y: 328, distance: 83.4
click at [696, 329] on div "CTA ******** Click to change to alternative text" at bounding box center [796, 330] width 264 height 28
type textarea "*"
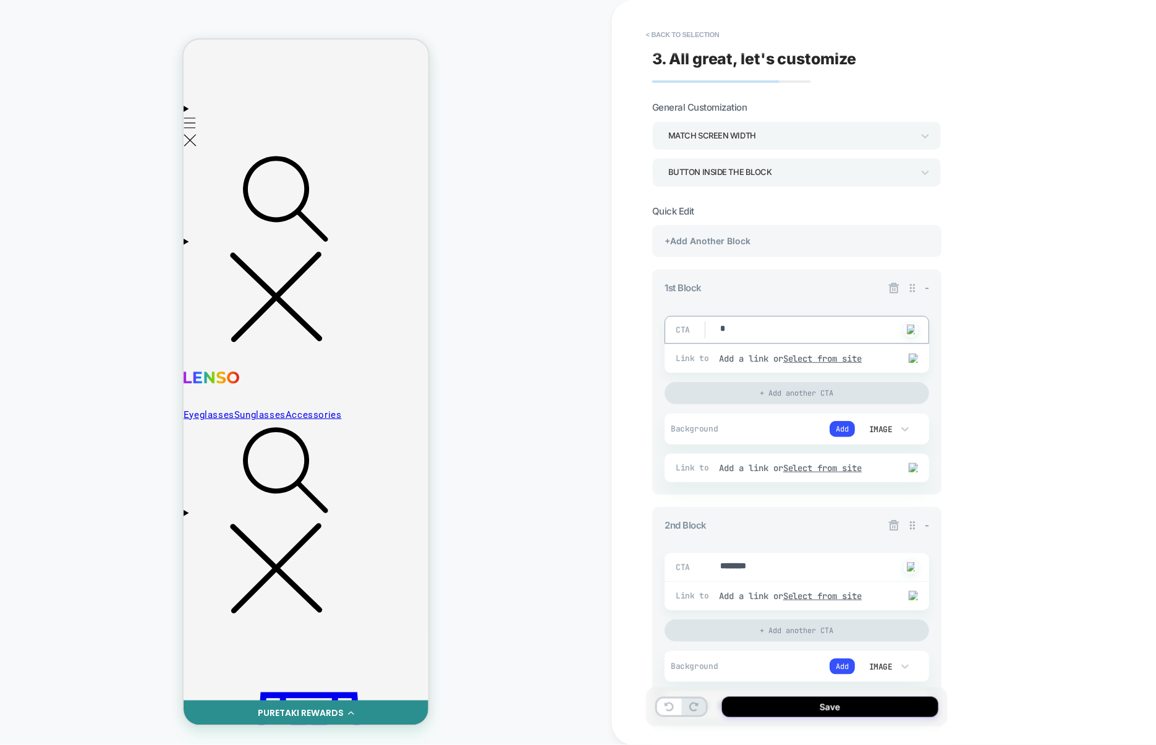
type textarea "*"
drag, startPoint x: 774, startPoint y: 574, endPoint x: 704, endPoint y: 572, distance: 69.9
type textarea "*"
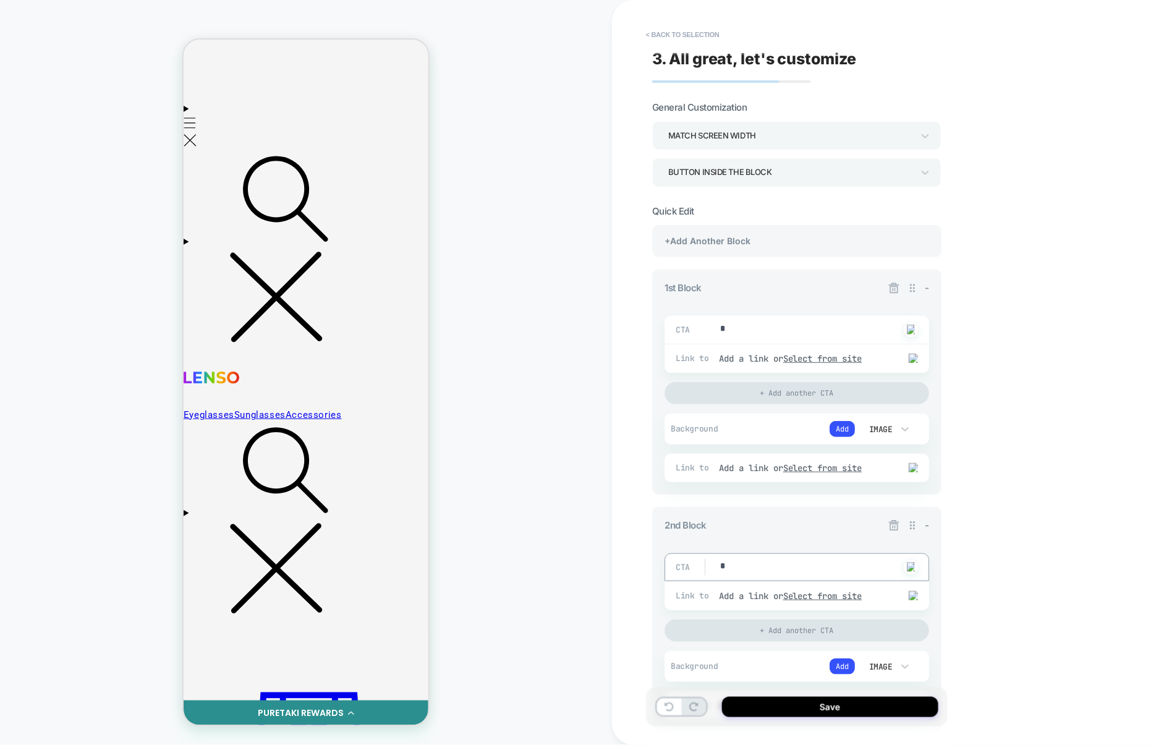
type textarea "*"
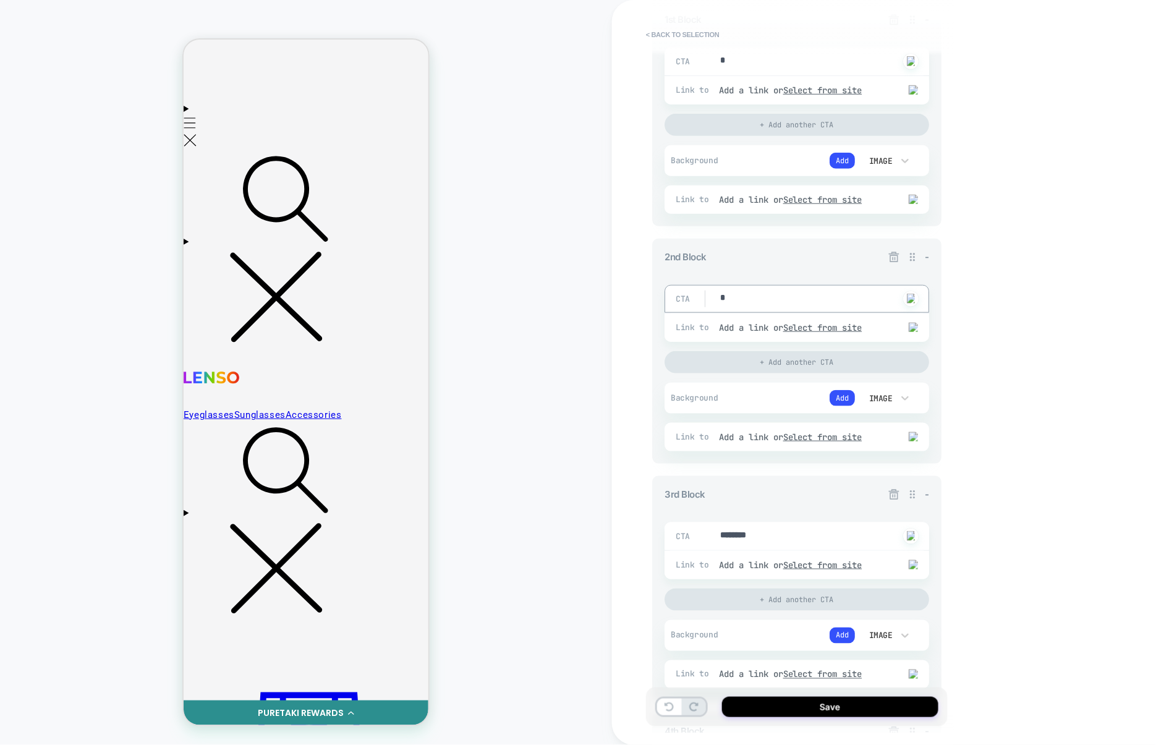
scroll to position [287, 0]
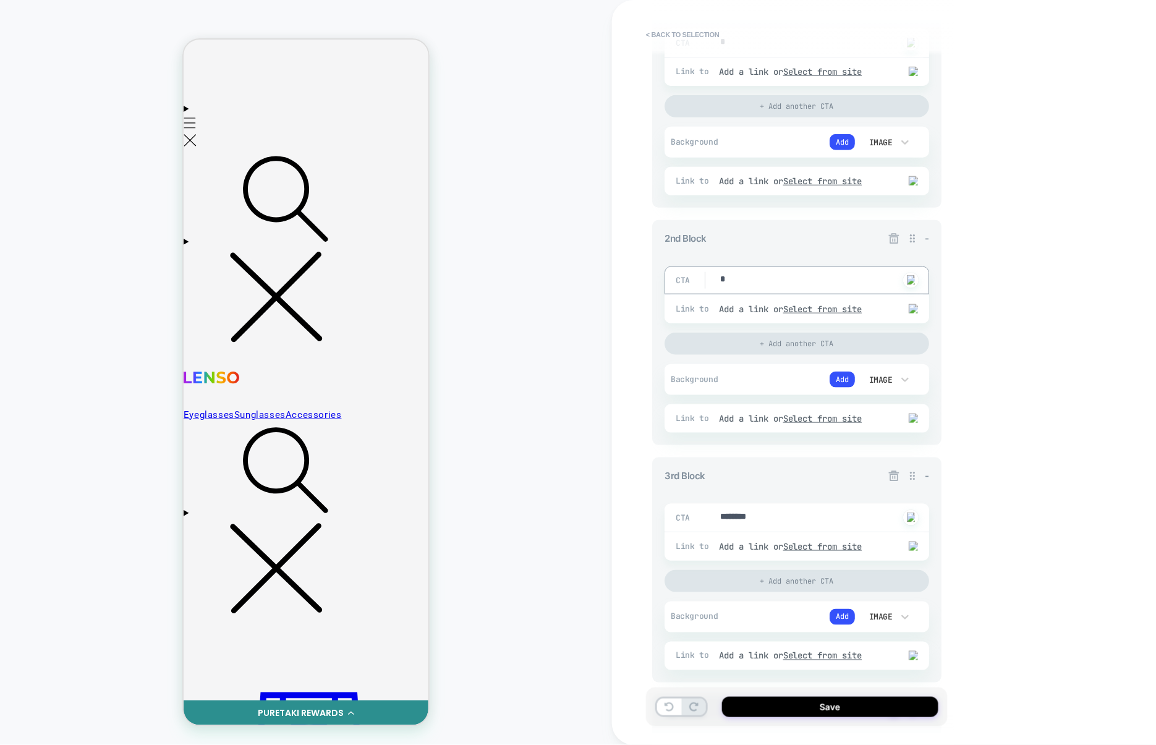
type textarea "*"
drag, startPoint x: 772, startPoint y: 517, endPoint x: 721, endPoint y: 518, distance: 51.3
type textarea "*"
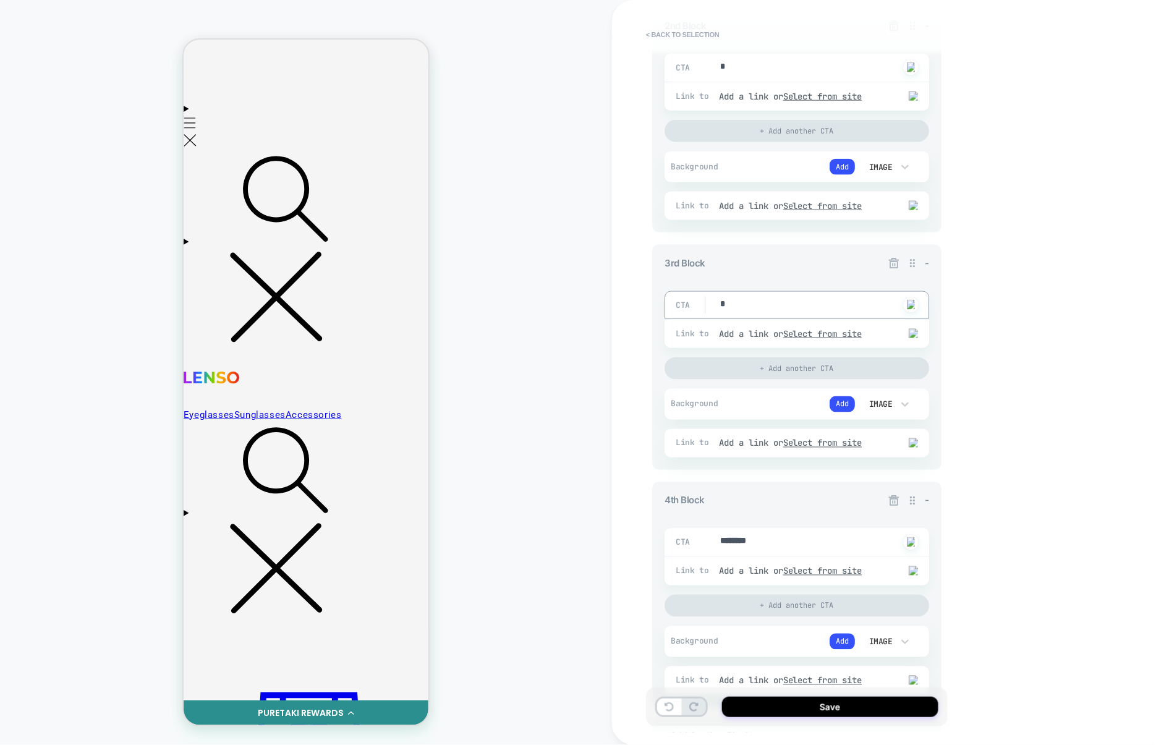
scroll to position [508, 0]
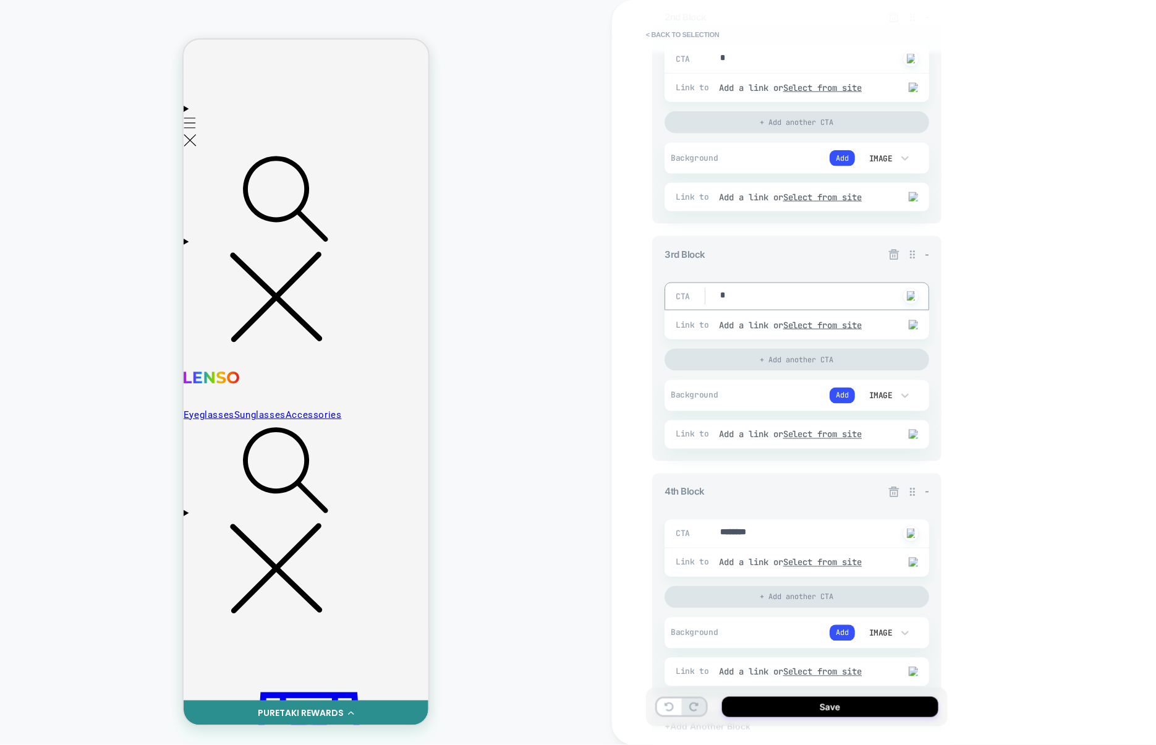
type textarea "*"
drag, startPoint x: 775, startPoint y: 538, endPoint x: 703, endPoint y: 537, distance: 72.3
type textarea "*"
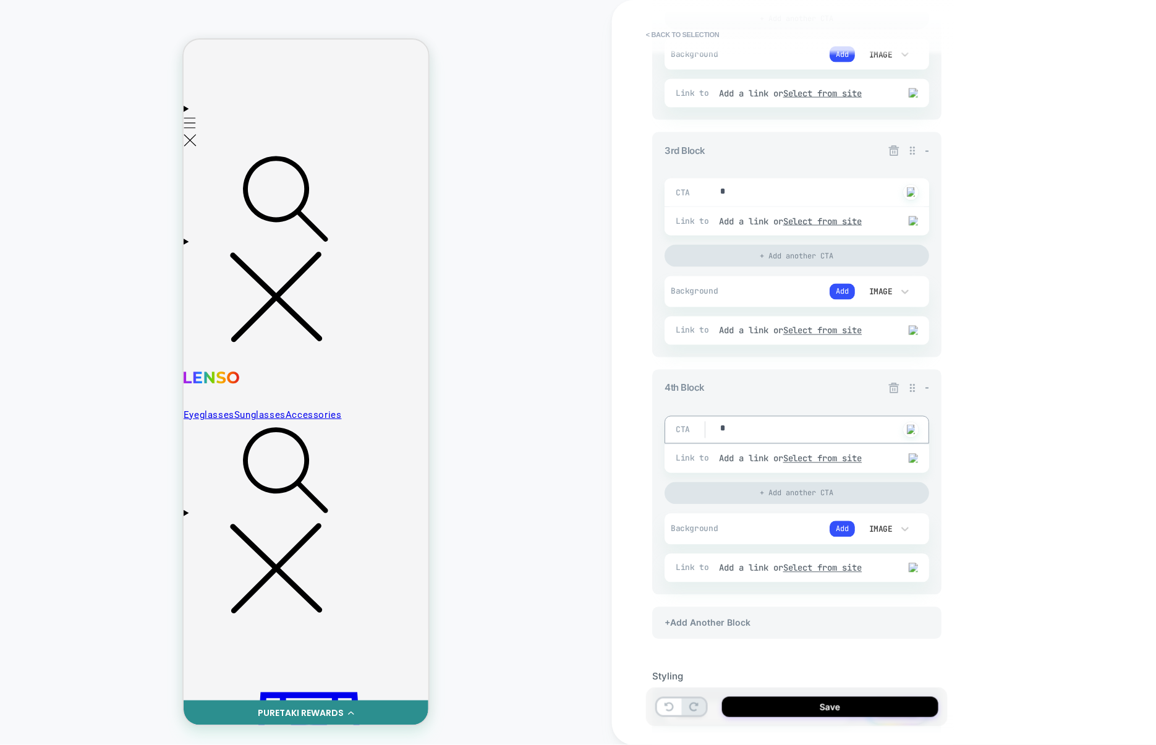
scroll to position [602, 0]
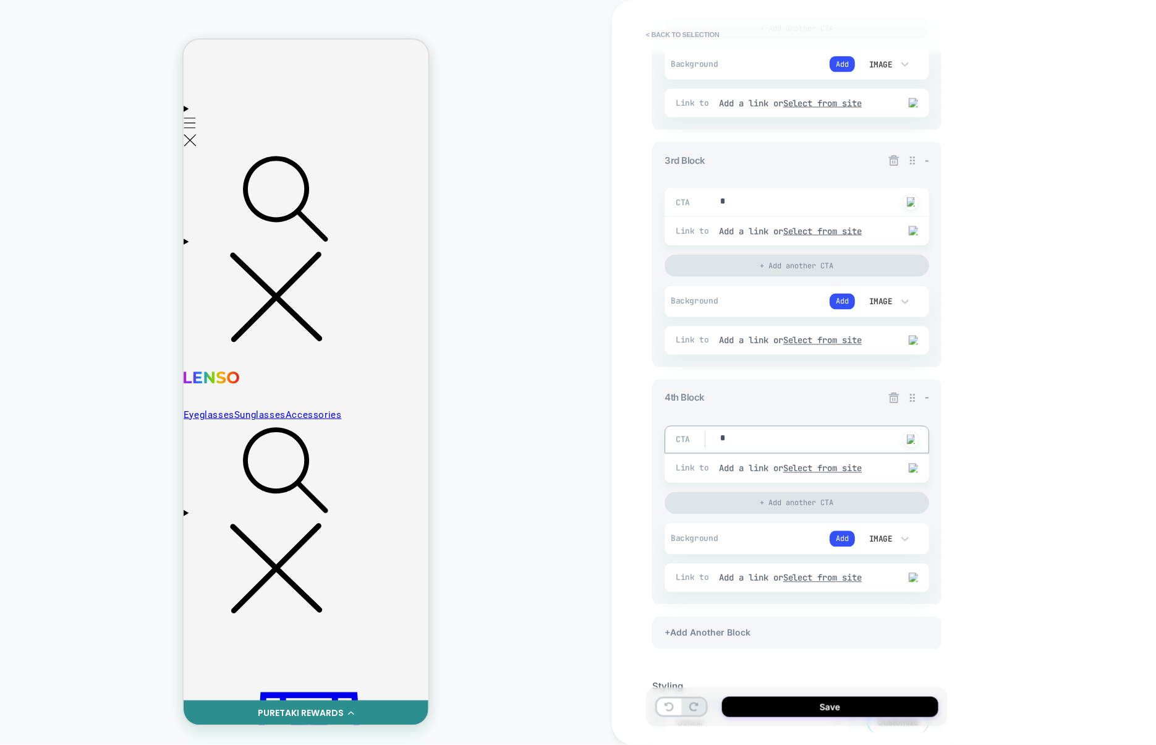
type textarea "*"
click at [895, 399] on icon at bounding box center [894, 397] width 11 height 11
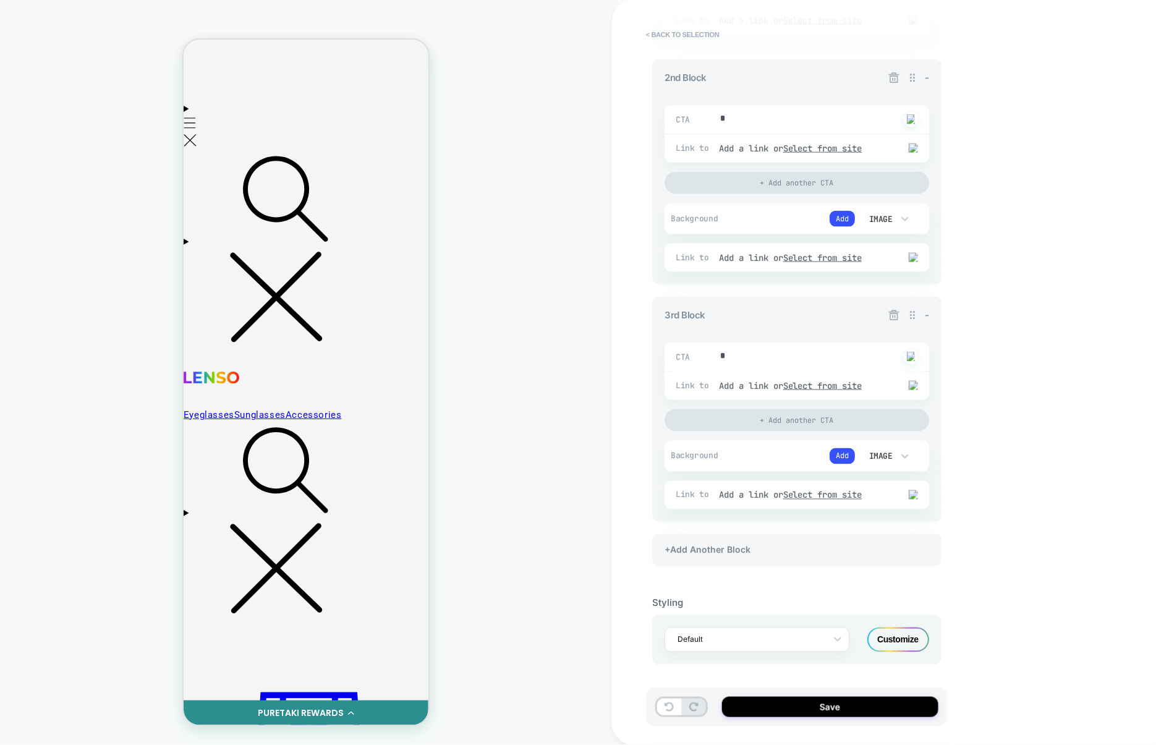
scroll to position [451, 0]
click at [748, 562] on div "+Add Another Block" at bounding box center [796, 550] width 289 height 32
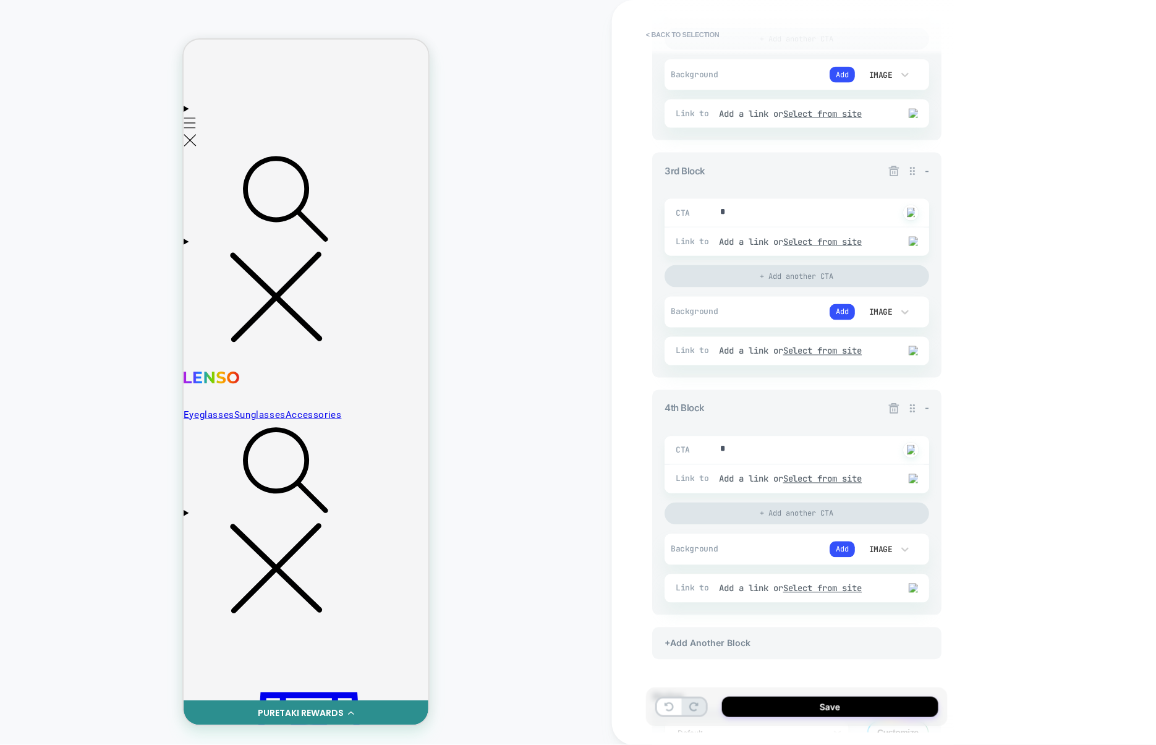
scroll to position [690, 0]
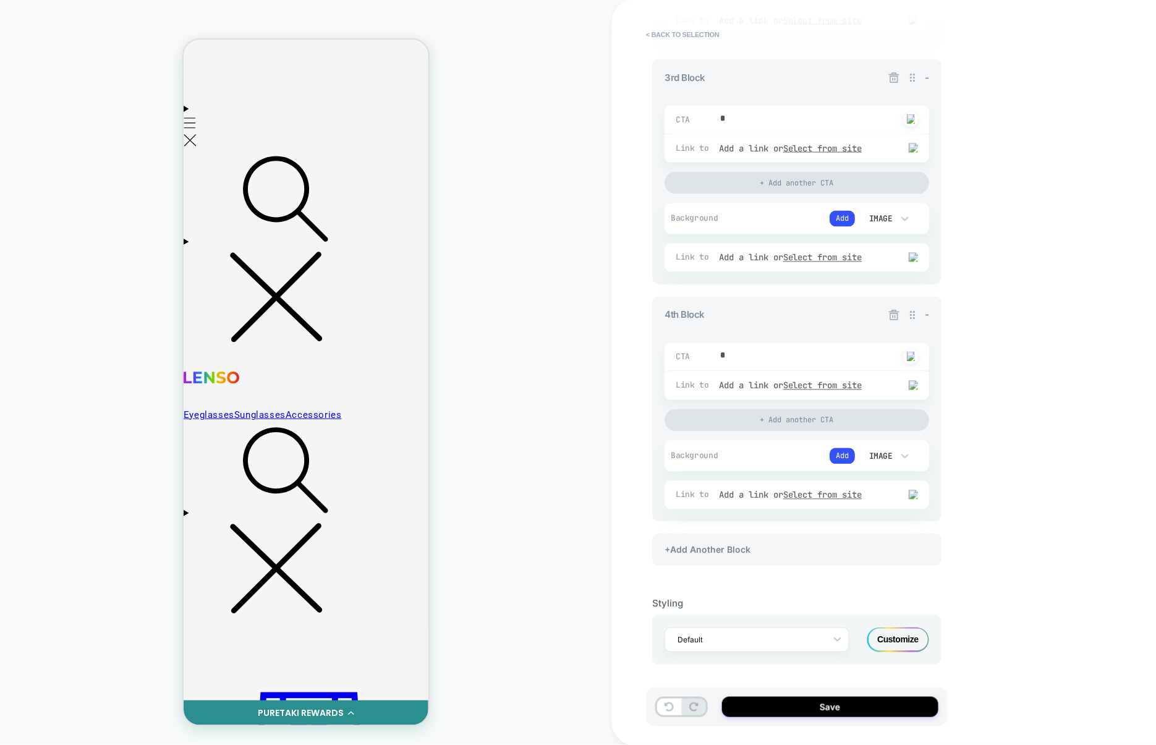
click at [898, 311] on icon at bounding box center [893, 315] width 12 height 12
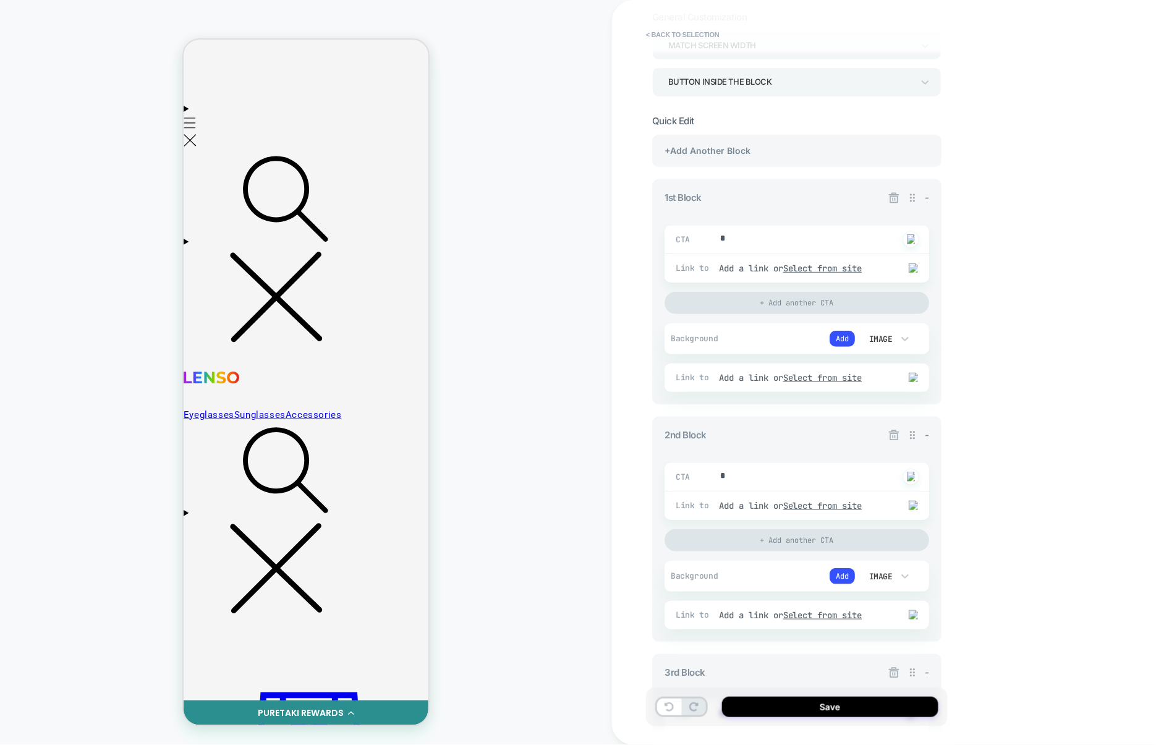
scroll to position [0, 0]
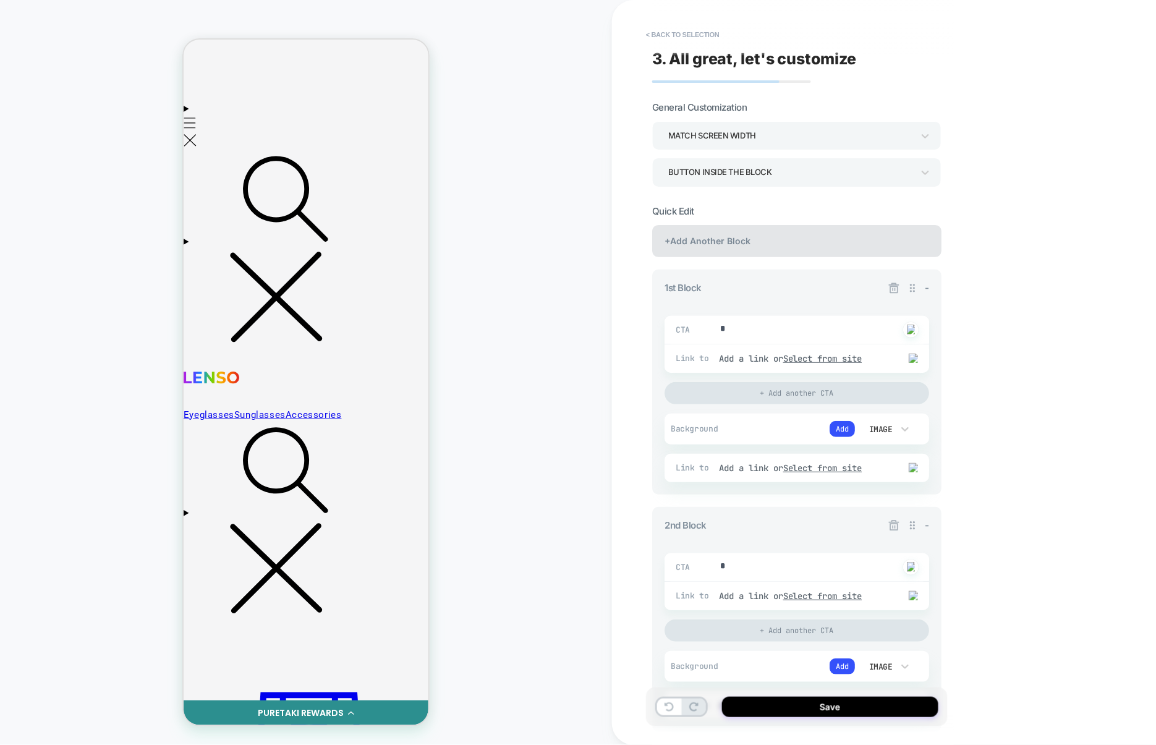
click at [777, 240] on div "+Add Another Block" at bounding box center [796, 241] width 289 height 32
type textarea "*"
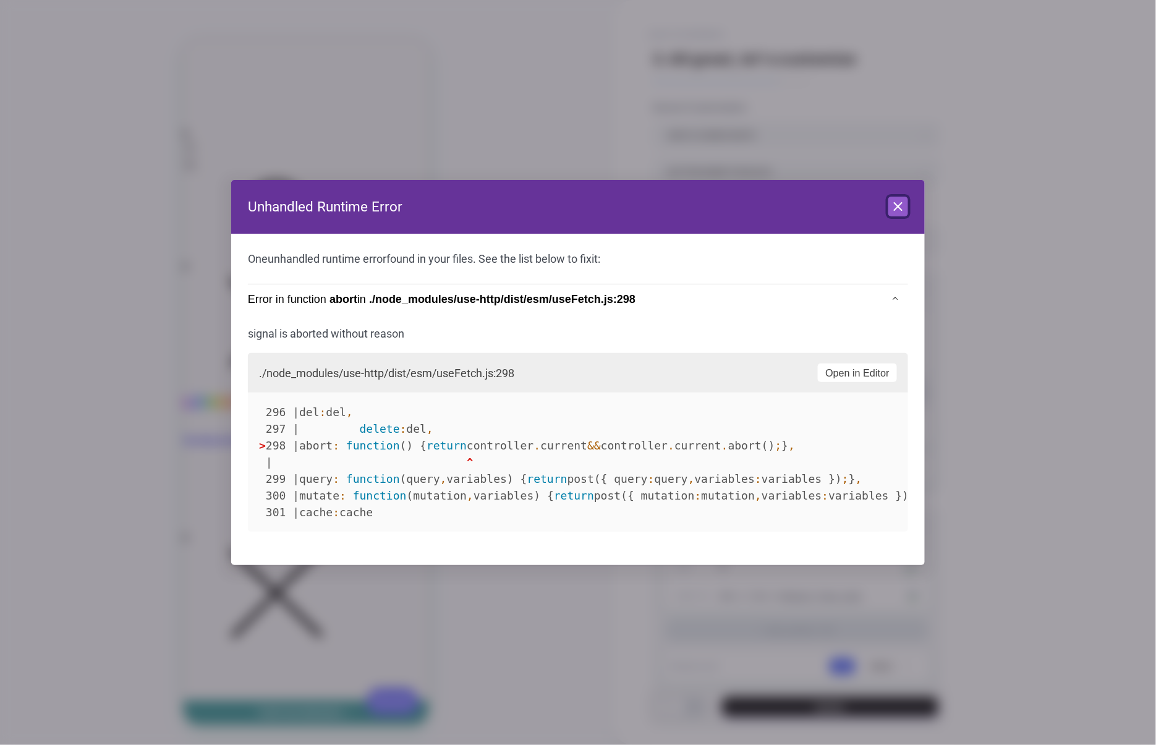
click at [893, 214] on button "Close" at bounding box center [898, 207] width 20 height 20
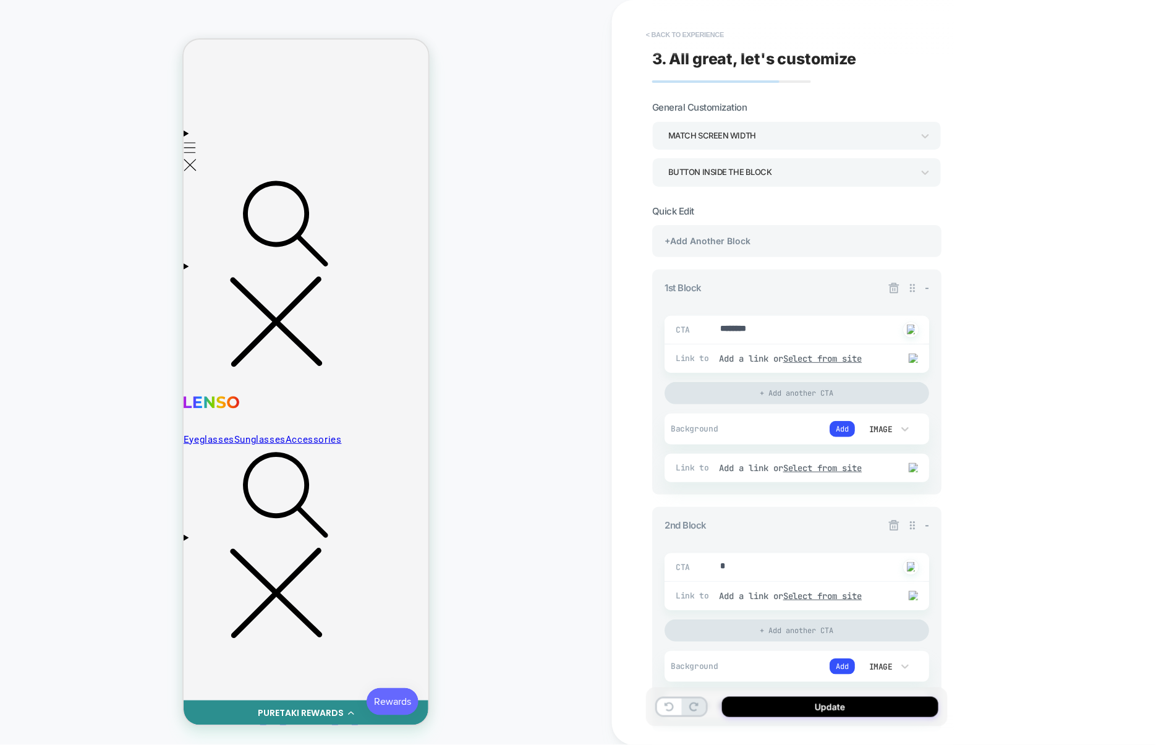
click at [689, 40] on button "< Back to experience" at bounding box center [685, 35] width 90 height 20
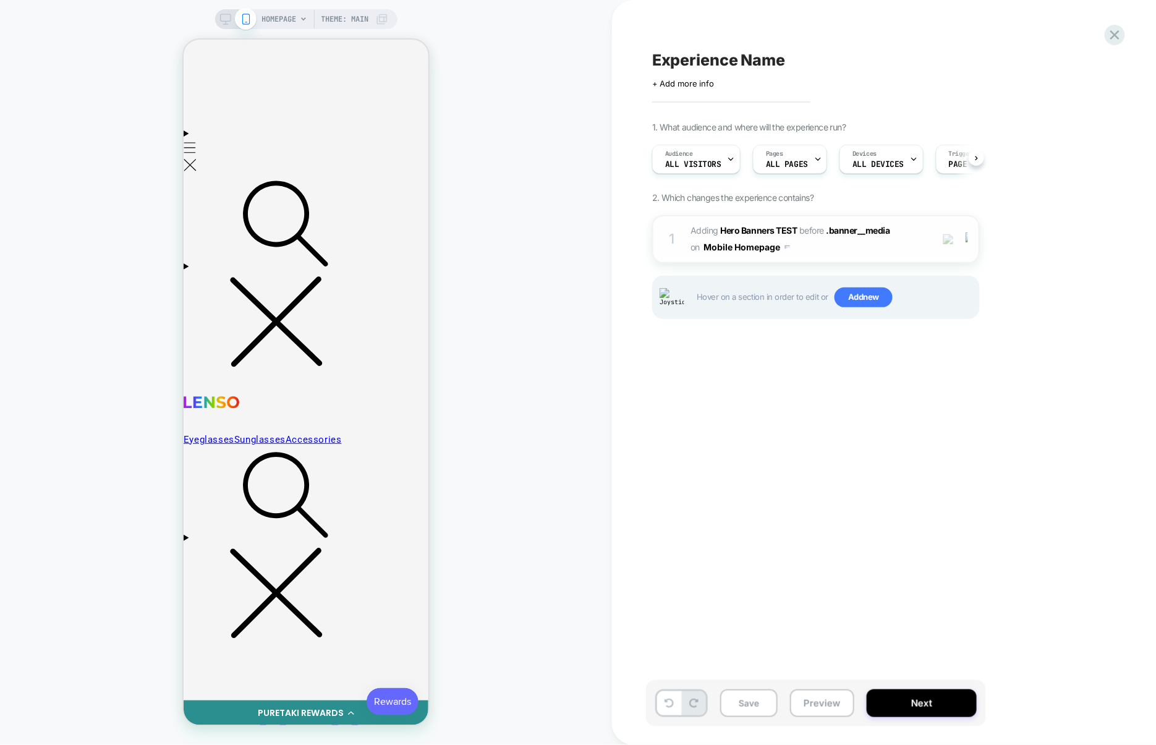
scroll to position [0, 1]
click at [858, 305] on span "Add new" at bounding box center [863, 297] width 58 height 20
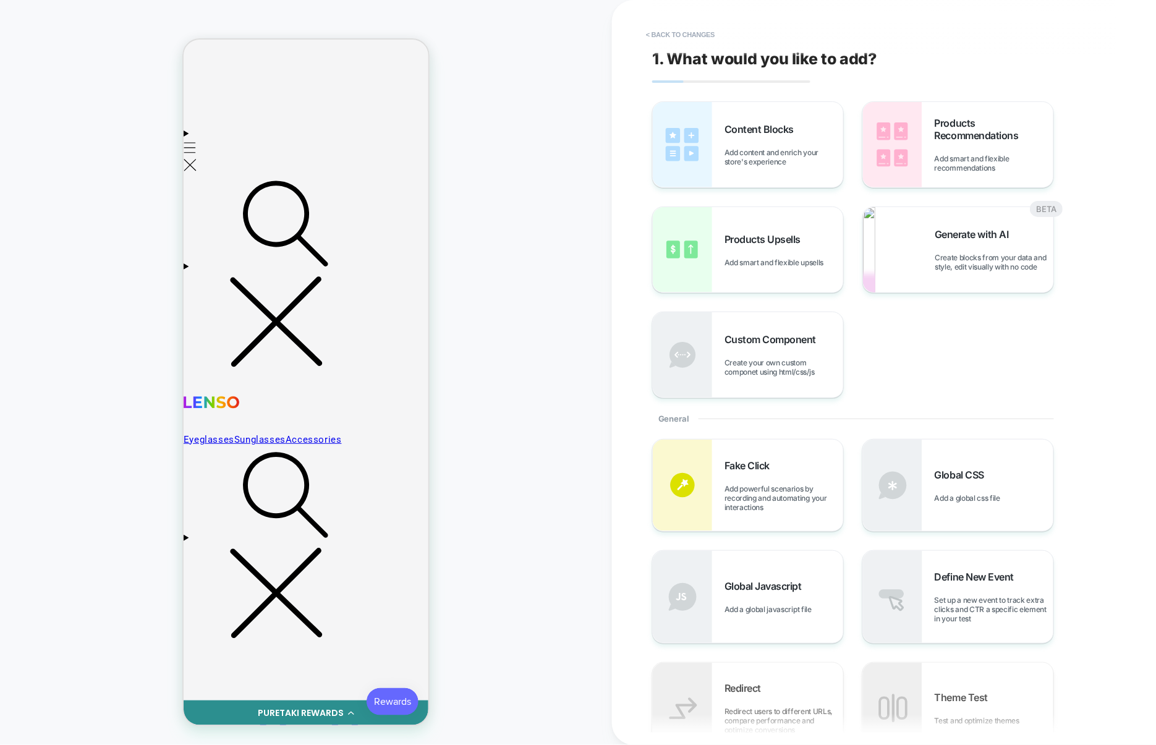
click at [730, 117] on div "Content Blocks Add content and enrich your store's experience" at bounding box center [748, 144] width 190 height 85
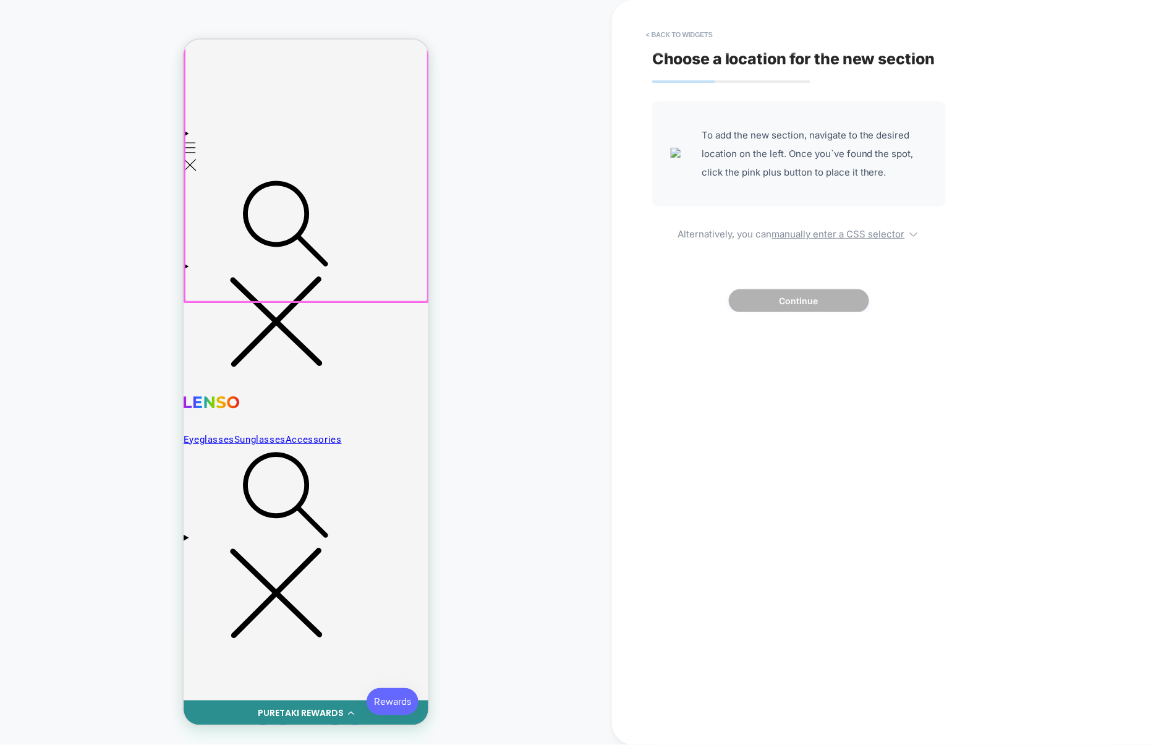
click at [360, 292] on div at bounding box center [305, 166] width 243 height 269
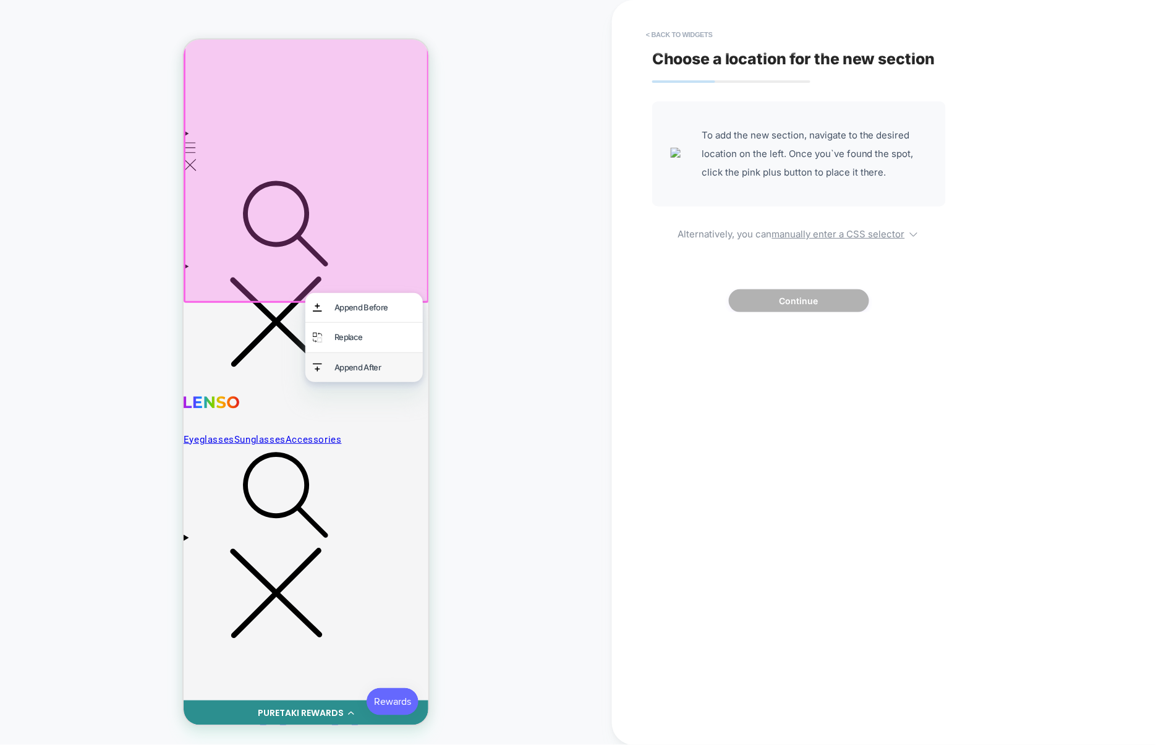
click at [376, 371] on div "Append After" at bounding box center [374, 367] width 81 height 14
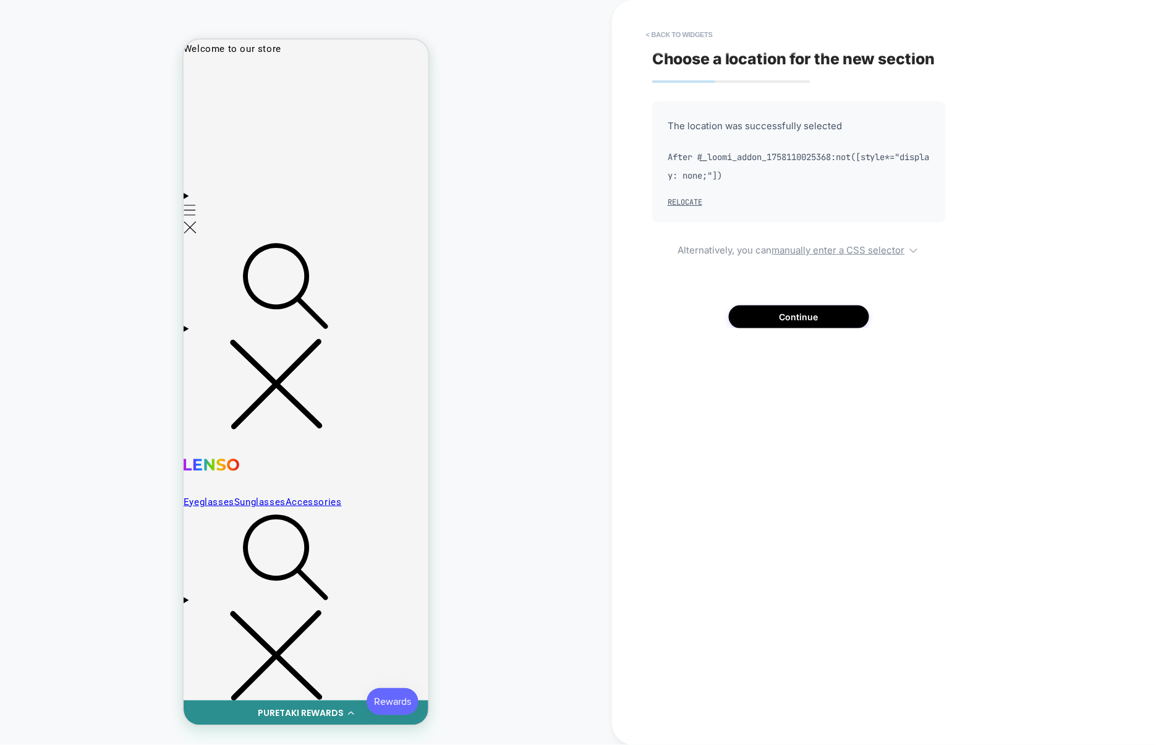
scroll to position [7, 0]
click at [790, 314] on button "Continue" at bounding box center [799, 316] width 140 height 23
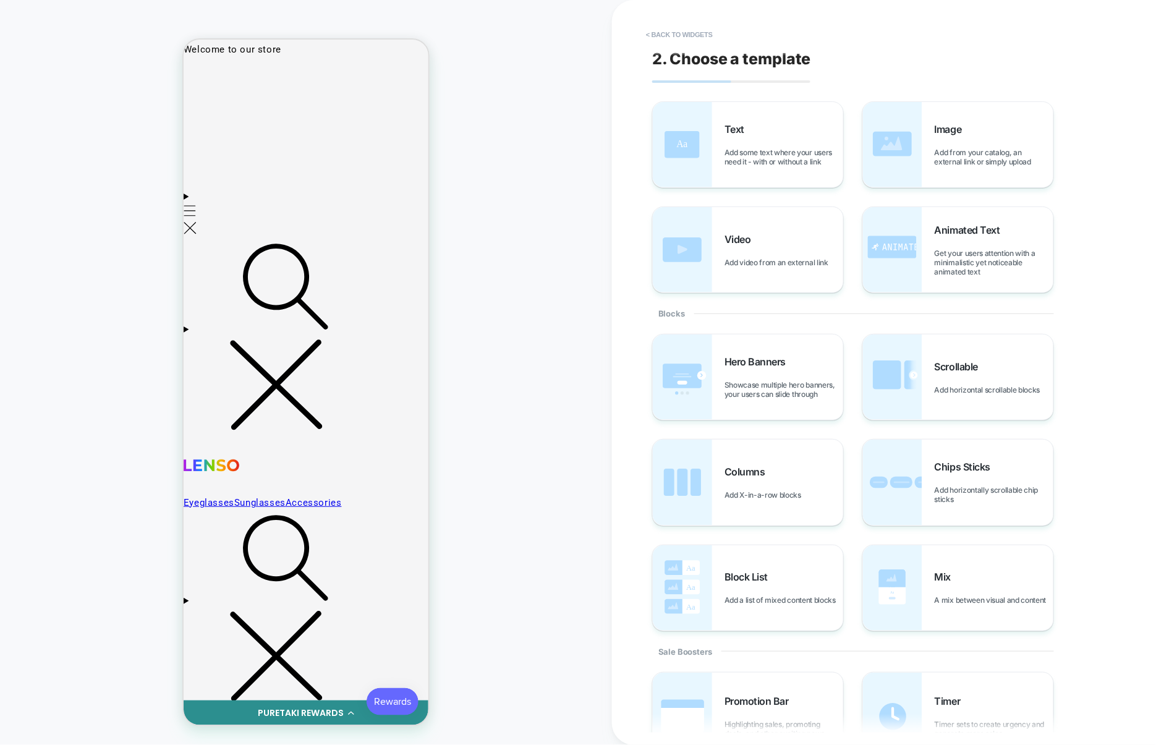
scroll to position [0, 0]
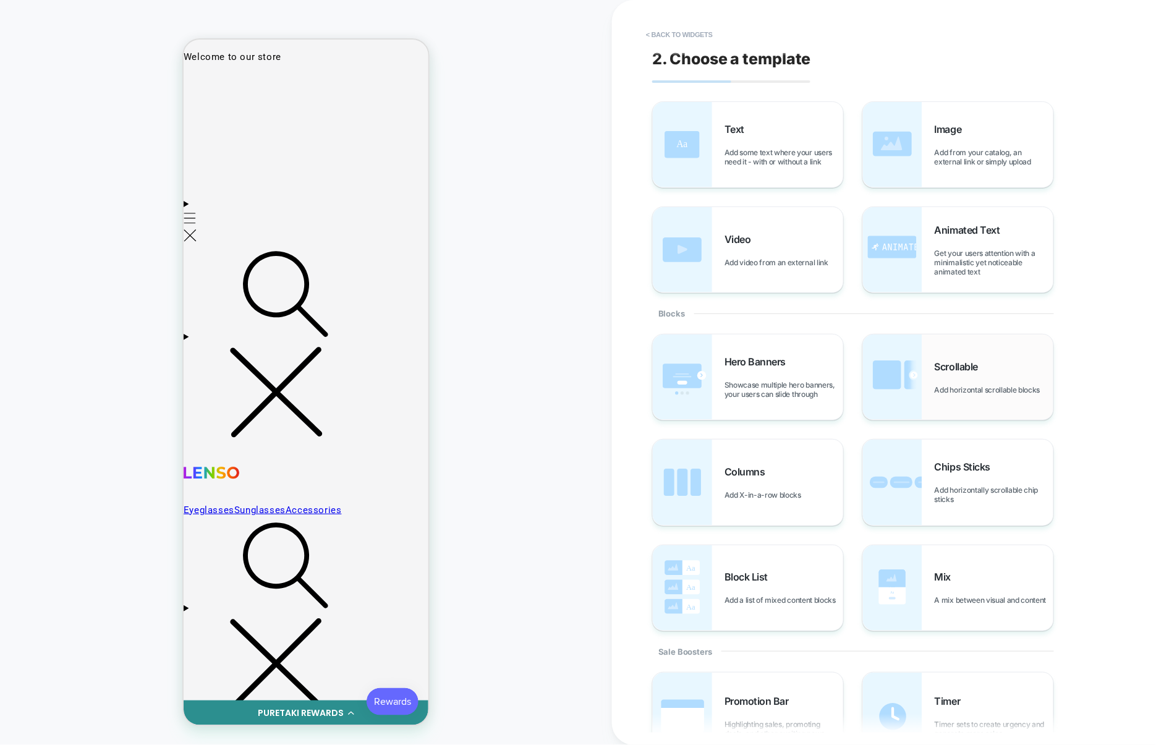
click at [934, 347] on div "Scrollable Add horizontal scrollable blocks" at bounding box center [958, 376] width 190 height 85
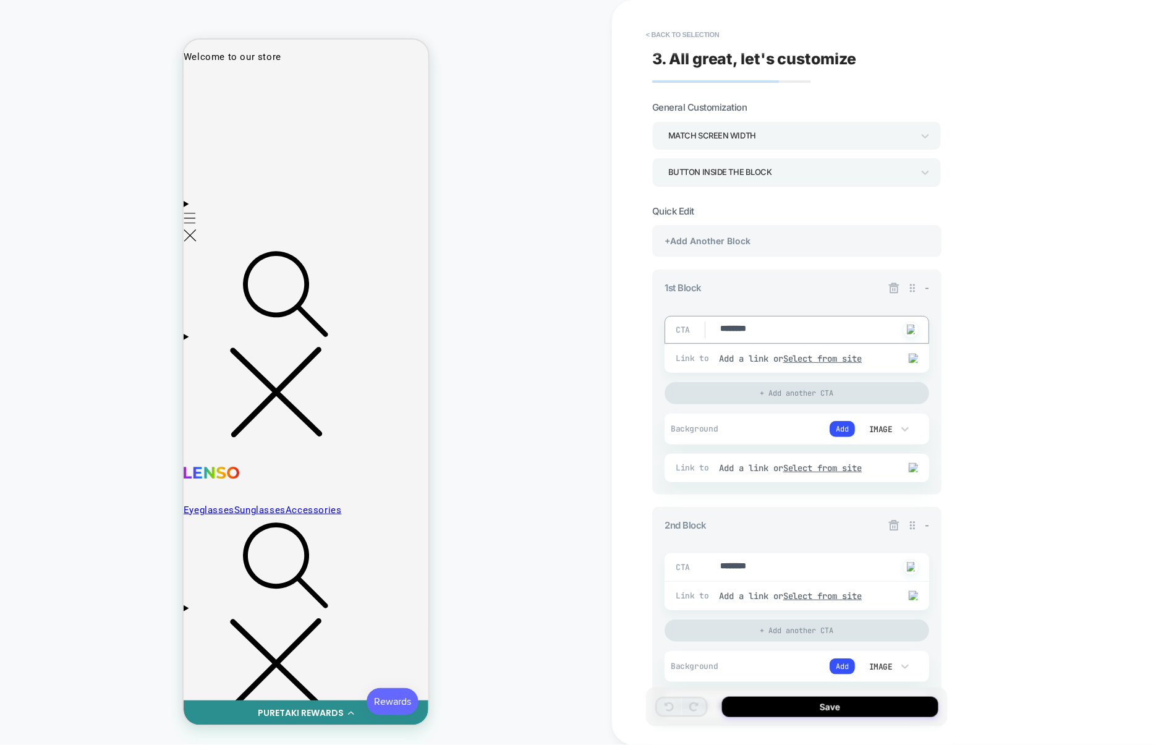
drag, startPoint x: 814, startPoint y: 332, endPoint x: 672, endPoint y: 331, distance: 142.7
type textarea "*"
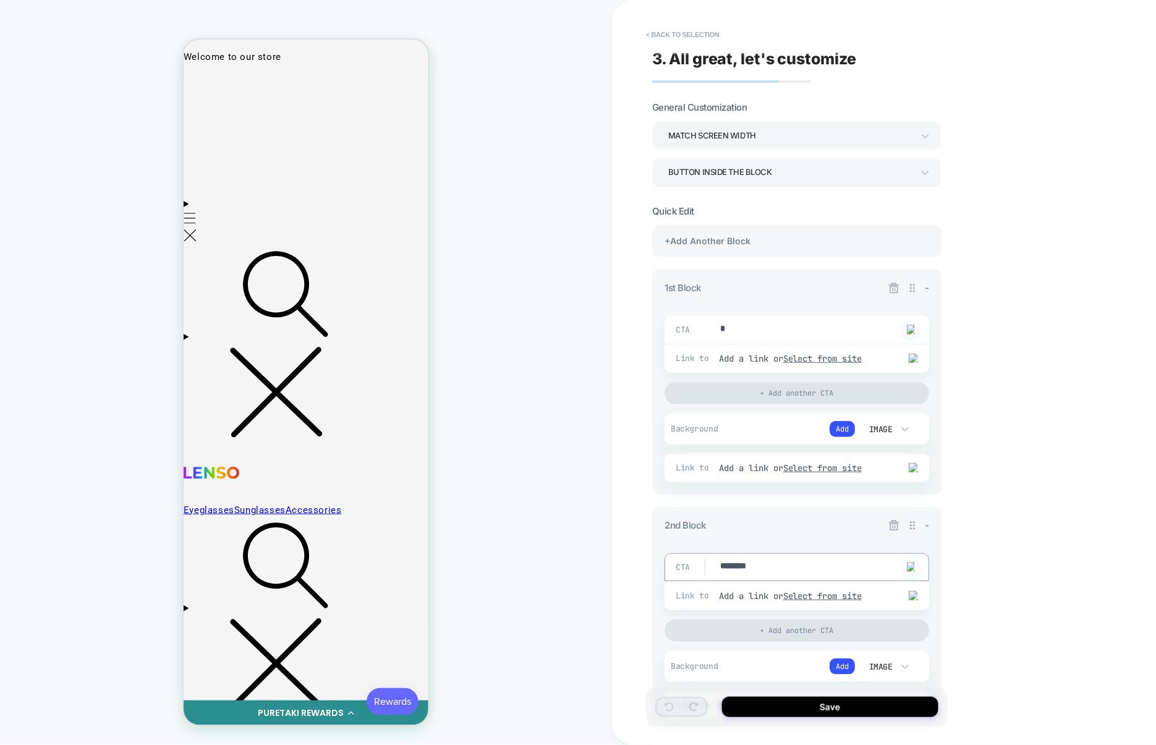
drag, startPoint x: 767, startPoint y: 561, endPoint x: 795, endPoint y: 567, distance: 27.8
type textarea "*"
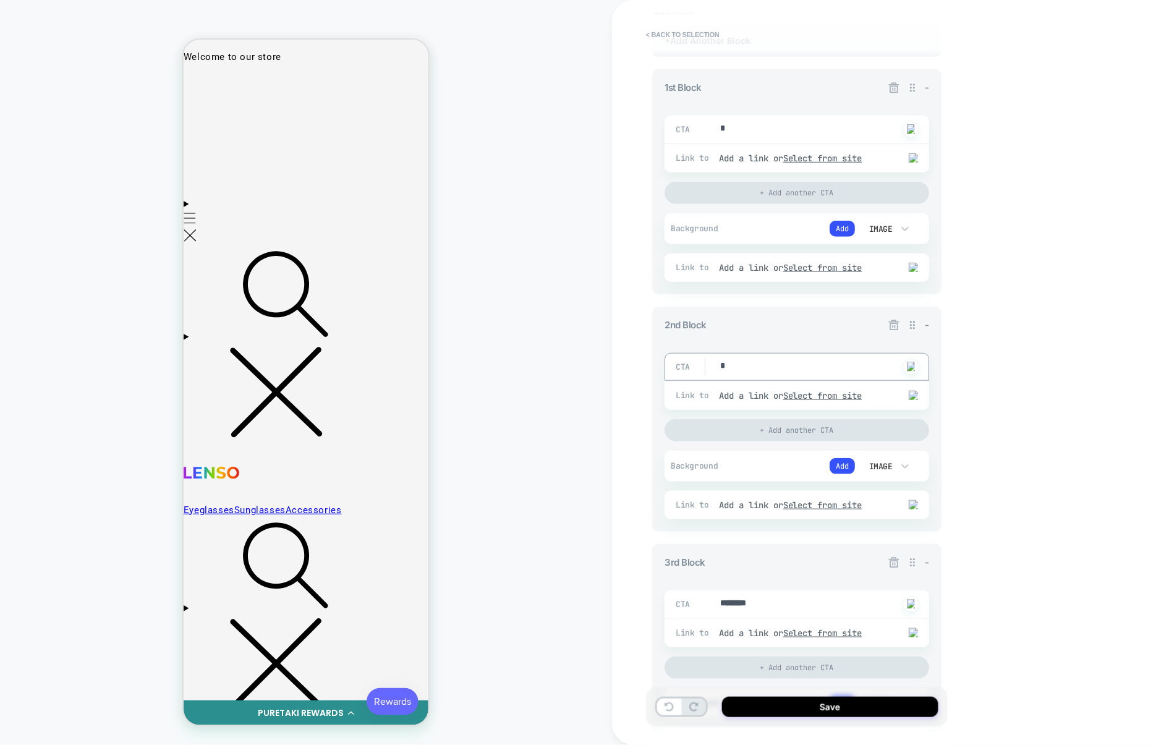
scroll to position [203, 0]
type textarea "*"
drag, startPoint x: 780, startPoint y: 609, endPoint x: 680, endPoint y: 605, distance: 100.8
type textarea "*"
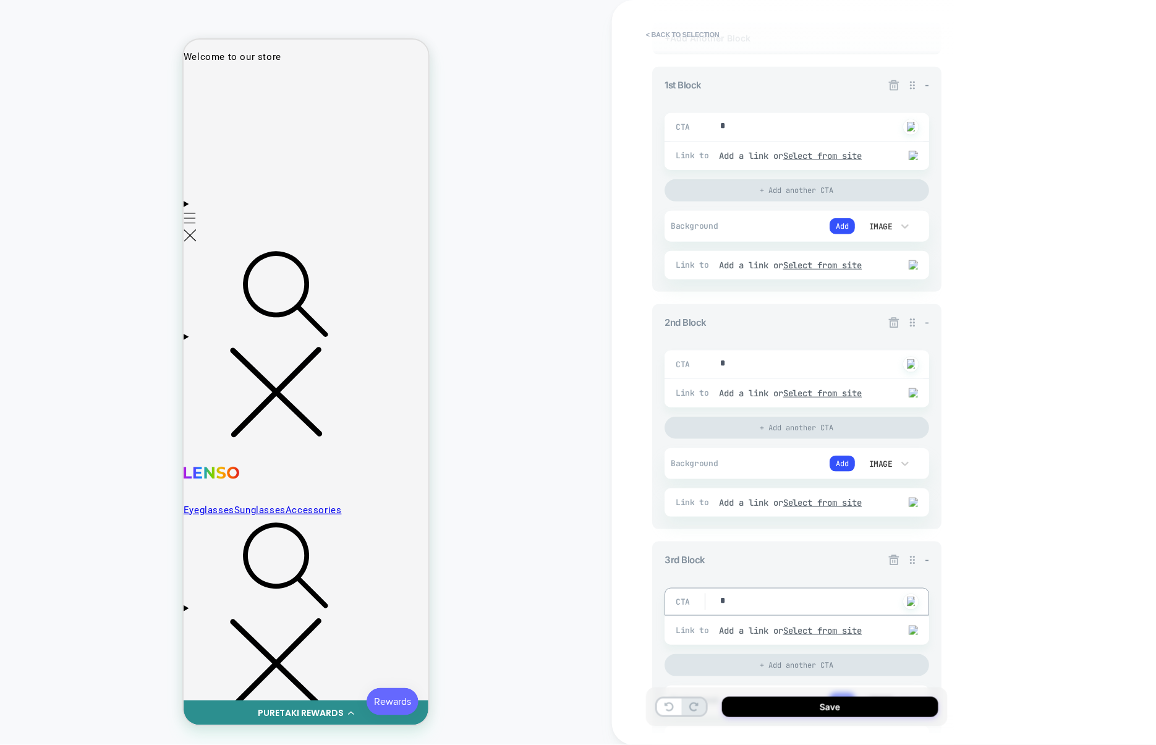
type textarea "*"
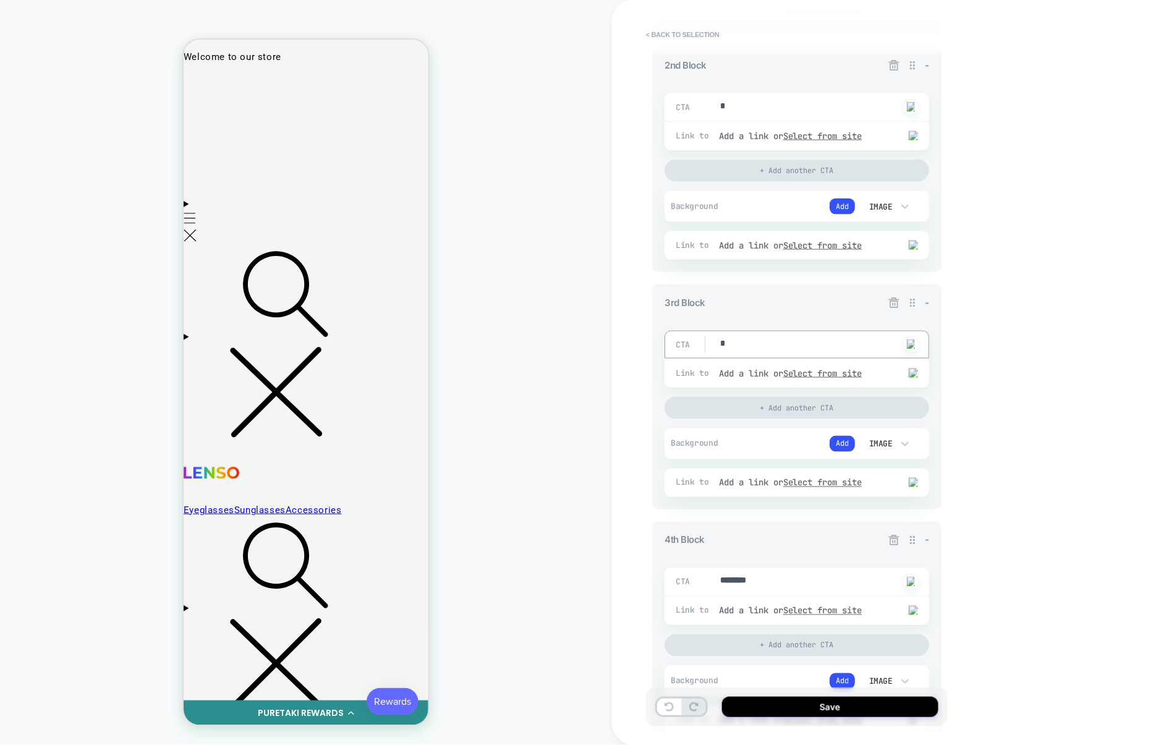
type textarea "*"
drag, startPoint x: 784, startPoint y: 584, endPoint x: 662, endPoint y: 583, distance: 121.7
type textarea "*"
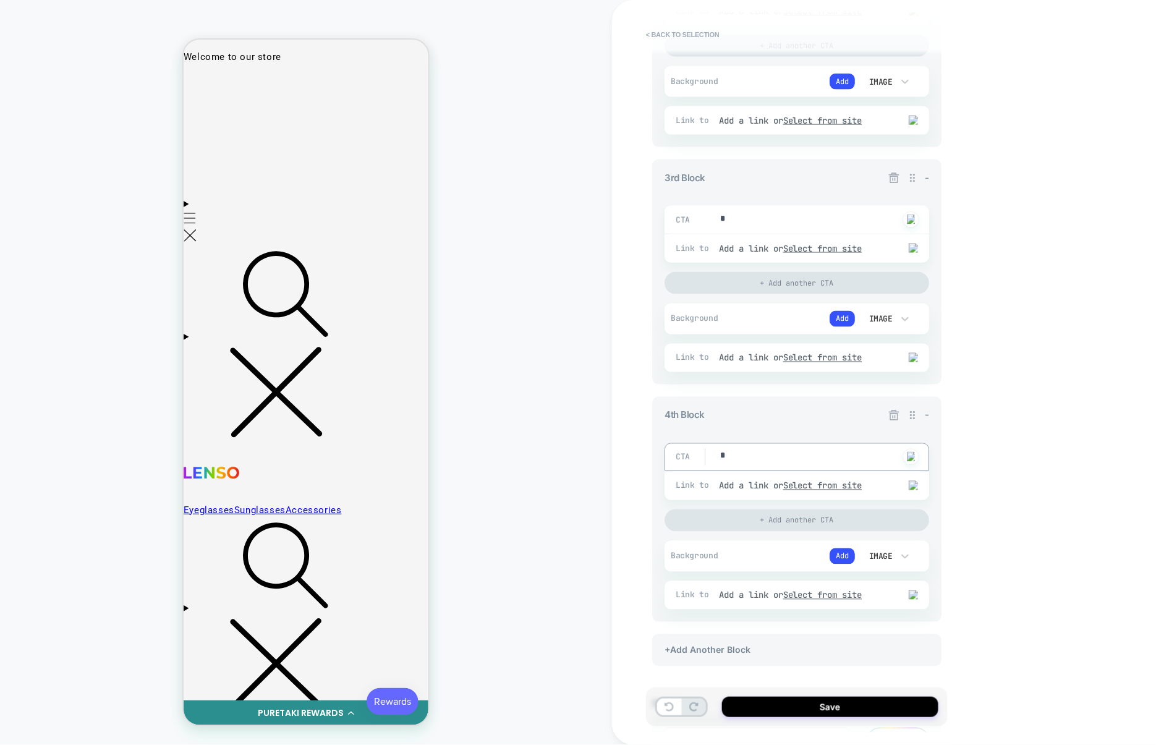
scroll to position [581, 0]
type textarea "*"
click at [888, 423] on icon at bounding box center [893, 419] width 12 height 12
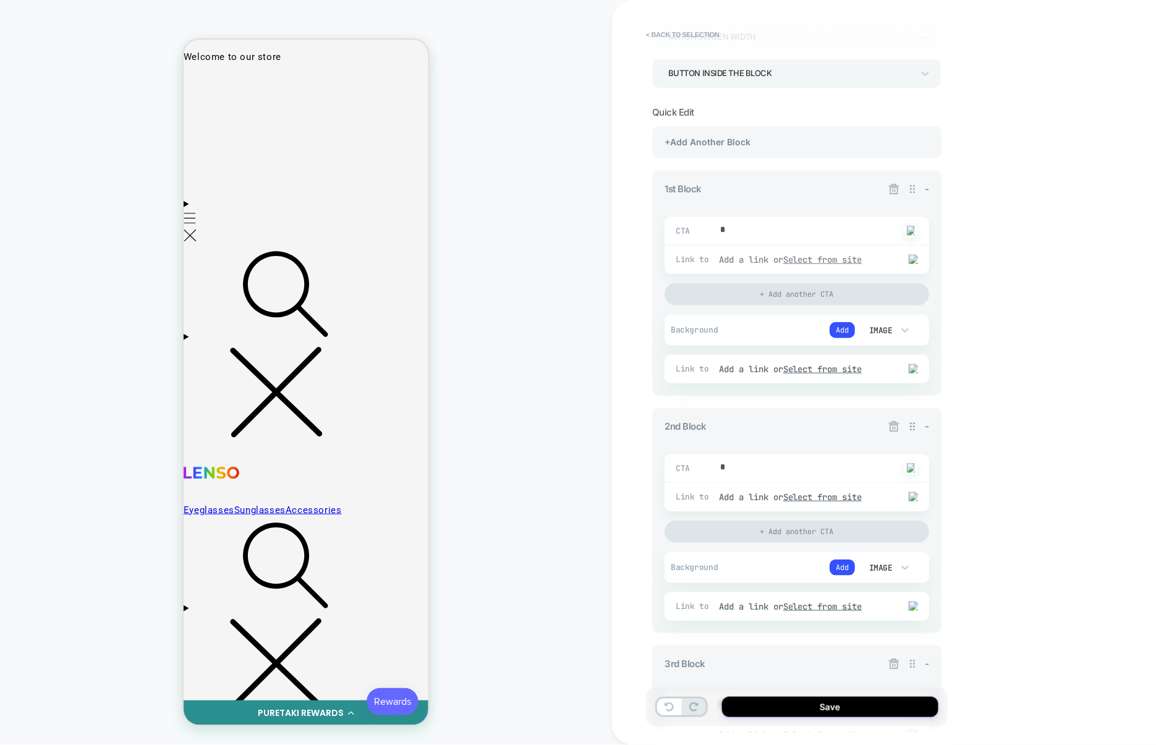
scroll to position [95, 0]
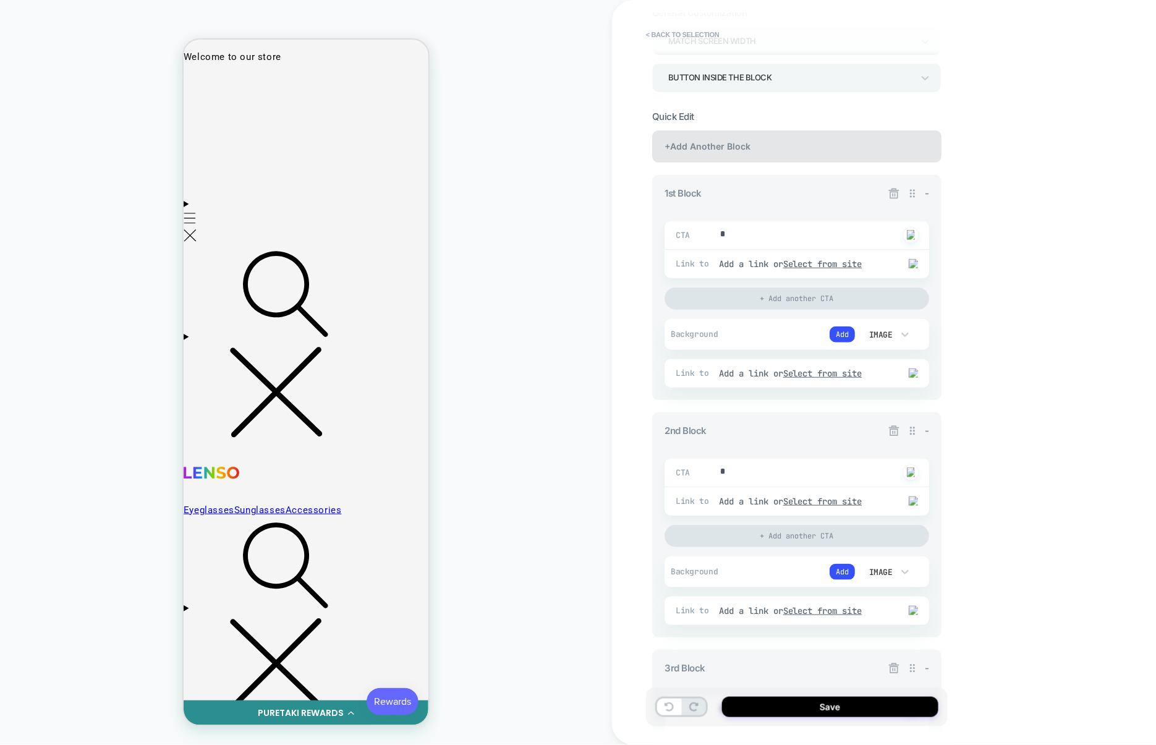
click at [766, 154] on div "+Add Another Block" at bounding box center [796, 146] width 289 height 32
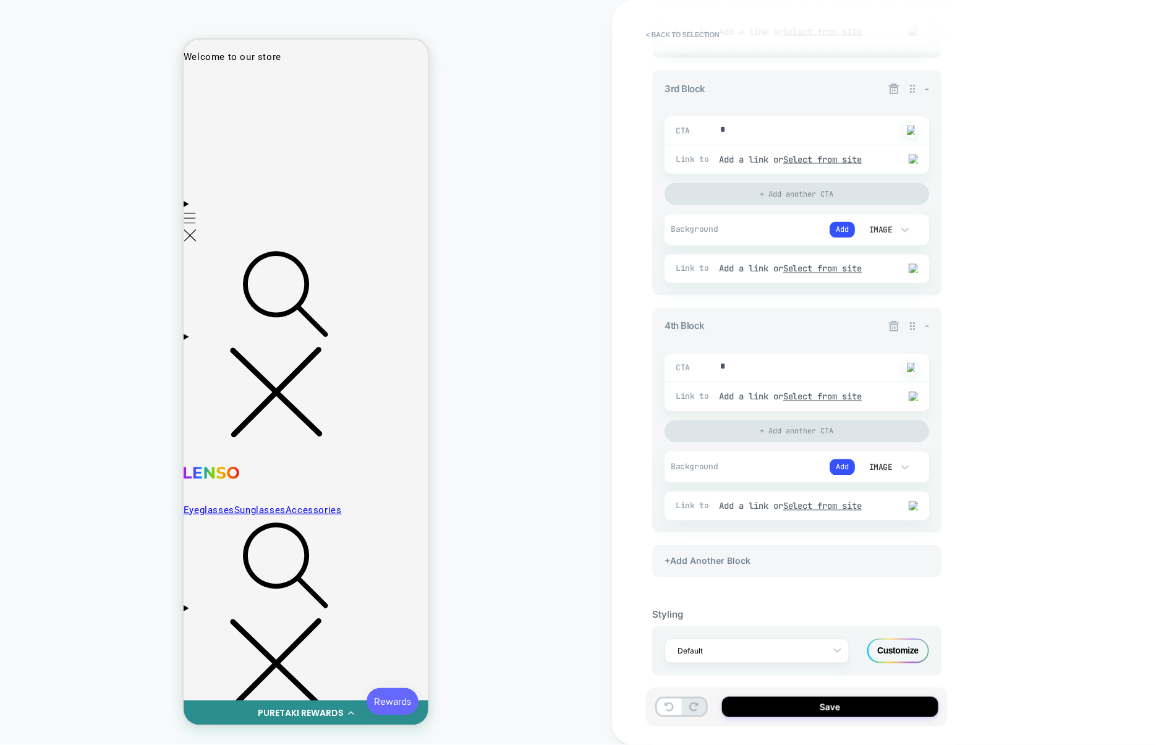
scroll to position [690, 0]
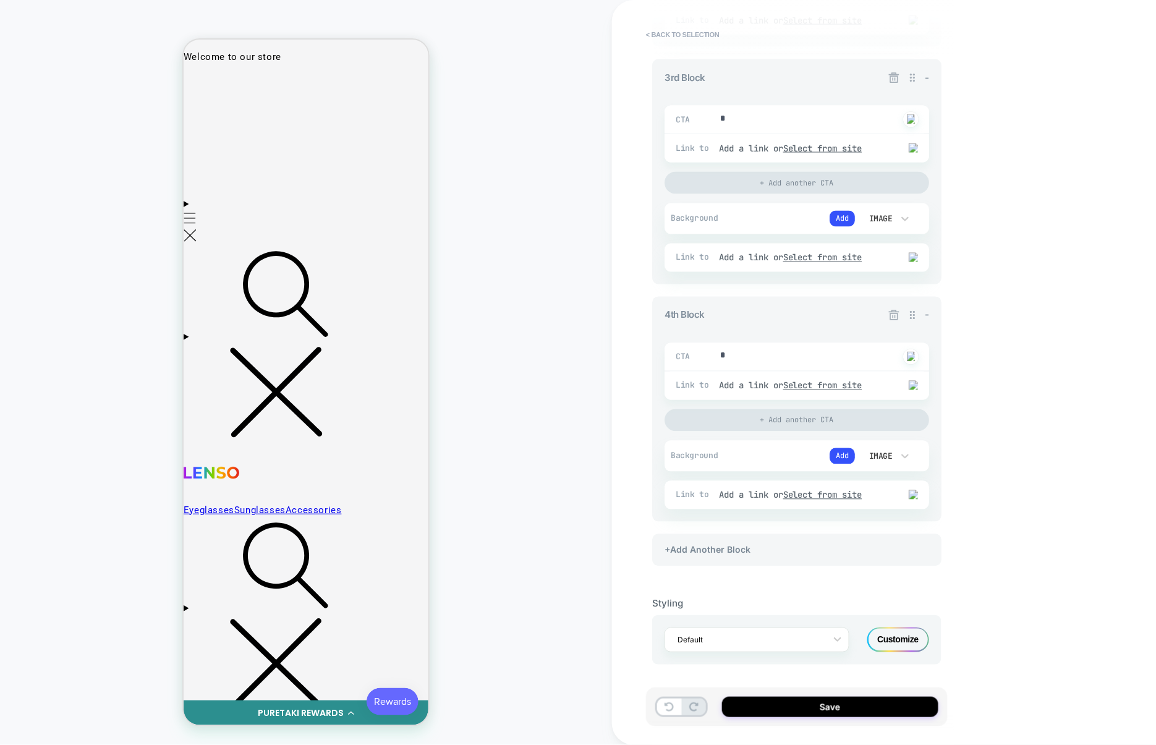
click at [893, 318] on icon at bounding box center [893, 315] width 12 height 12
click at [771, 546] on div "+Add Another Block" at bounding box center [796, 550] width 289 height 32
click at [896, 75] on icon at bounding box center [893, 78] width 12 height 12
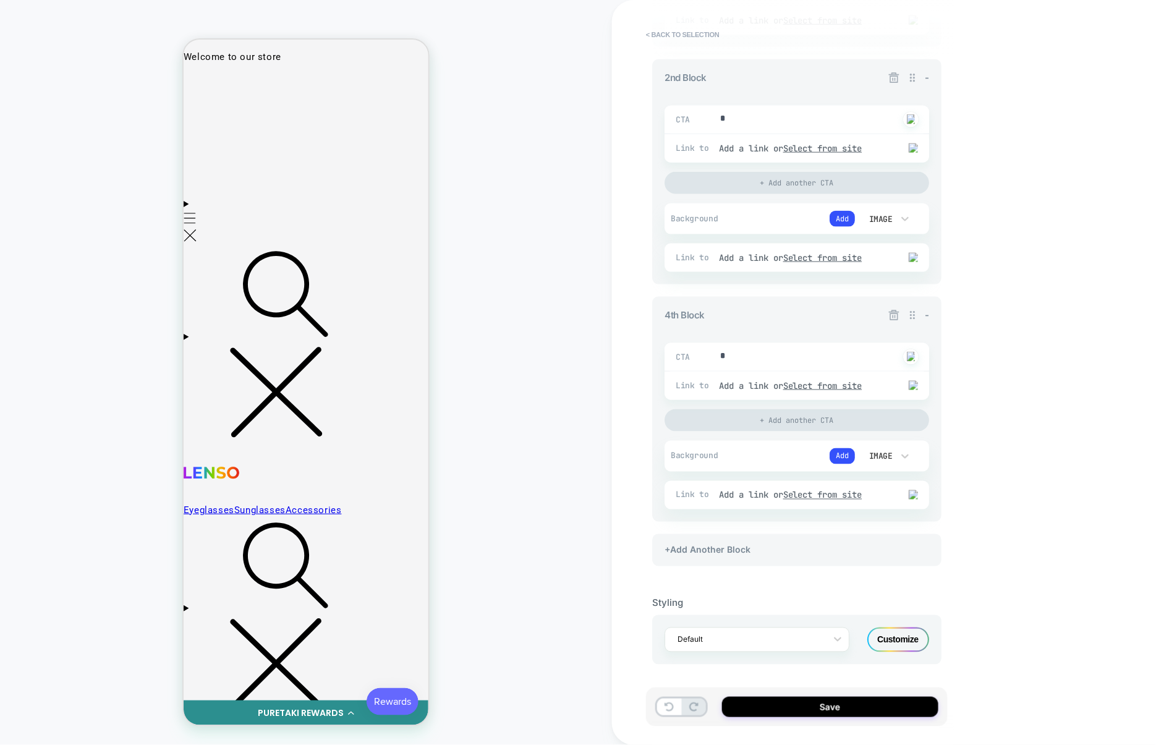
scroll to position [451, 0]
click at [753, 544] on div "+Add Another Block" at bounding box center [796, 550] width 289 height 32
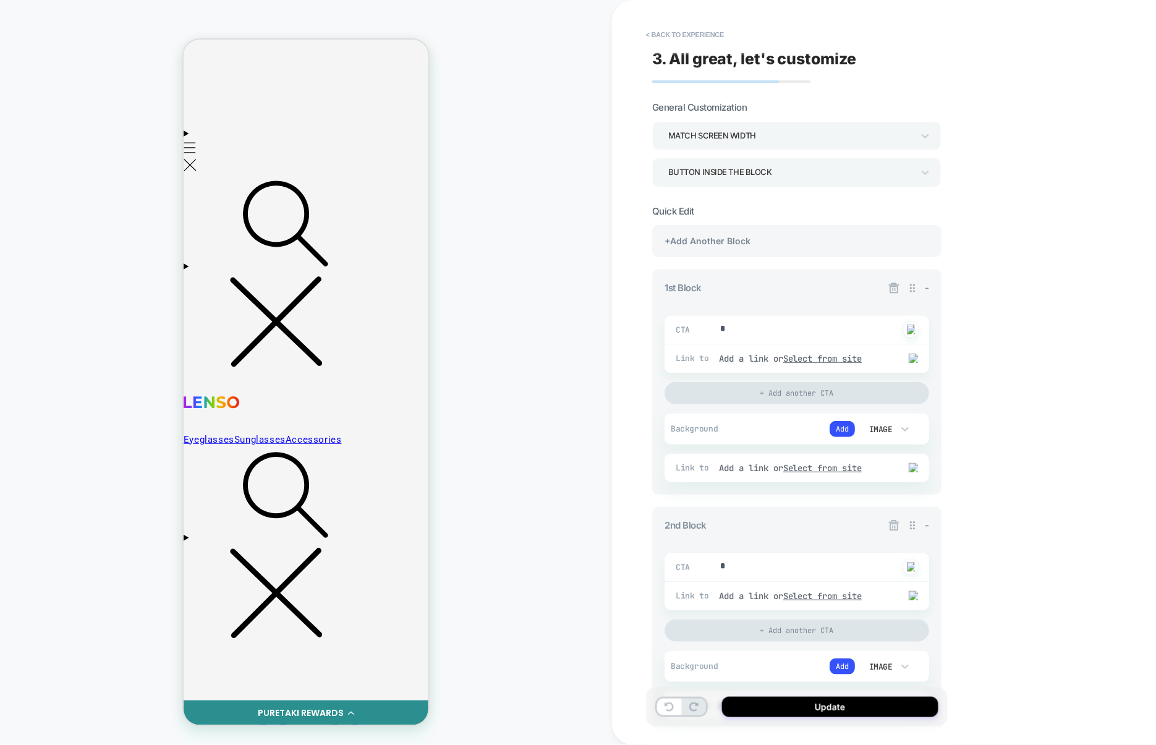
scroll to position [0, 0]
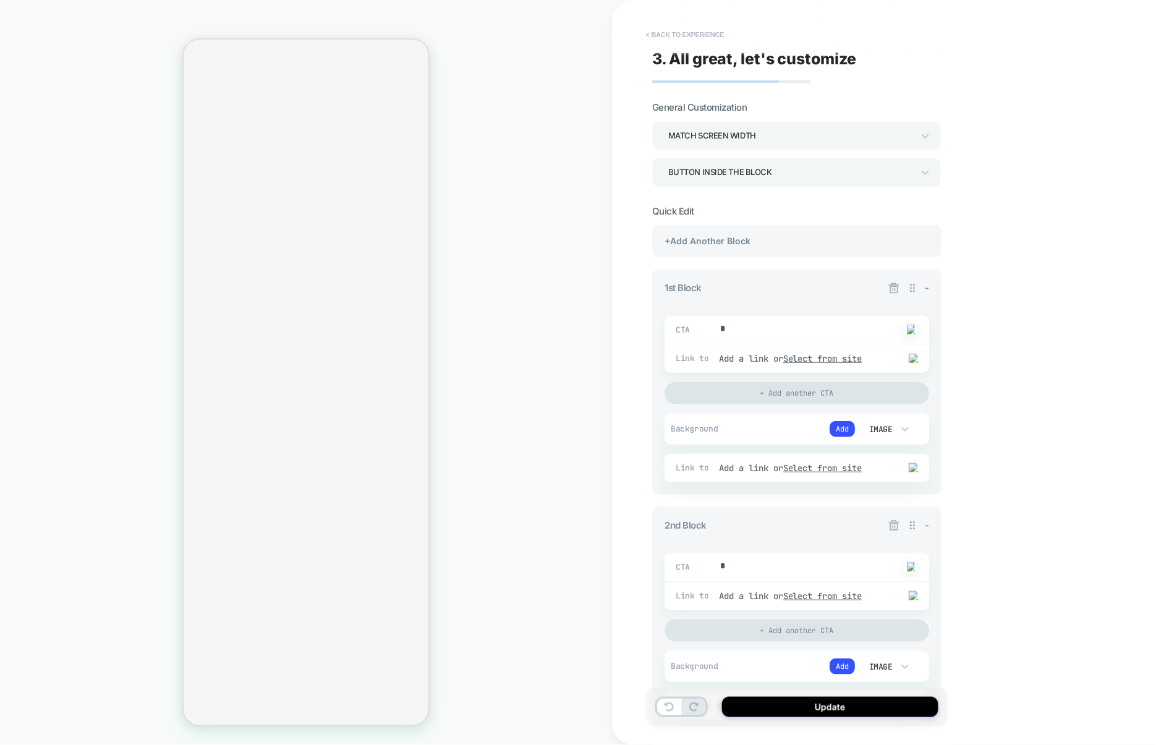
click at [687, 36] on button "< Back to experience" at bounding box center [685, 35] width 90 height 20
type textarea "*"
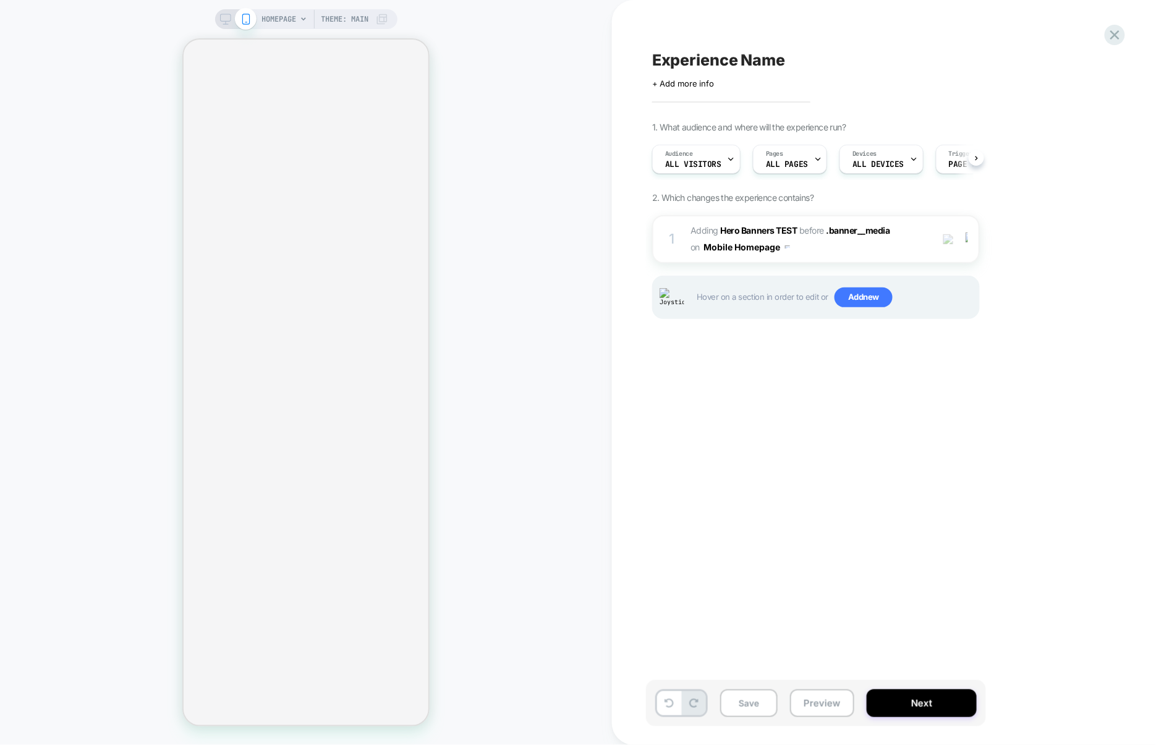
scroll to position [0, 1]
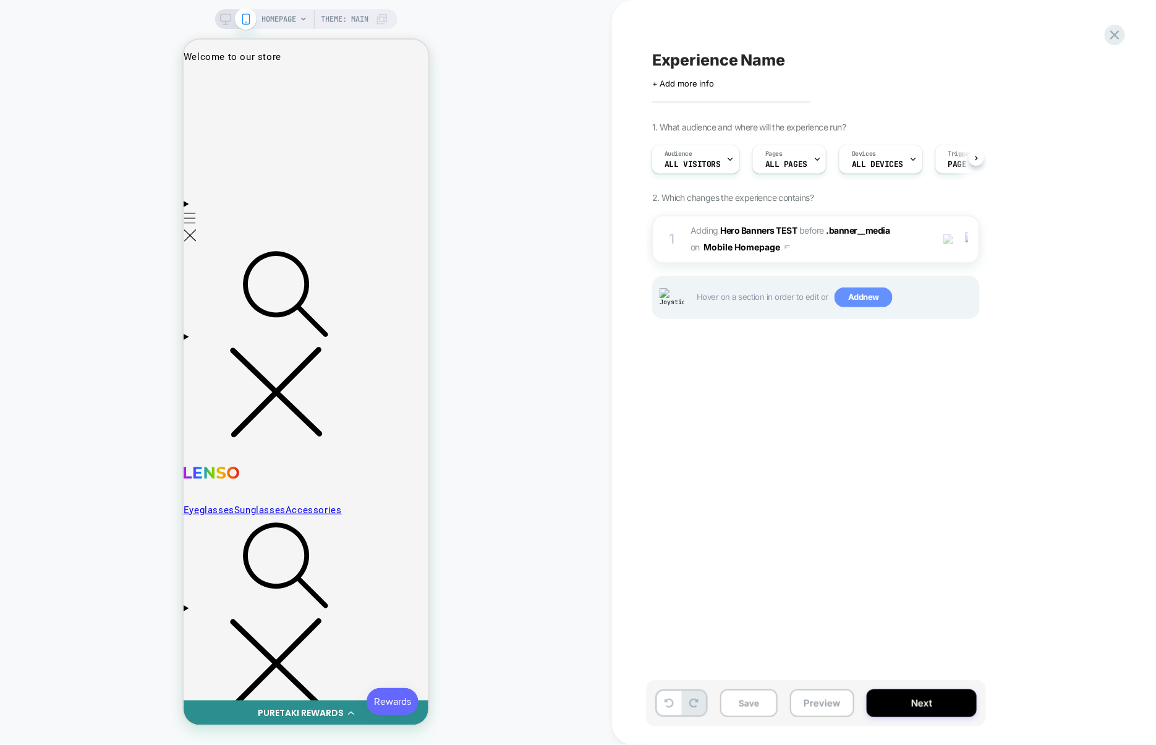
click at [862, 300] on span "Add new" at bounding box center [863, 297] width 58 height 20
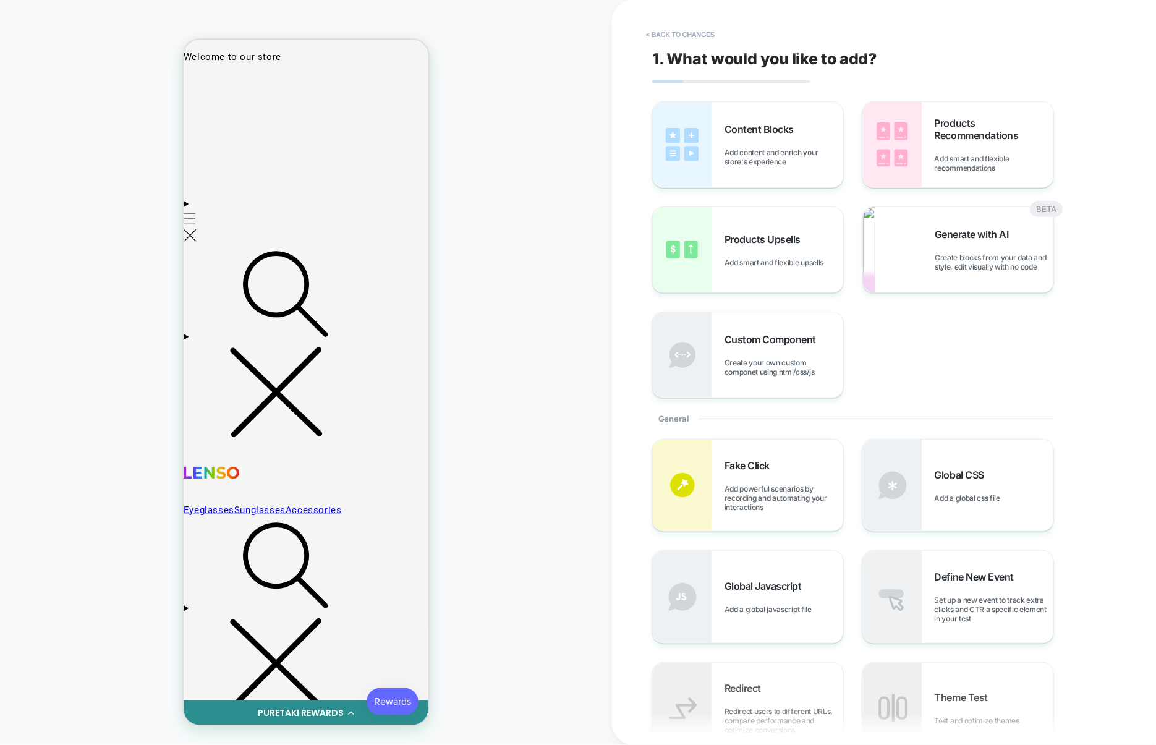
click at [395, 410] on summary "Search" at bounding box center [305, 345] width 245 height 197
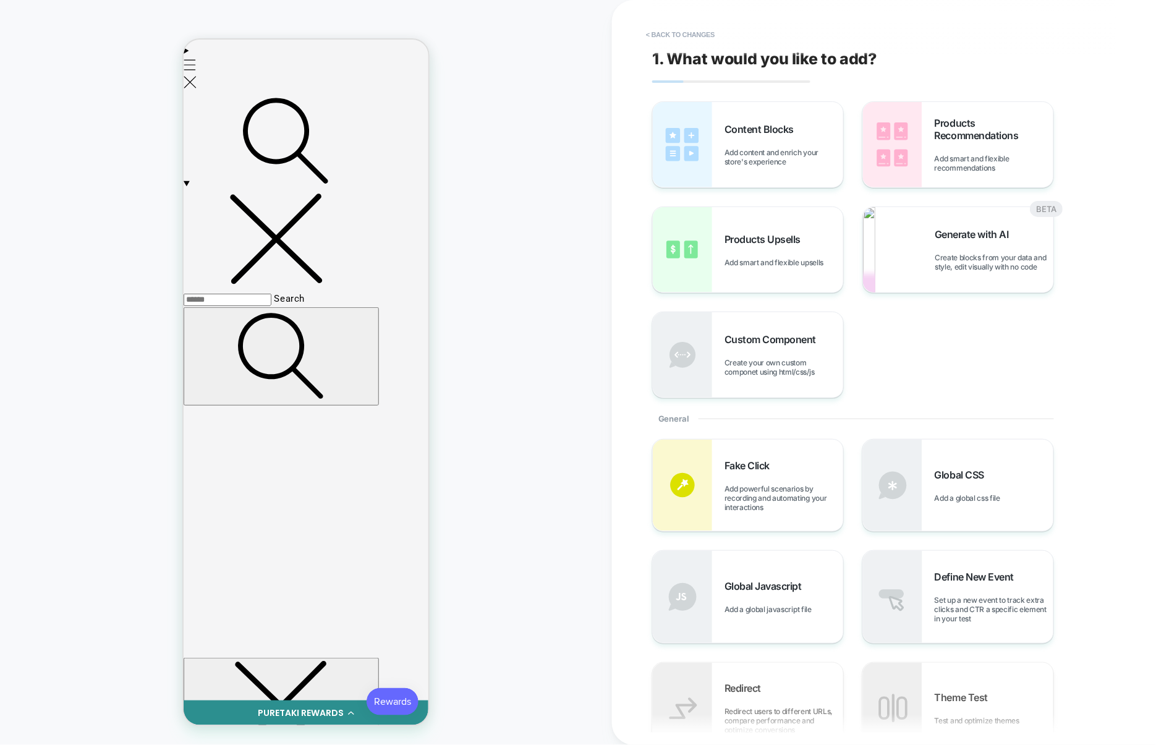
scroll to position [206, 0]
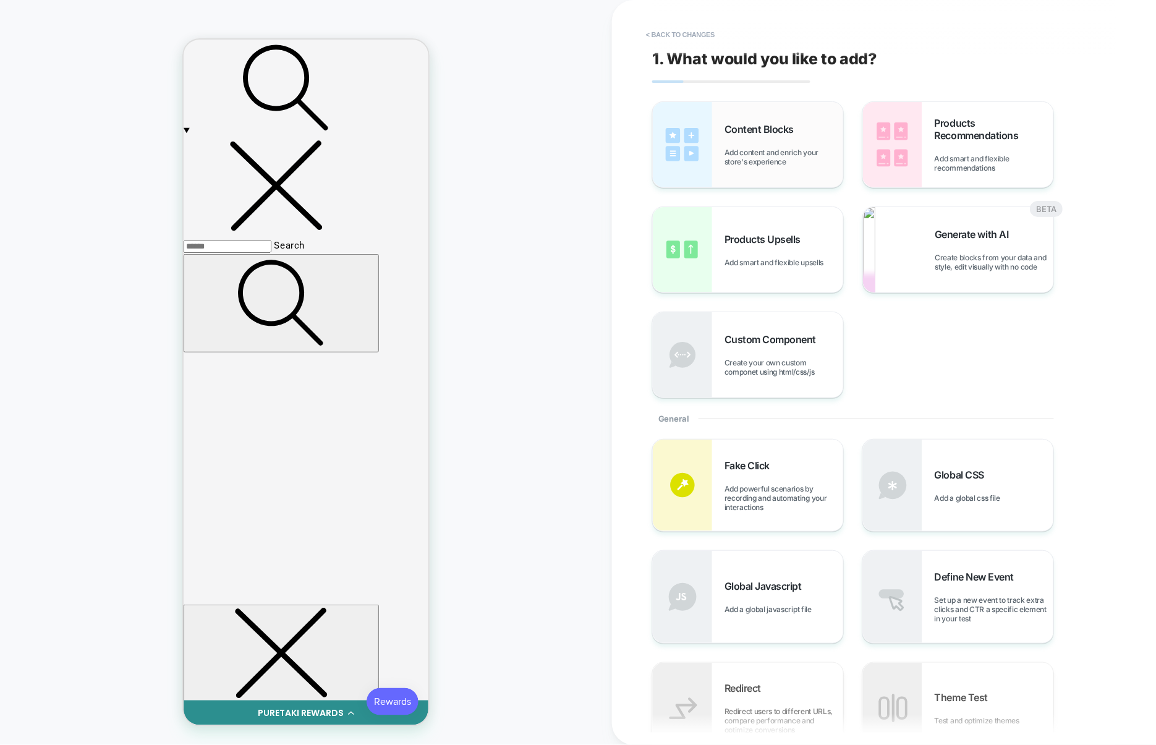
click at [734, 156] on span "Add content and enrich your store's experience" at bounding box center [783, 157] width 119 height 19
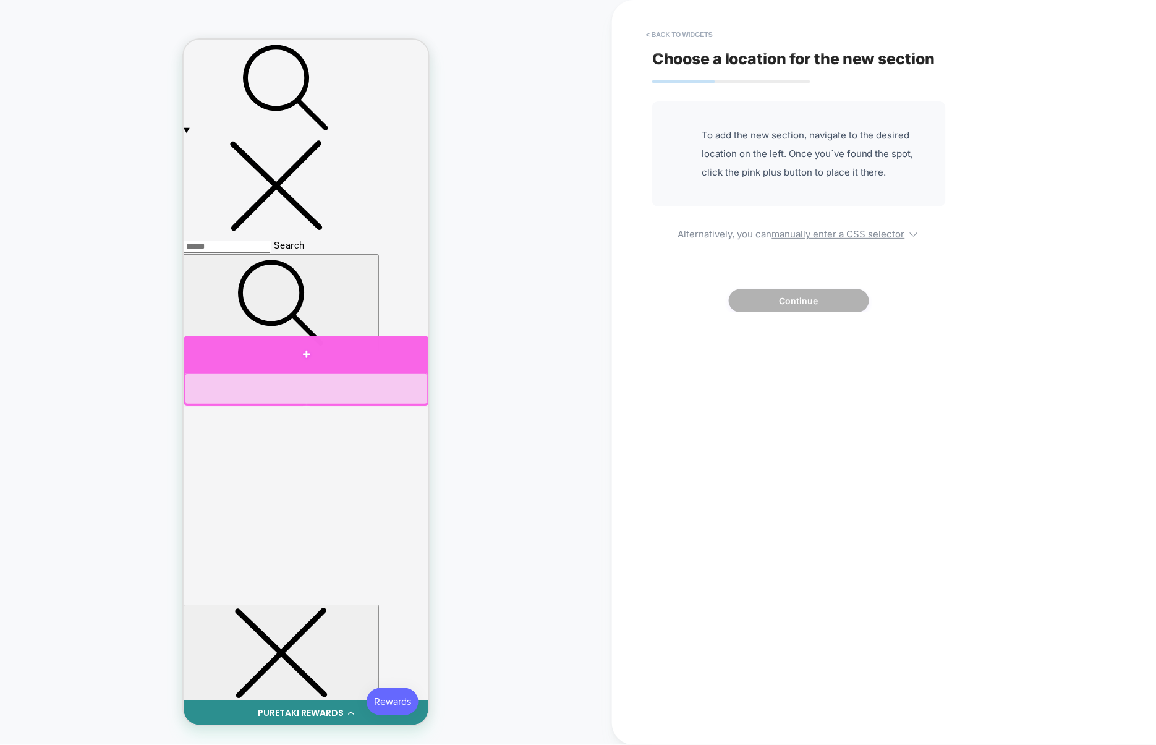
click at [410, 357] on div at bounding box center [305, 354] width 245 height 36
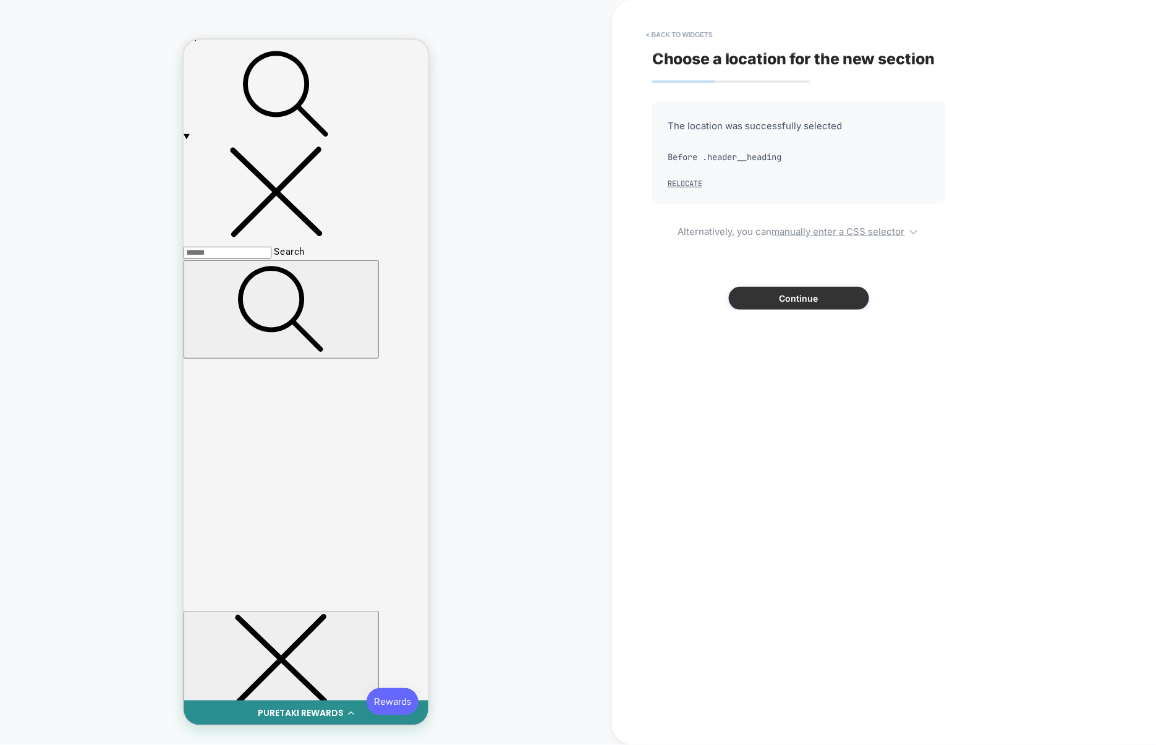
click at [792, 297] on button "Continue" at bounding box center [799, 298] width 140 height 23
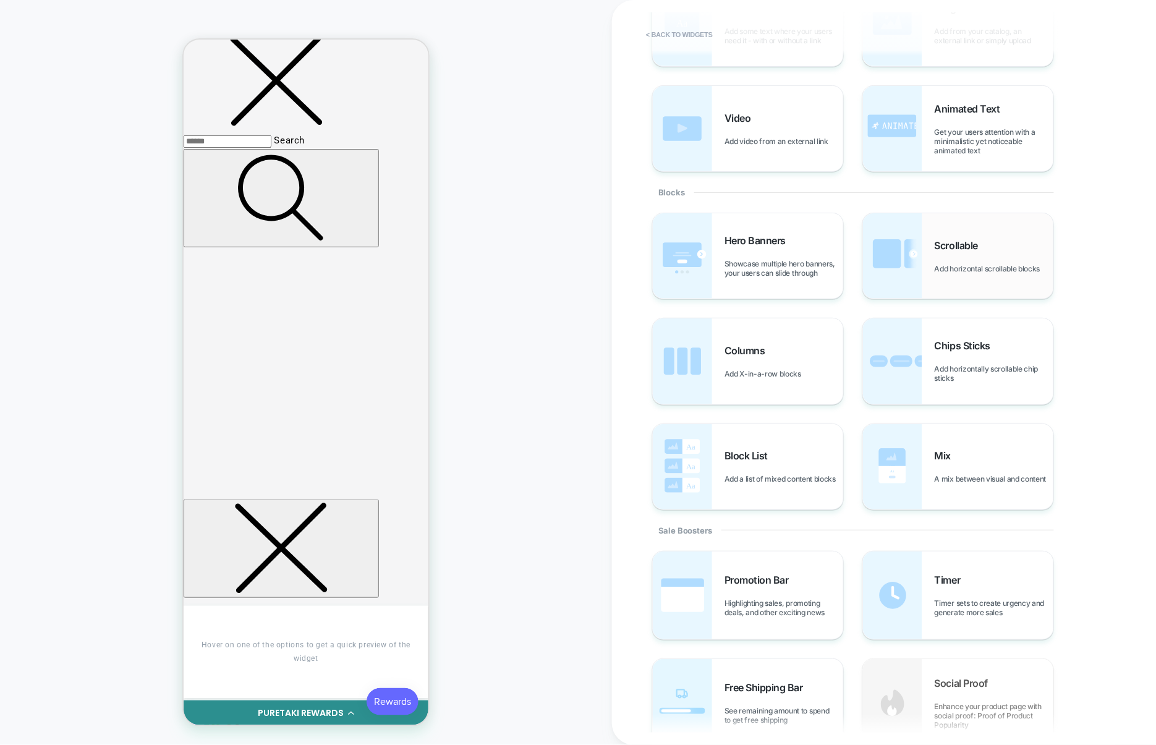
scroll to position [115, 0]
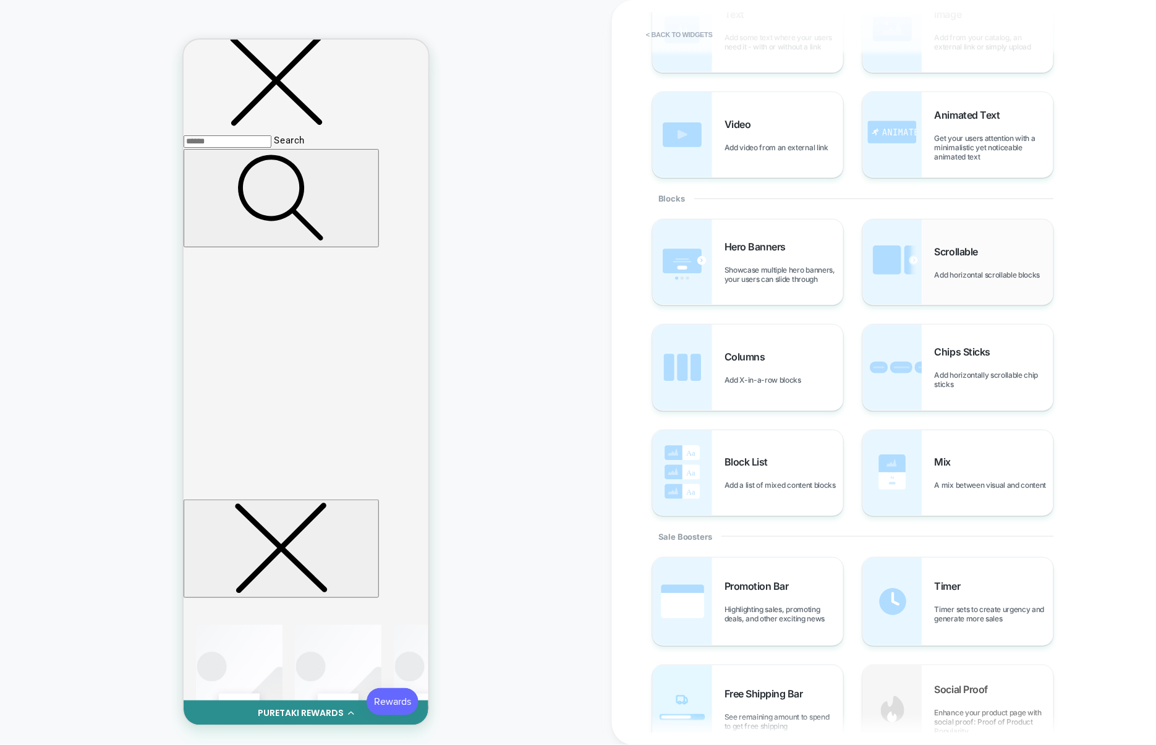
click at [923, 286] on div "Scrollable Add horizontal scrollable blocks" at bounding box center [958, 261] width 190 height 85
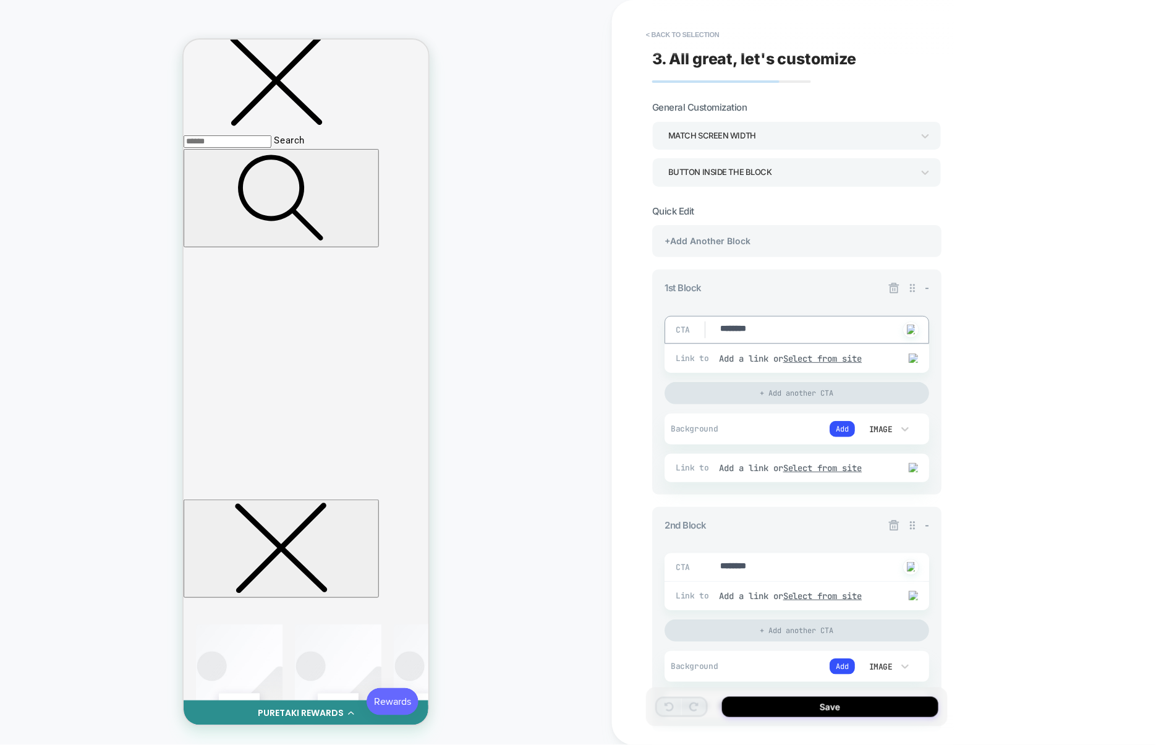
drag, startPoint x: 776, startPoint y: 329, endPoint x: 692, endPoint y: 328, distance: 84.0
type textarea "*"
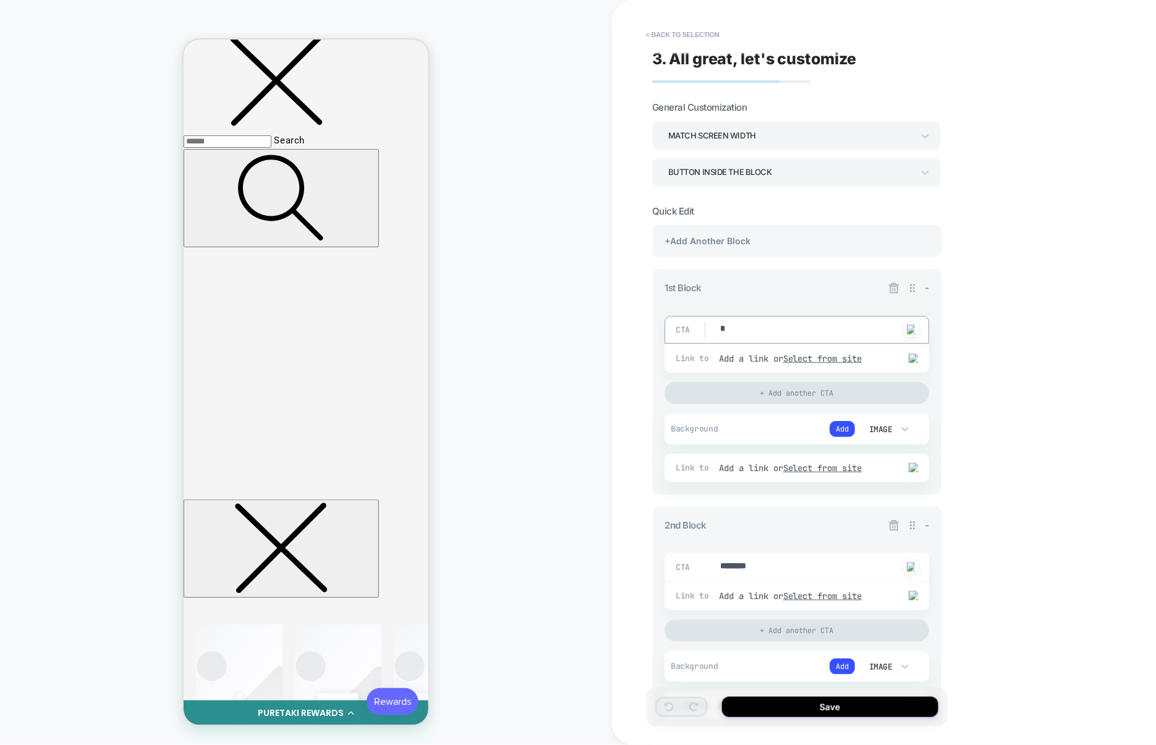
click at [772, 560] on div "CTA ******** Click to change to alternative text" at bounding box center [796, 567] width 264 height 28
drag, startPoint x: 766, startPoint y: 562, endPoint x: 788, endPoint y: 569, distance: 23.4
type textarea "*"
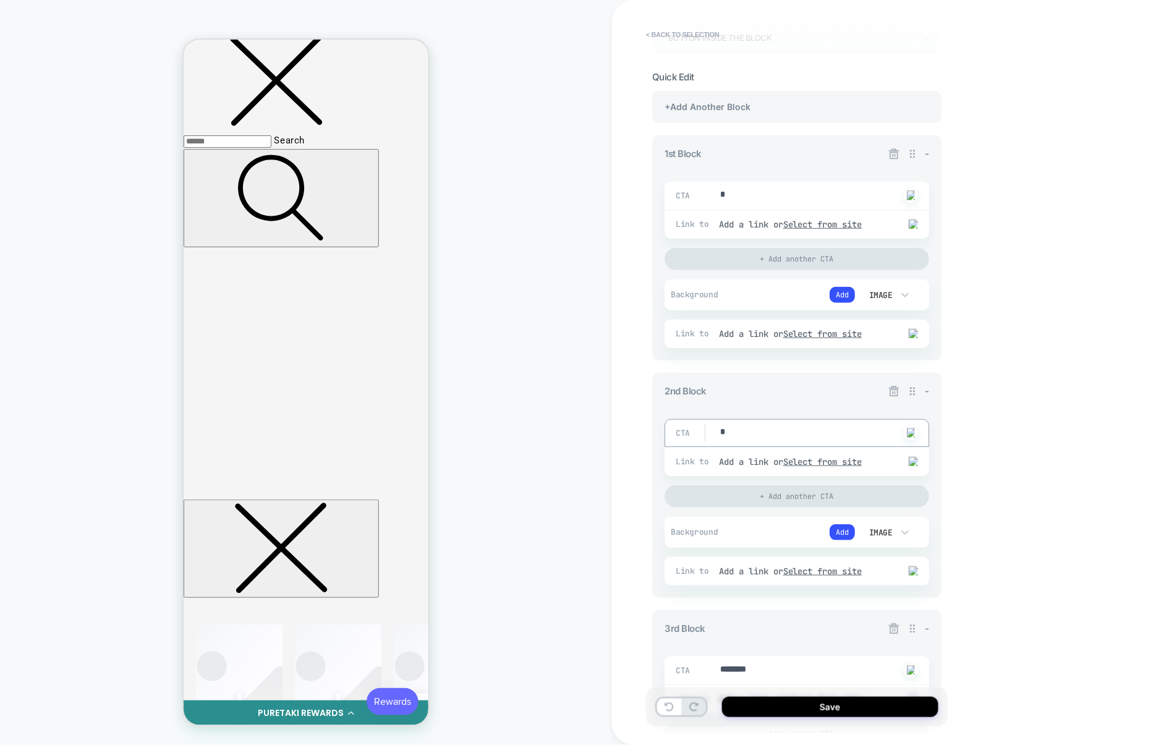
scroll to position [146, 0]
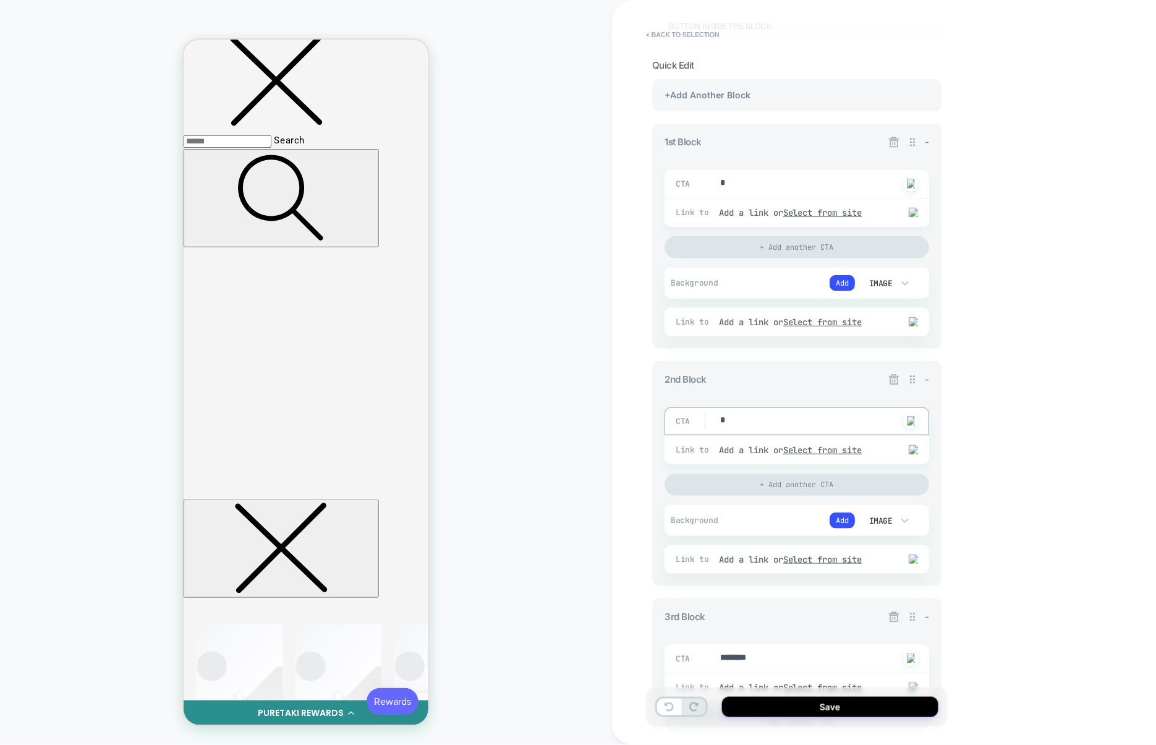
type textarea "*"
drag, startPoint x: 776, startPoint y: 665, endPoint x: 652, endPoint y: 663, distance: 124.2
type textarea "*"
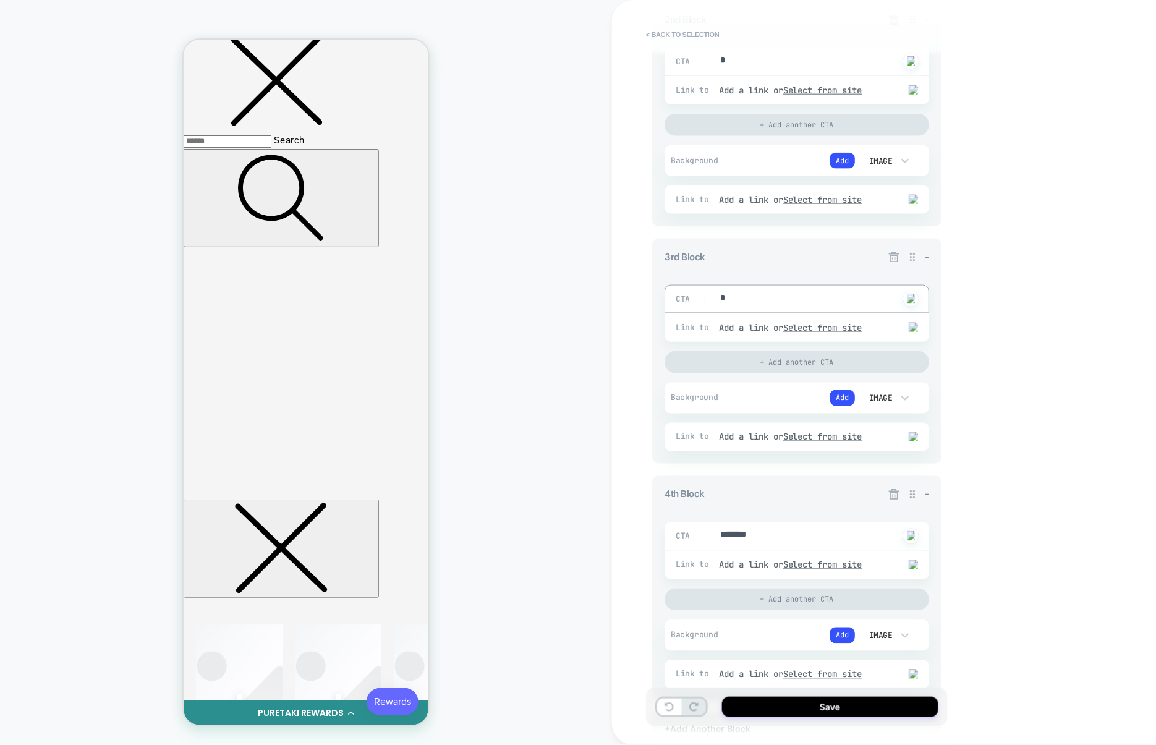
scroll to position [520, 0]
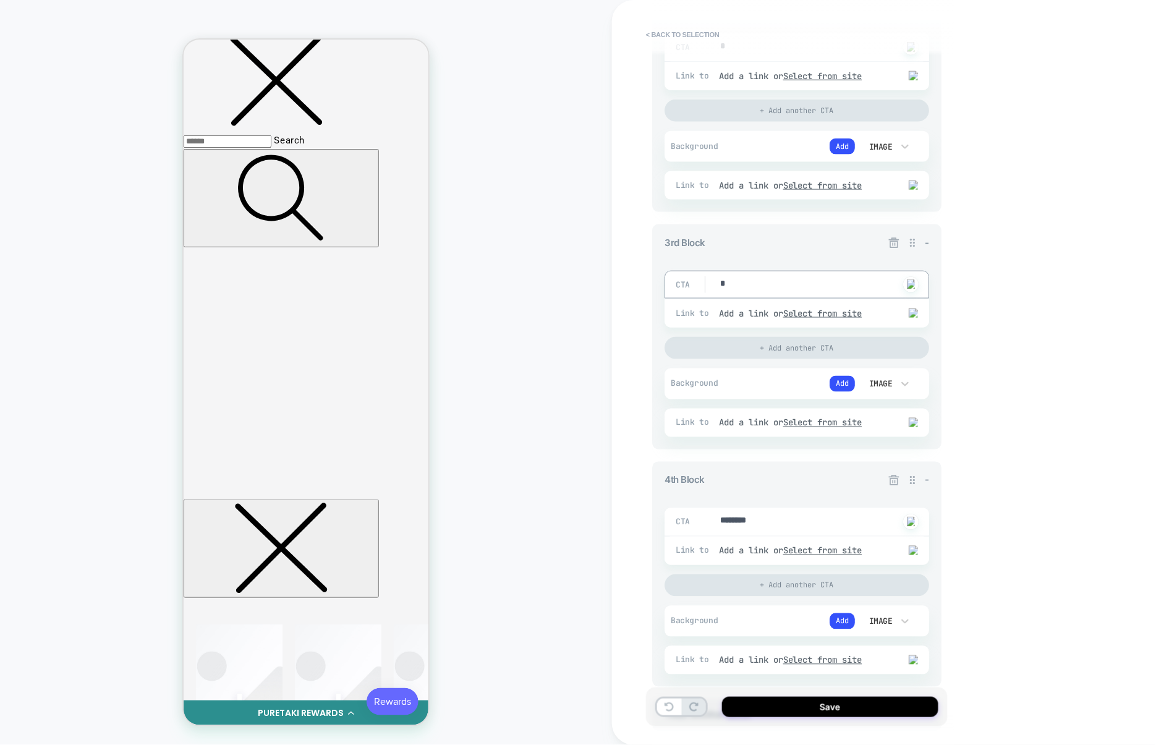
type textarea "*"
click at [786, 534] on div "CTA ******** Click to change to alternative text" at bounding box center [796, 522] width 264 height 28
drag, startPoint x: 786, startPoint y: 525, endPoint x: 636, endPoint y: 522, distance: 149.6
type textarea "*"
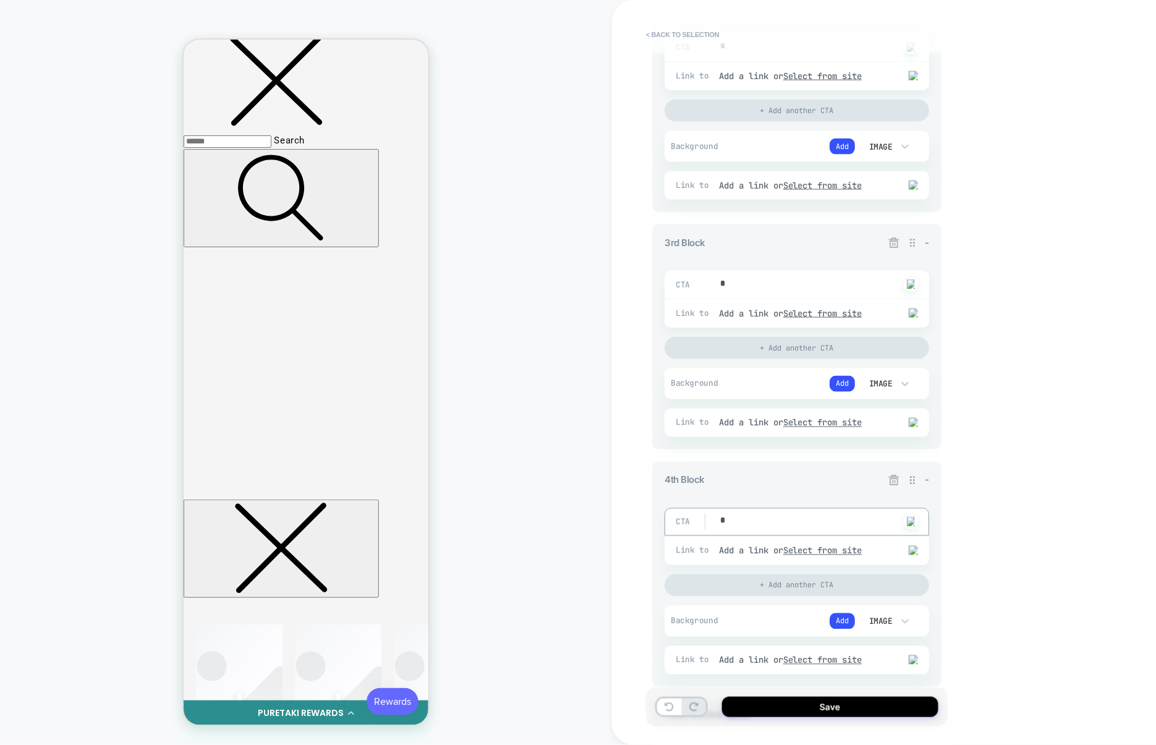
type textarea "*"
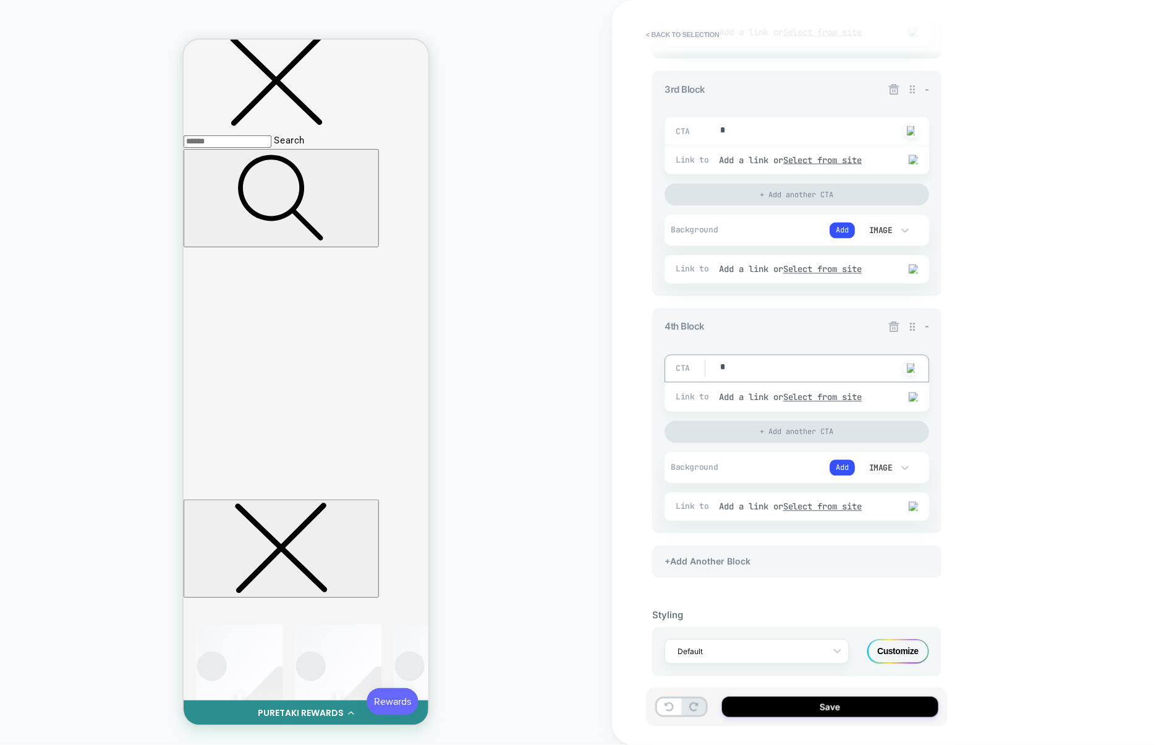
scroll to position [690, 0]
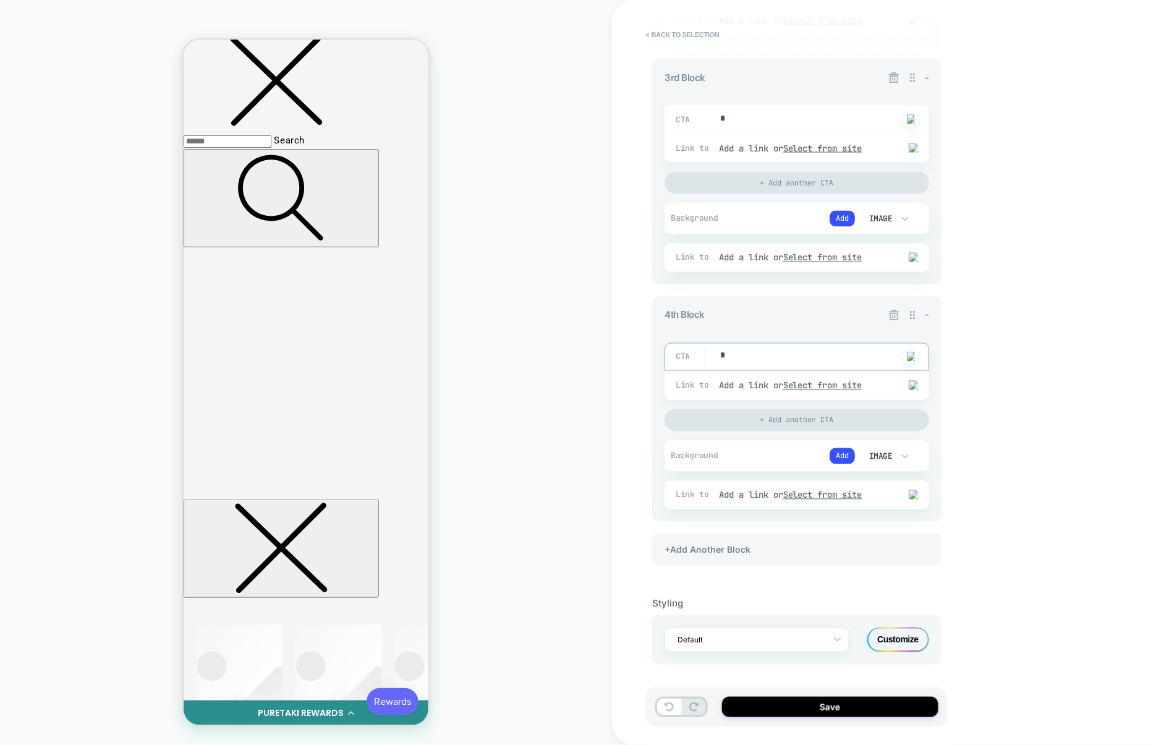
type textarea "*"
click at [871, 290] on div "+Add Another Block 1st Block - CTA * Click to change to alternative text Link t…" at bounding box center [796, 59] width 289 height 1038
click at [897, 316] on icon at bounding box center [894, 315] width 11 height 11
click at [763, 554] on div "+Add Another Block" at bounding box center [796, 550] width 289 height 32
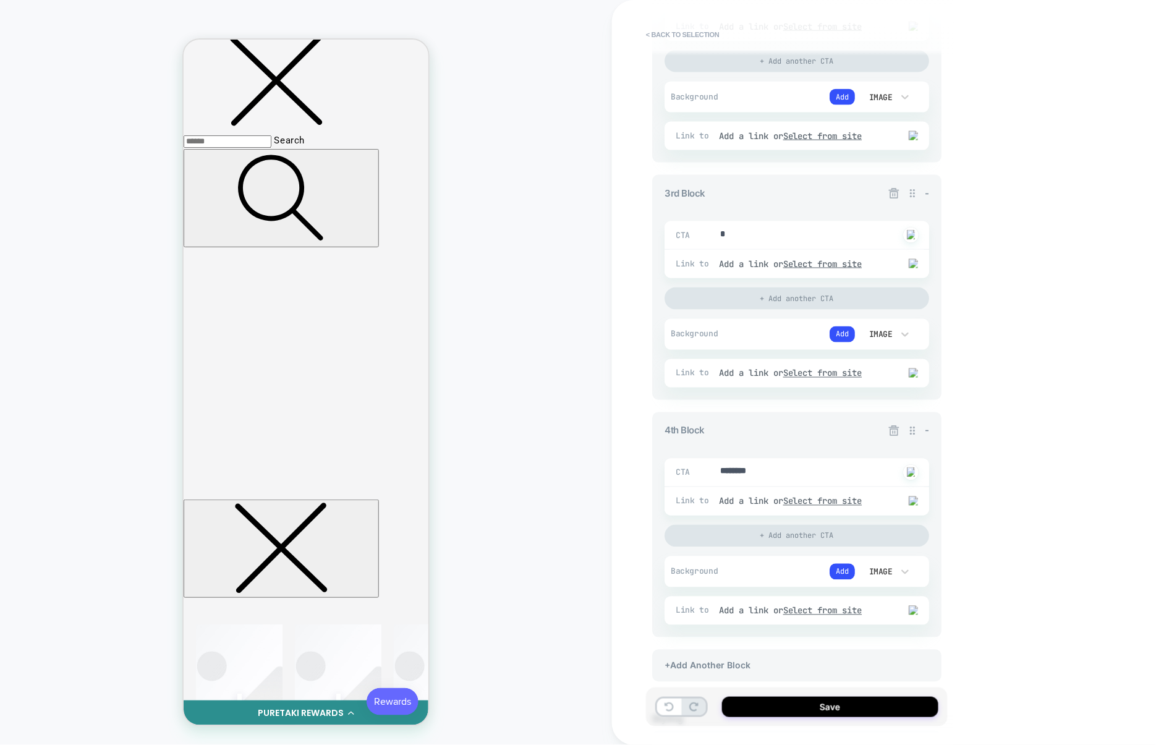
scroll to position [549, 0]
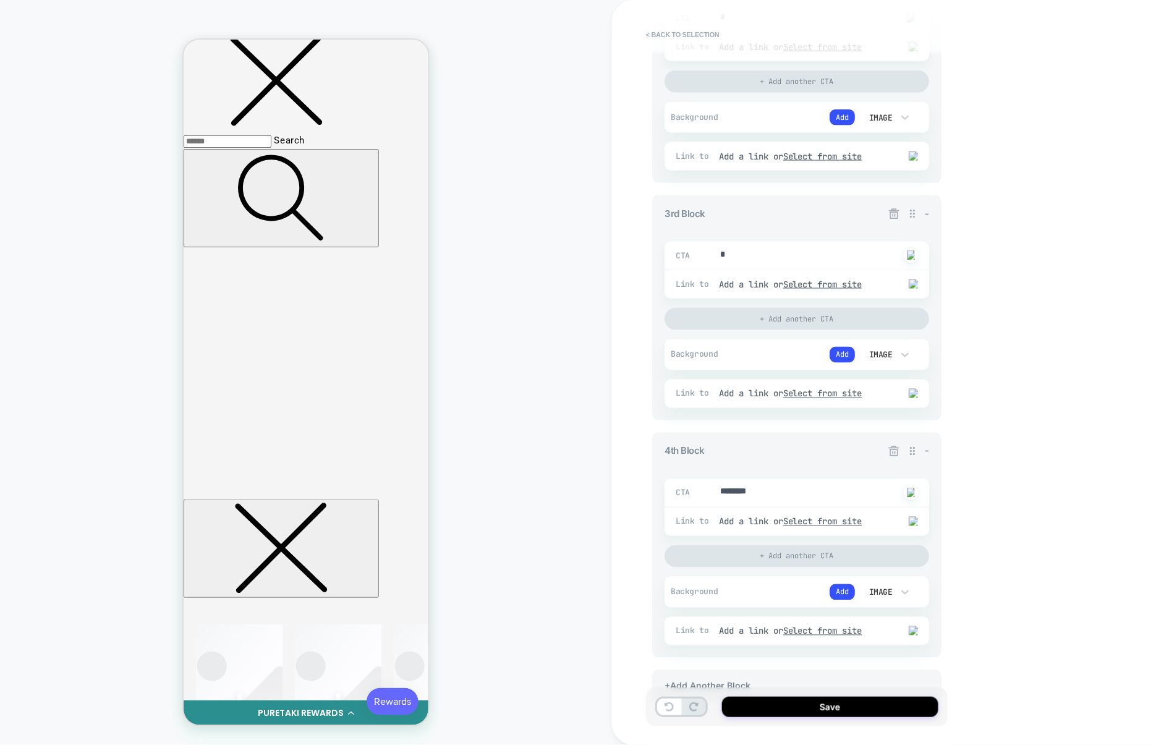
click at [893, 216] on icon at bounding box center [893, 214] width 12 height 12
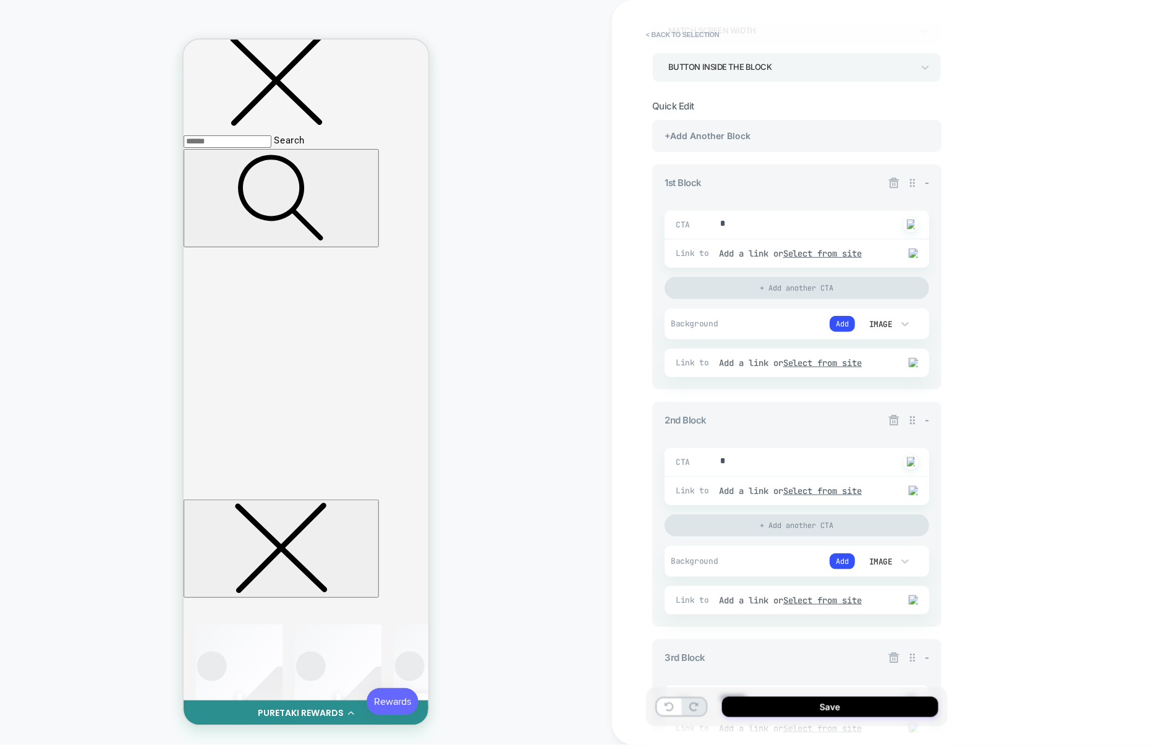
scroll to position [95, 0]
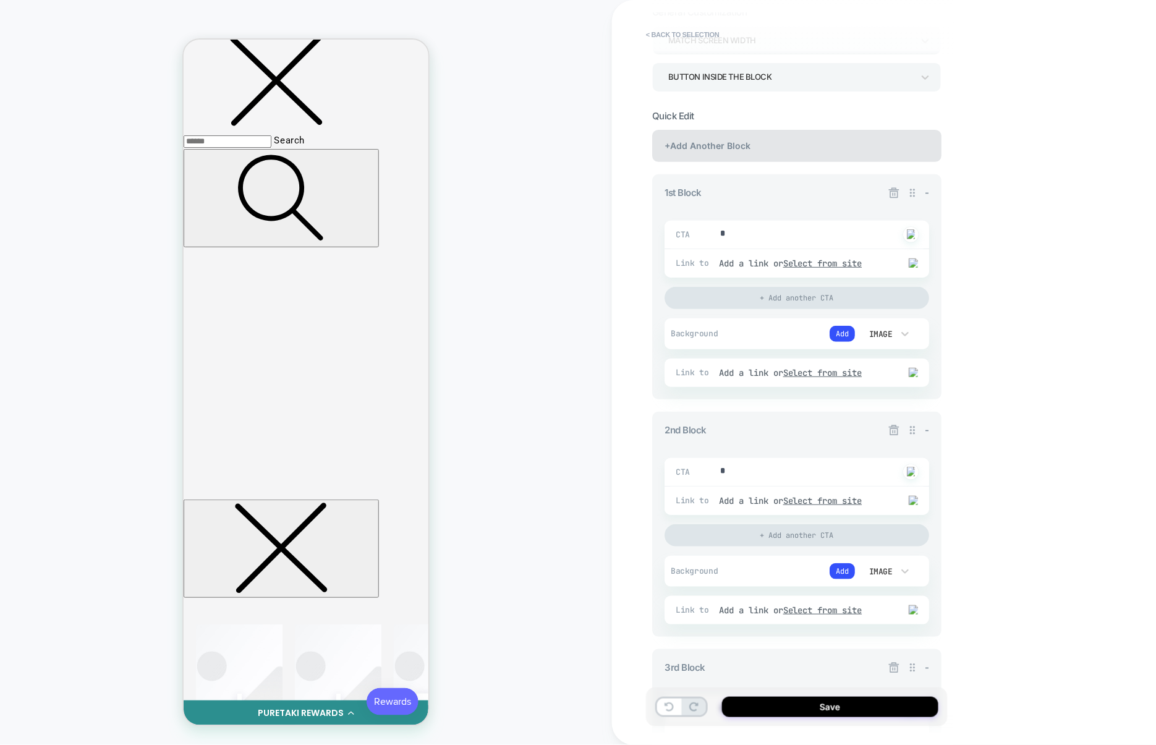
click at [806, 152] on div "+Add Another Block" at bounding box center [796, 146] width 289 height 32
type textarea "*"
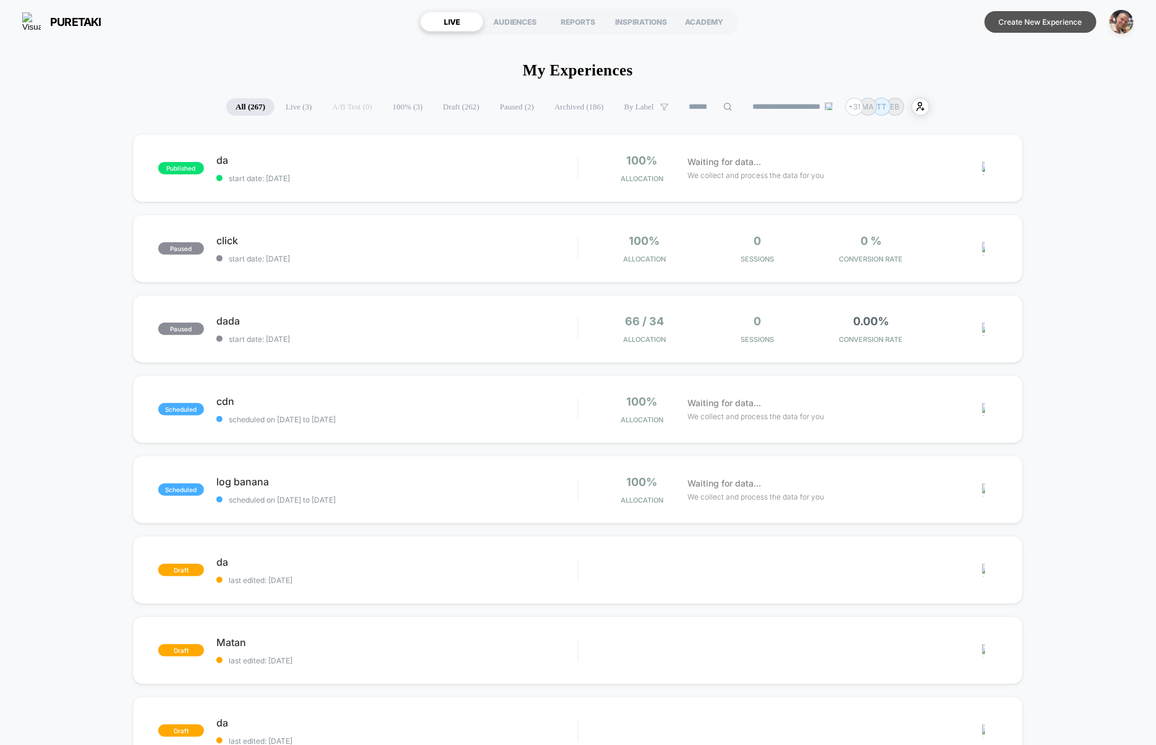
click at [1044, 24] on button "Create New Experience" at bounding box center [1040, 22] width 112 height 22
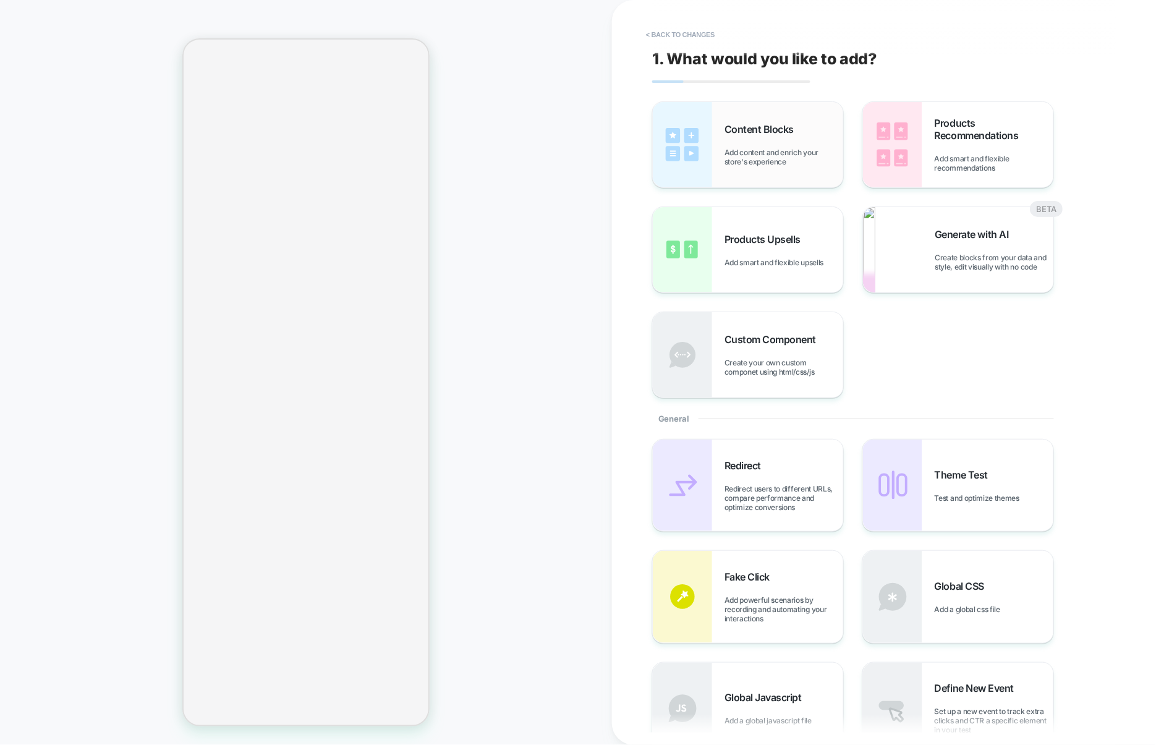
click at [764, 145] on div "Content Blocks Add content and enrich your store's experience" at bounding box center [783, 144] width 119 height 43
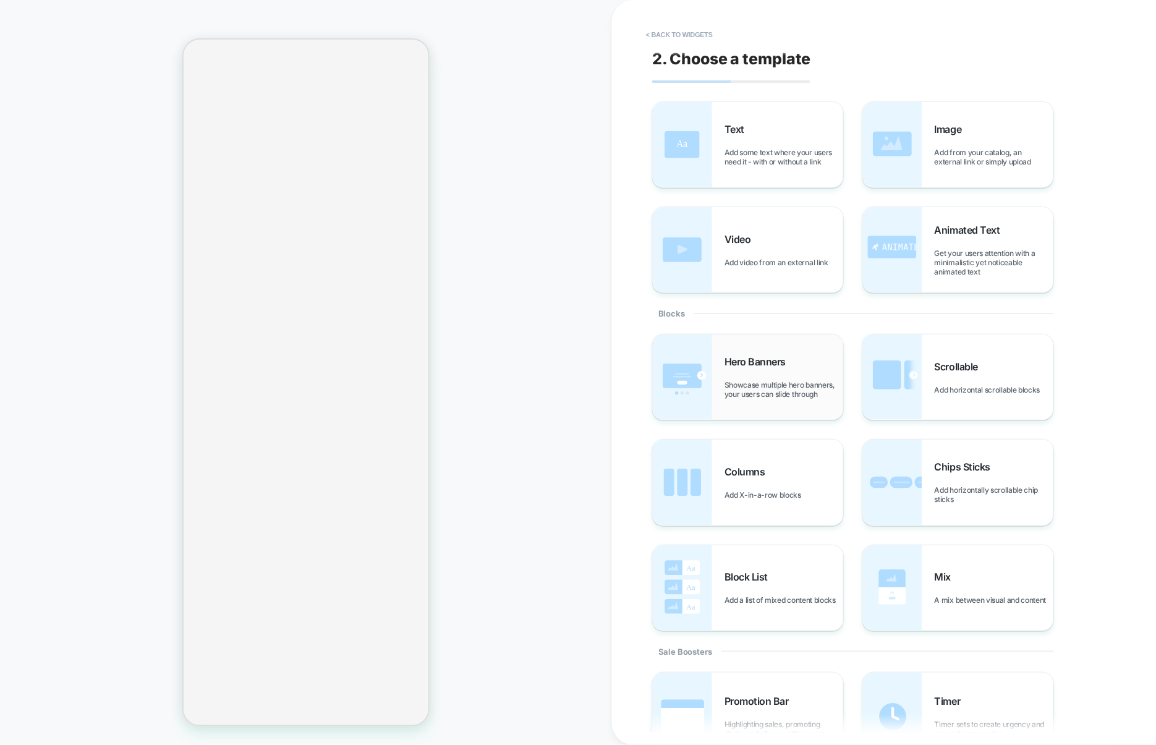
click at [746, 394] on span "Showcase multiple hero banners, your users can slide through" at bounding box center [783, 389] width 119 height 19
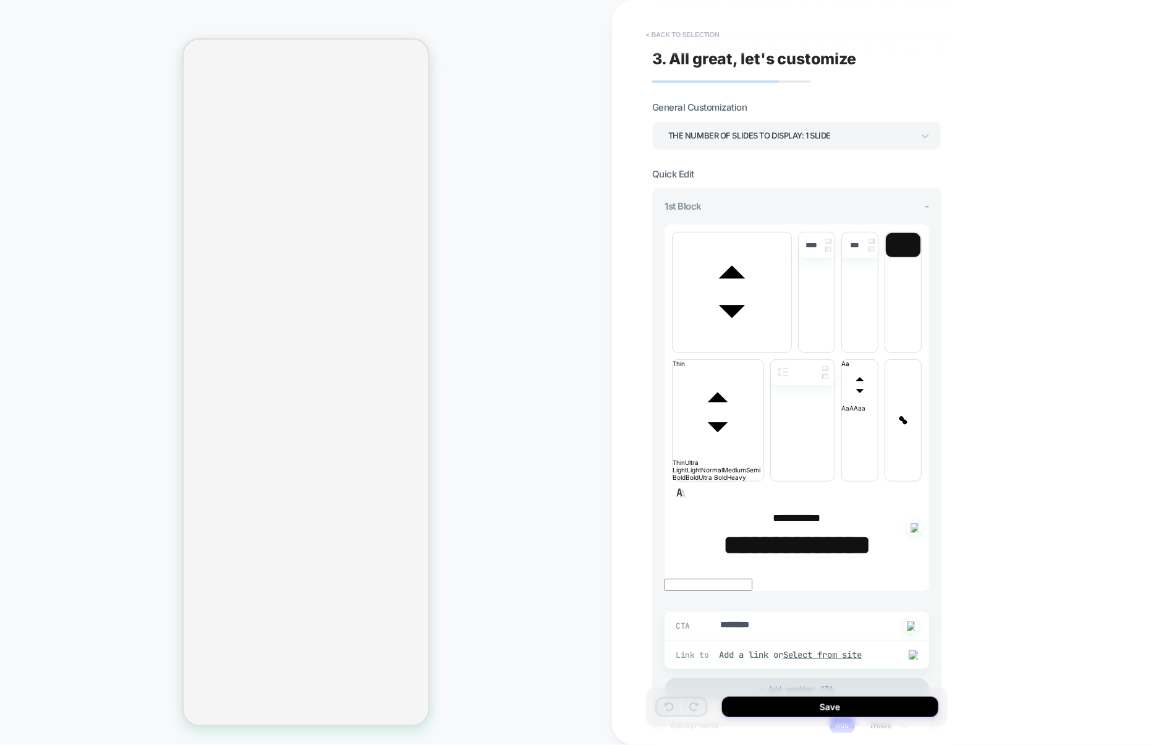
click at [691, 32] on button "< Back to selection" at bounding box center [683, 35] width 86 height 20
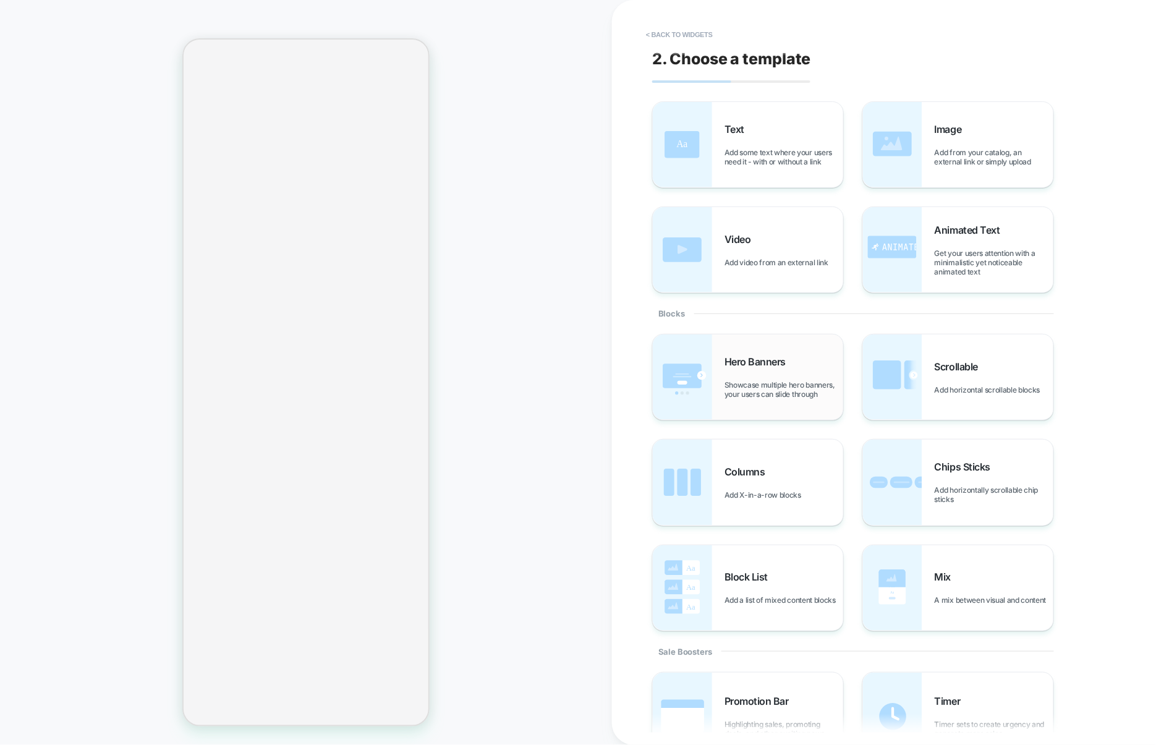
scroll to position [295, 0]
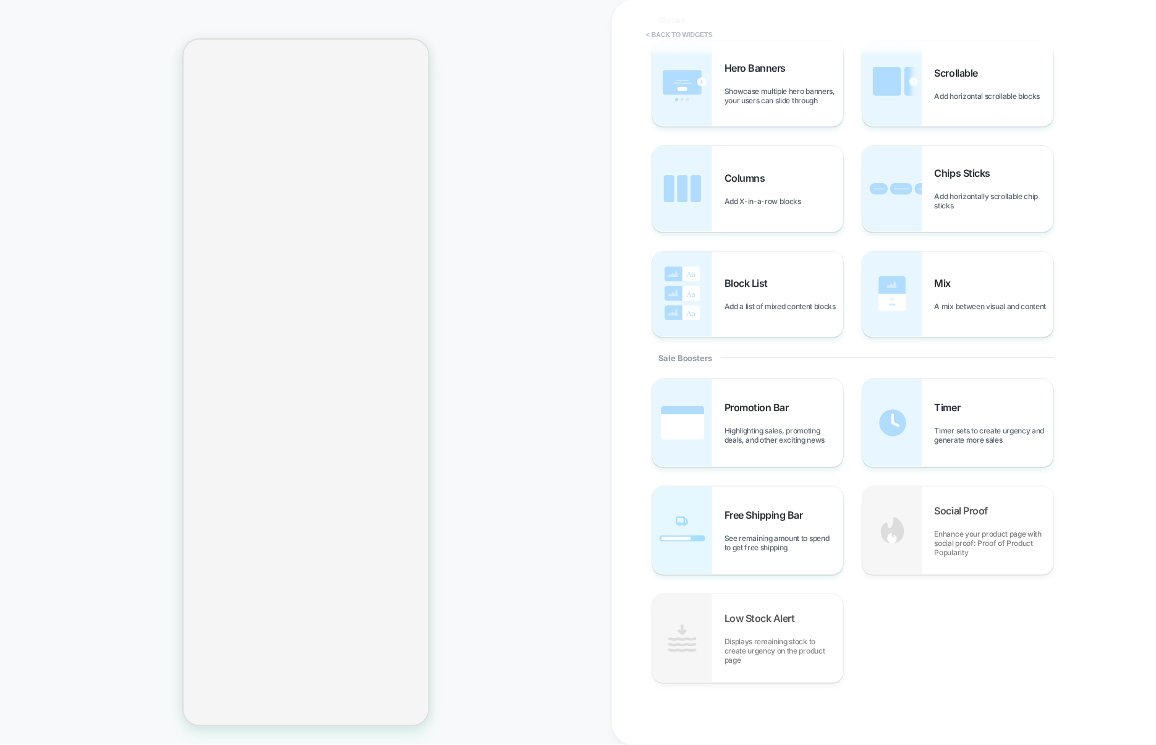
click at [698, 33] on button "< Back to widgets" at bounding box center [679, 35] width 79 height 20
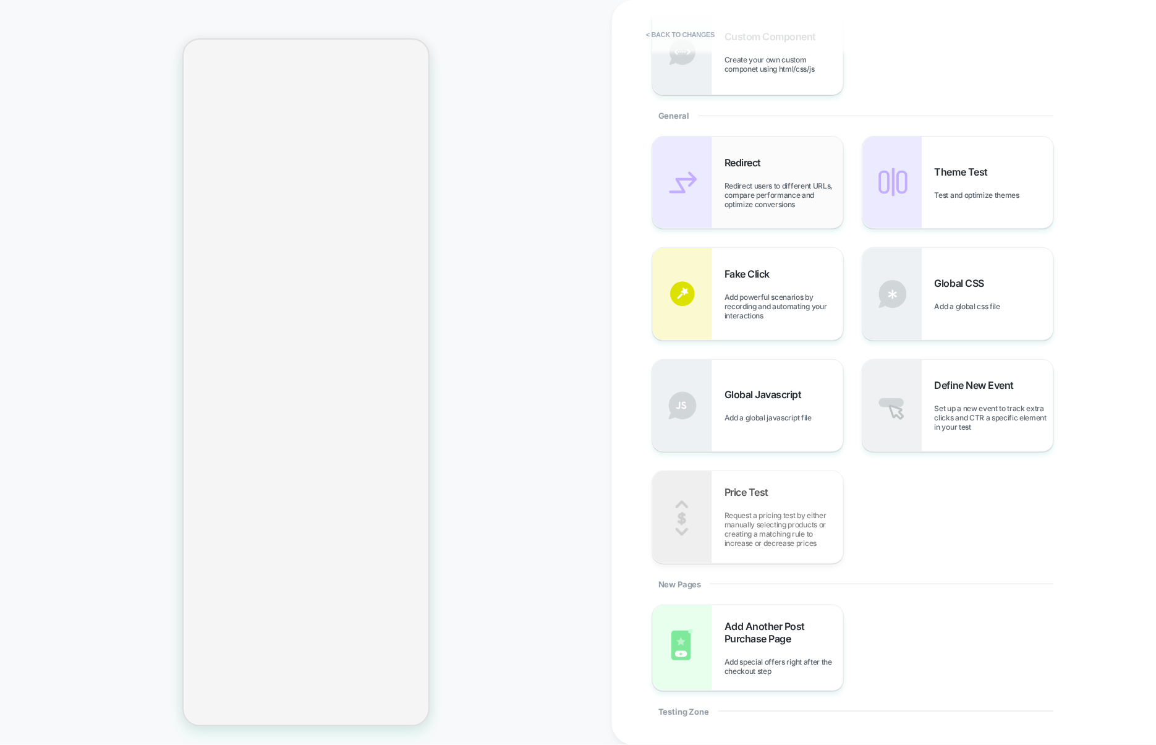
scroll to position [488, 0]
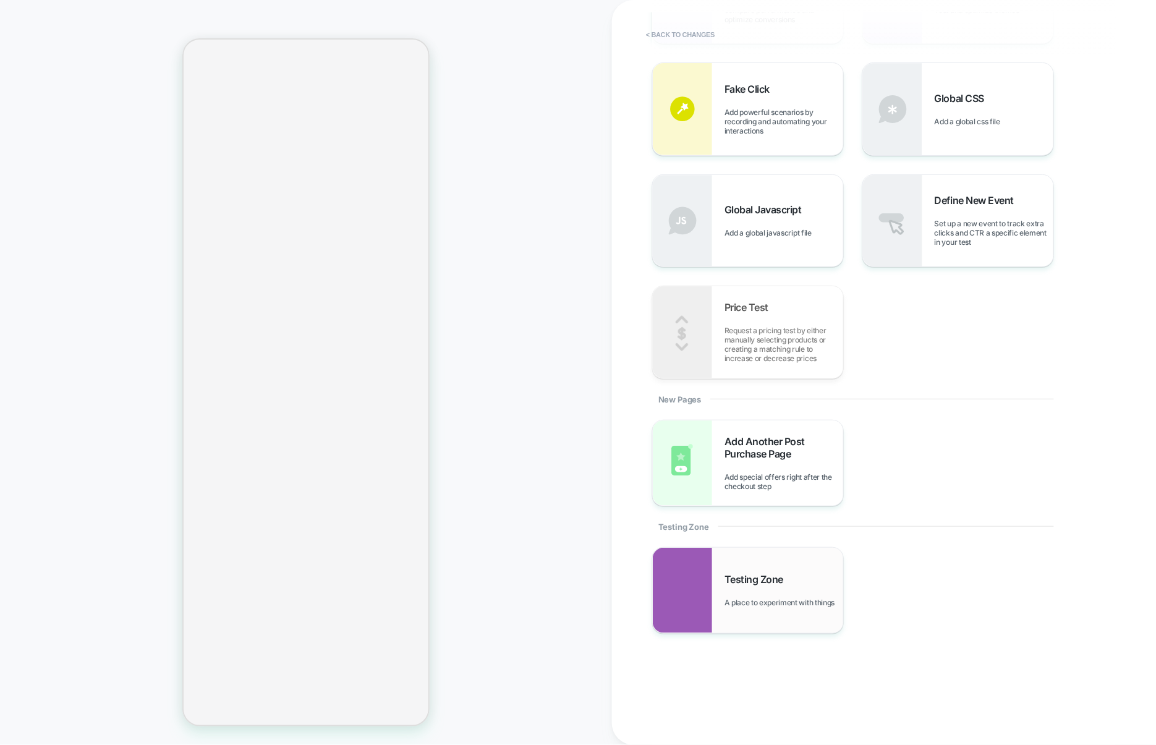
click at [774, 618] on div "Testing Zone A place to experiment with things" at bounding box center [748, 589] width 190 height 85
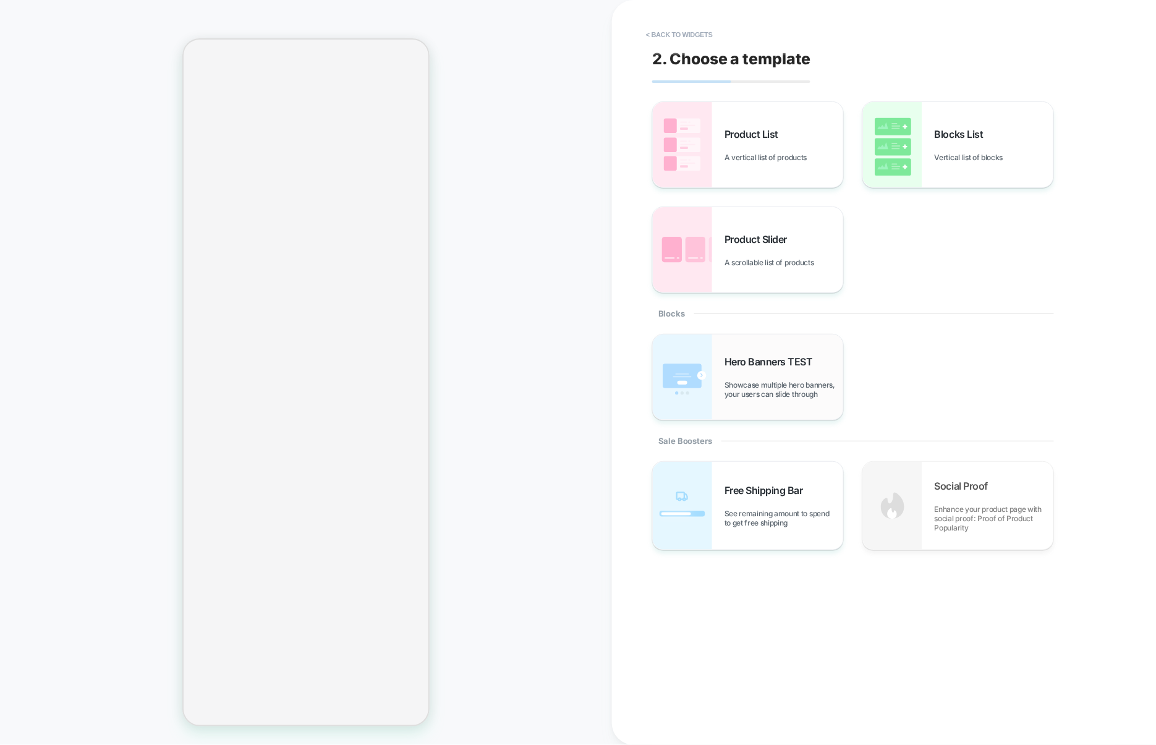
click at [816, 373] on div "Hero Banners TEST Showcase multiple hero banners, your users can slide through" at bounding box center [783, 376] width 119 height 43
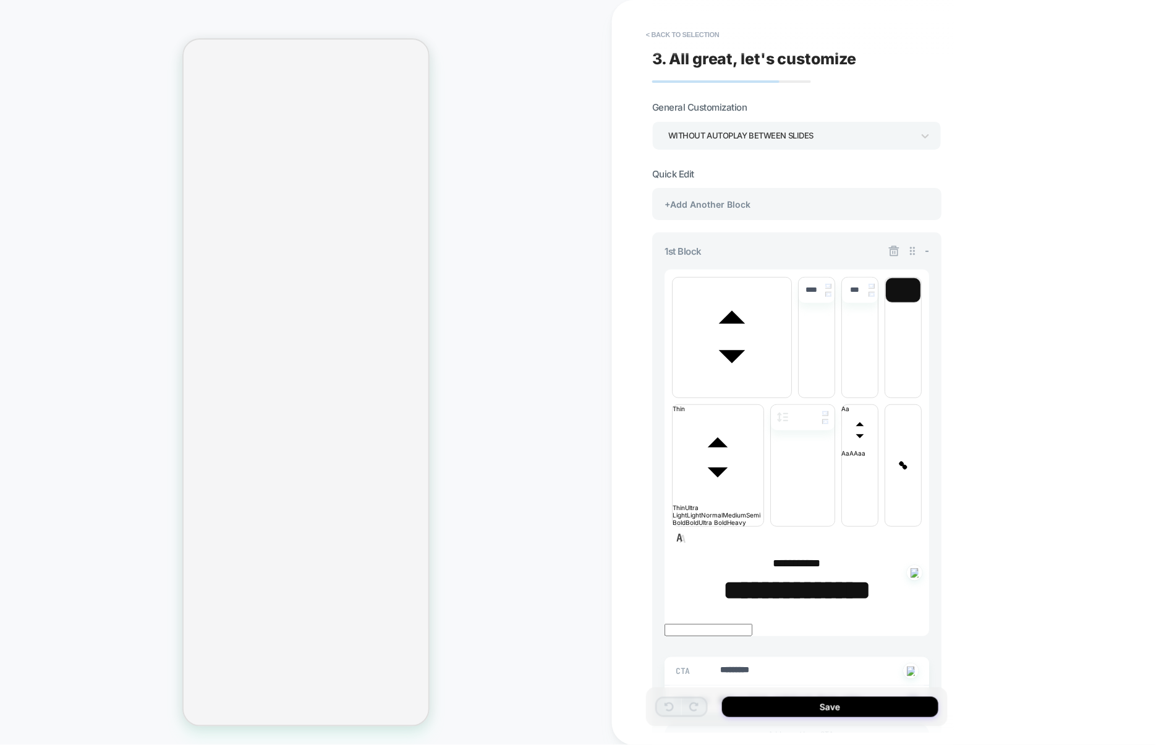
scroll to position [125, 0]
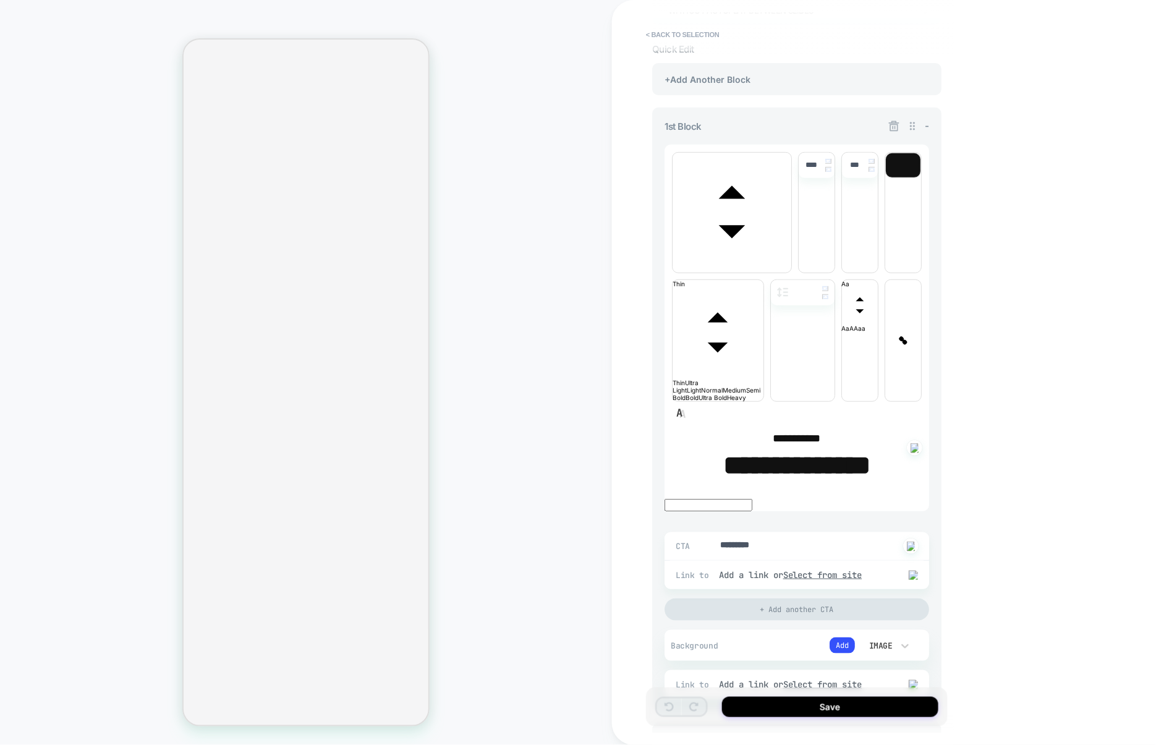
click at [729, 723] on div "+Add Another Block" at bounding box center [796, 739] width 289 height 32
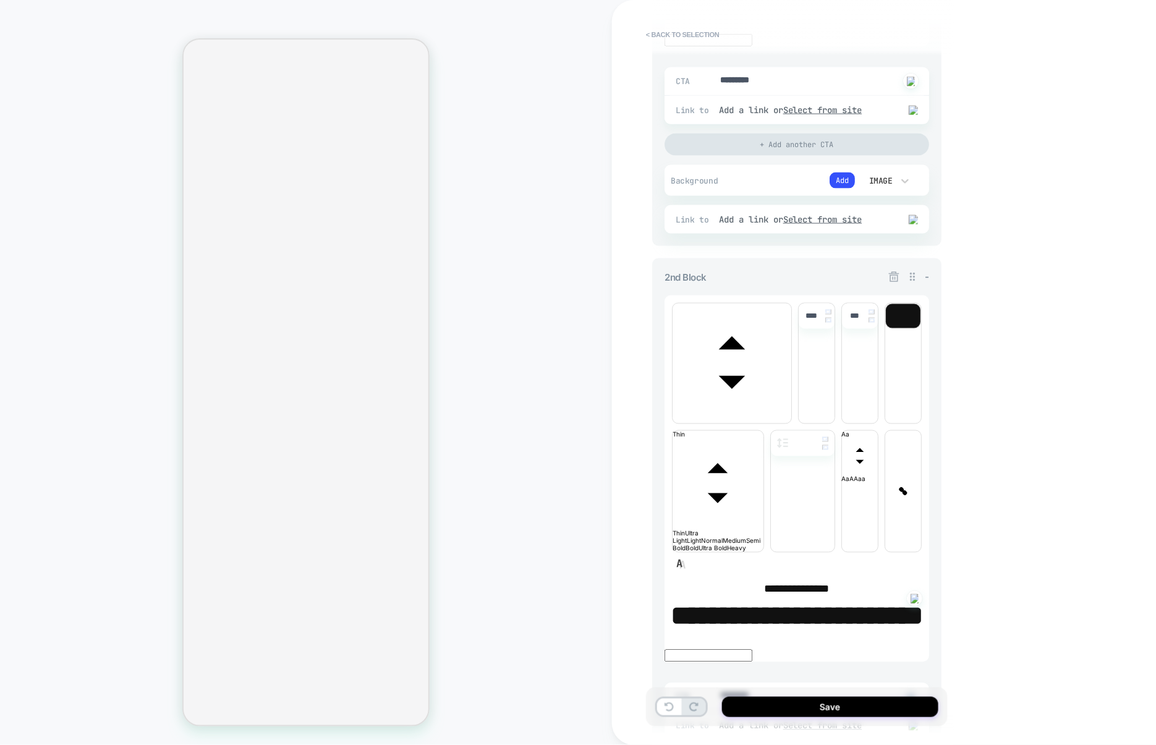
scroll to position [0, 0]
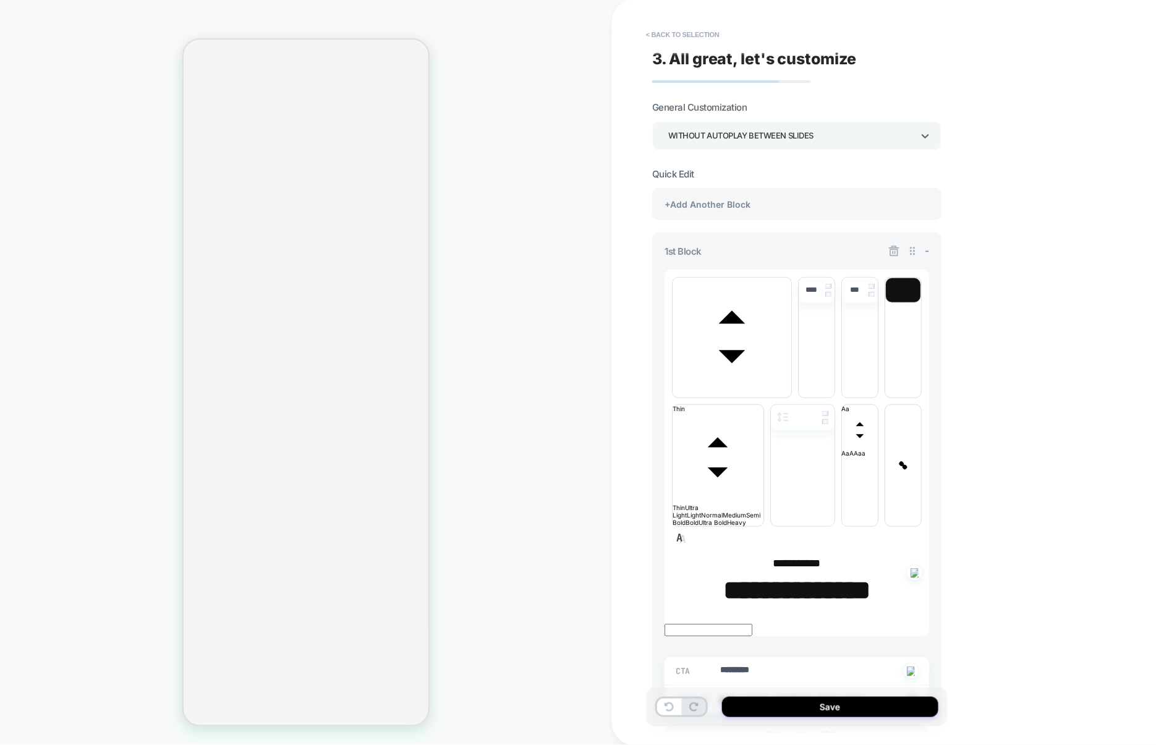
click at [727, 132] on div "WITHOUT AUTOPLAY BETWEEN SLIDES" at bounding box center [790, 135] width 245 height 17
click at [725, 174] on div "WITH AUTOPLAY BETWEEN SLIDES" at bounding box center [796, 170] width 279 height 25
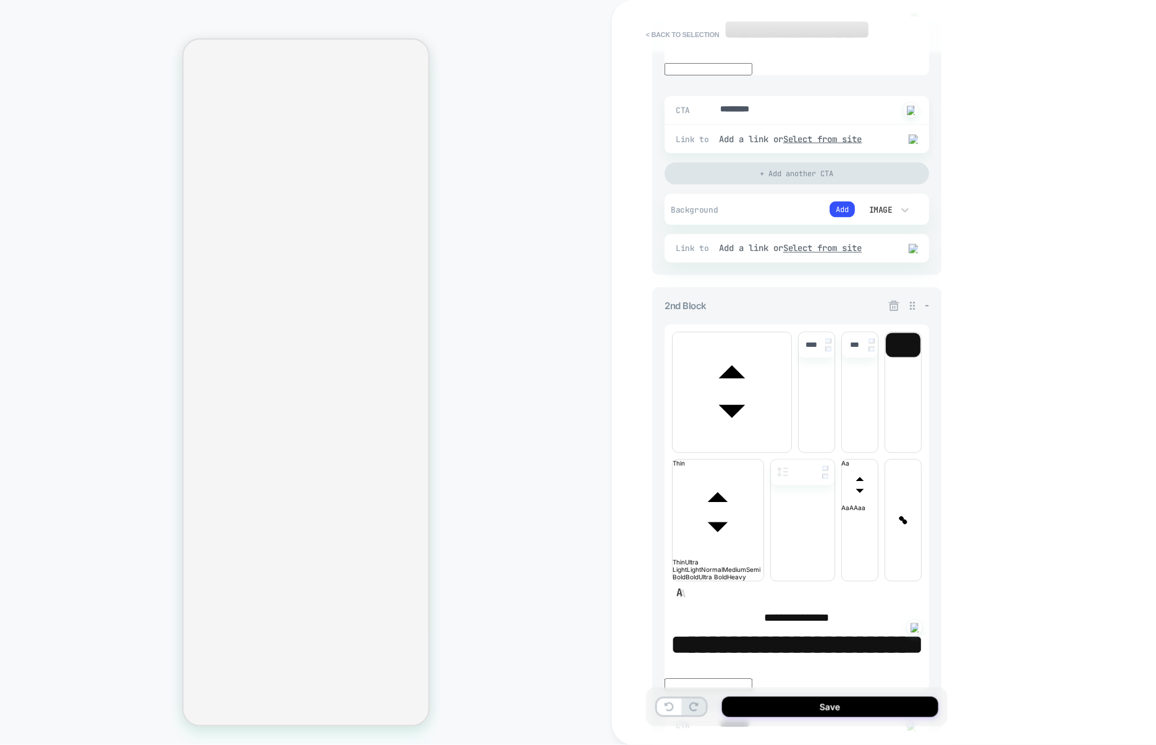
scroll to position [677, 0]
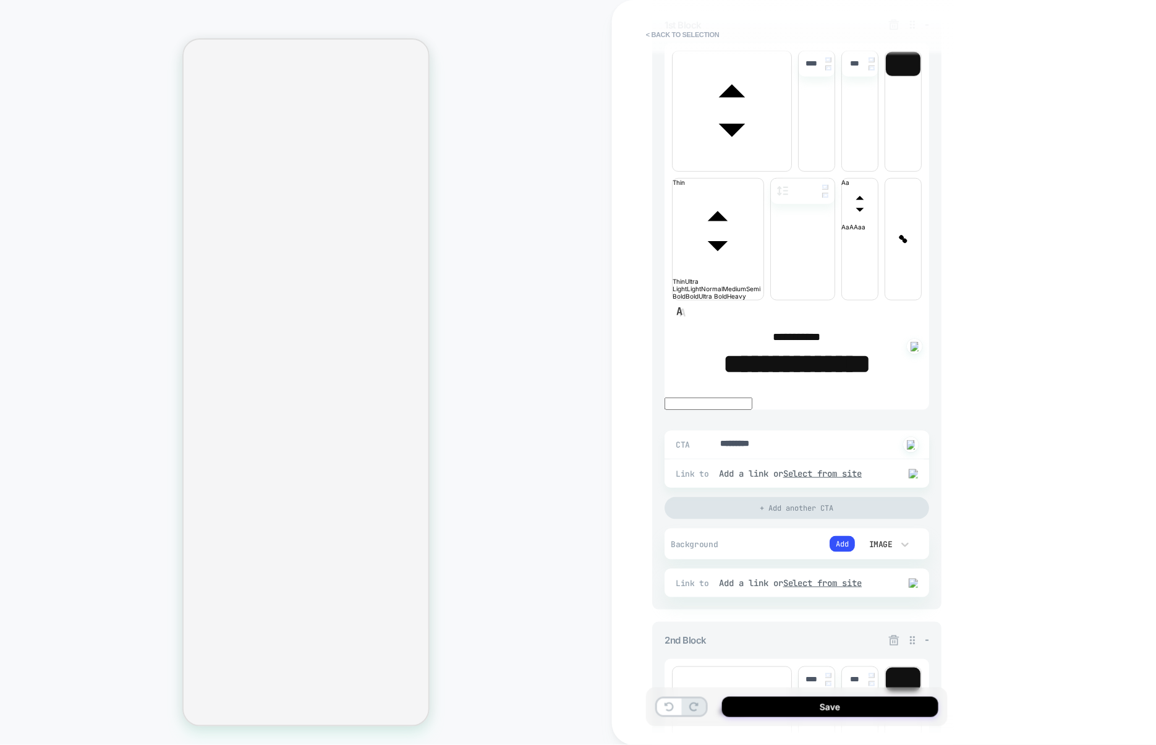
scroll to position [0, 0]
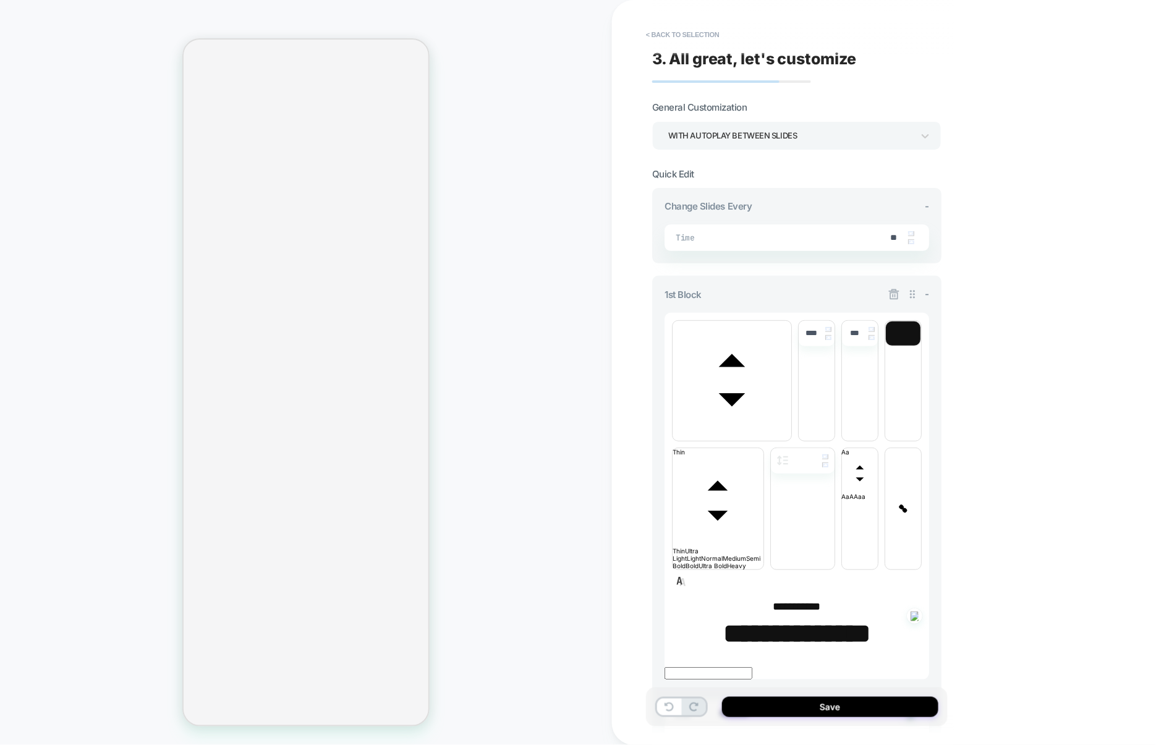
click at [894, 292] on icon at bounding box center [894, 294] width 11 height 11
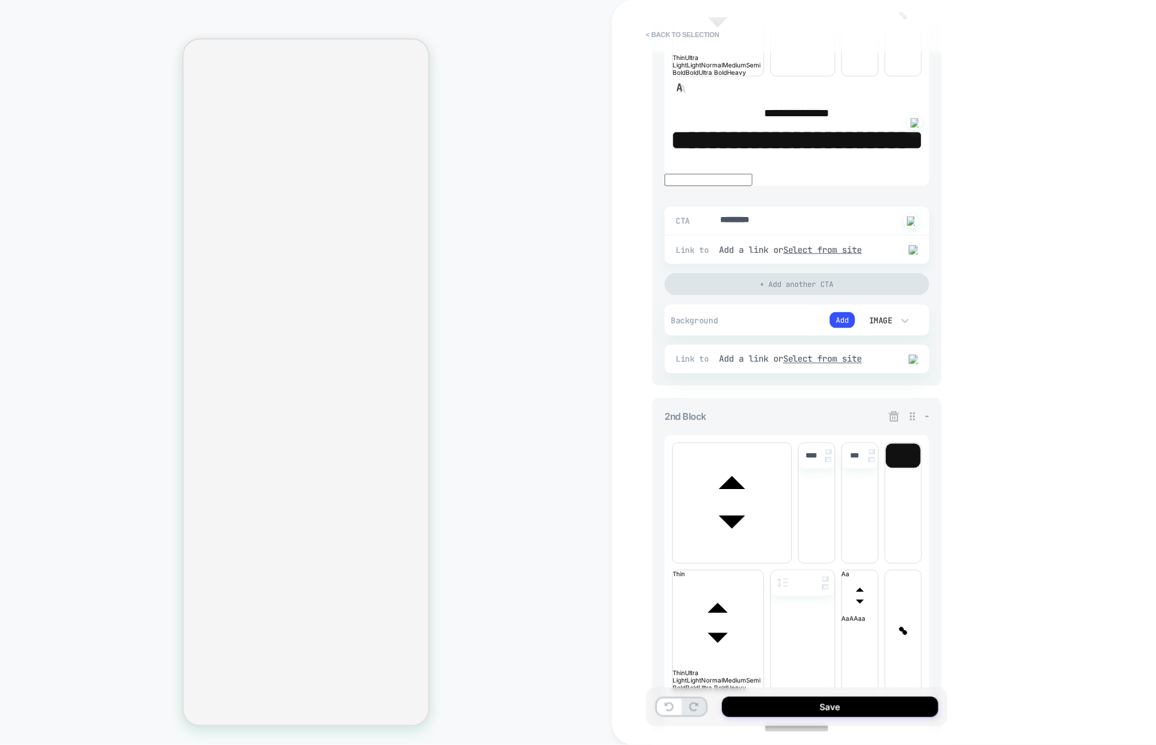
scroll to position [716, 0]
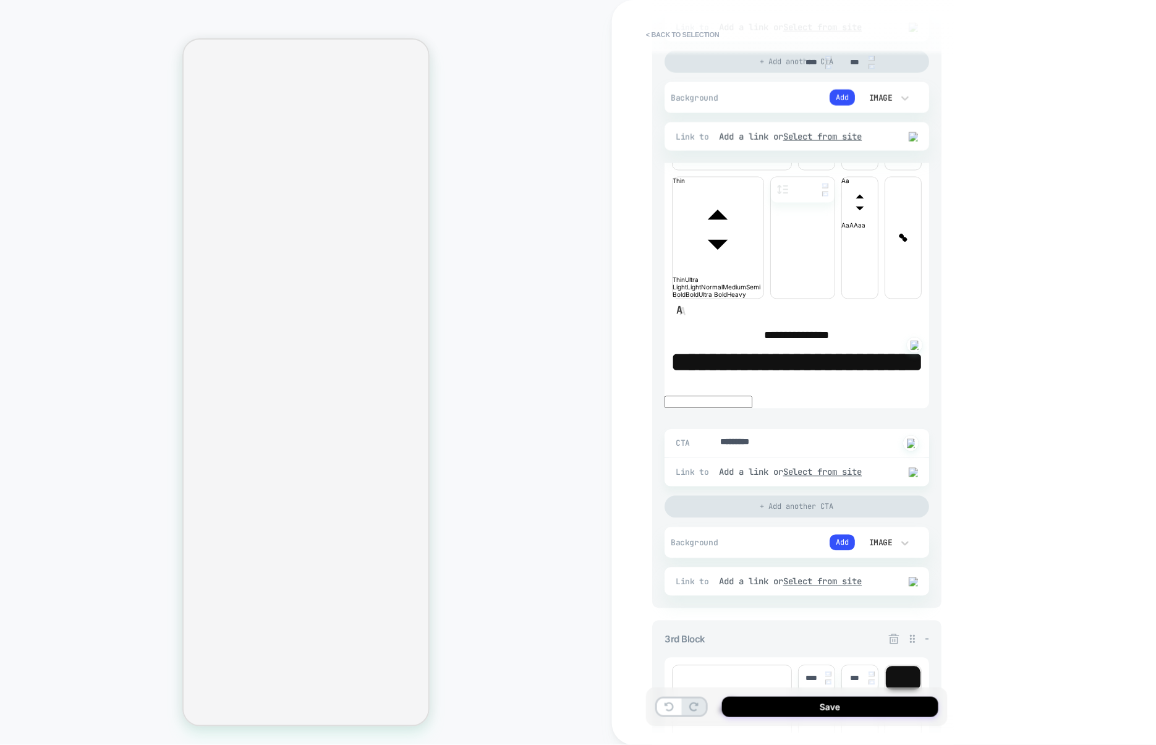
type textarea "*"
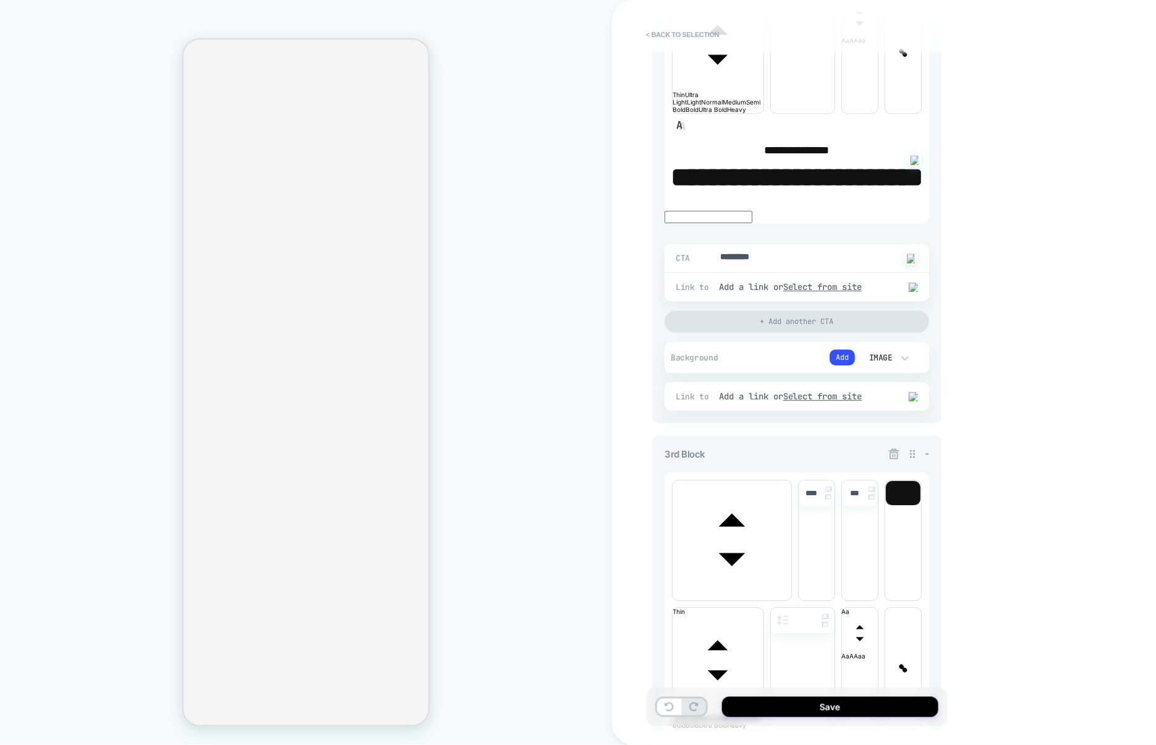
scroll to position [1091, 0]
